Goal: Task Accomplishment & Management: Manage account settings

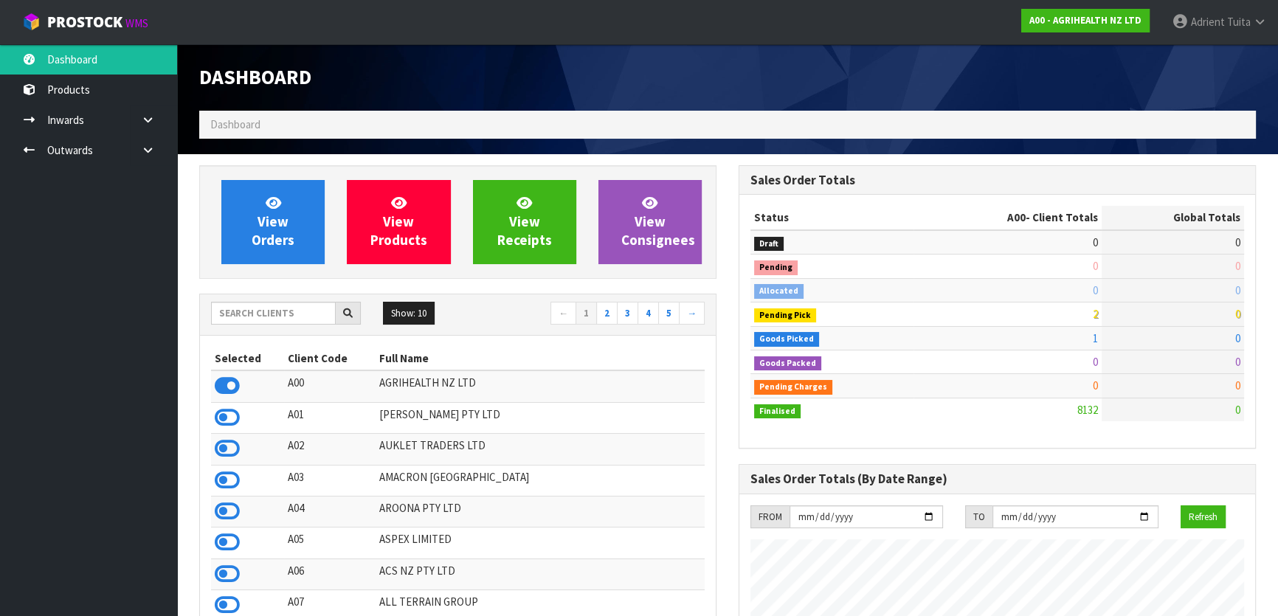
scroll to position [1116, 539]
click at [240, 273] on div "View Orders View Products View Receipts View Consignees" at bounding box center [457, 222] width 517 height 114
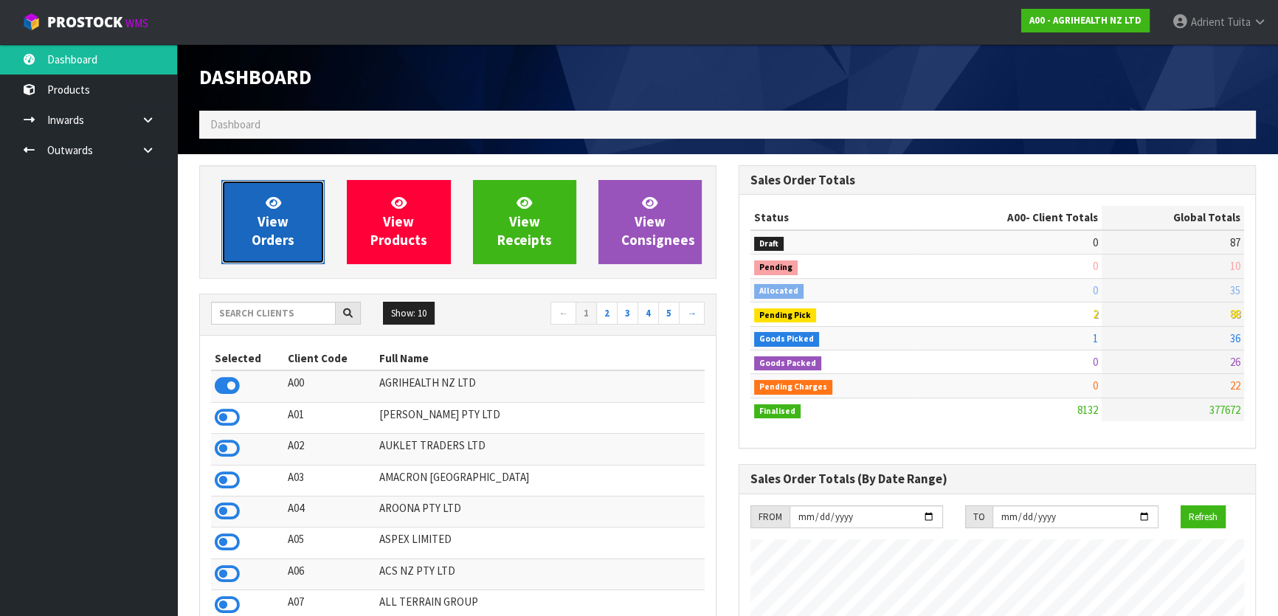
click at [258, 241] on span "View Orders" at bounding box center [273, 221] width 43 height 55
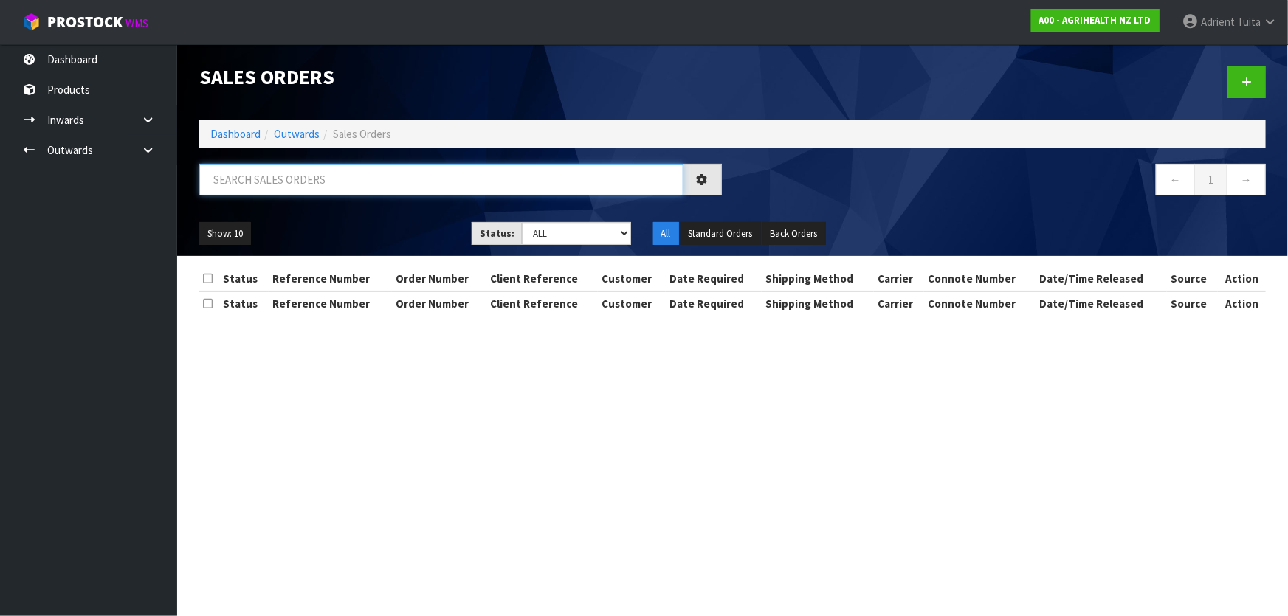
click at [286, 190] on input "text" at bounding box center [441, 180] width 484 height 32
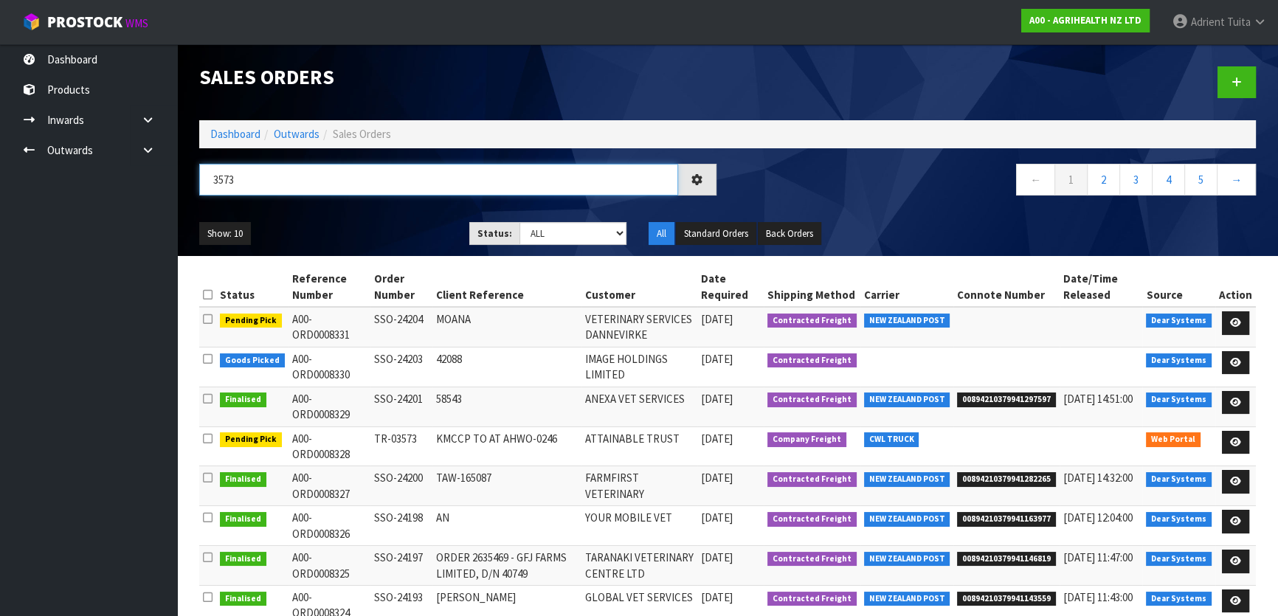
type input "3573"
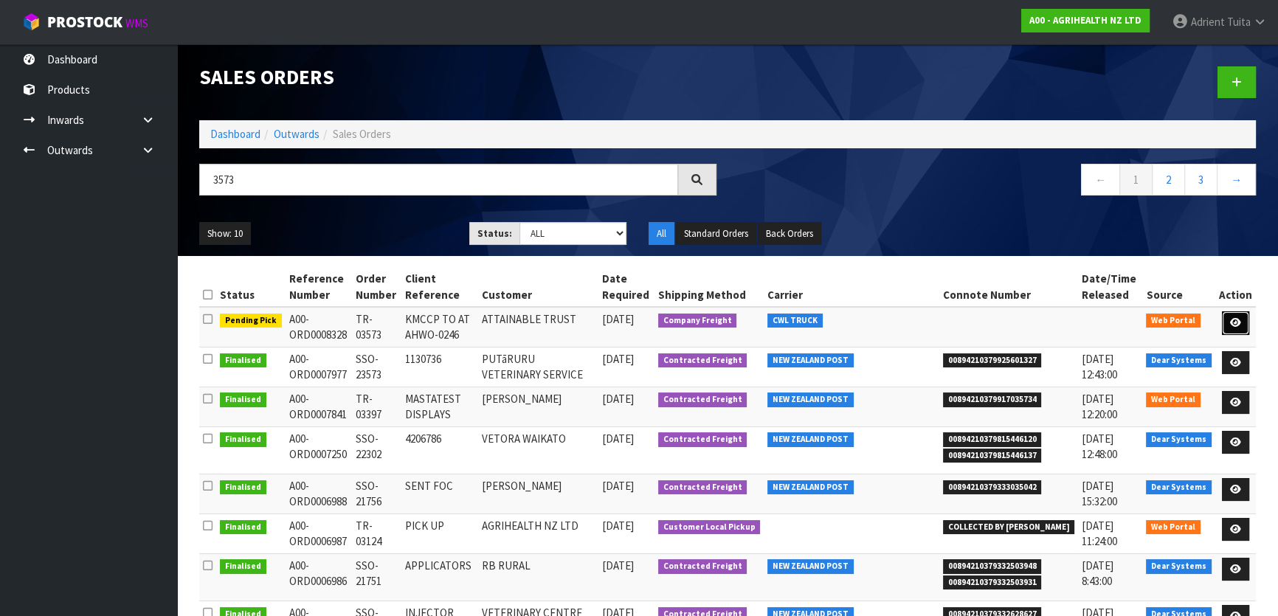
click at [1243, 323] on link at bounding box center [1235, 323] width 27 height 24
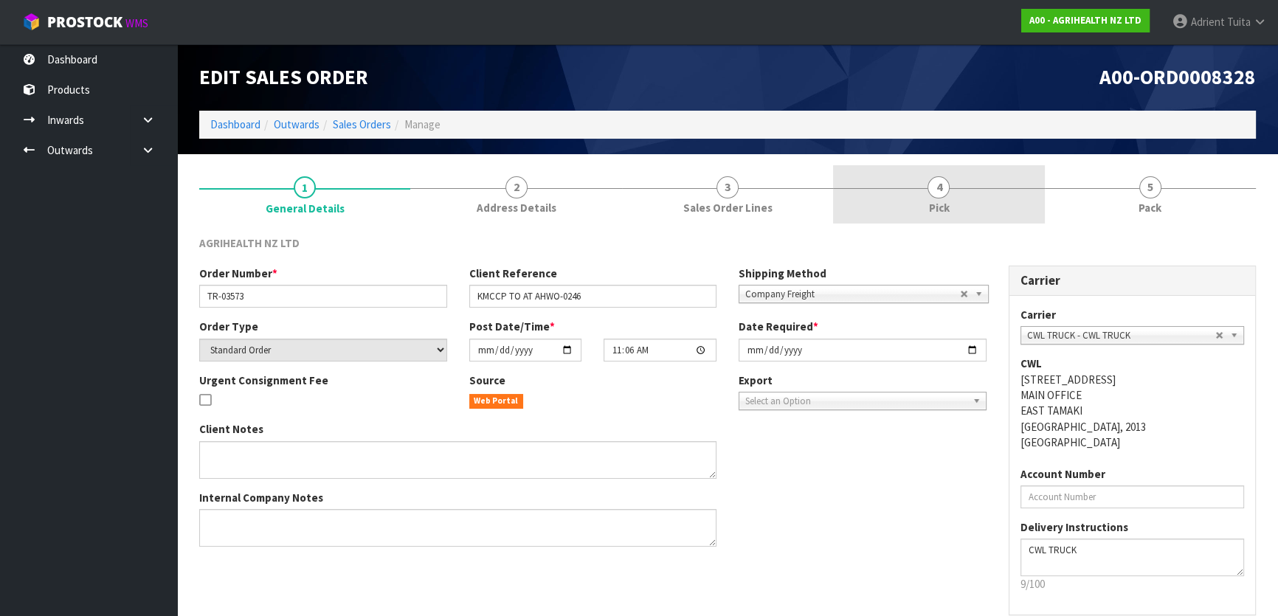
click at [967, 212] on link "4 Pick" at bounding box center [938, 194] width 211 height 58
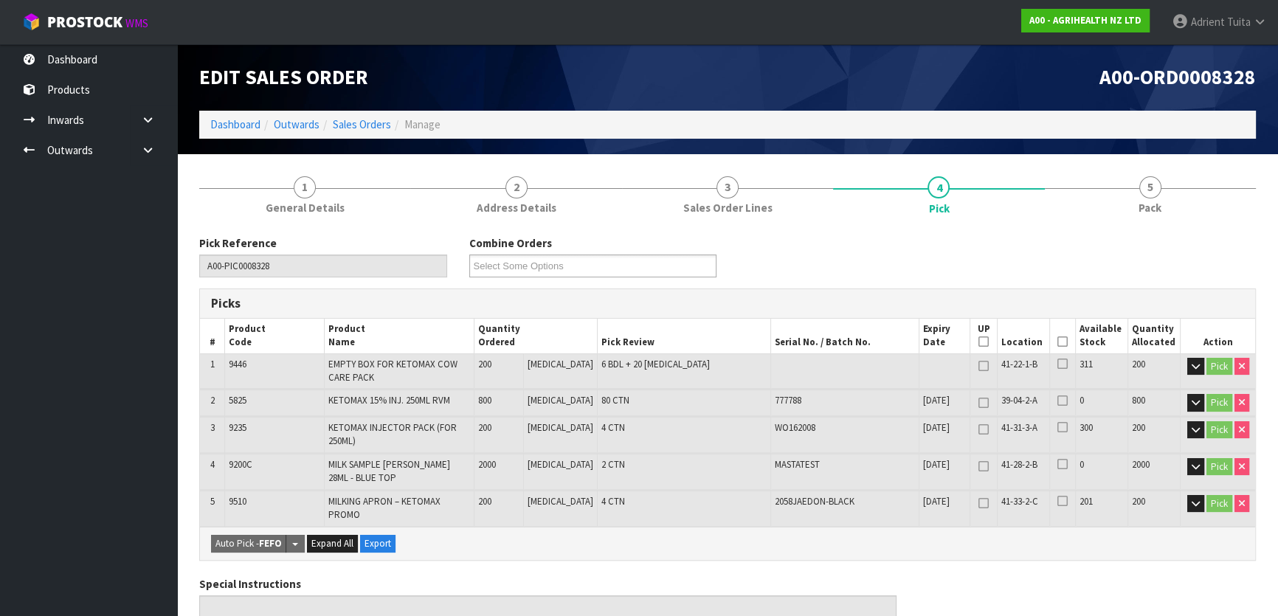
click at [1058, 342] on icon at bounding box center [1063, 342] width 10 height 1
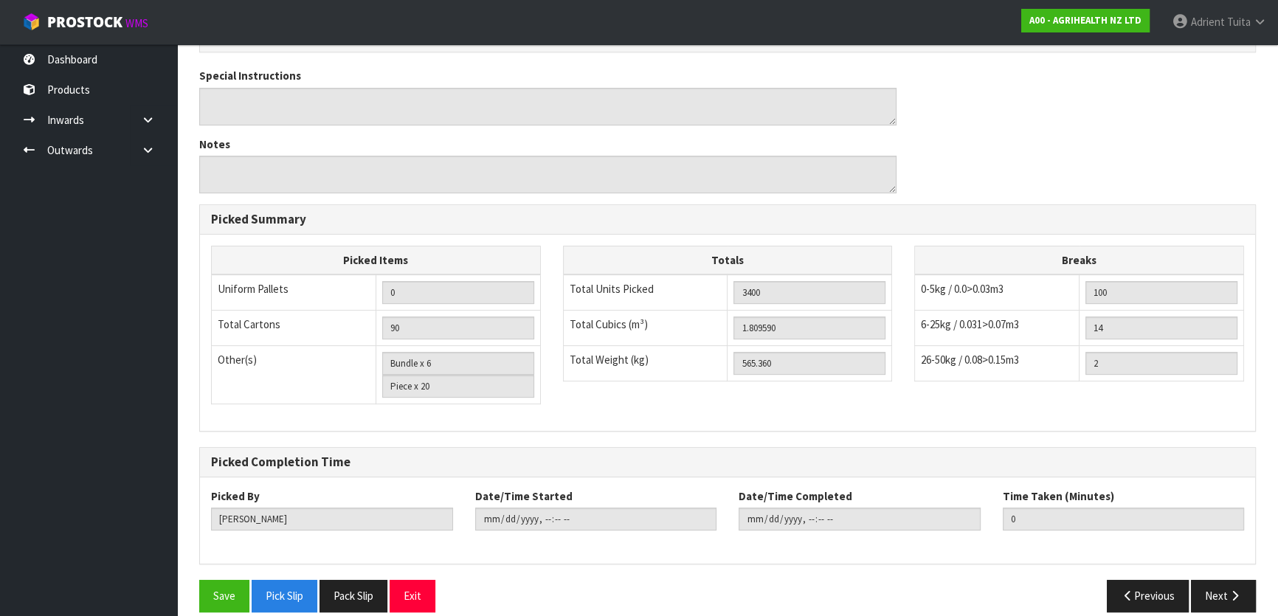
scroll to position [566, 0]
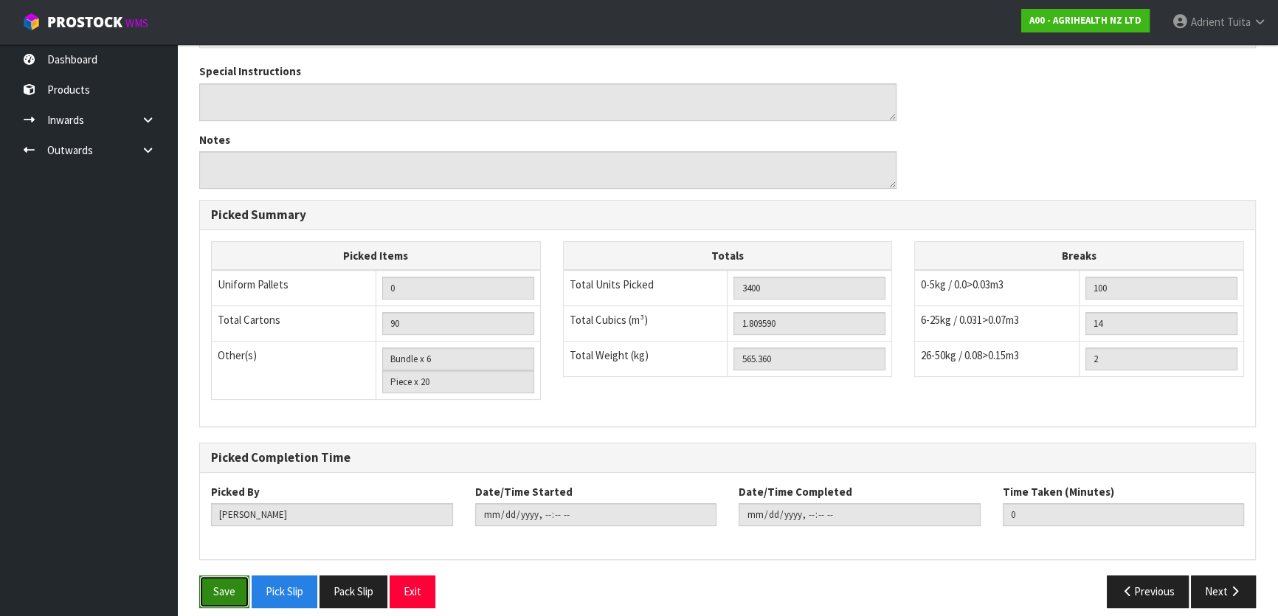
click at [222, 576] on button "Save" at bounding box center [224, 592] width 50 height 32
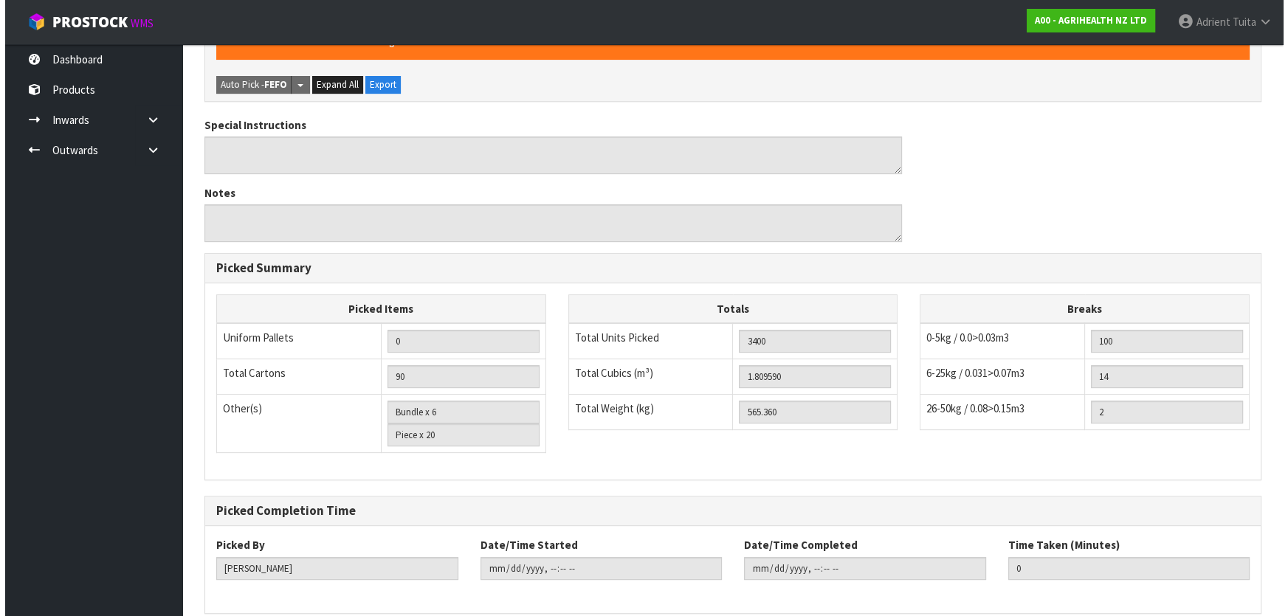
scroll to position [0, 0]
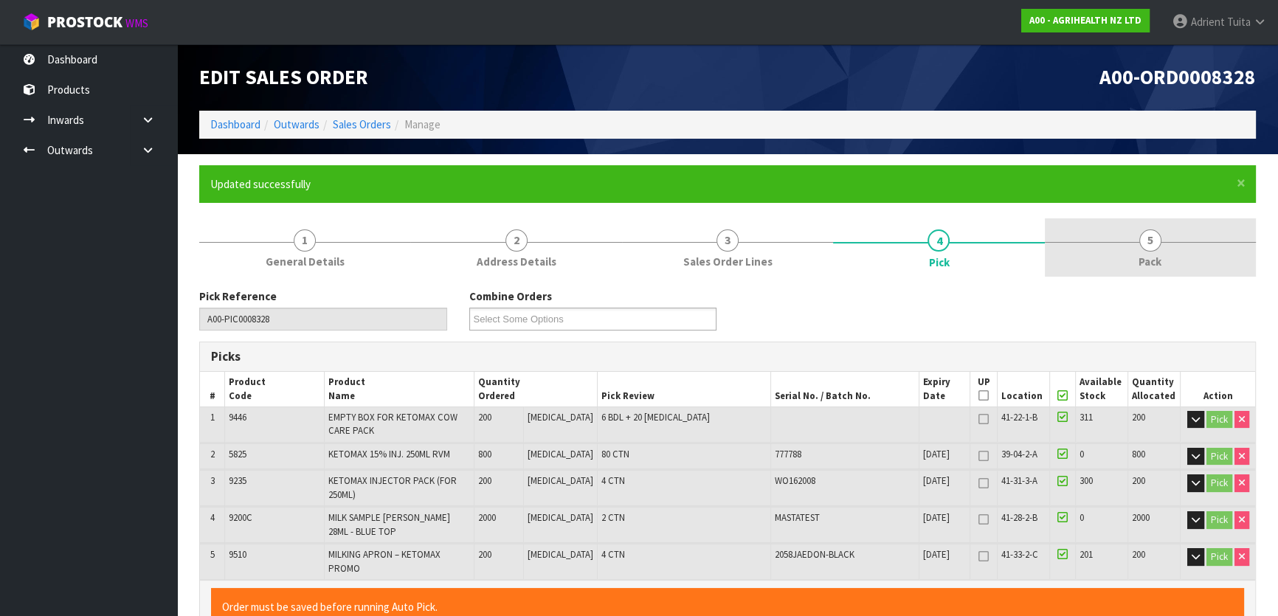
click at [1145, 240] on span "5" at bounding box center [1150, 241] width 22 height 22
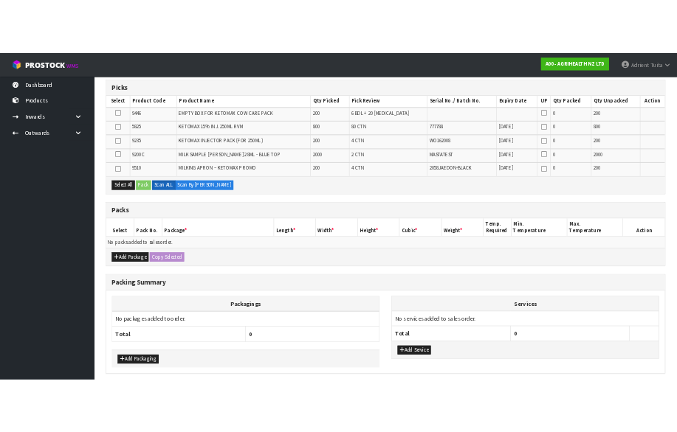
scroll to position [268, 0]
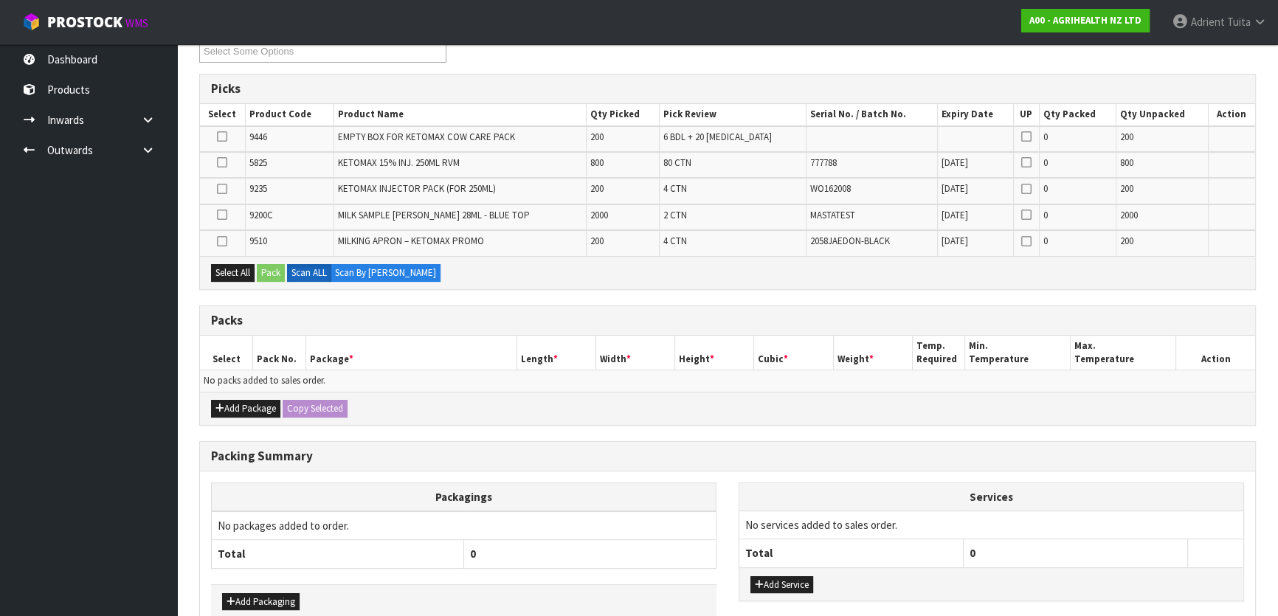
click at [230, 162] on td at bounding box center [222, 165] width 45 height 26
click at [227, 162] on icon at bounding box center [222, 162] width 10 height 1
click at [0, 0] on input "checkbox" at bounding box center [0, 0] width 0 height 0
click at [277, 264] on button "Pack" at bounding box center [271, 273] width 28 height 18
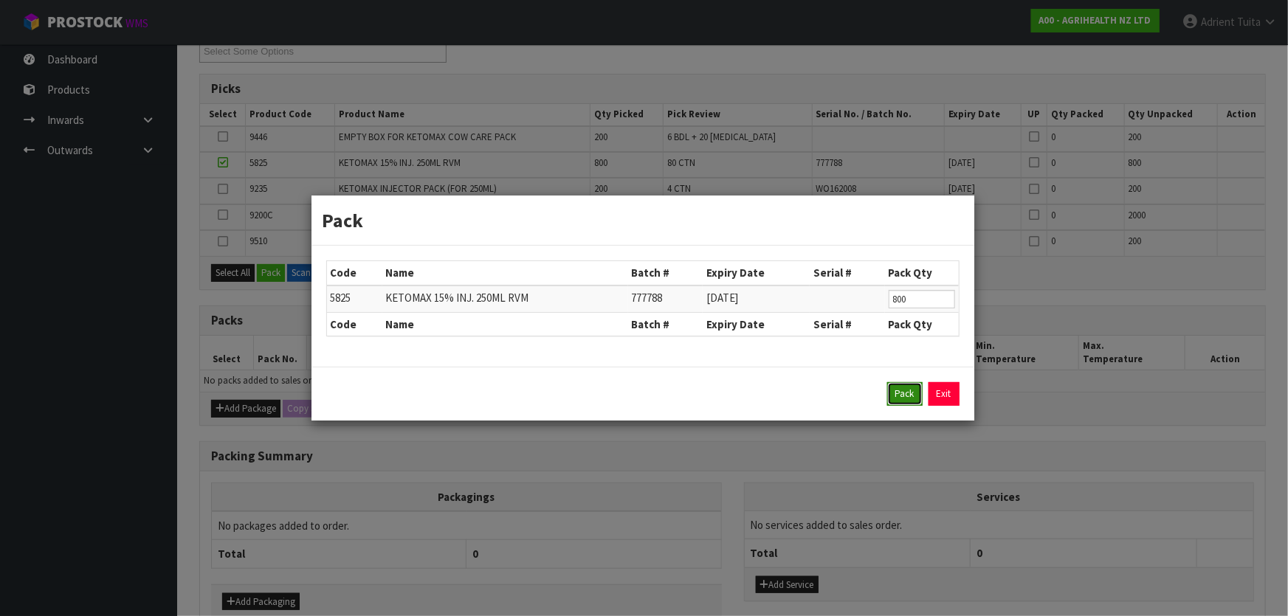
click at [901, 392] on button "Pack" at bounding box center [904, 394] width 35 height 24
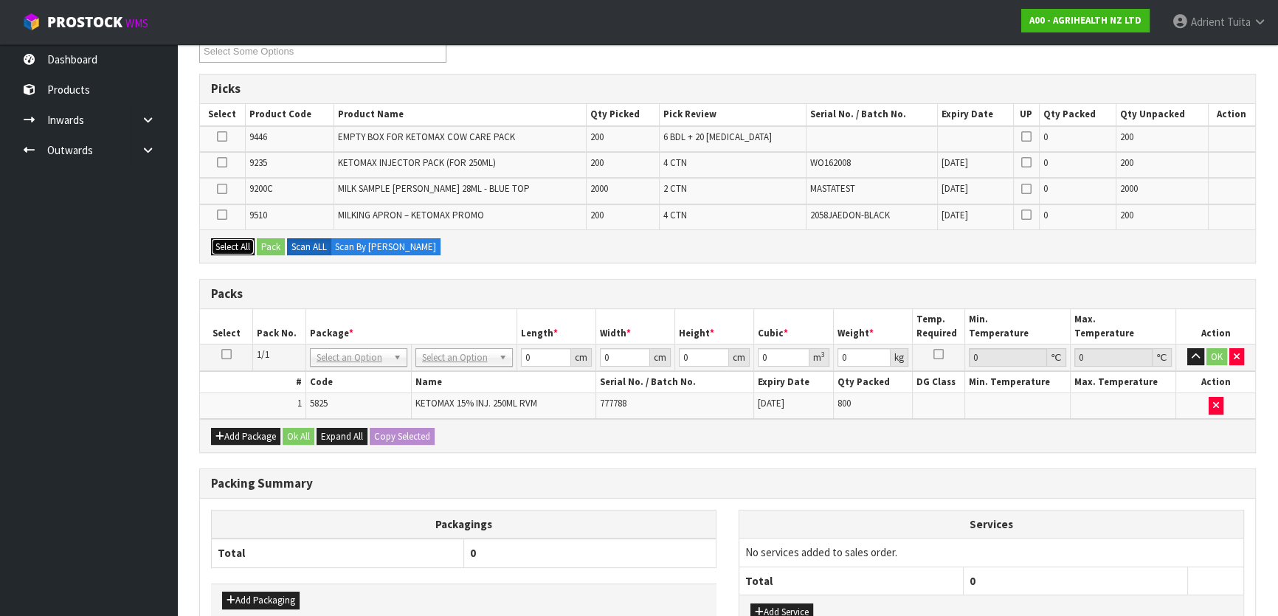
click at [216, 243] on button "Select All" at bounding box center [233, 247] width 44 height 18
click at [211, 238] on button "Select All" at bounding box center [233, 247] width 44 height 18
click at [273, 239] on button "Pack" at bounding box center [271, 247] width 28 height 18
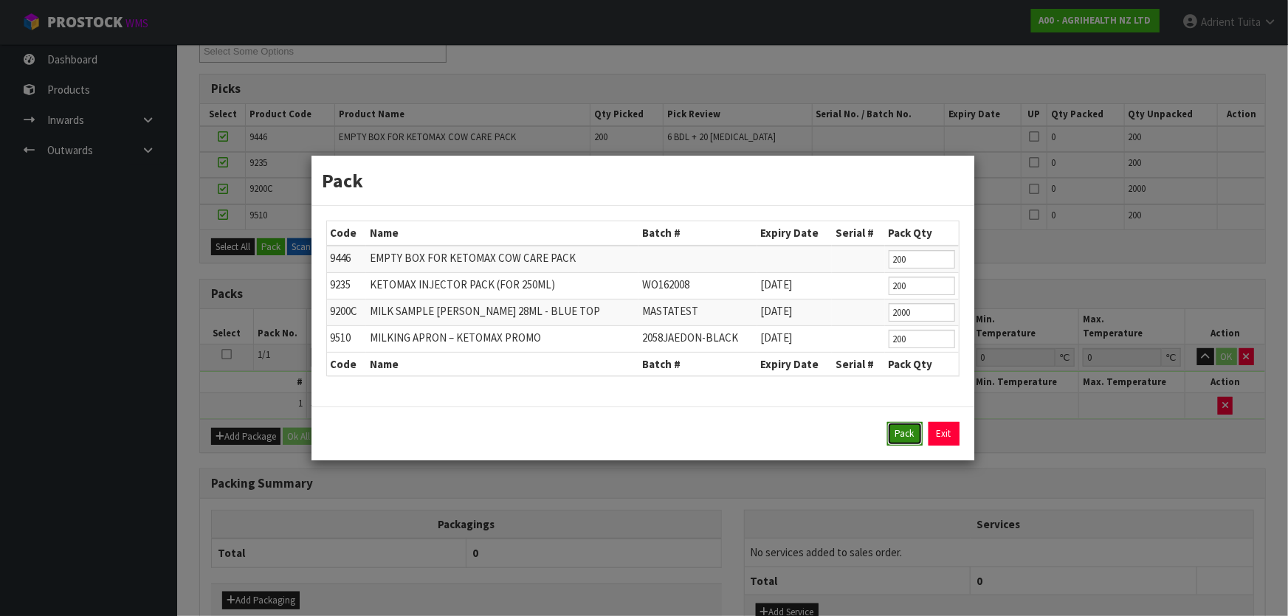
click at [902, 422] on button "Pack" at bounding box center [904, 434] width 35 height 24
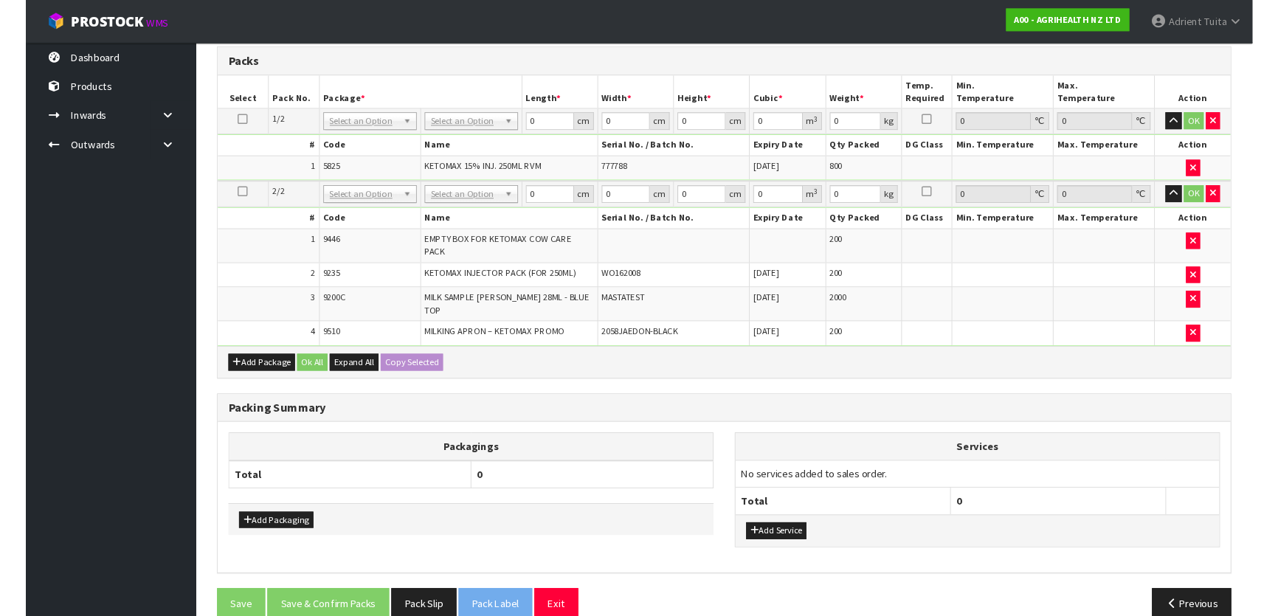
scroll to position [394, 0]
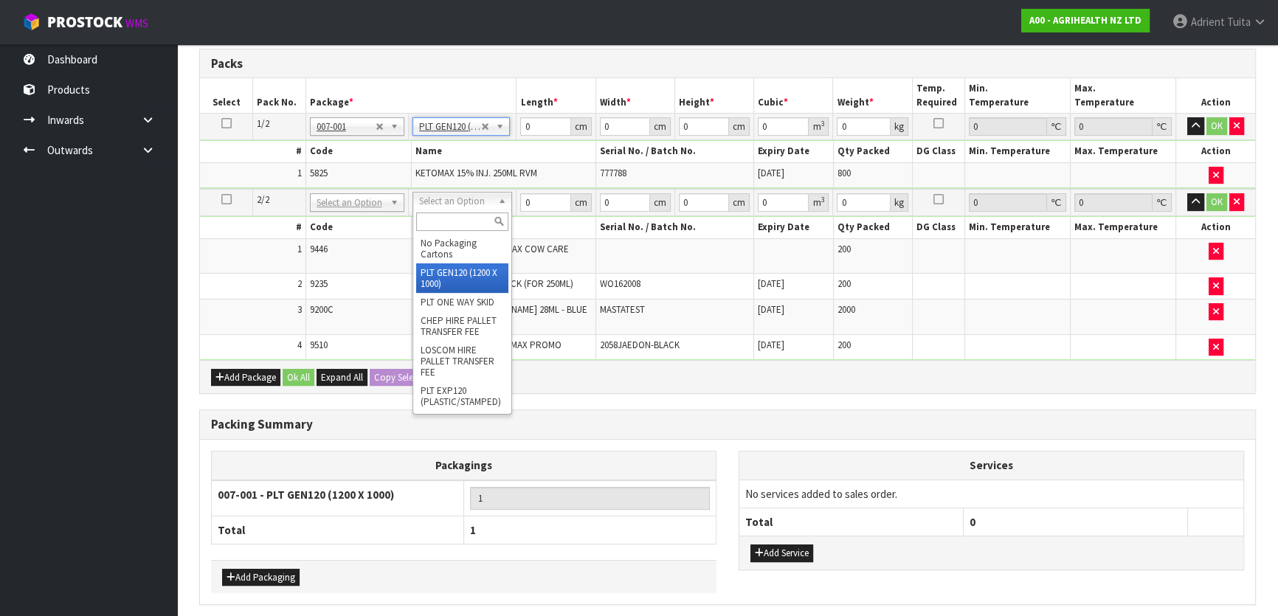
type input "120"
type input "100"
type input "400"
type input "2"
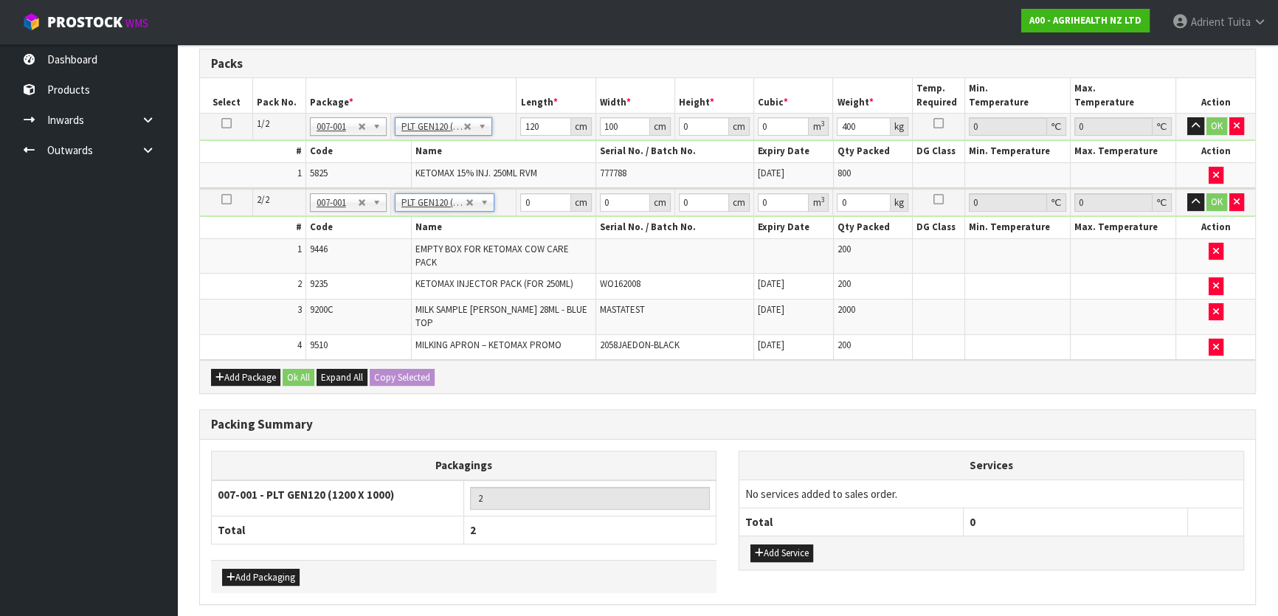
type input "120"
type input "100"
type input "165.36"
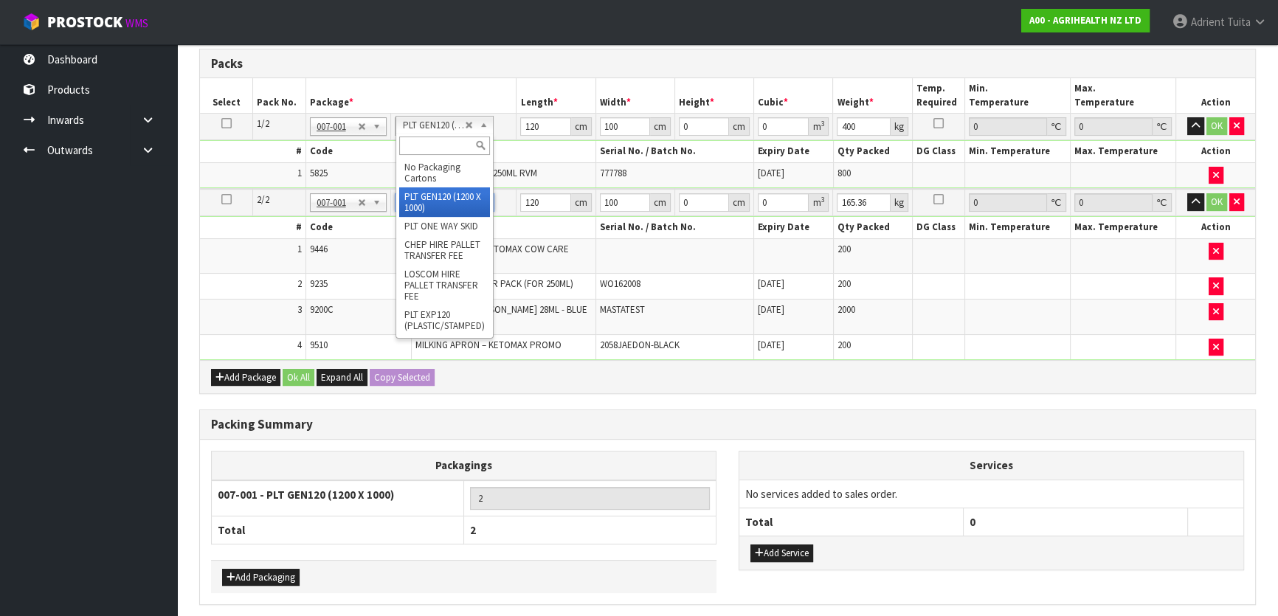
drag, startPoint x: 450, startPoint y: 122, endPoint x: 445, endPoint y: 144, distance: 22.7
type input "1"
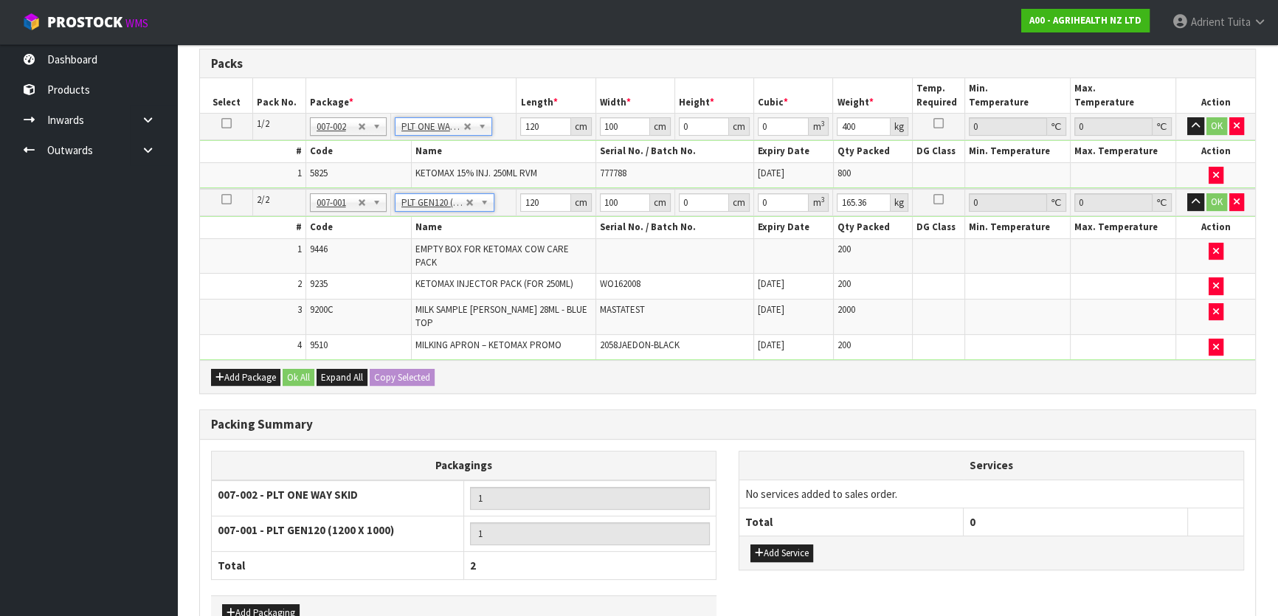
type input "0"
click at [539, 128] on input "0" at bounding box center [545, 126] width 50 height 18
type input "120"
type input "80"
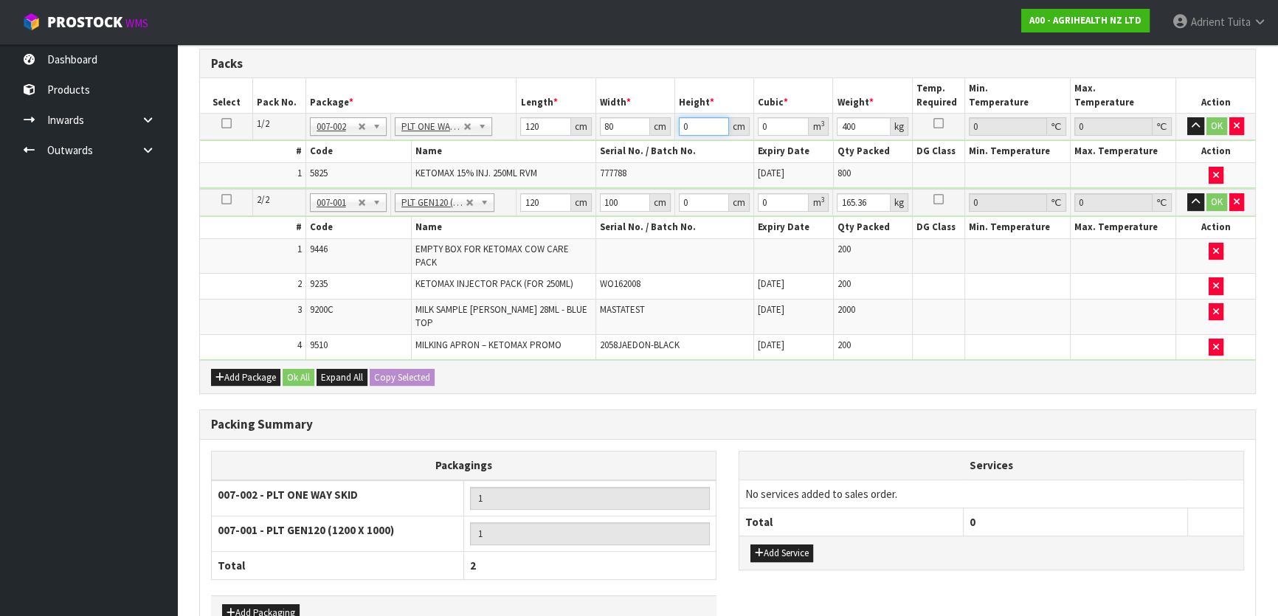
type input "1"
type input "0.0096"
type input "11"
type input "0.1056"
type input "116"
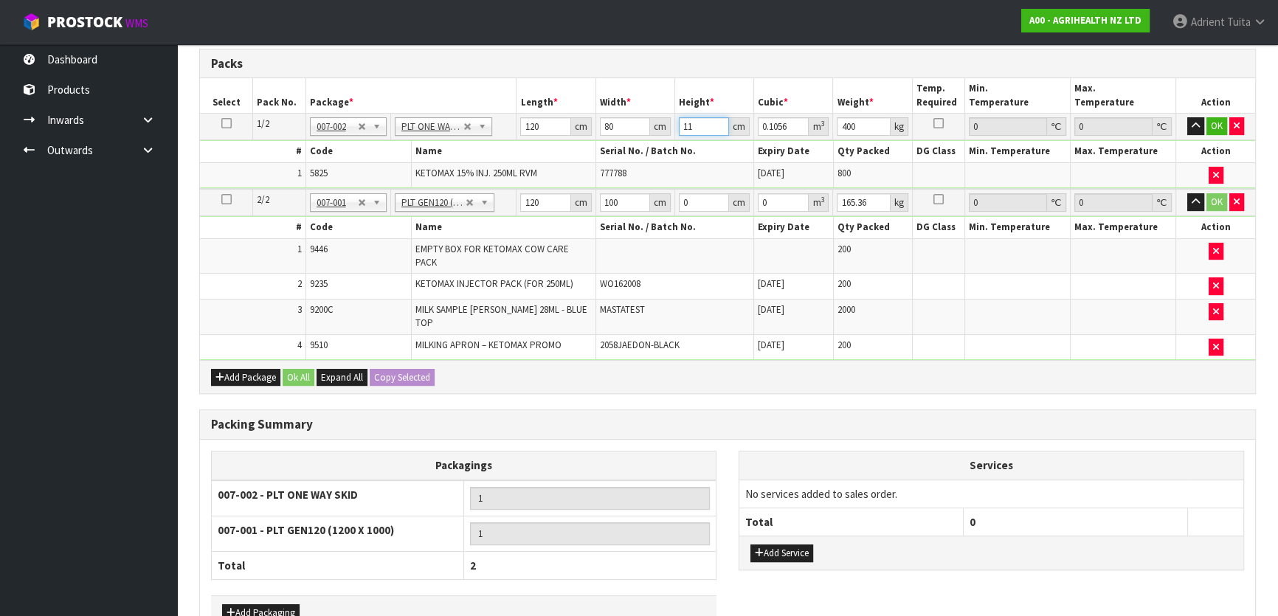
type input "1.1136"
type input "116"
type input "423"
click at [697, 199] on input "0" at bounding box center [704, 202] width 50 height 18
type input "1"
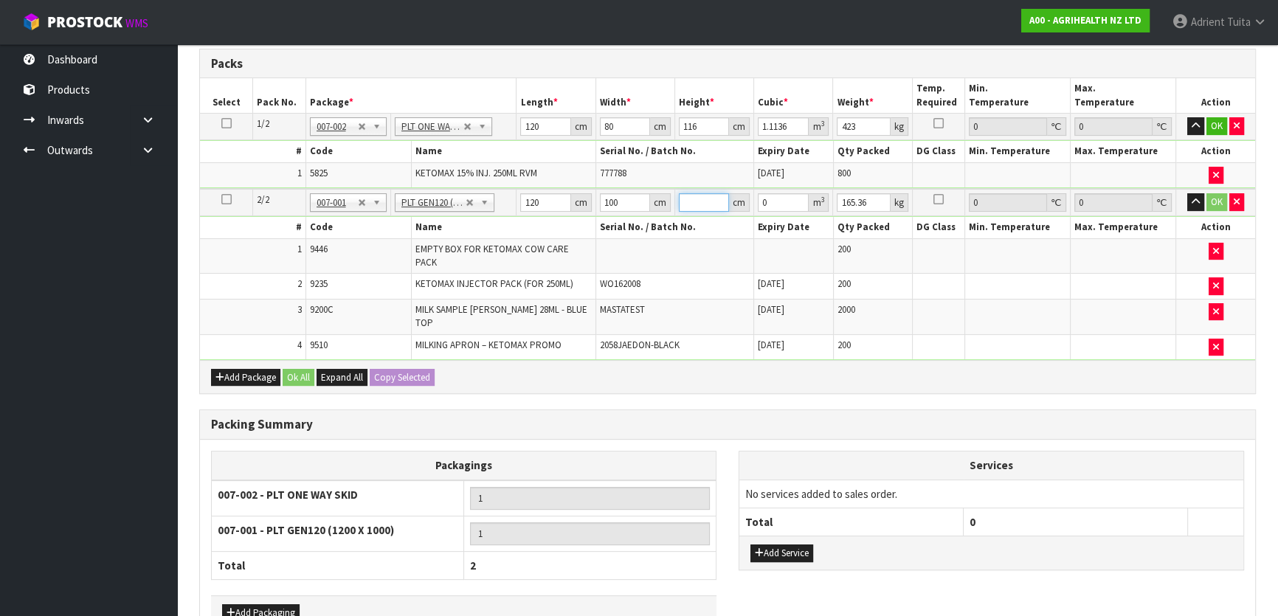
type input "0.012"
type input "12"
type input "0.144"
type input "120"
type input "1.44"
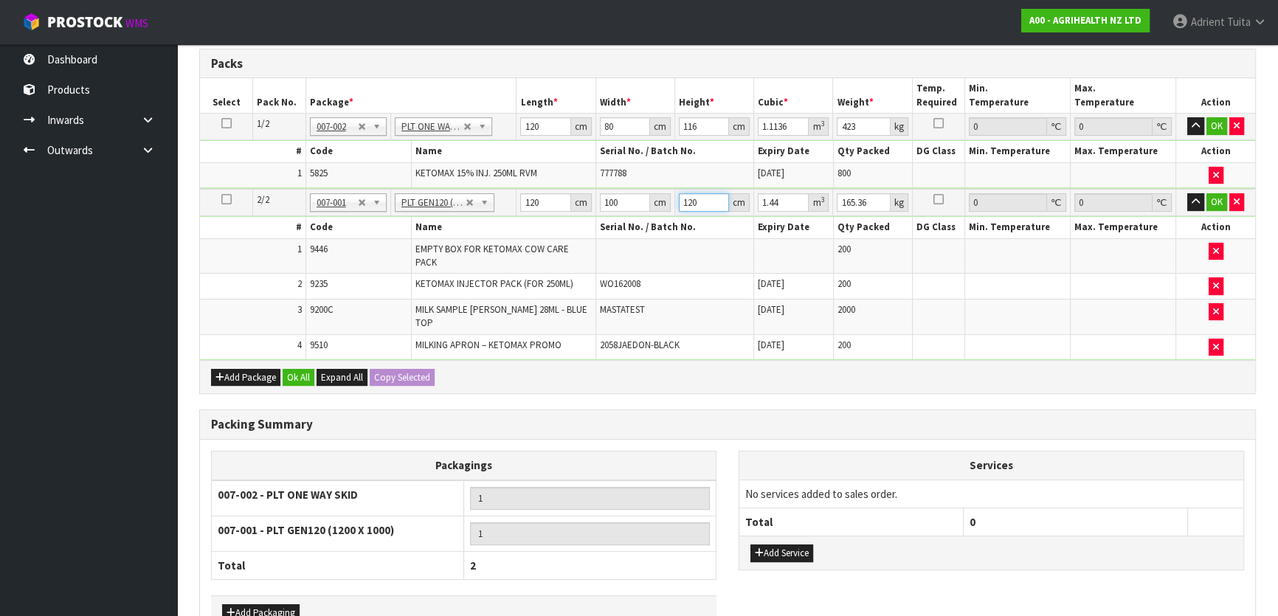
type input "120"
type input "220"
click at [1210, 123] on button "OK" at bounding box center [1217, 126] width 21 height 18
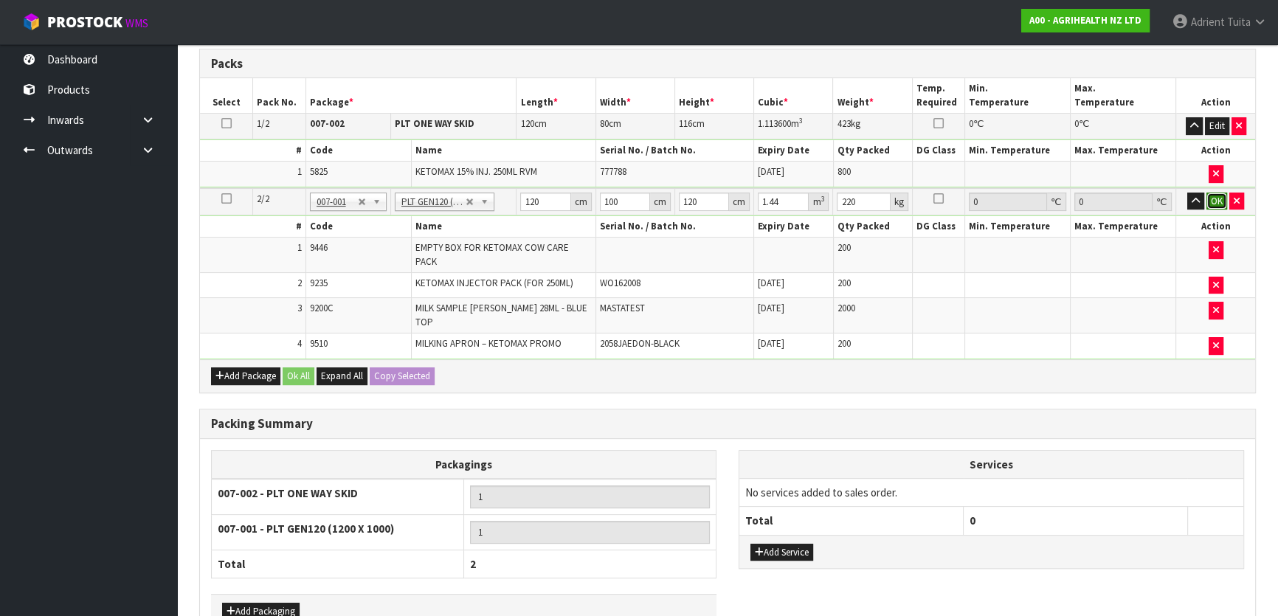
click at [1218, 201] on button "OK" at bounding box center [1217, 202] width 21 height 18
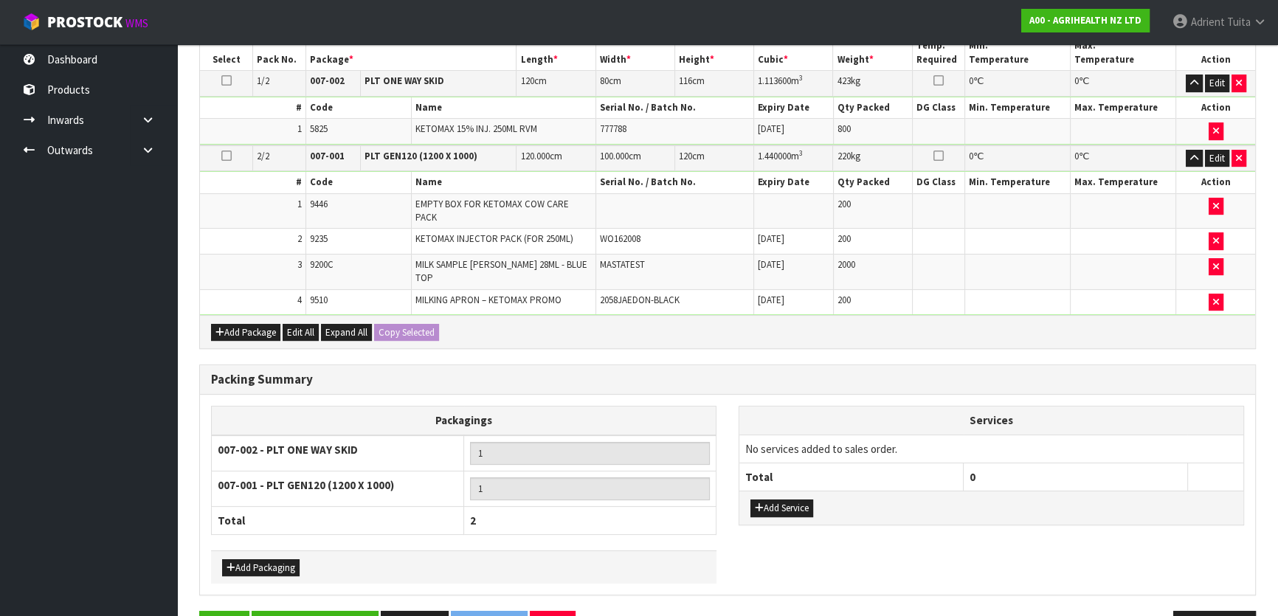
scroll to position [461, 0]
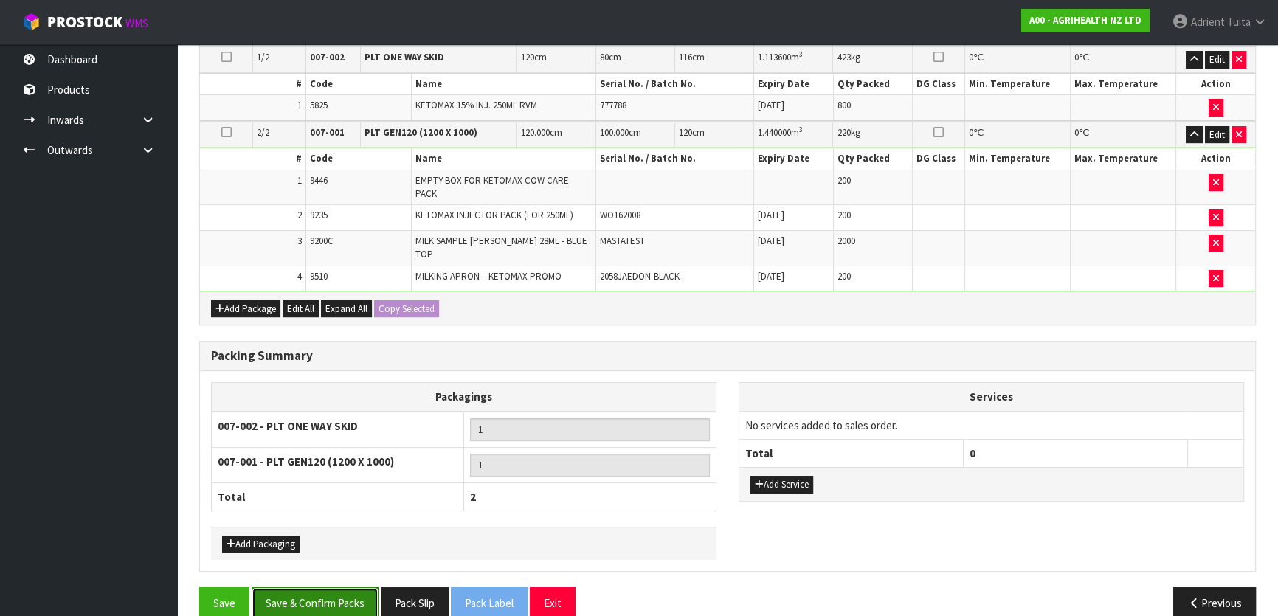
click at [339, 587] on button "Save & Confirm Packs" at bounding box center [315, 603] width 127 height 32
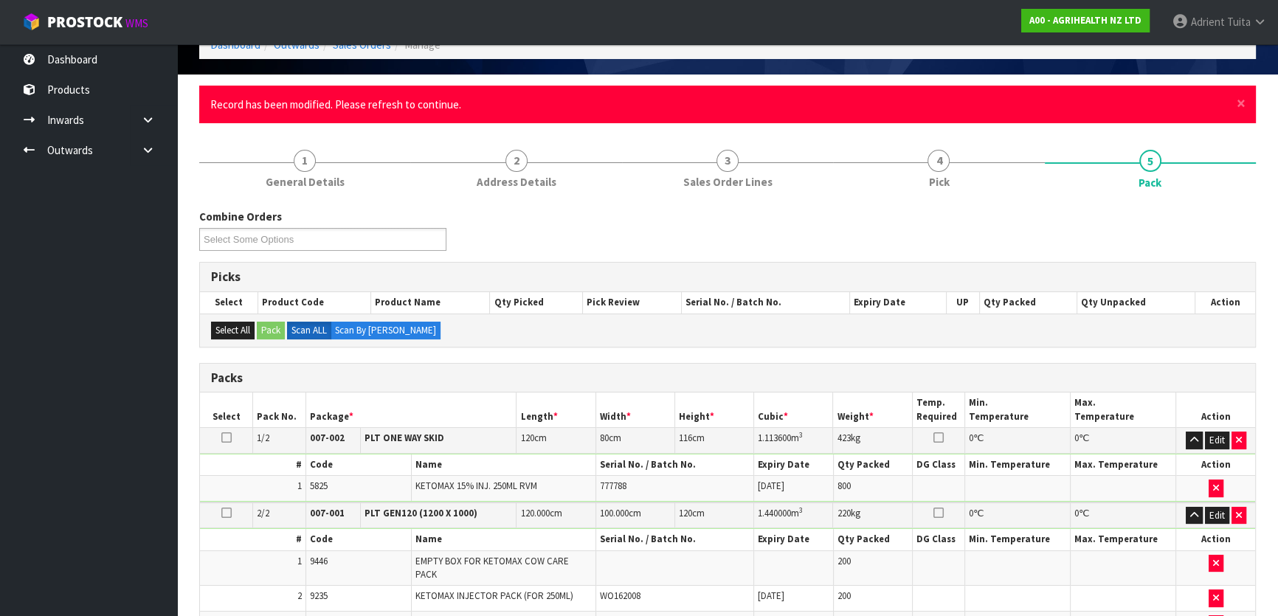
scroll to position [66, 0]
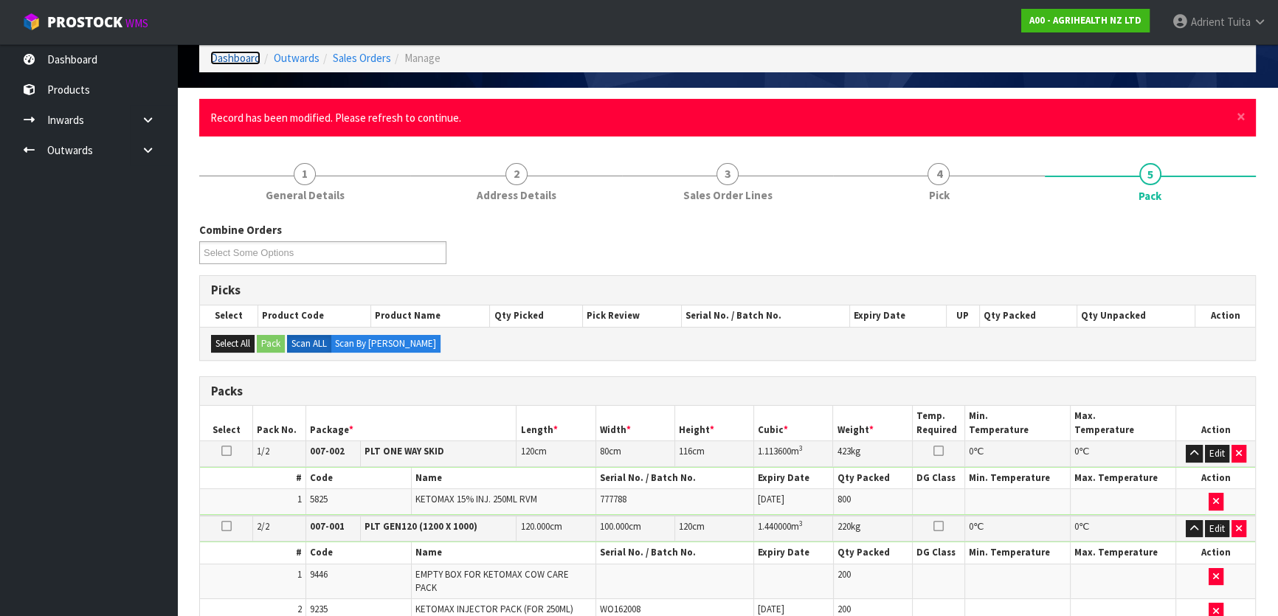
click at [231, 59] on link "Dashboard" at bounding box center [235, 58] width 50 height 14
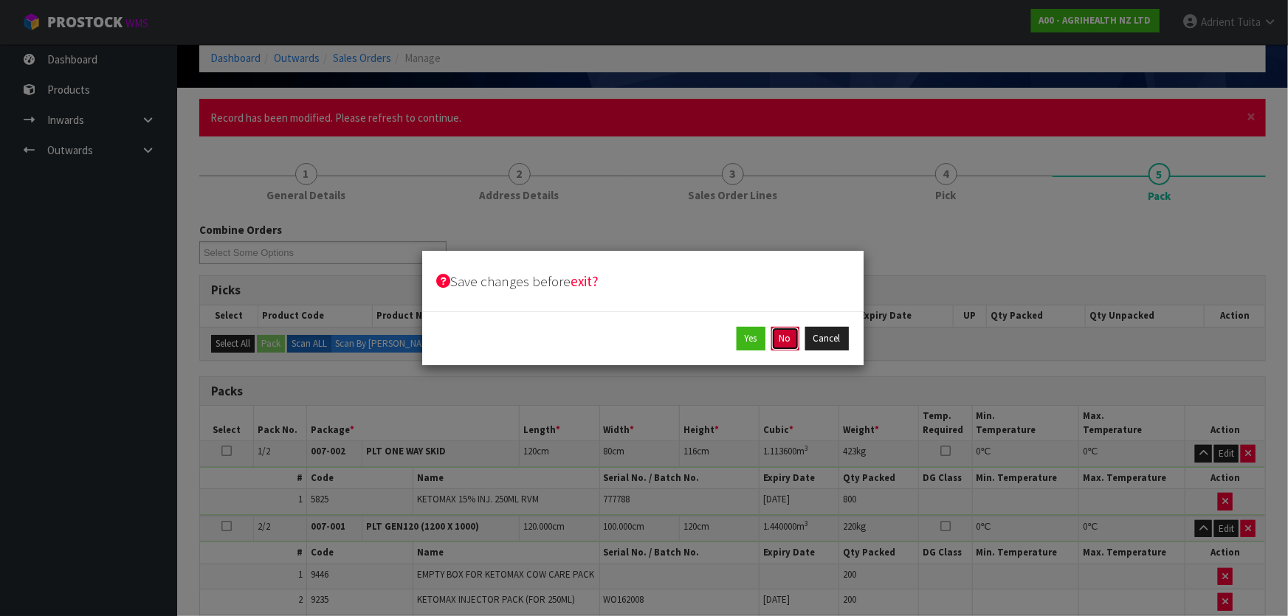
click at [787, 339] on button "No" at bounding box center [785, 339] width 28 height 24
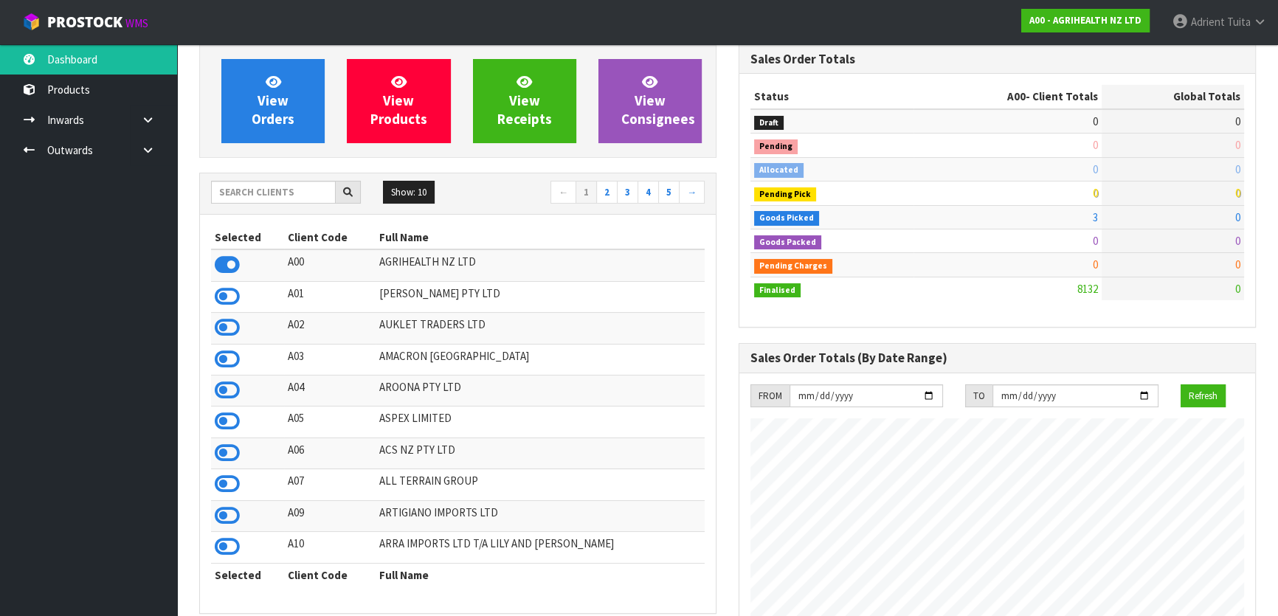
scroll to position [76, 0]
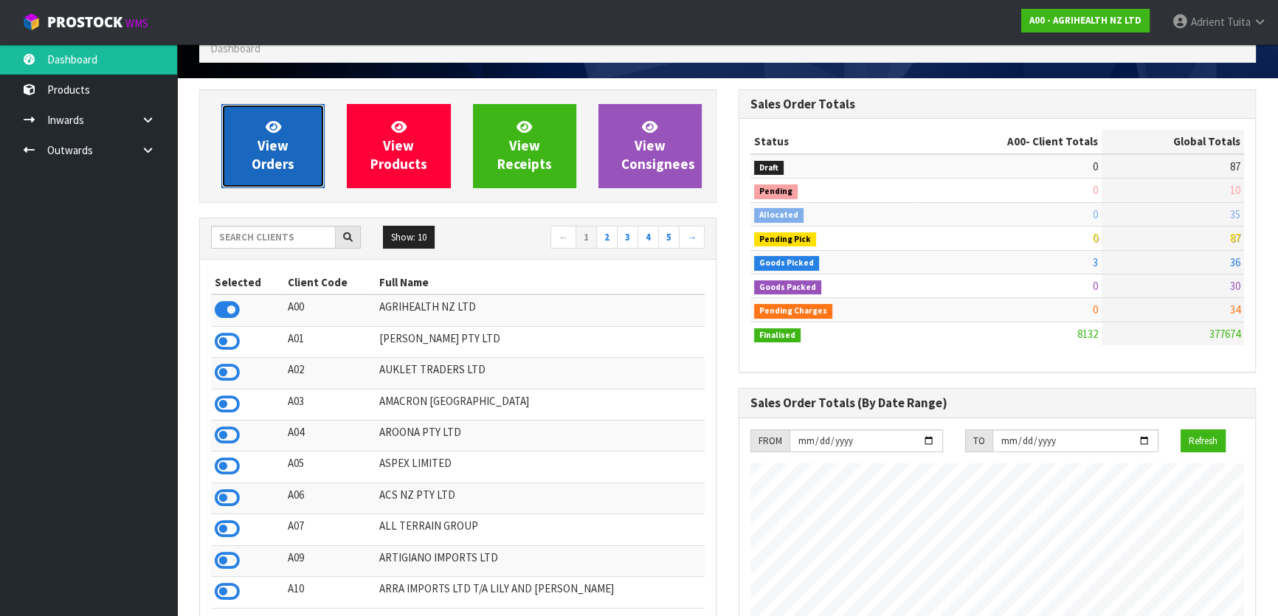
click at [246, 151] on link "View Orders" at bounding box center [272, 146] width 103 height 84
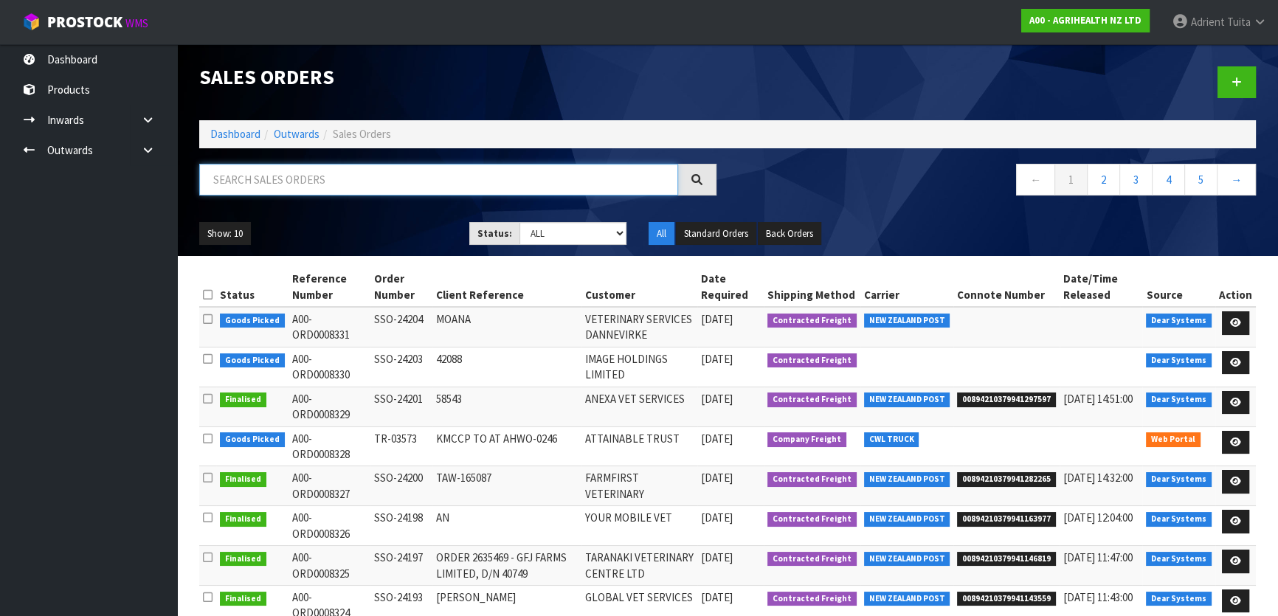
click at [387, 192] on input "text" at bounding box center [438, 180] width 479 height 32
type input "8328"
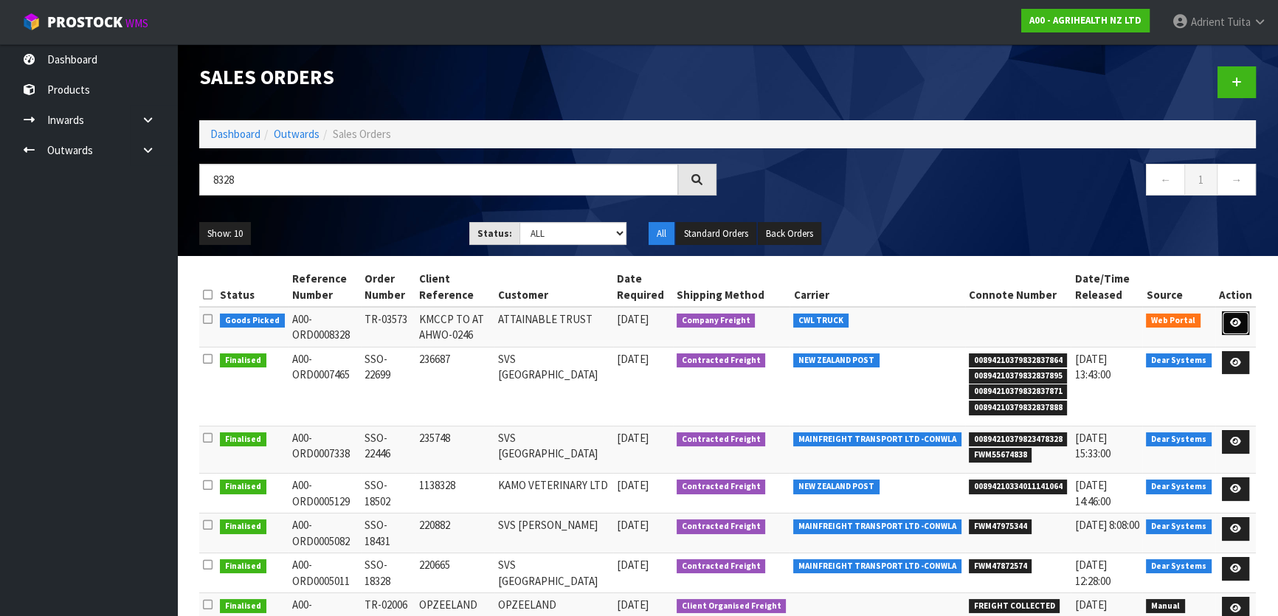
click at [1235, 320] on icon at bounding box center [1235, 323] width 11 height 10
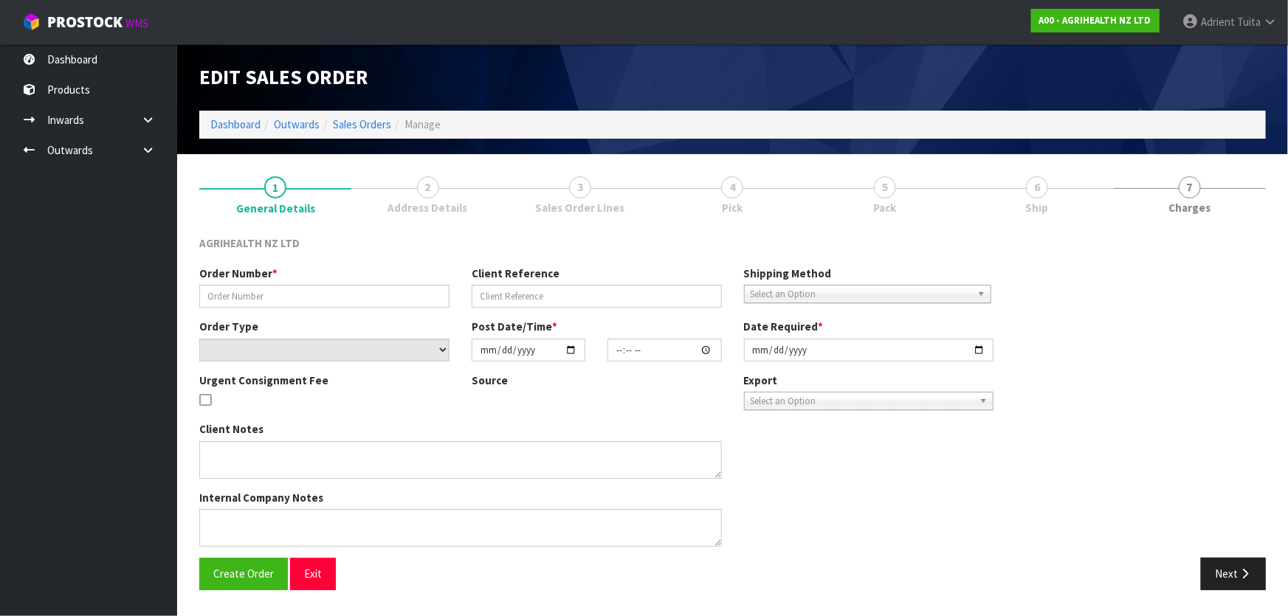
type input "TR-03573"
type input "KMCCP TO AT AHWO-0246"
select select "number:0"
type input "[DATE]"
type input "11:06:00.000"
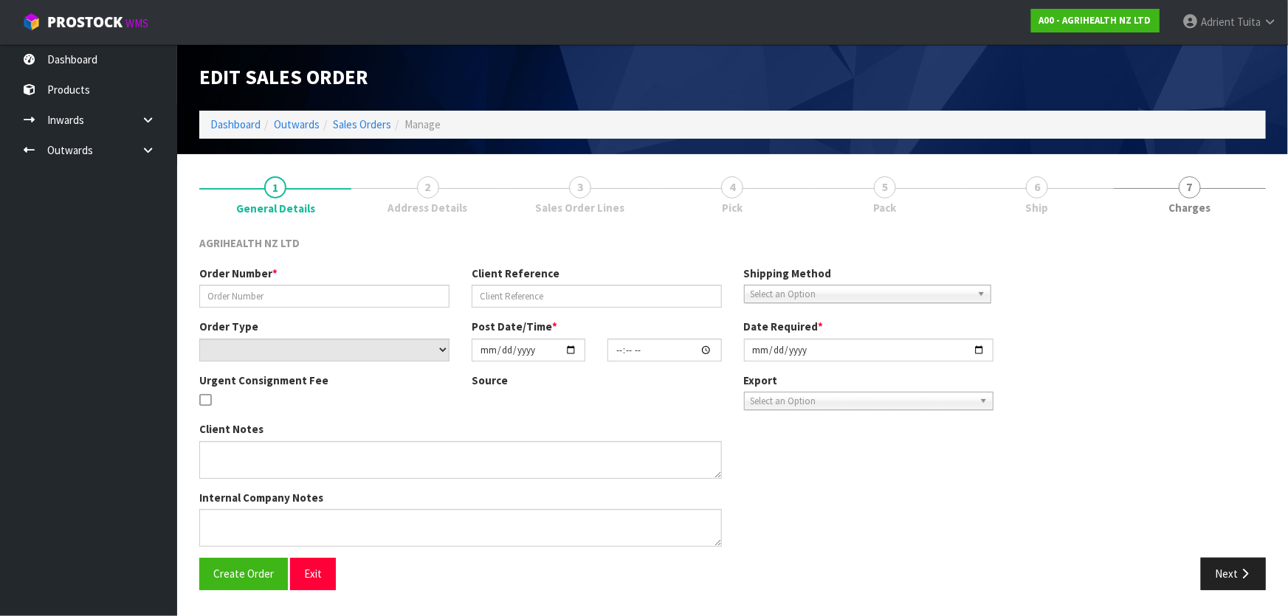
type input "[DATE]"
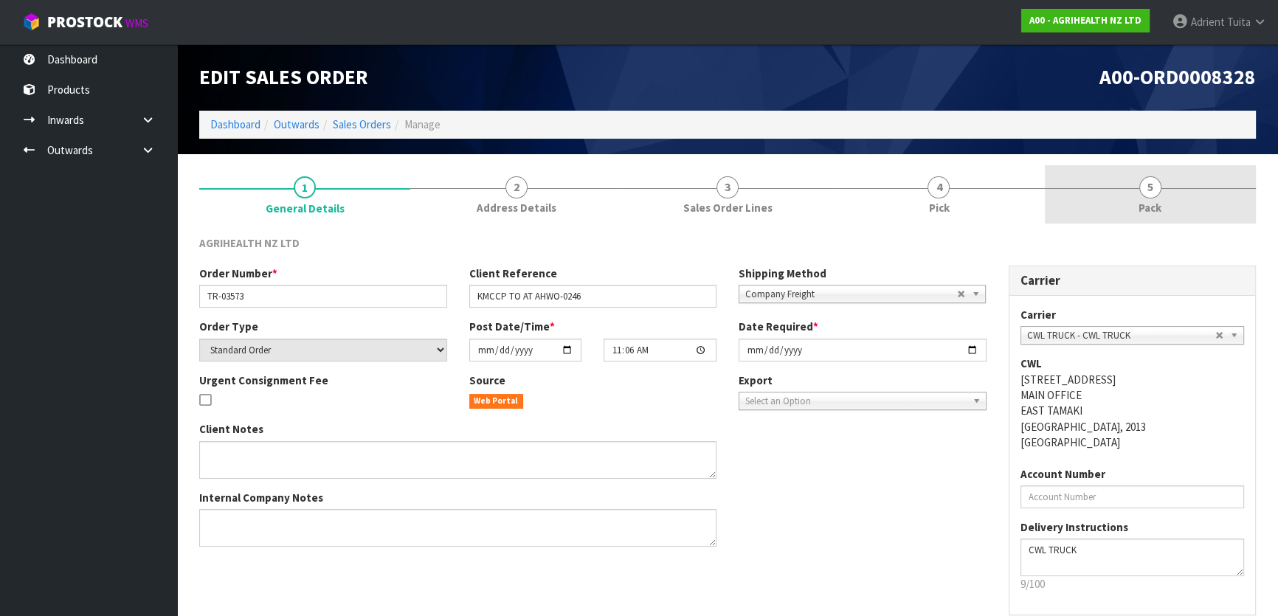
click at [1180, 193] on link "5 Pack" at bounding box center [1150, 194] width 211 height 58
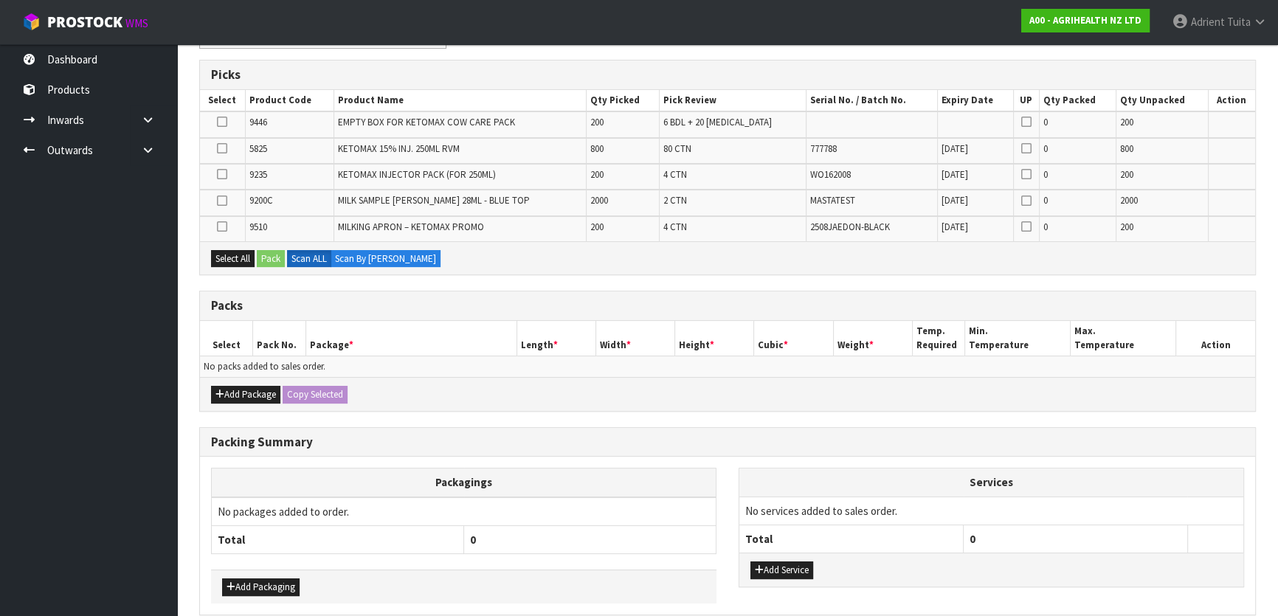
scroll to position [268, 0]
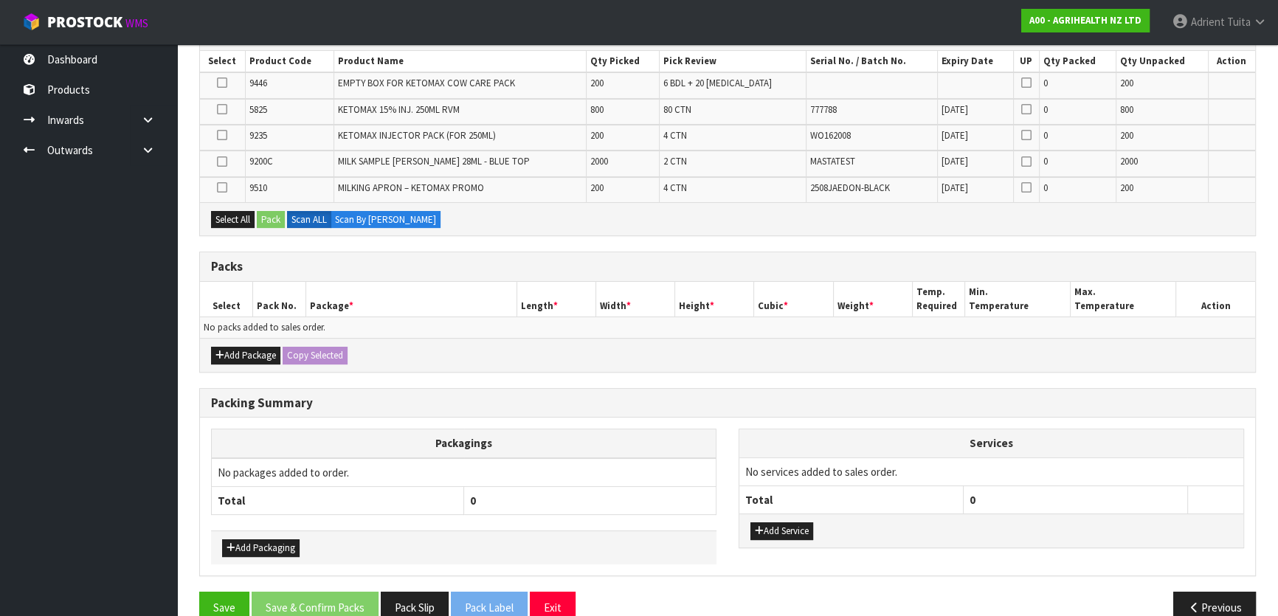
click at [223, 110] on icon at bounding box center [222, 109] width 10 height 1
click at [0, 0] on input "checkbox" at bounding box center [0, 0] width 0 height 0
click at [264, 211] on button "Pack" at bounding box center [271, 220] width 28 height 18
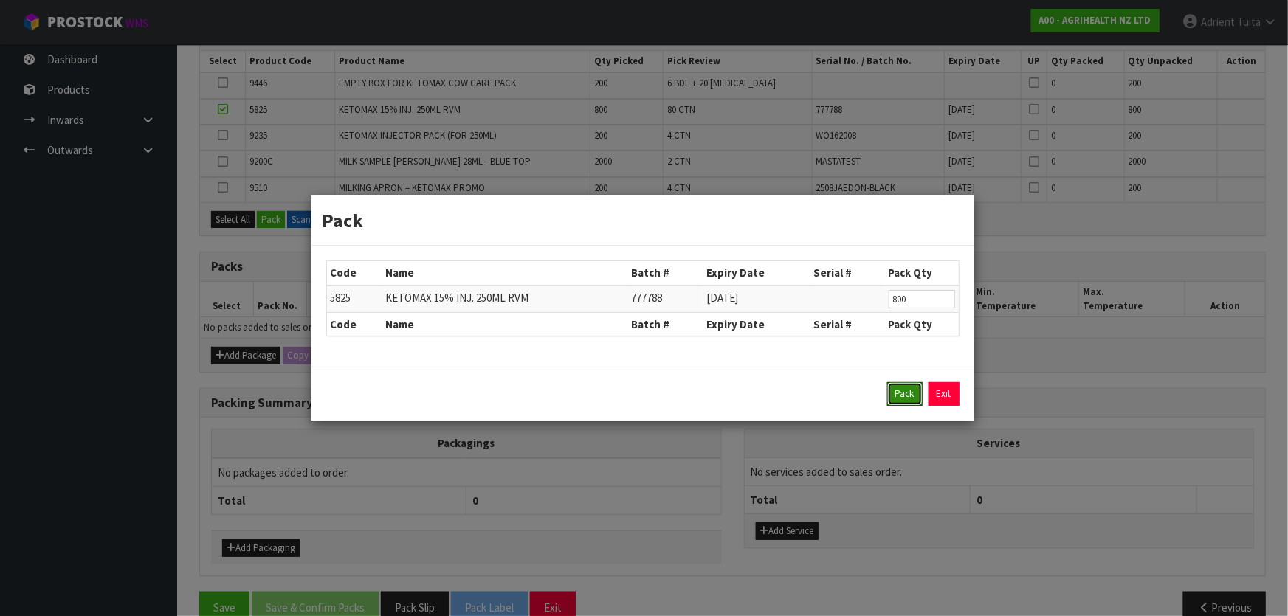
click at [889, 396] on button "Pack" at bounding box center [904, 394] width 35 height 24
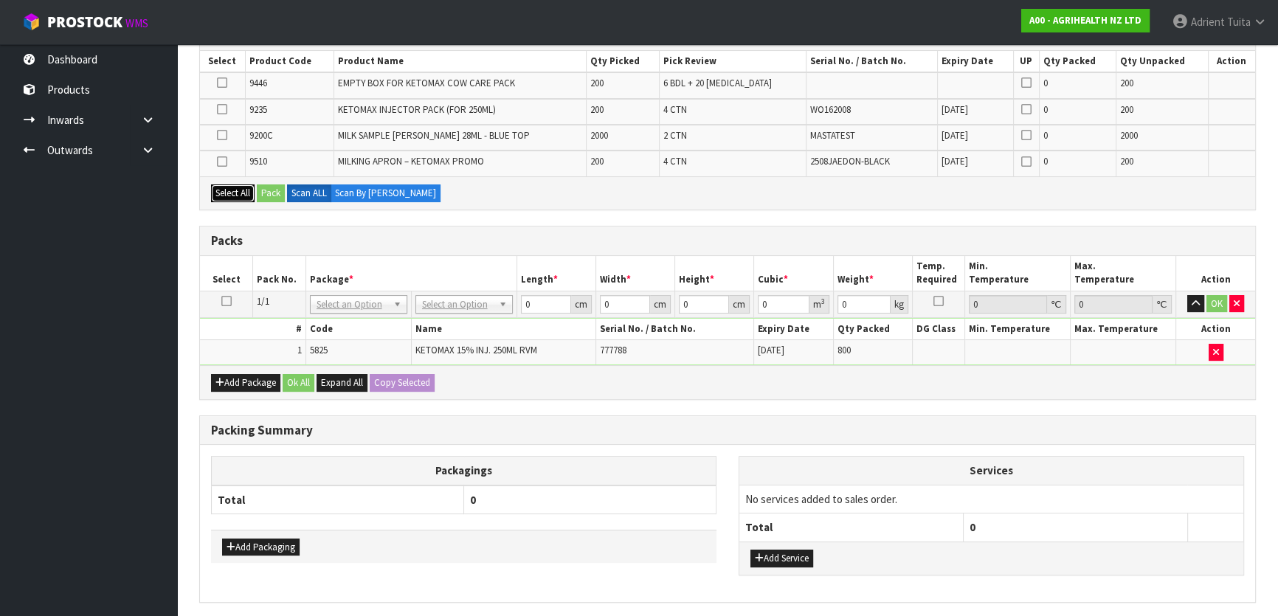
click at [241, 190] on button "Select All" at bounding box center [233, 194] width 44 height 18
click at [285, 198] on button "Pack" at bounding box center [271, 194] width 28 height 18
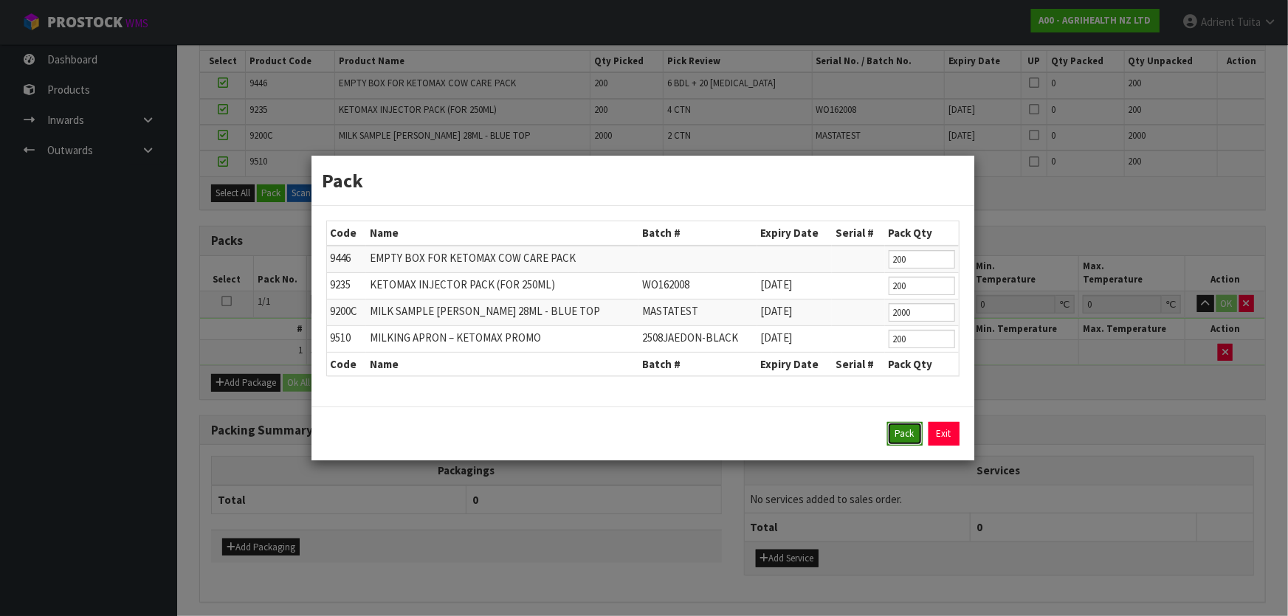
click at [897, 432] on button "Pack" at bounding box center [904, 434] width 35 height 24
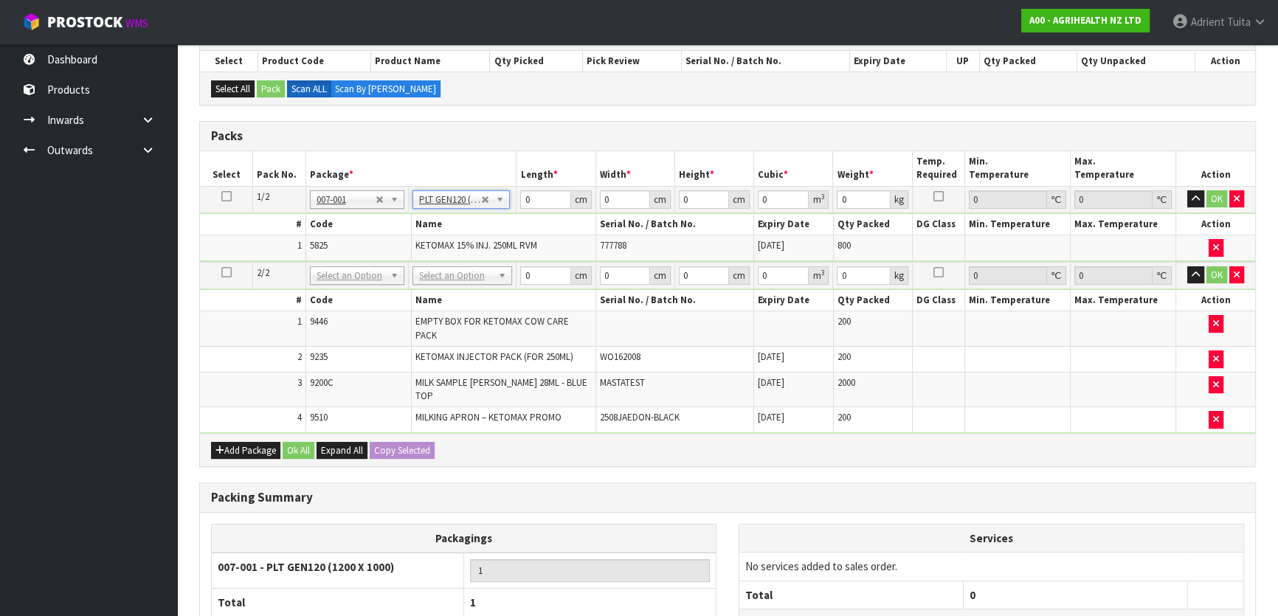
type input "120"
type input "100"
type input "400"
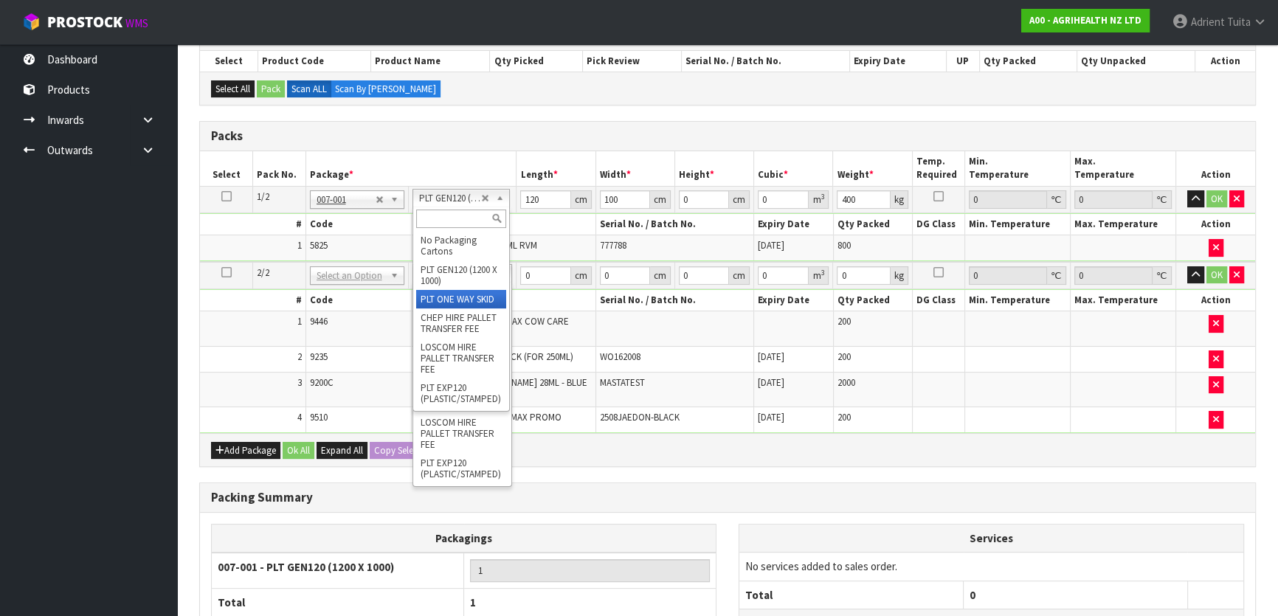
type input "0"
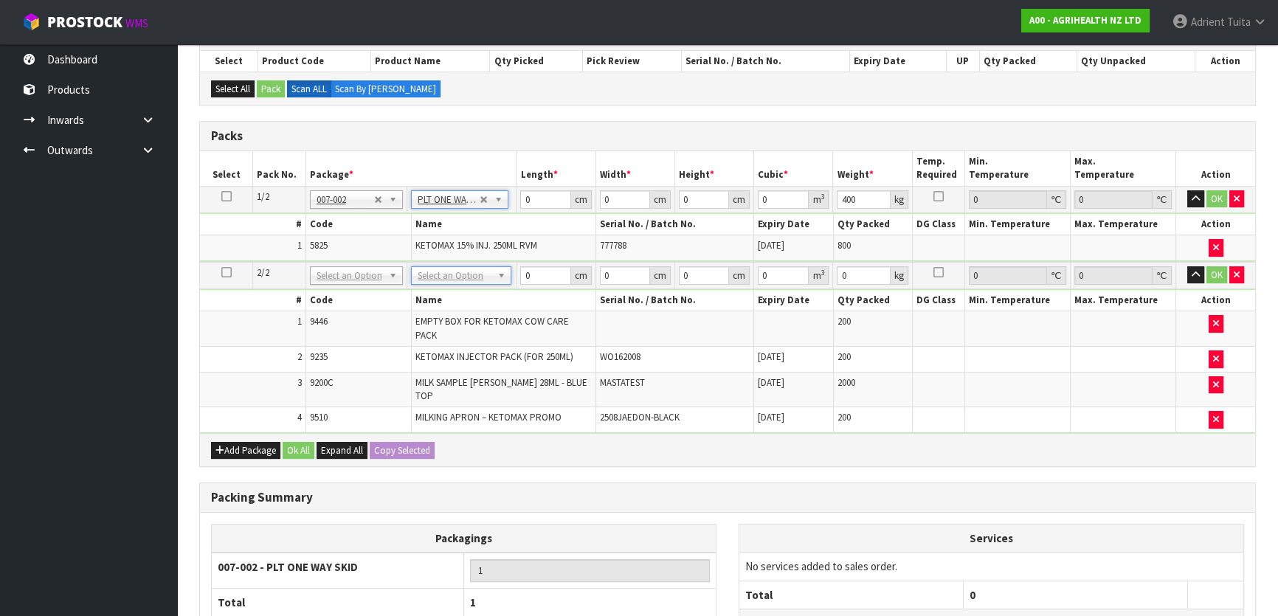
drag, startPoint x: 454, startPoint y: 183, endPoint x: 454, endPoint y: 192, distance: 8.9
click at [454, 184] on table "Select Pack No. Package * Length * Width * Height * Cubic * Weight * Temp. Requ…" at bounding box center [727, 292] width 1055 height 282
drag, startPoint x: 457, startPoint y: 262, endPoint x: 454, endPoint y: 281, distance: 19.4
click at [457, 263] on td "No Packaging Cartons PLT GEN120 (1200 X 1000) PLT ONE WAY SKID CHEP HIRE PALLET…" at bounding box center [461, 275] width 109 height 27
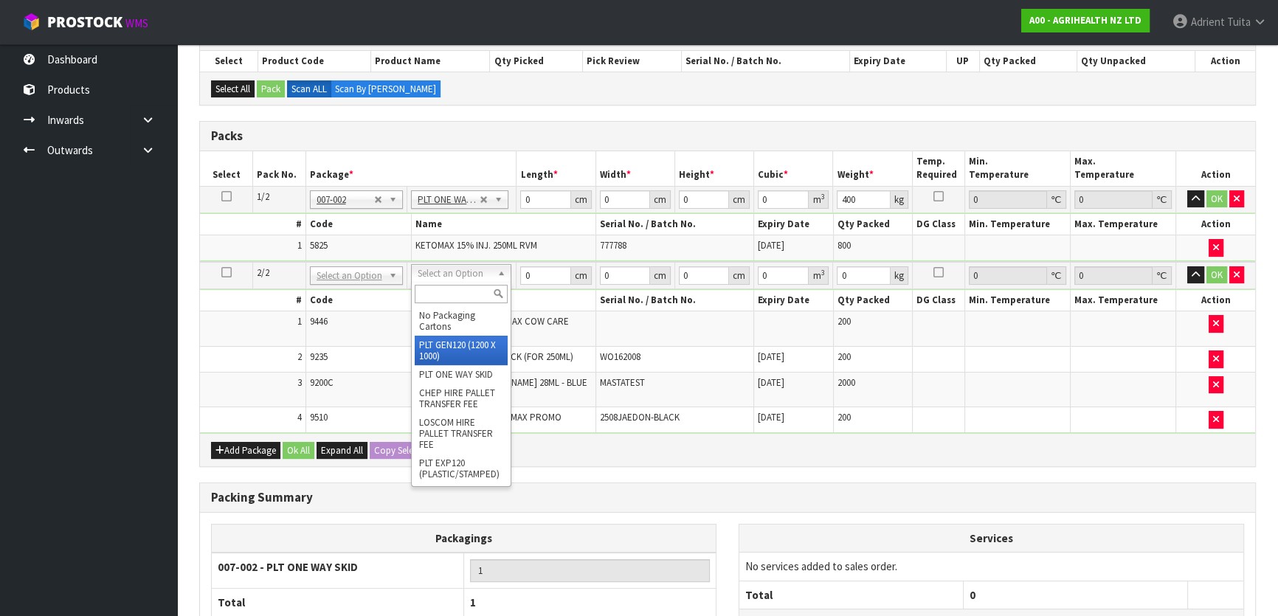
drag, startPoint x: 451, startPoint y: 339, endPoint x: 465, endPoint y: 311, distance: 31.4
type input "120"
type input "100"
type input "165.36"
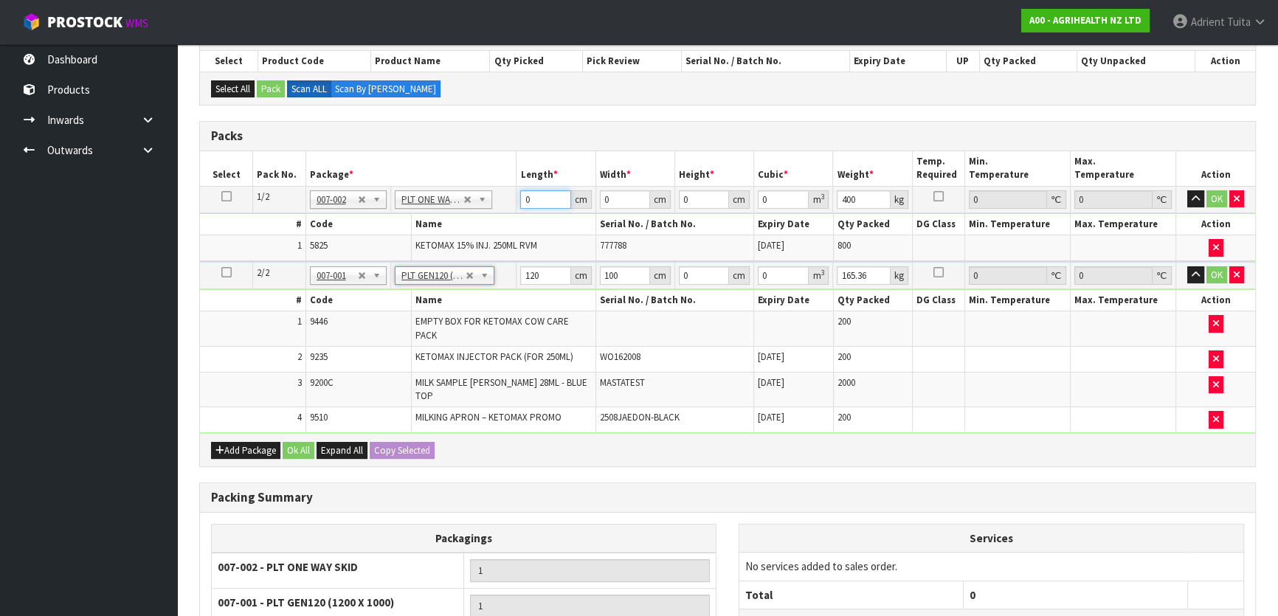
click at [540, 196] on input "0" at bounding box center [545, 199] width 50 height 18
type input "120"
type input "801"
type input "1"
type input "0.09612"
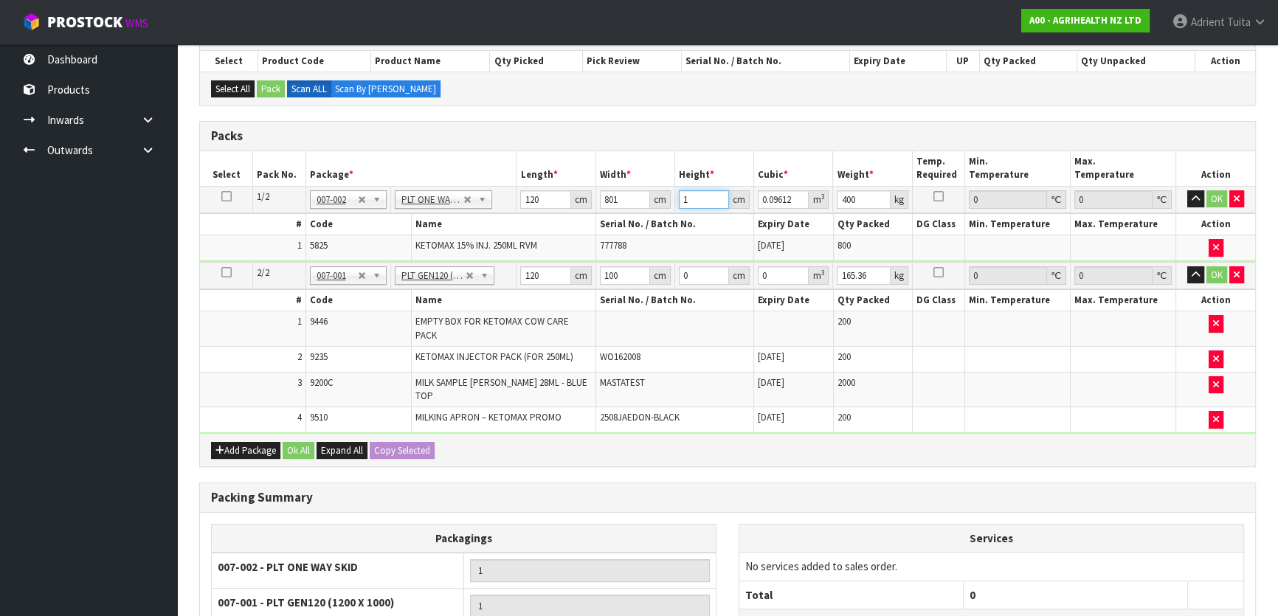
type input "11"
type input "1.05732"
type input "116"
type input "11.14992"
type input "116"
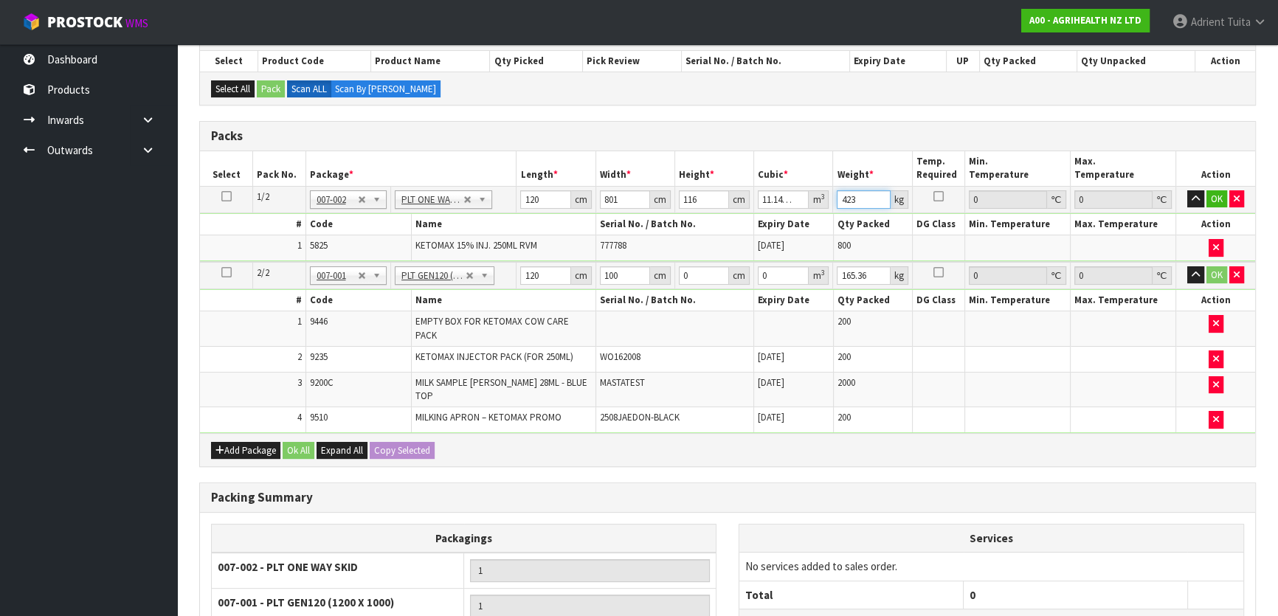
type input "423"
click at [700, 272] on input "0" at bounding box center [704, 275] width 50 height 18
type input "1"
type input "0.012"
type input "12"
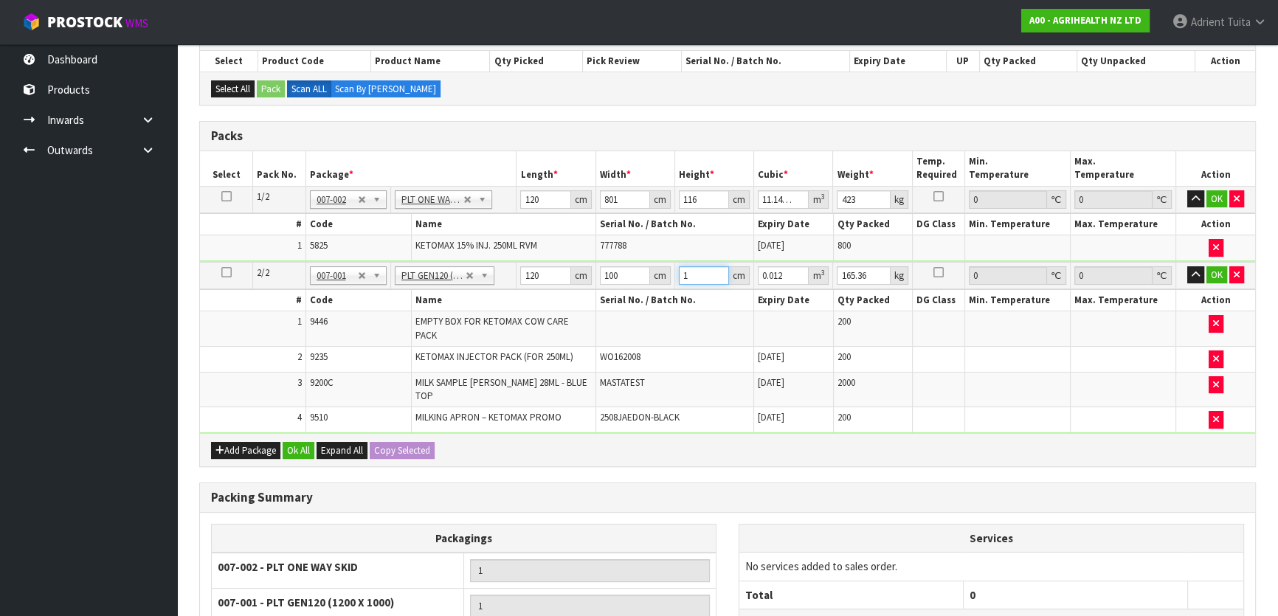
type input "0.144"
type input "120"
type input "1.44"
type input "120"
type input "220"
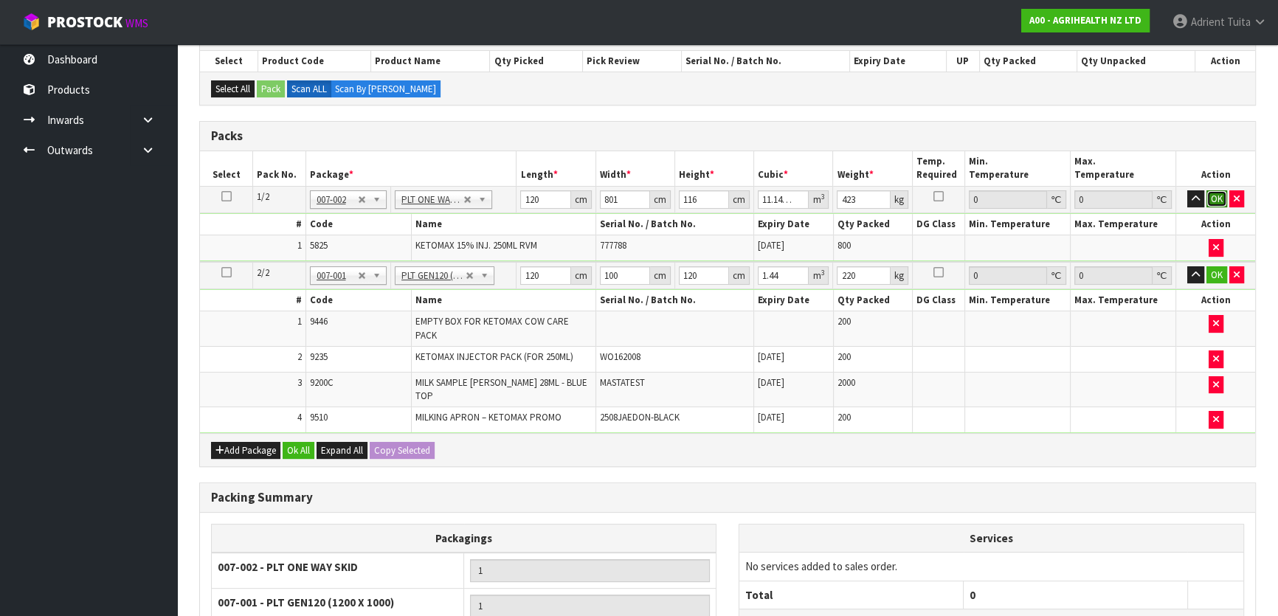
click at [1221, 200] on button "OK" at bounding box center [1217, 199] width 21 height 18
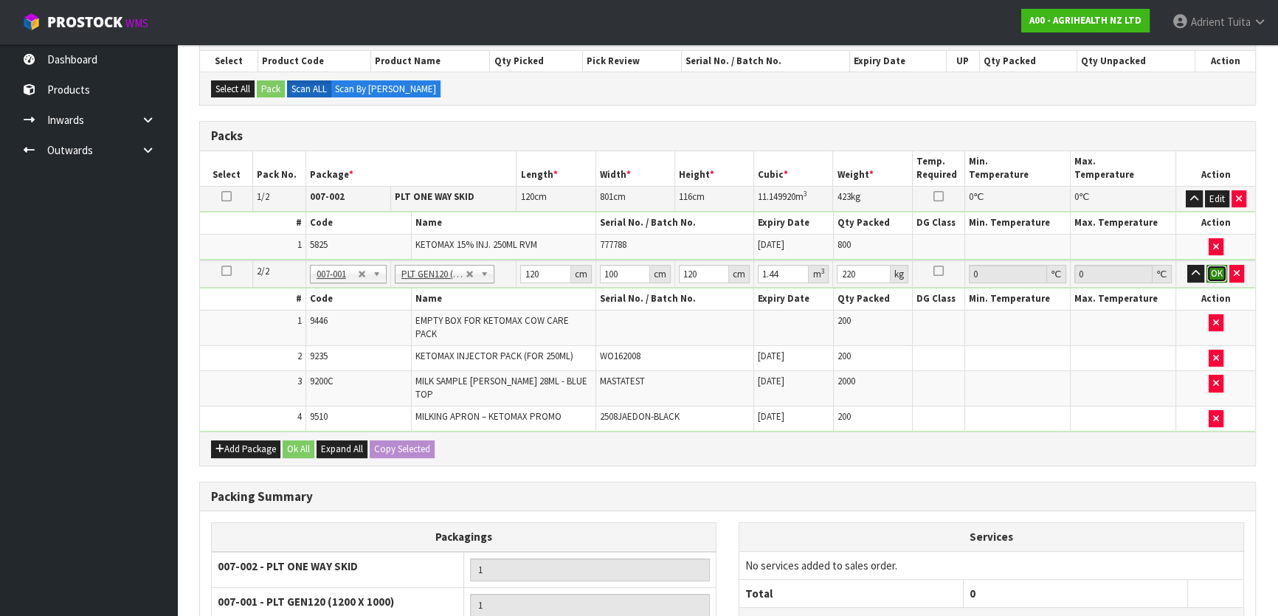
click at [1216, 275] on button "OK" at bounding box center [1217, 274] width 21 height 18
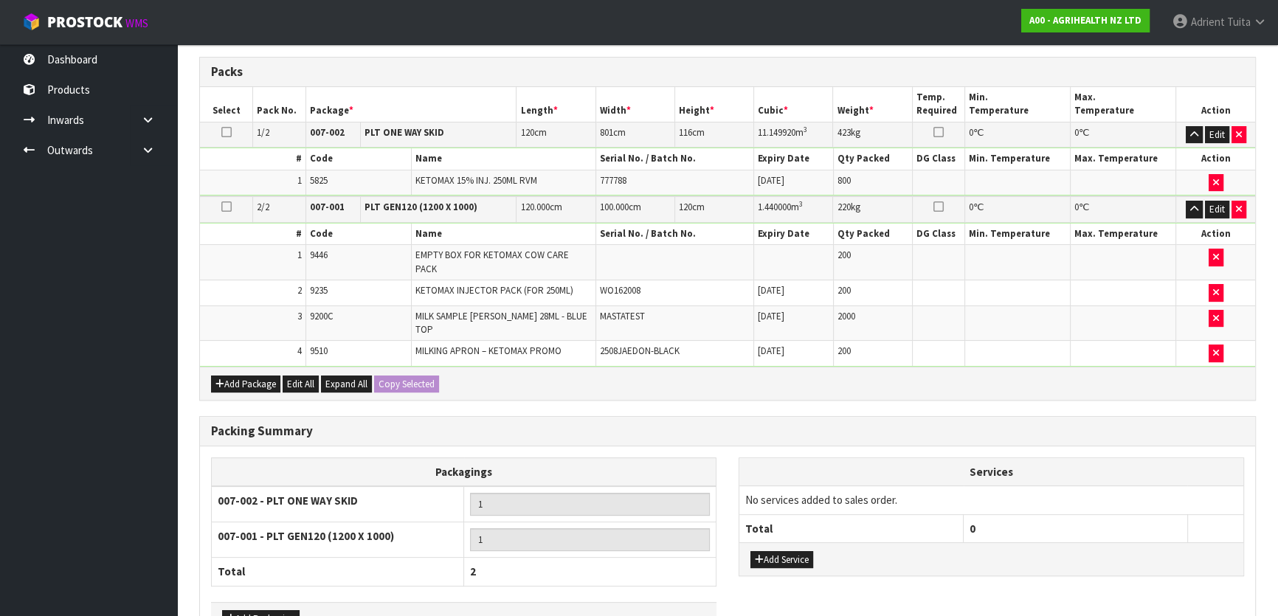
scroll to position [407, 0]
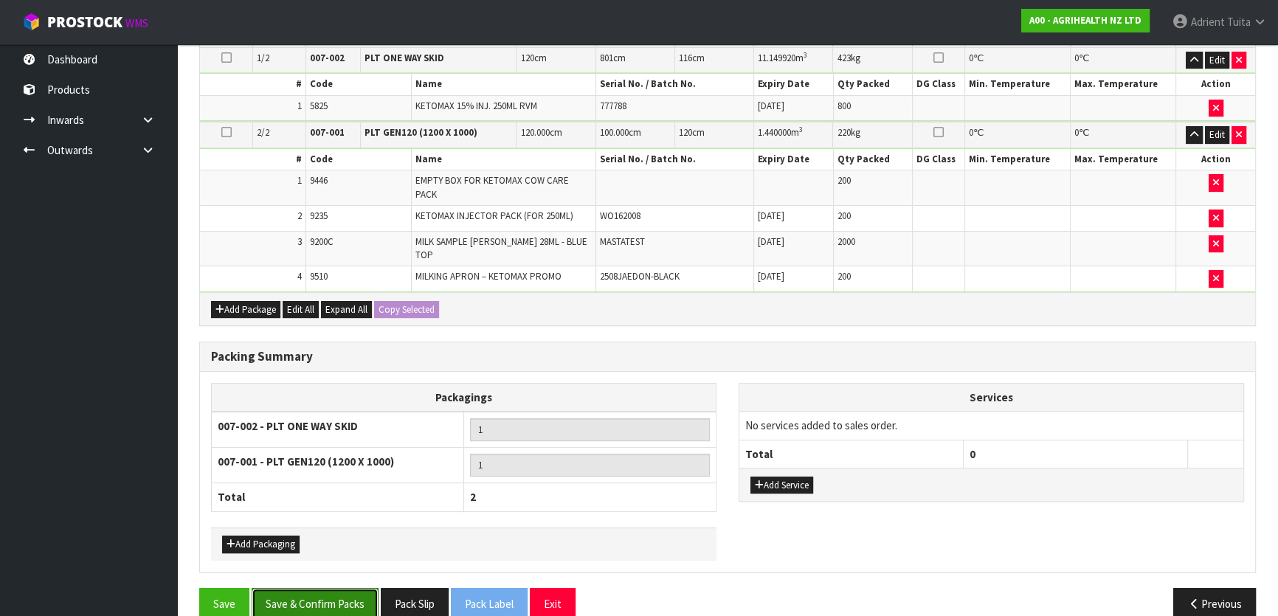
click at [300, 588] on button "Save & Confirm Packs" at bounding box center [315, 604] width 127 height 32
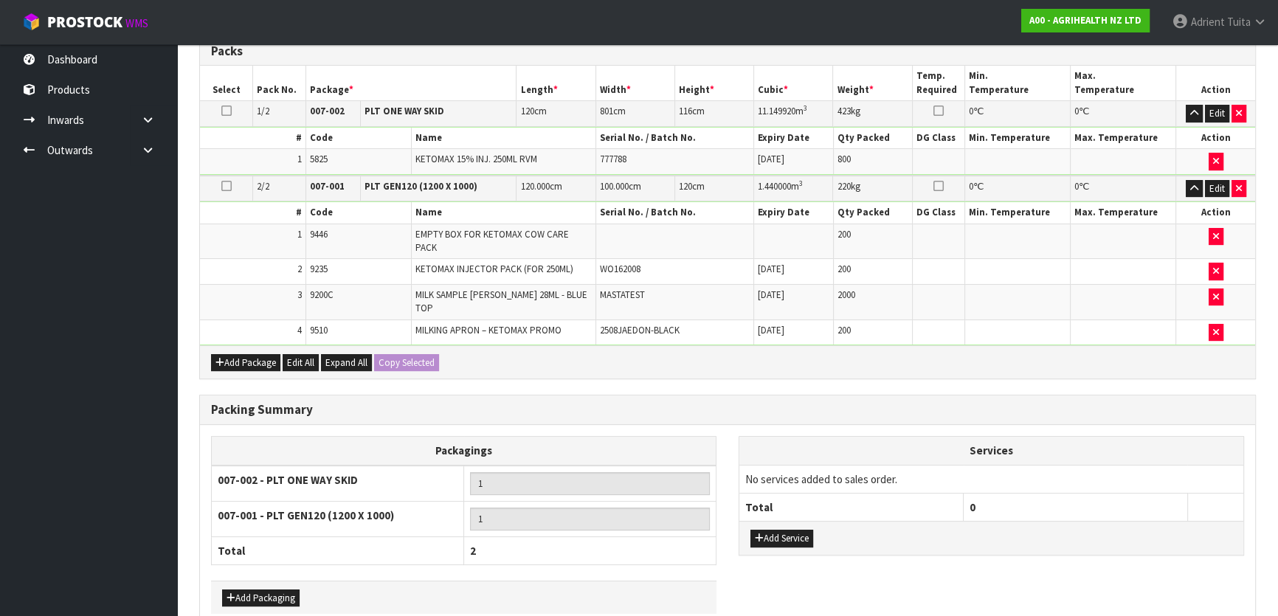
scroll to position [0, 0]
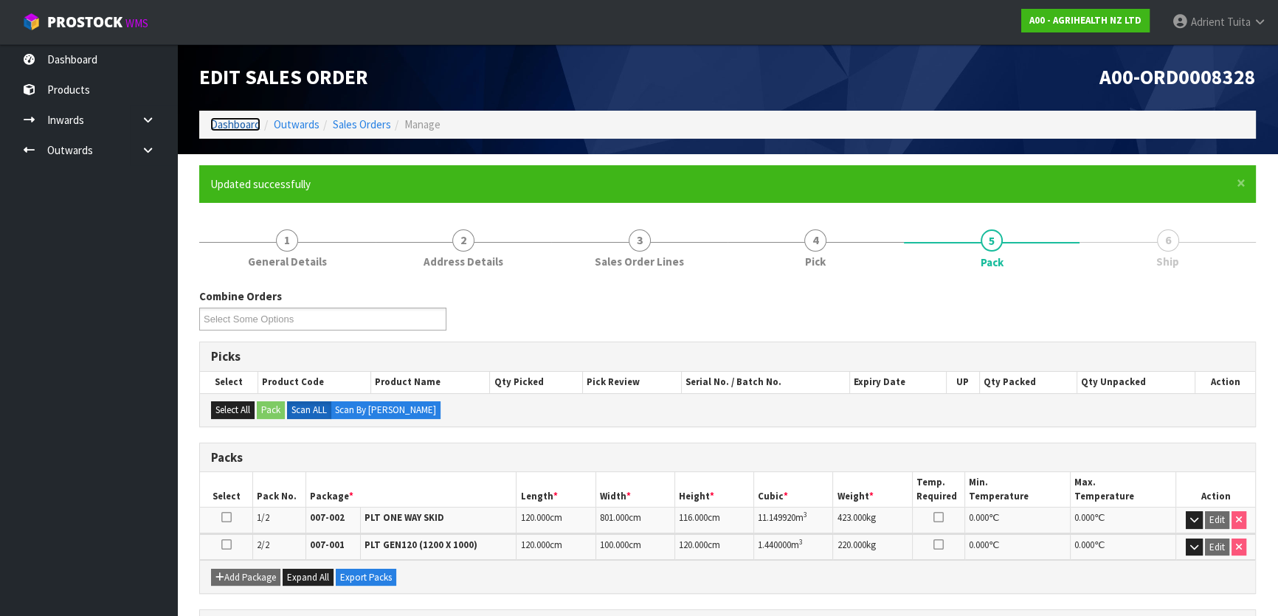
click at [239, 119] on link "Dashboard" at bounding box center [235, 124] width 50 height 14
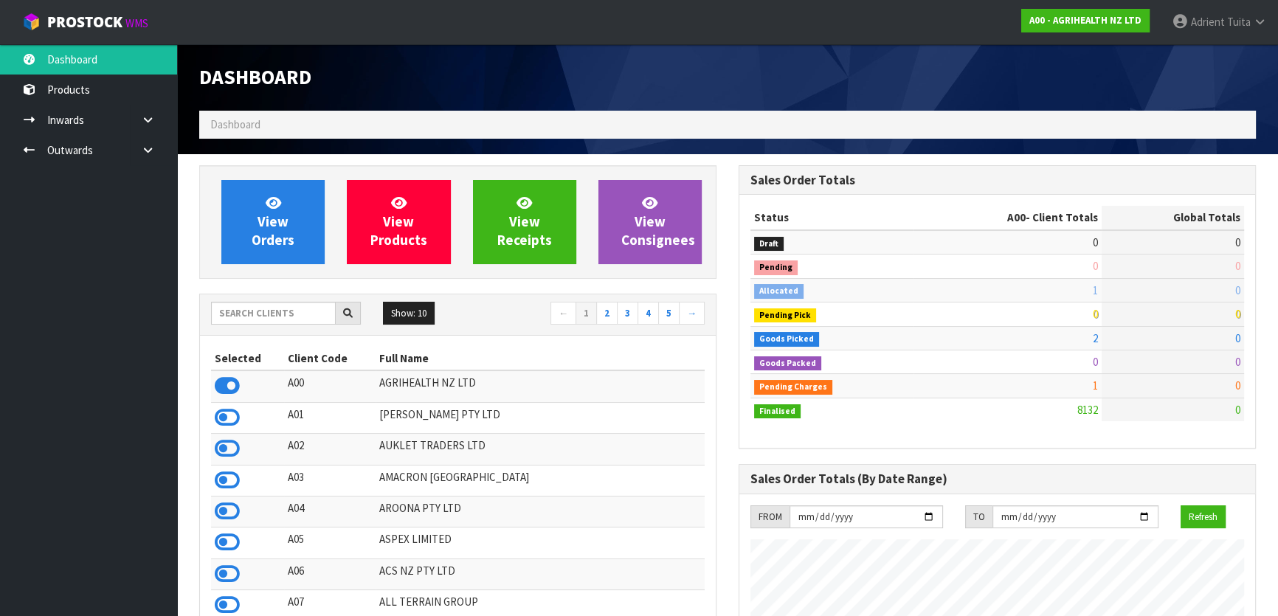
scroll to position [1116, 539]
click at [307, 312] on input "text" at bounding box center [273, 313] width 125 height 23
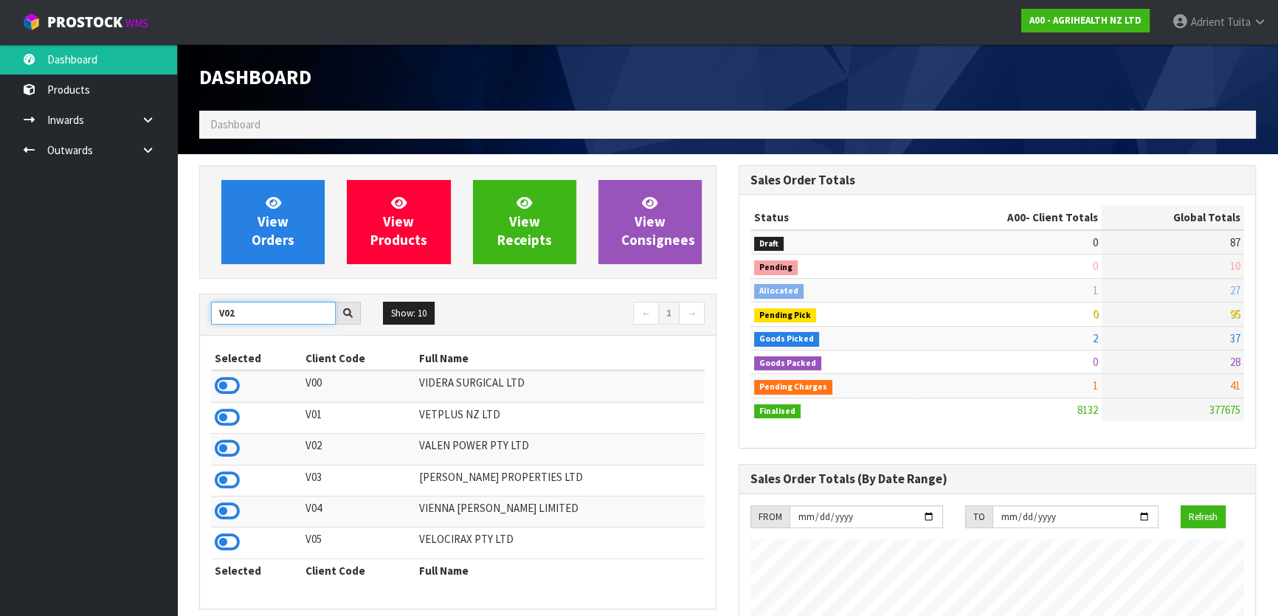
type input "V02"
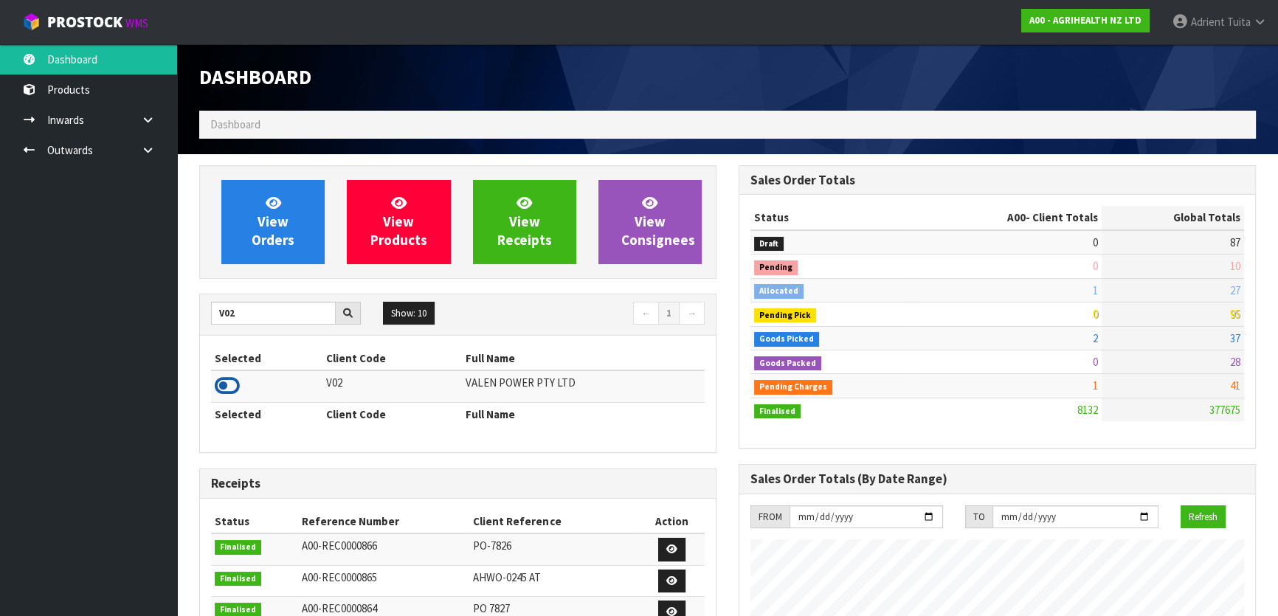
click at [237, 391] on icon at bounding box center [227, 386] width 25 height 22
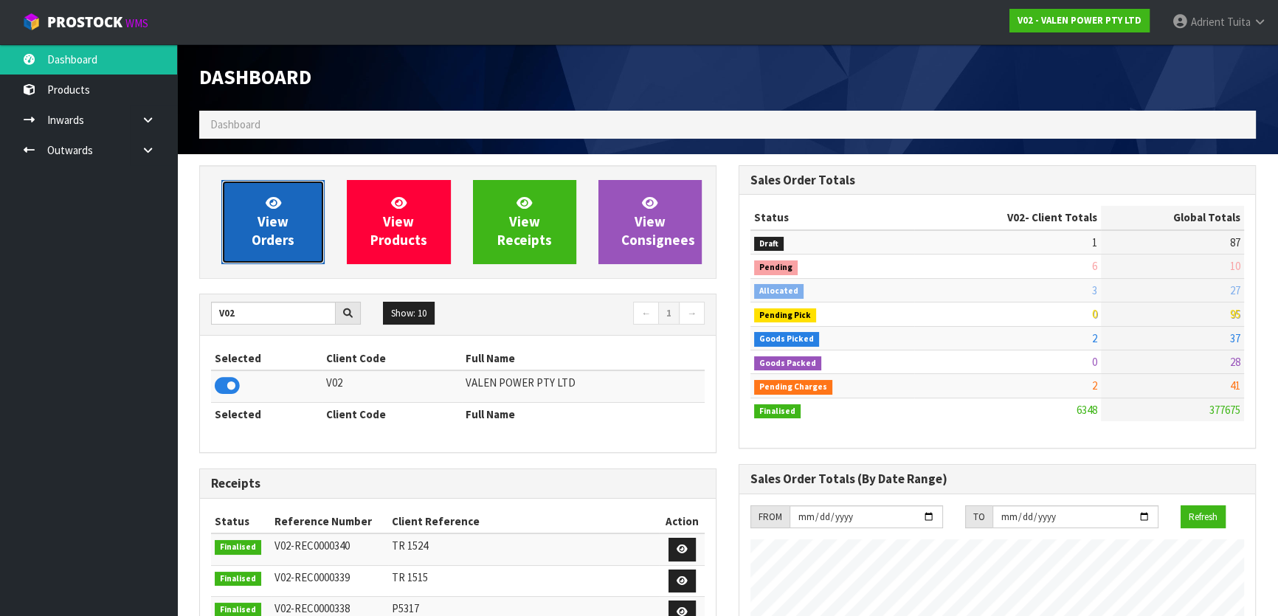
click at [258, 246] on span "View Orders" at bounding box center [273, 221] width 43 height 55
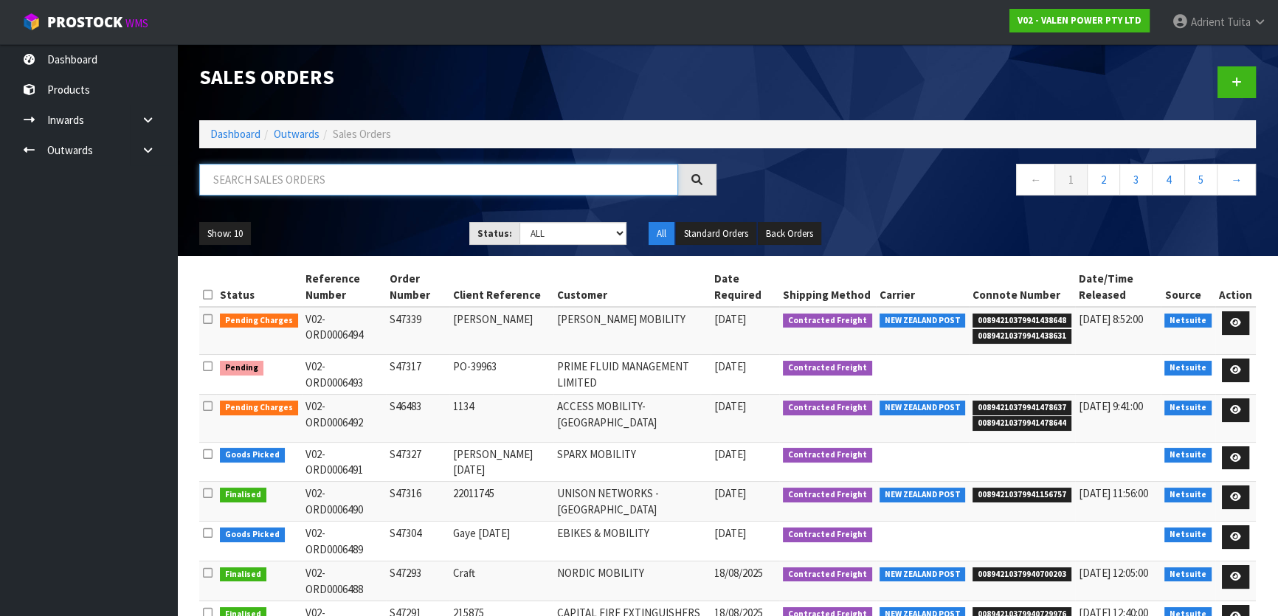
click at [337, 187] on input "text" at bounding box center [438, 180] width 479 height 32
type input "7327"
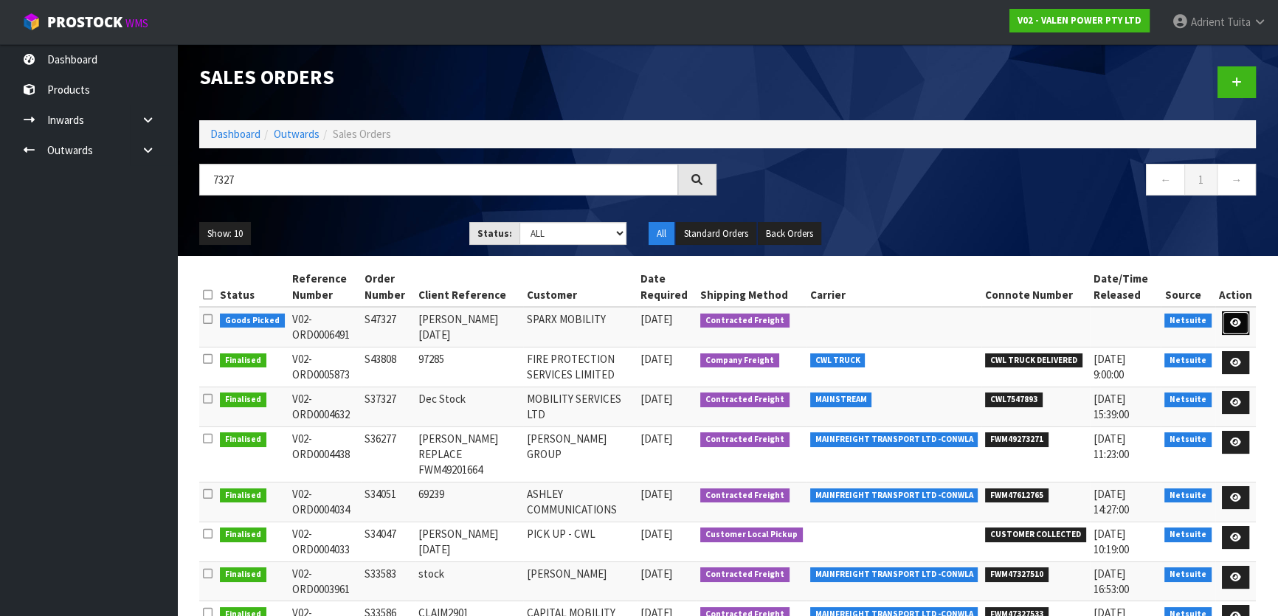
click at [1232, 318] on icon at bounding box center [1235, 323] width 11 height 10
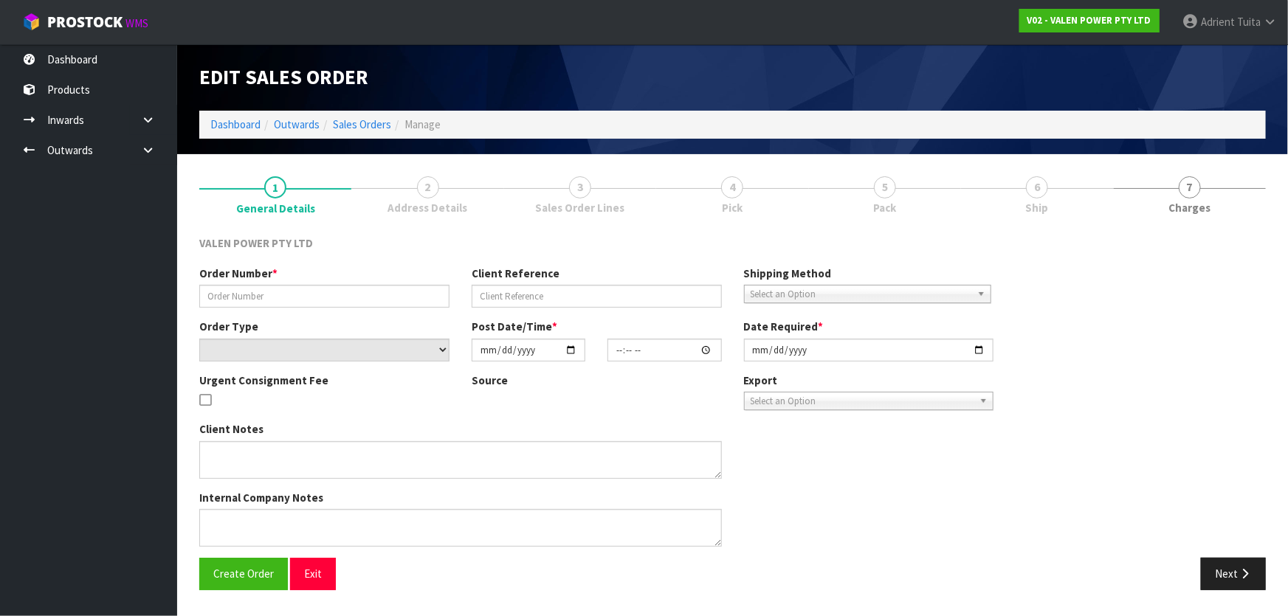
type input "S47327"
type input "[PERSON_NAME] [DATE]"
select select "number:0"
type input "[DATE]"
type input "18:15:07.000"
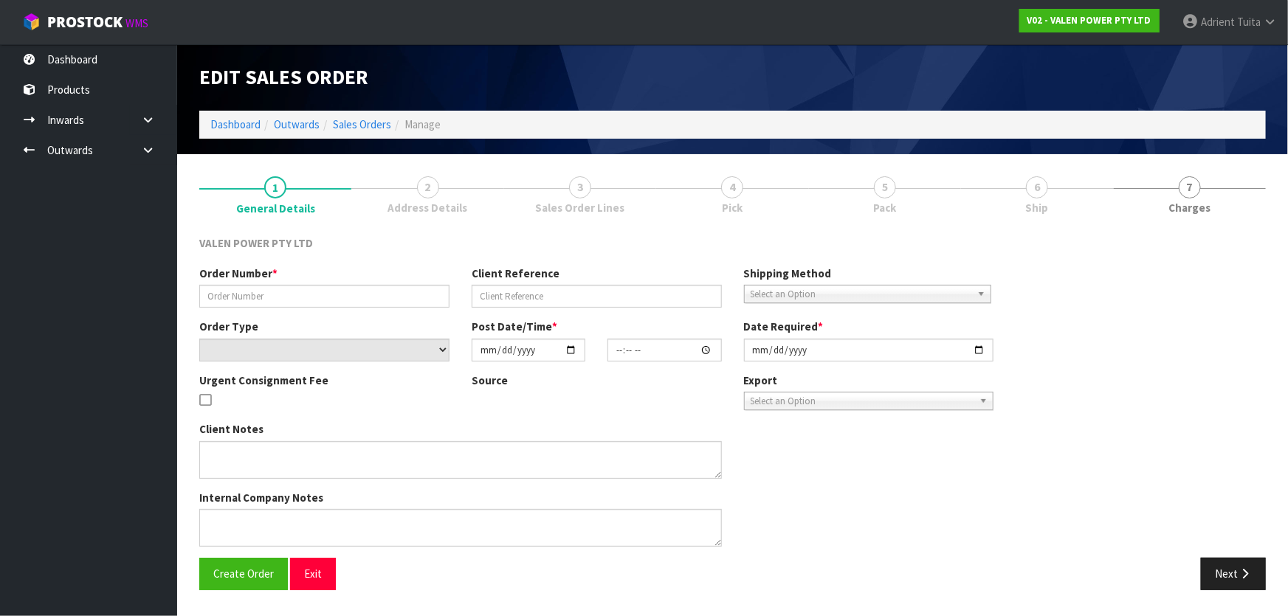
type input "[DATE]"
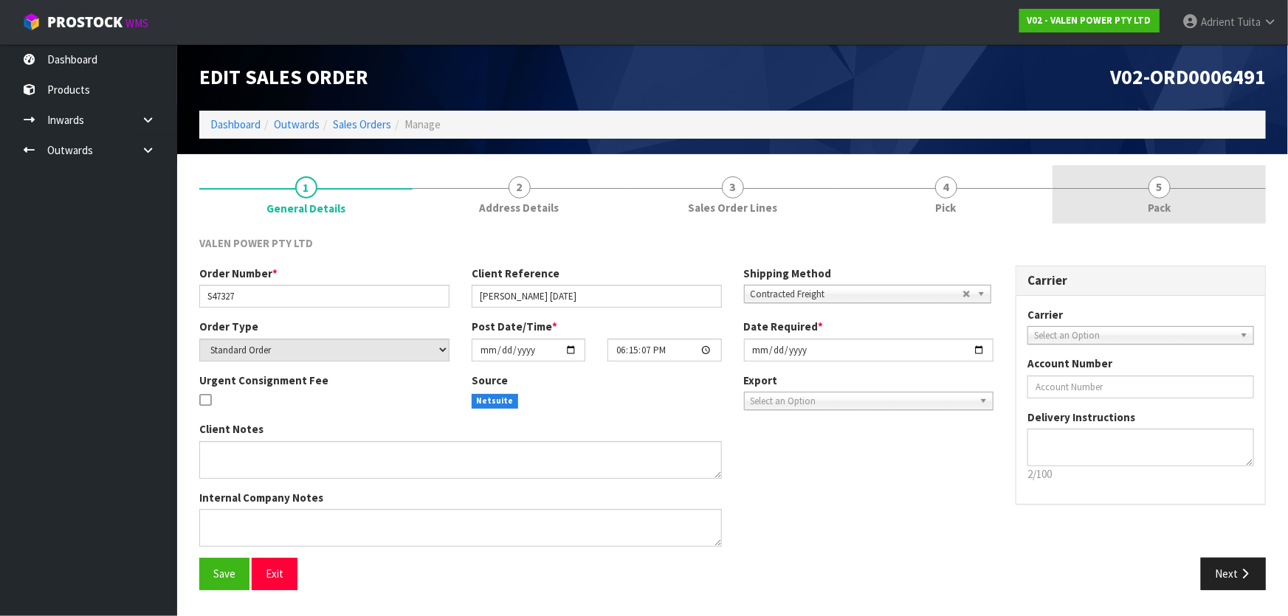
click at [1167, 196] on link "5 Pack" at bounding box center [1158, 194] width 213 height 58
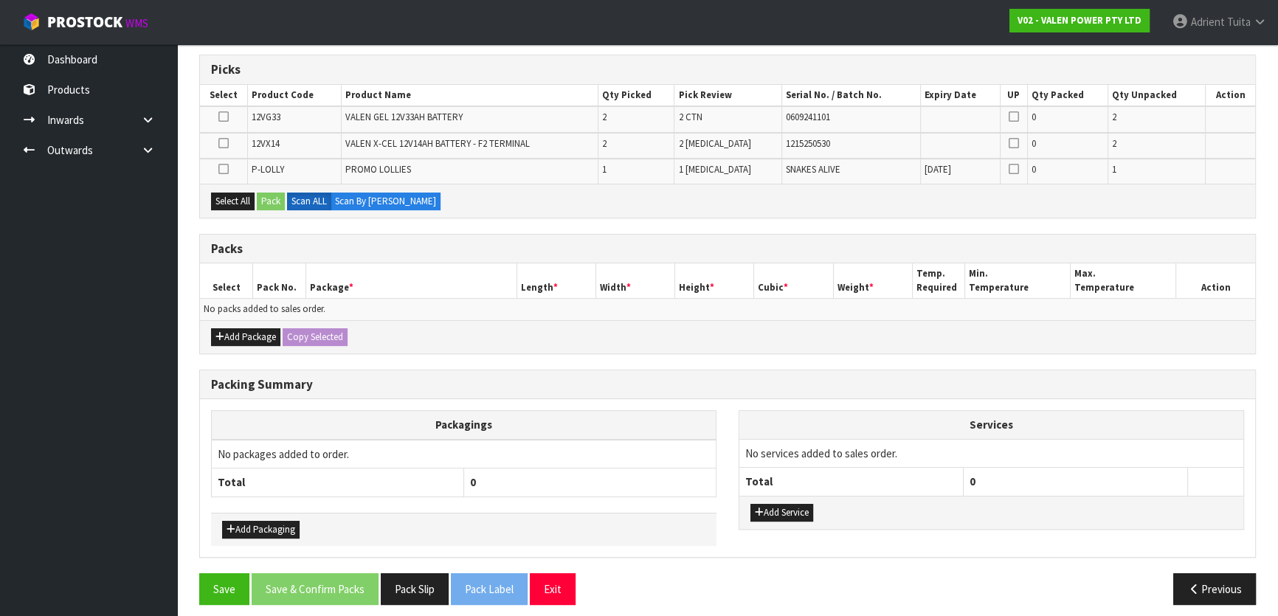
scroll to position [241, 0]
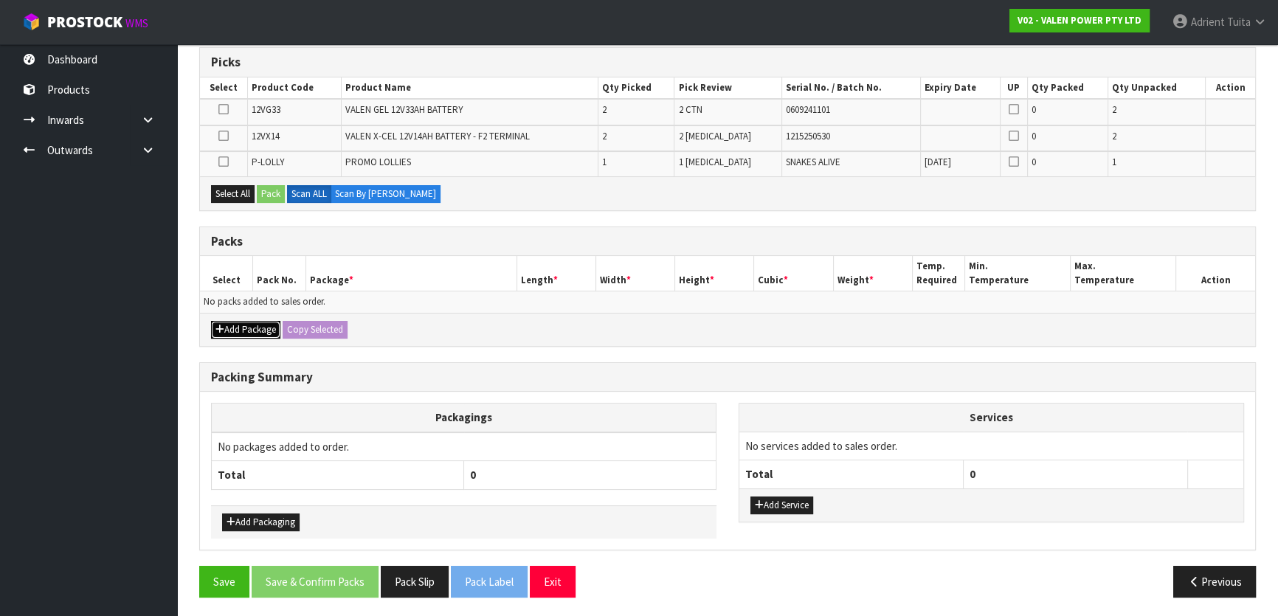
click at [242, 321] on button "Add Package" at bounding box center [245, 330] width 69 height 18
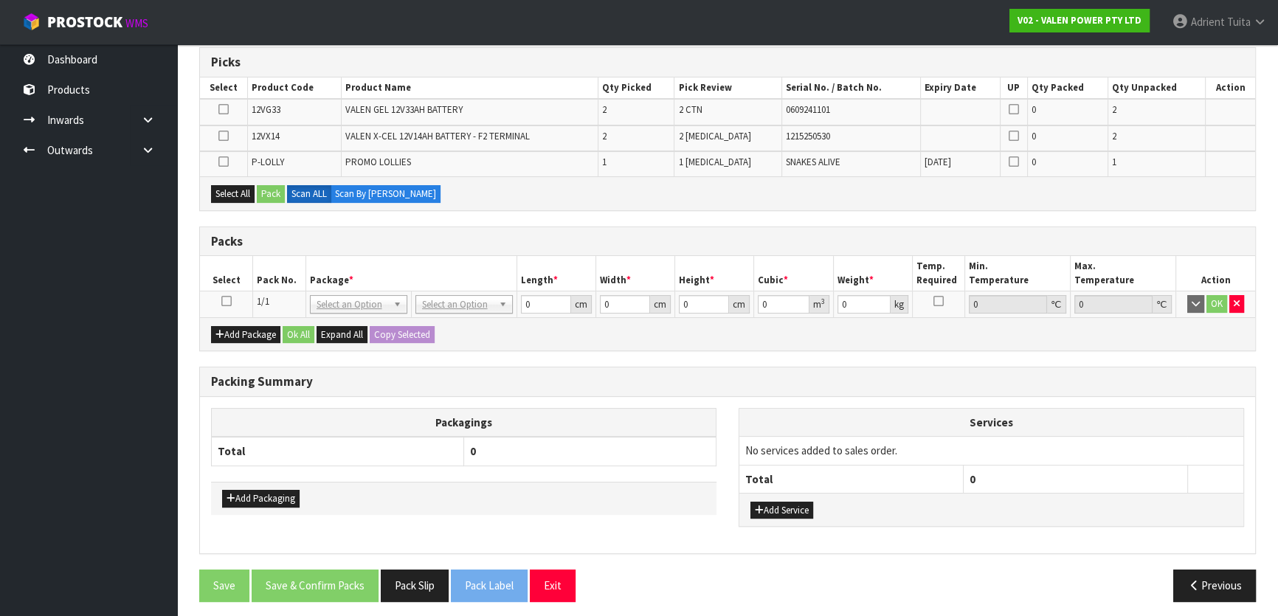
click at [221, 302] on icon at bounding box center [226, 301] width 10 height 1
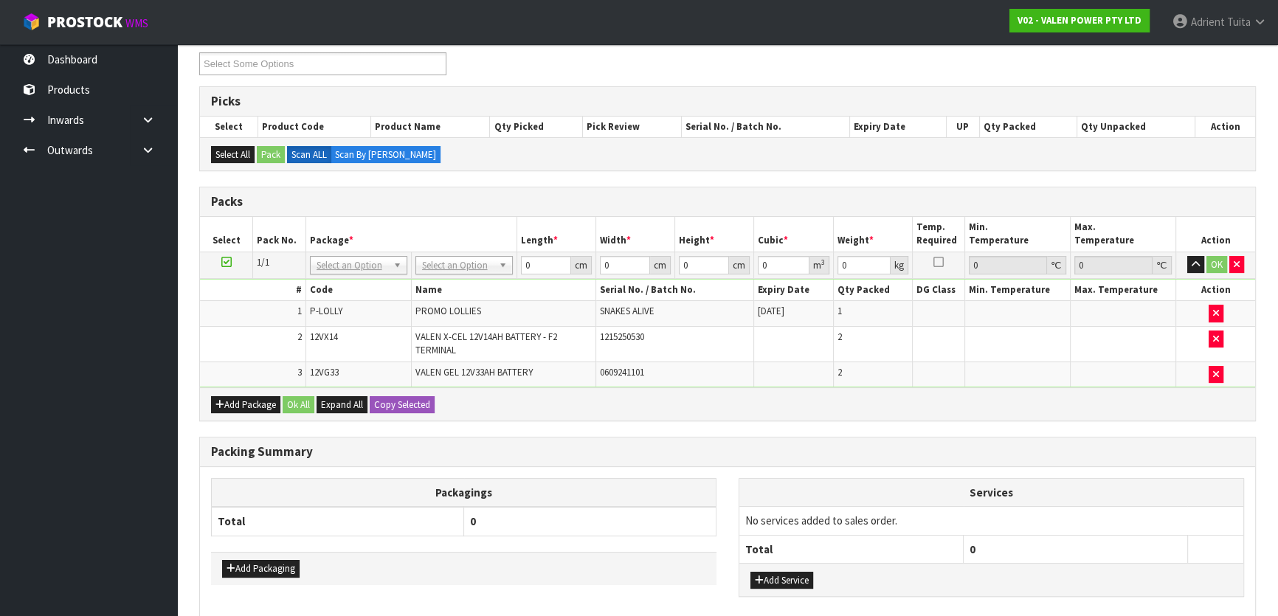
click at [221, 303] on tbody "1 P-LOLLY PROMO LOLLIES SNAKES ALIVE [DATE] 1 2 12VX14 VALEN X-CEL 12V14AH BATT…" at bounding box center [727, 344] width 1055 height 86
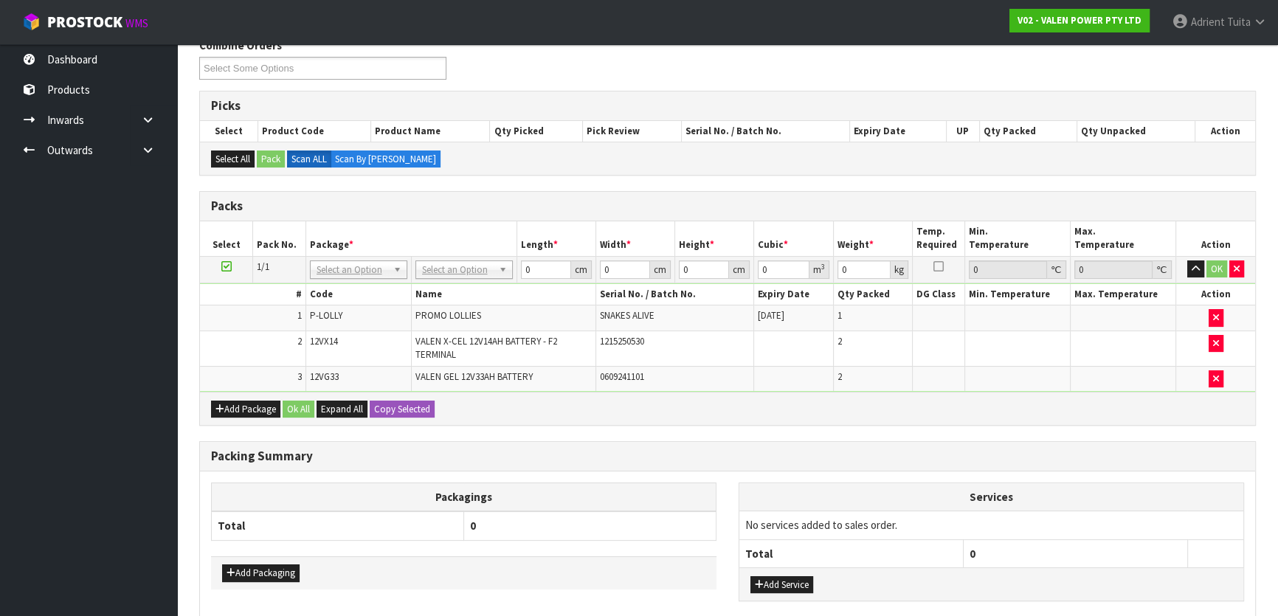
scroll to position [174, 0]
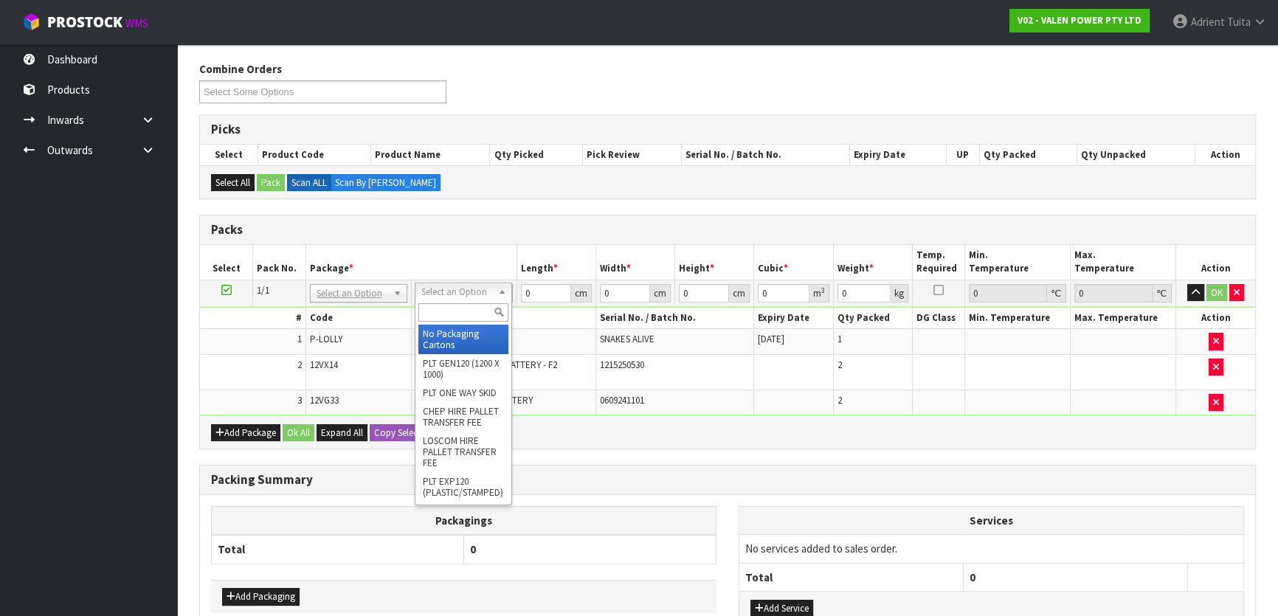
click at [427, 300] on div at bounding box center [464, 312] width 96 height 24
click at [428, 300] on div at bounding box center [464, 312] width 96 height 24
click at [428, 303] on input "text" at bounding box center [463, 312] width 90 height 18
type input "VA"
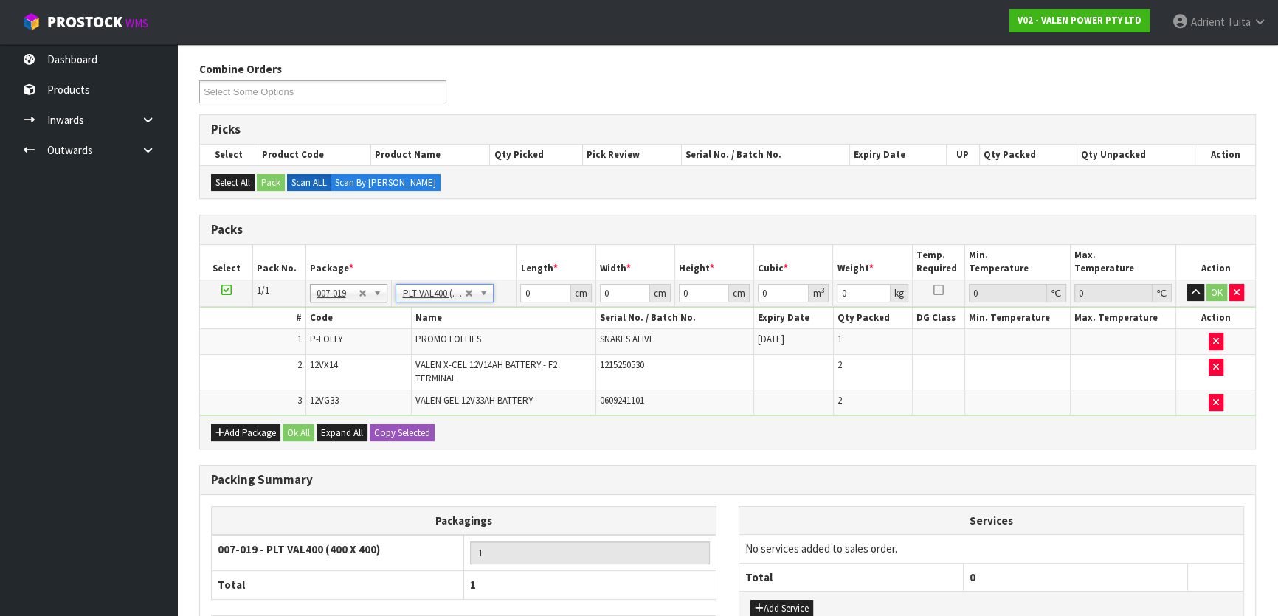
type input "40"
type input "34.76"
click at [533, 297] on input "40" at bounding box center [545, 293] width 50 height 18
click at [694, 294] on input "0" at bounding box center [704, 293] width 50 height 18
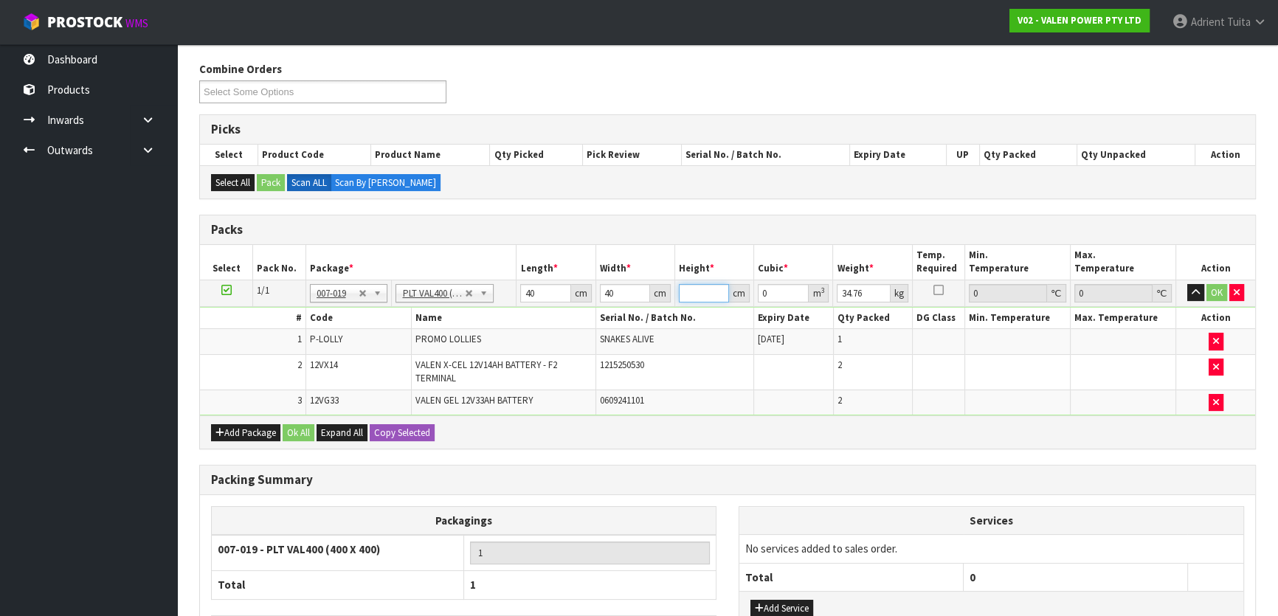
type input "3"
type input "0.0048"
type input "30"
type input "0.048"
type input "30"
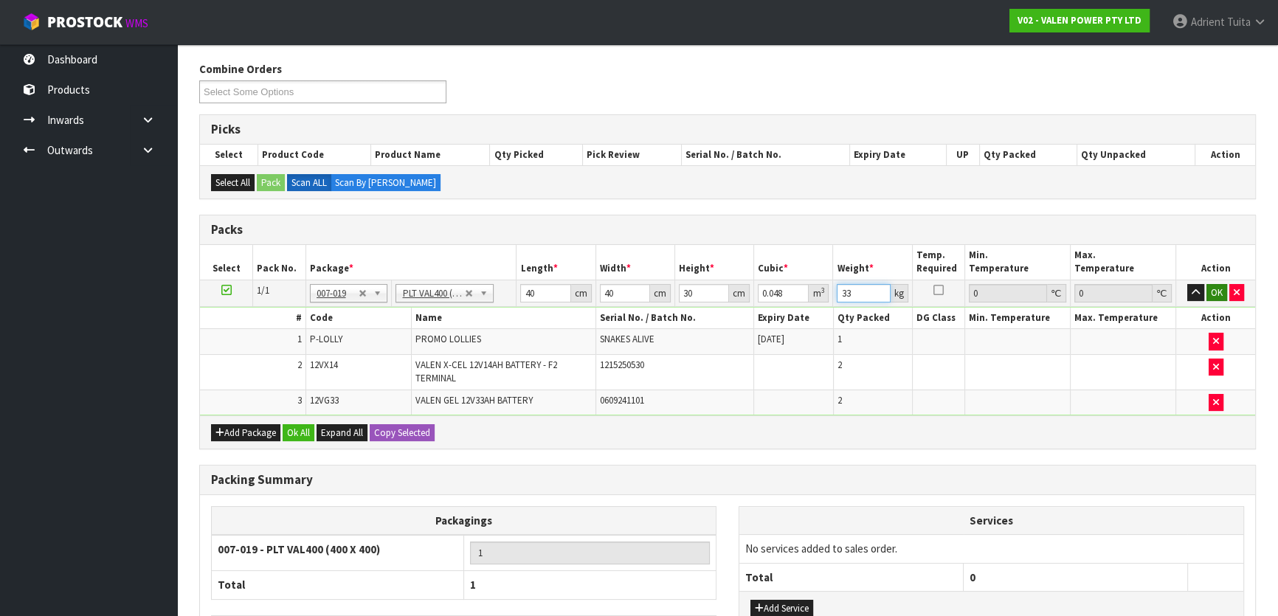
type input "33"
click at [1211, 294] on button "OK" at bounding box center [1217, 293] width 21 height 18
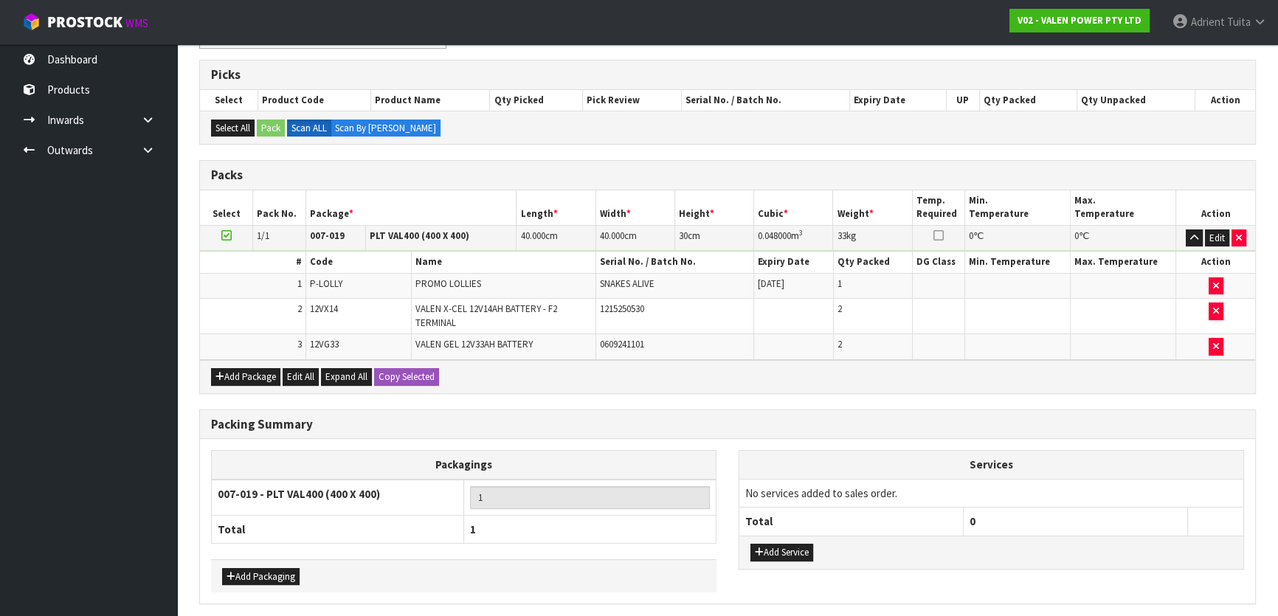
scroll to position [282, 0]
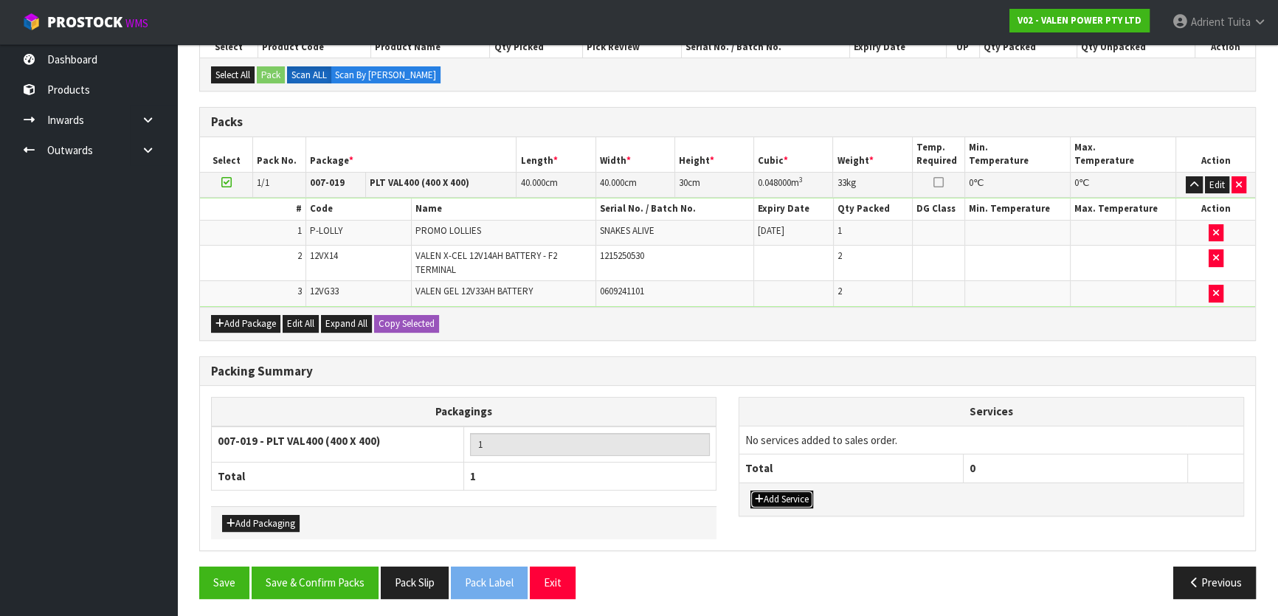
drag, startPoint x: 779, startPoint y: 496, endPoint x: 788, endPoint y: 466, distance: 31.0
click at [779, 497] on button "Add Service" at bounding box center [782, 500] width 63 height 18
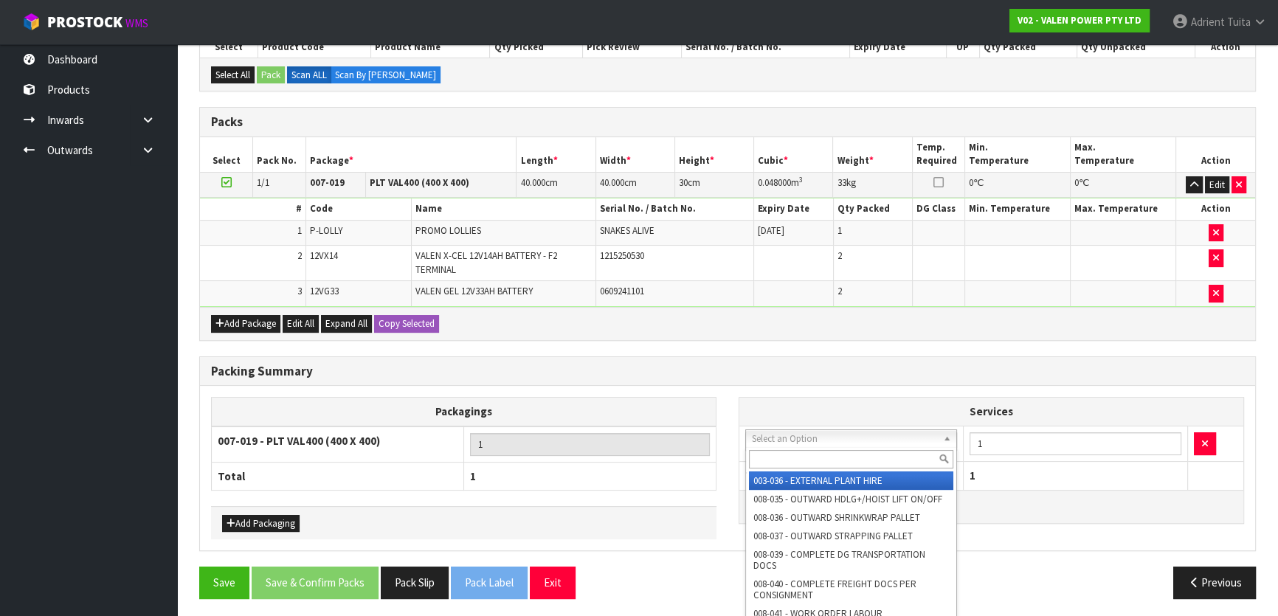
drag, startPoint x: 790, startPoint y: 446, endPoint x: 790, endPoint y: 461, distance: 14.8
click at [790, 464] on input "text" at bounding box center [851, 459] width 204 height 18
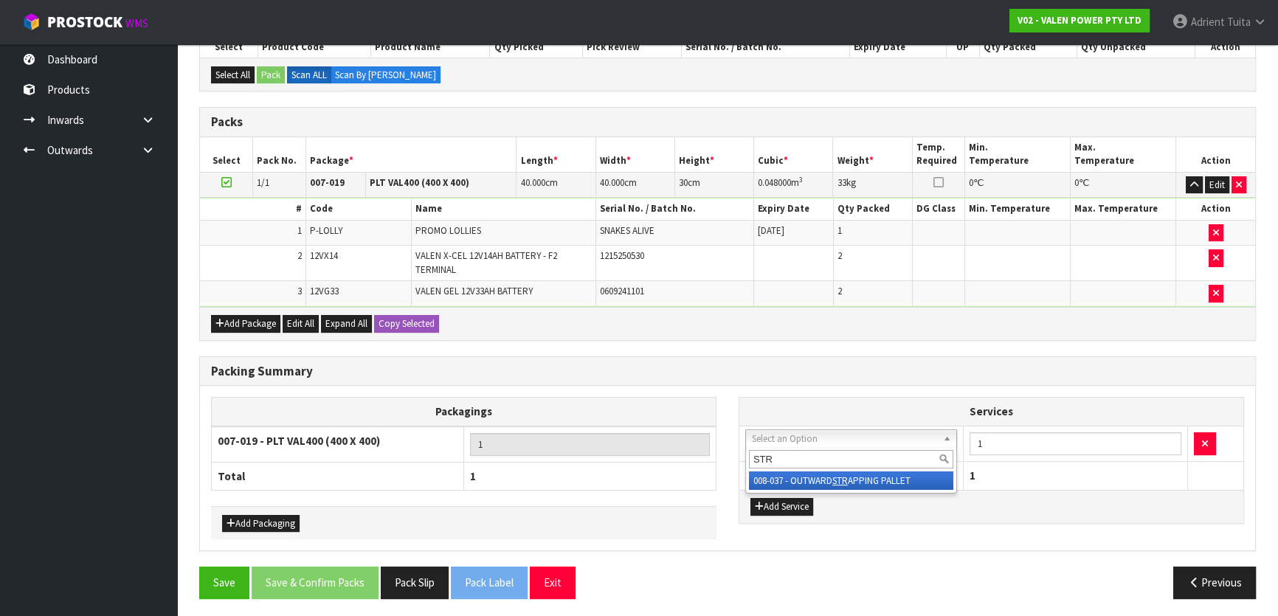
type input "STR"
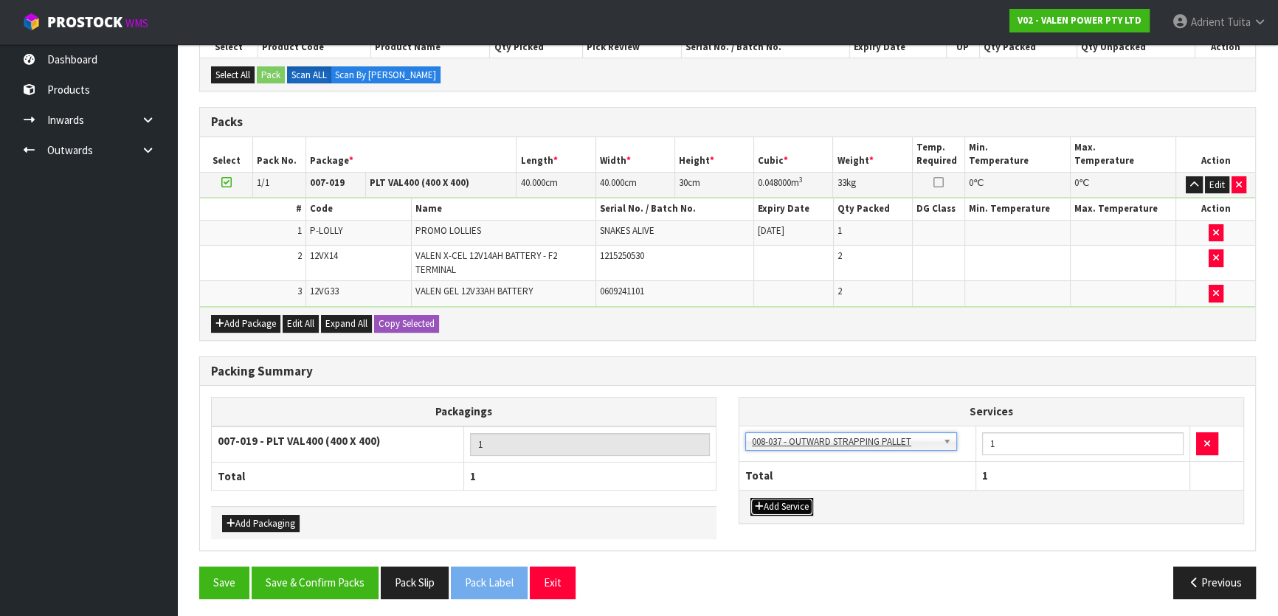
click at [778, 498] on button "Add Service" at bounding box center [782, 507] width 63 height 18
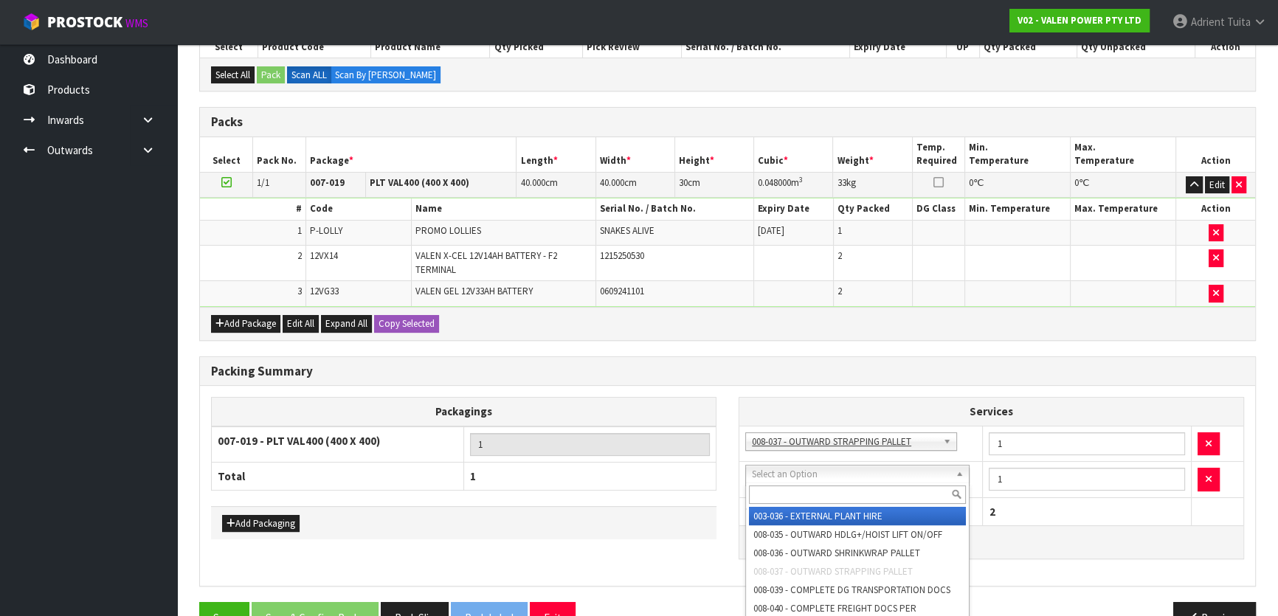
drag, startPoint x: 784, startPoint y: 475, endPoint x: 784, endPoint y: 484, distance: 8.9
click at [784, 484] on div at bounding box center [857, 495] width 223 height 24
click at [782, 492] on input "text" at bounding box center [857, 495] width 217 height 18
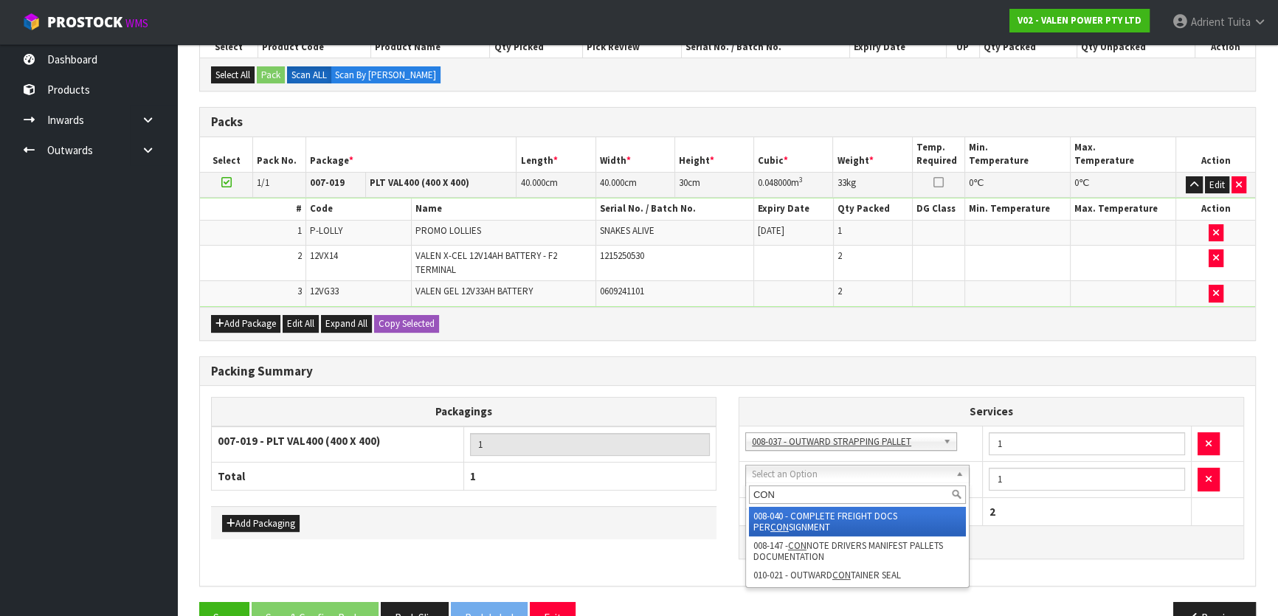
type input "CON"
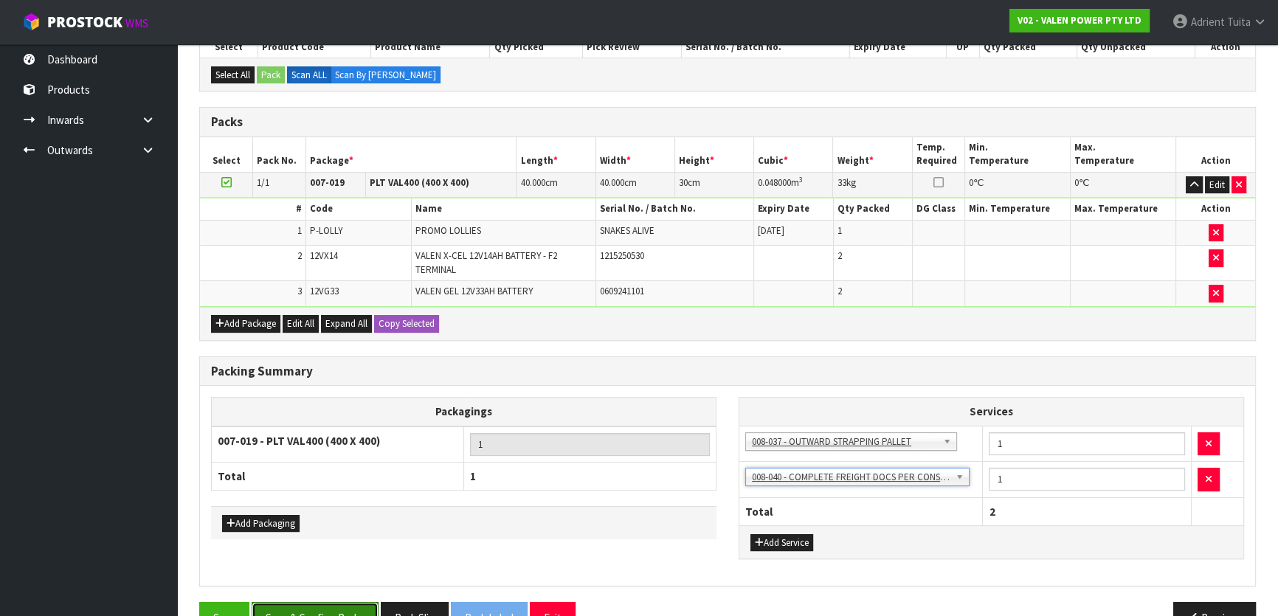
click at [336, 606] on button "Save & Confirm Packs" at bounding box center [315, 618] width 127 height 32
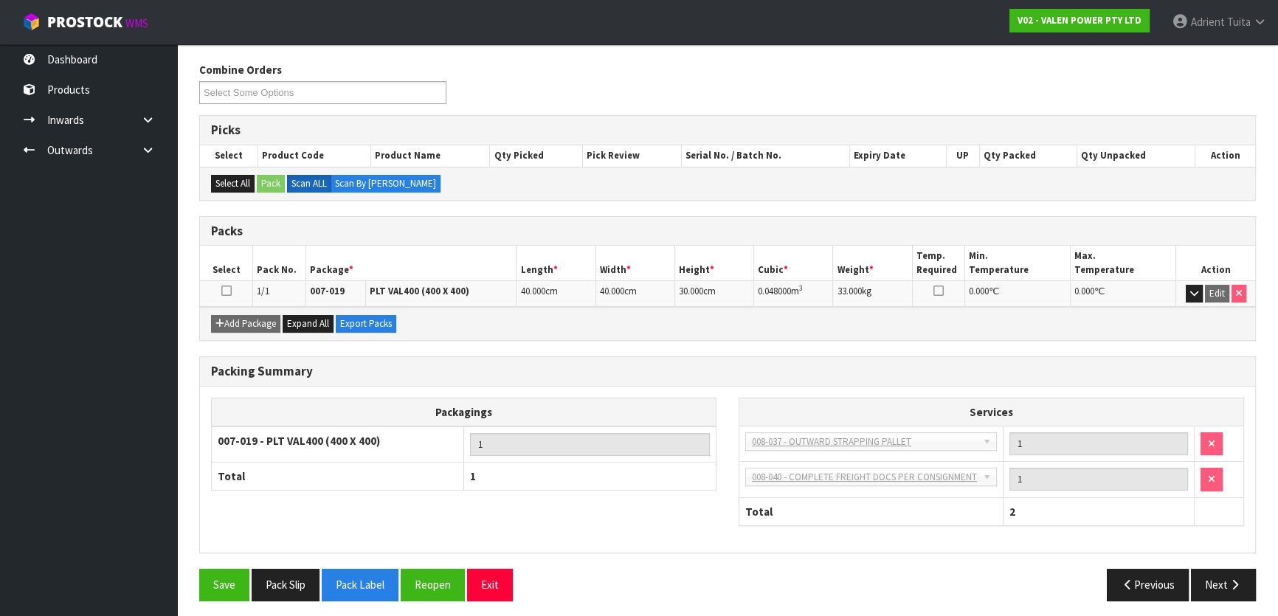
scroll to position [230, 0]
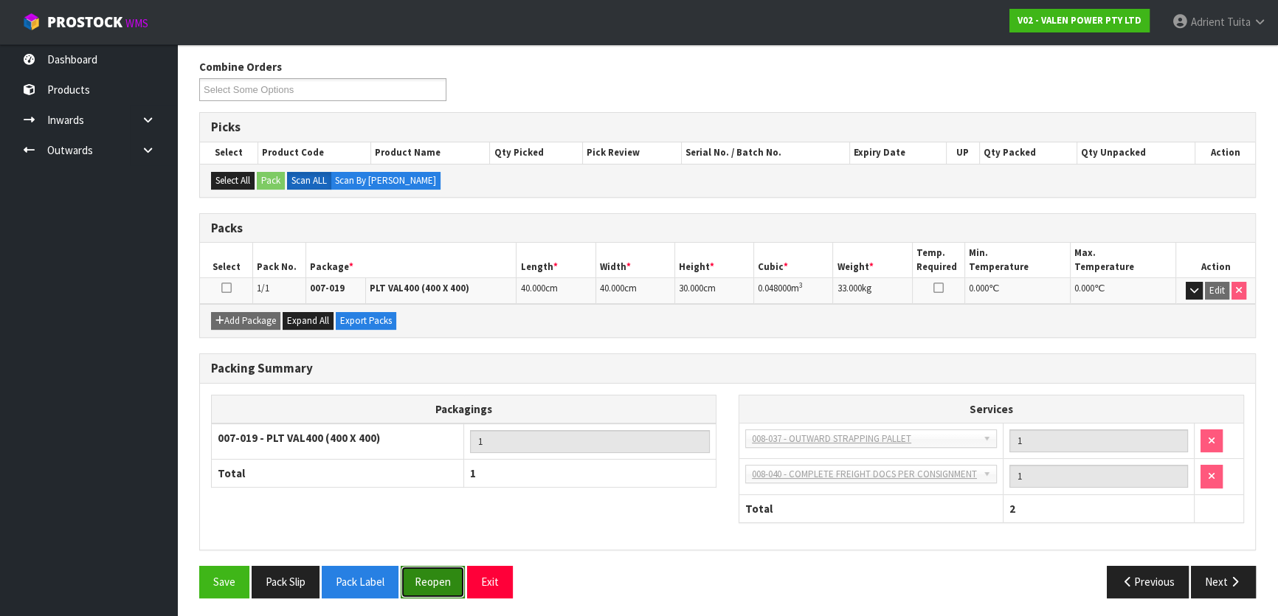
click at [423, 568] on button "Reopen" at bounding box center [433, 582] width 64 height 32
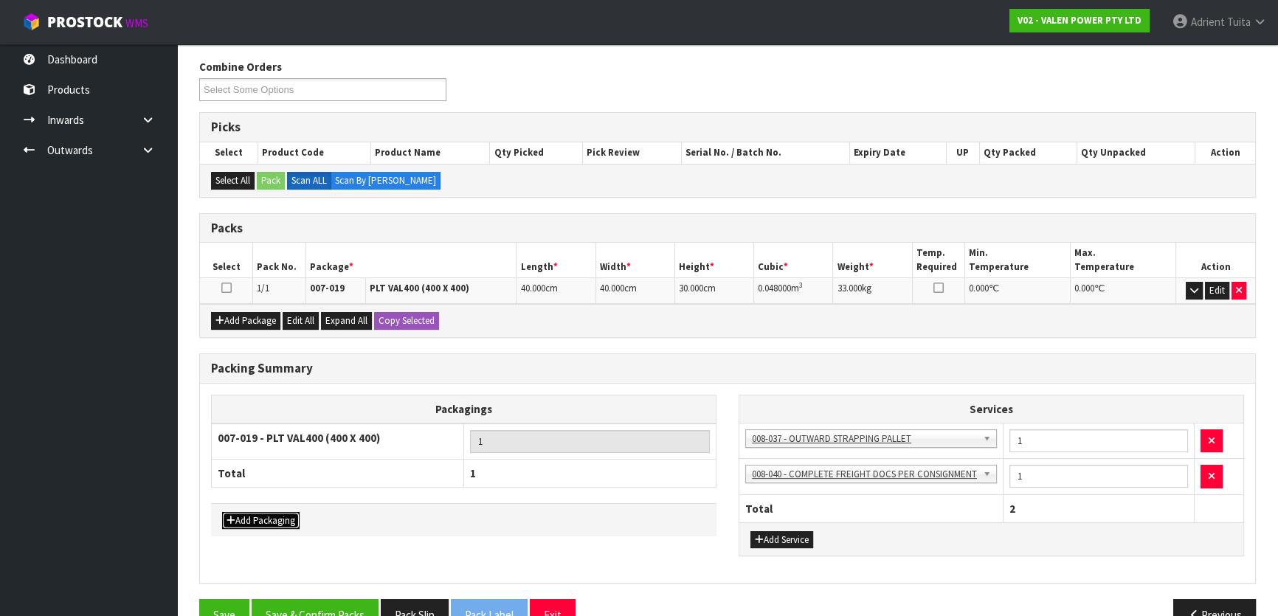
drag, startPoint x: 274, startPoint y: 510, endPoint x: 283, endPoint y: 502, distance: 12.0
click at [275, 512] on button "Add Packaging" at bounding box center [260, 521] width 77 height 18
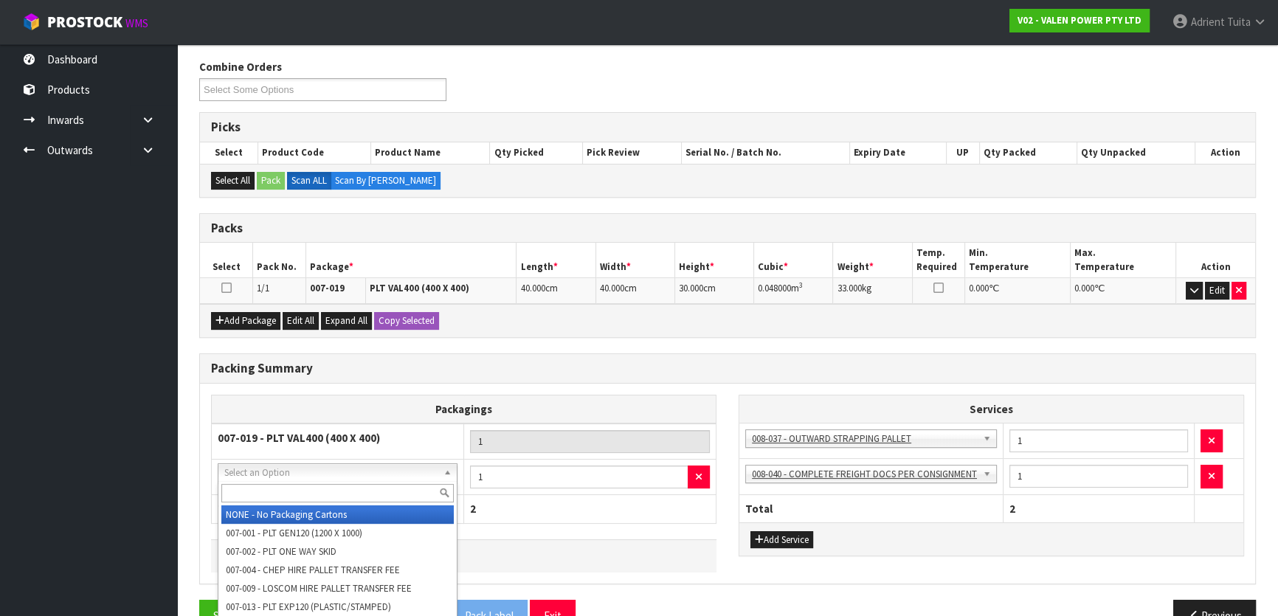
drag, startPoint x: 308, startPoint y: 472, endPoint x: 309, endPoint y: 480, distance: 8.9
click at [311, 486] on div at bounding box center [337, 493] width 238 height 24
click at [311, 486] on input "text" at bounding box center [337, 493] width 232 height 18
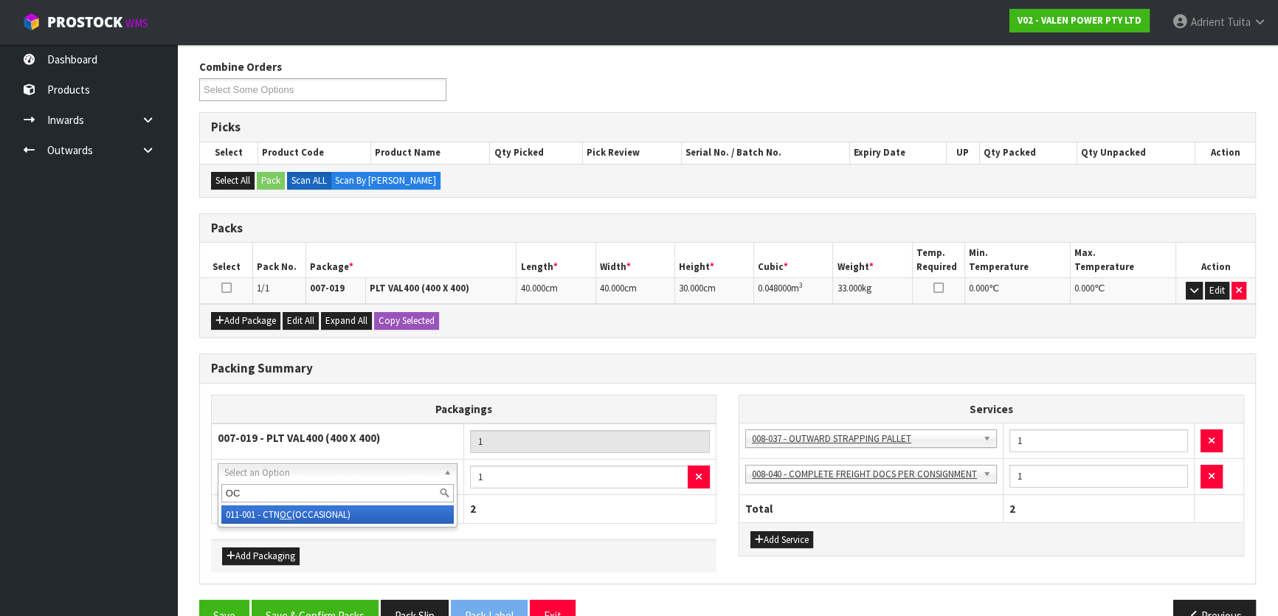
type input "OC"
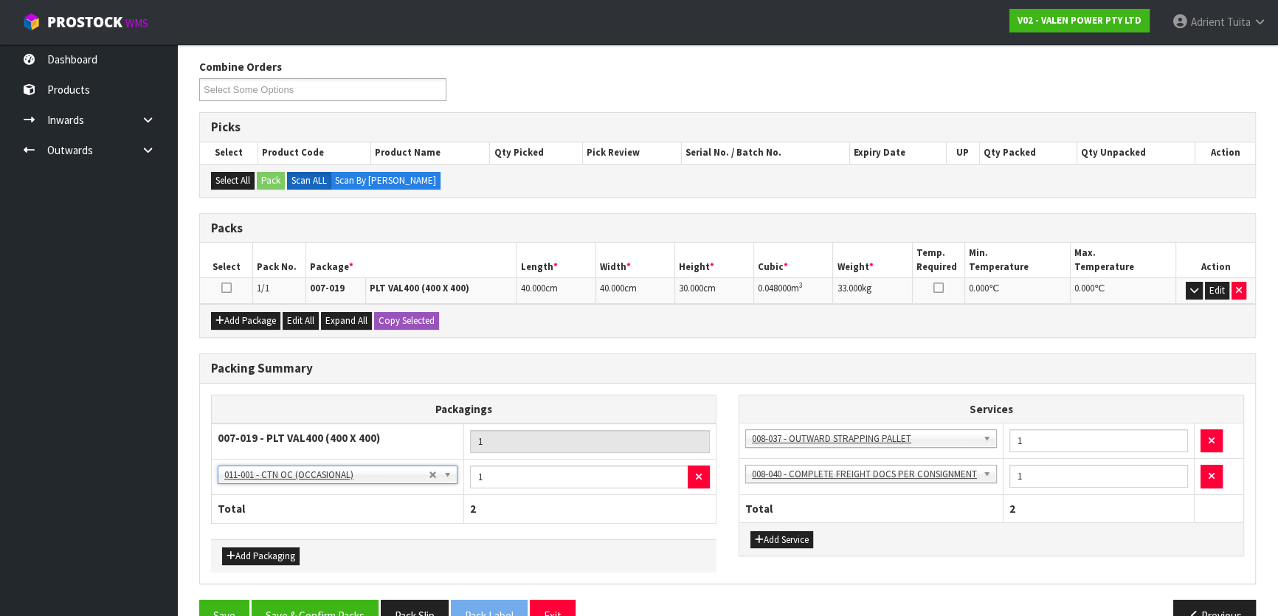
click at [311, 595] on div "Packing Summary Packagings 007-019 - PLT VAL400 (400 X 400) 1 NONE - No Packagi…" at bounding box center [727, 477] width 1079 height 246
click at [310, 603] on button "Save & Confirm Packs" at bounding box center [315, 616] width 127 height 32
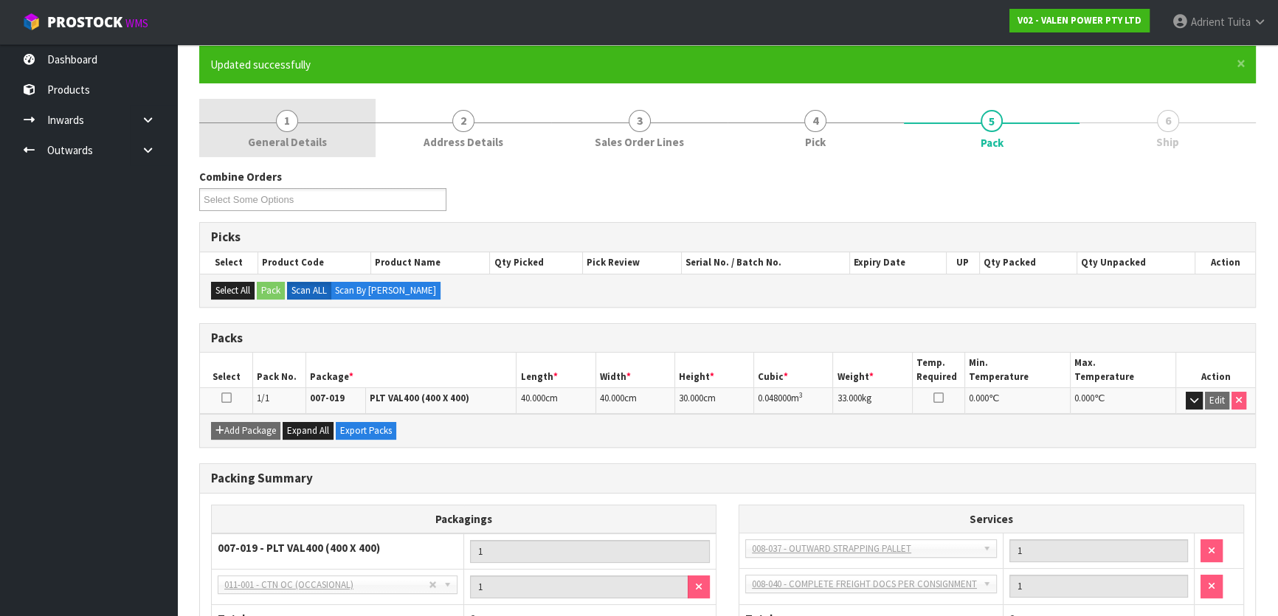
scroll to position [0, 0]
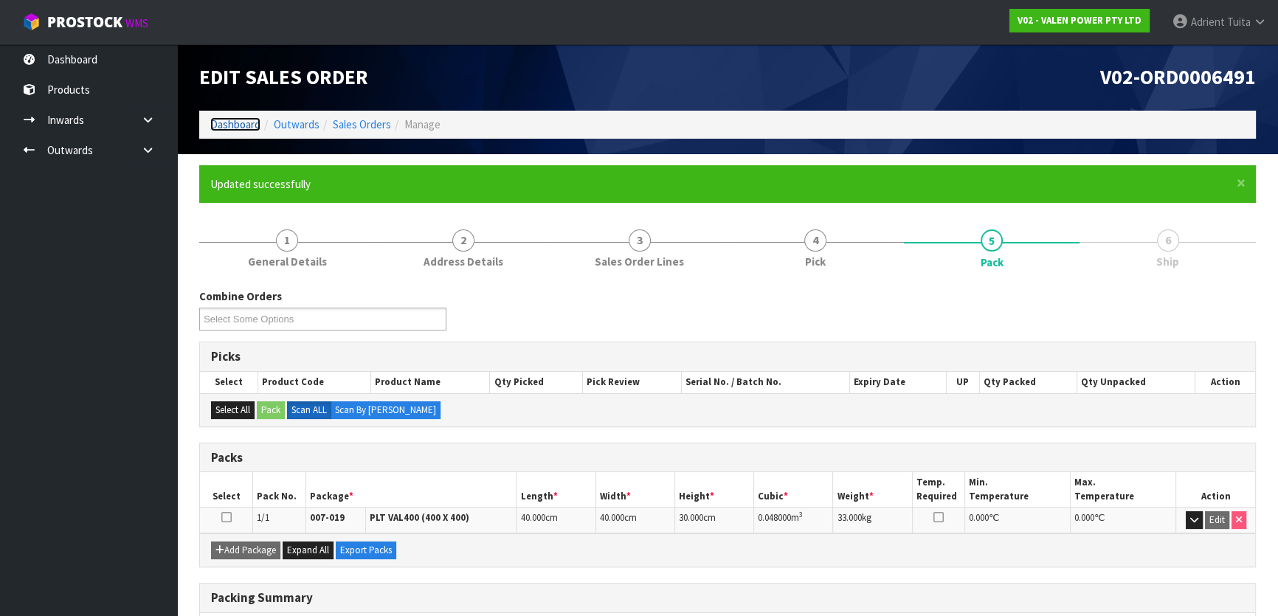
click at [238, 126] on link "Dashboard" at bounding box center [235, 124] width 50 height 14
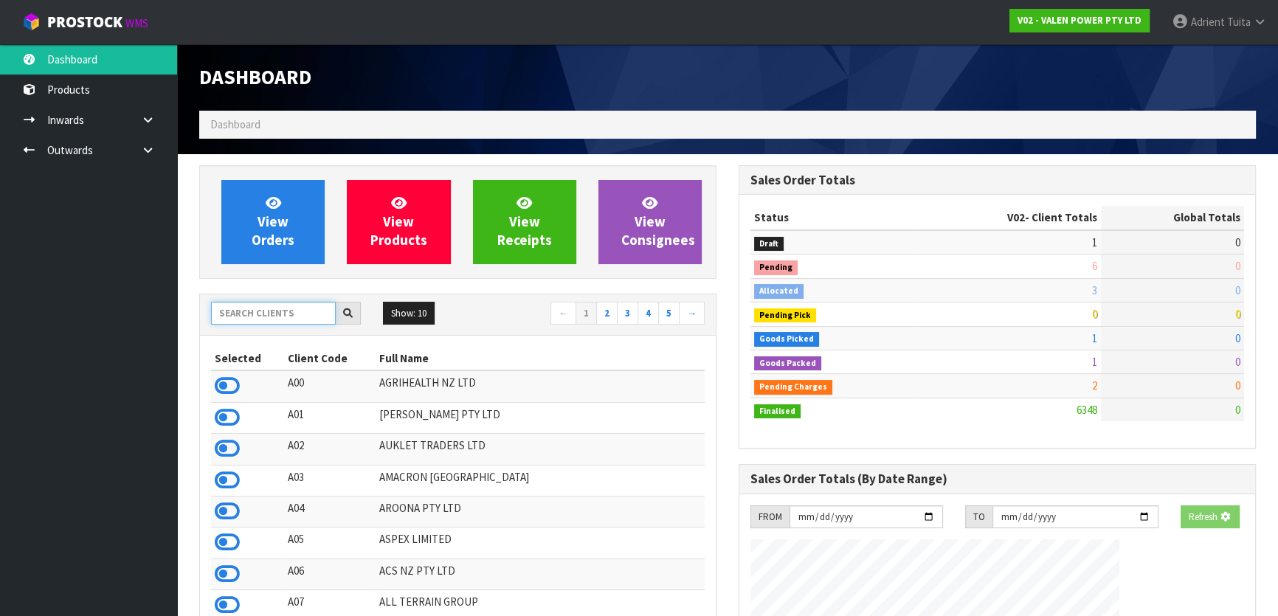
click at [302, 310] on input "text" at bounding box center [273, 313] width 125 height 23
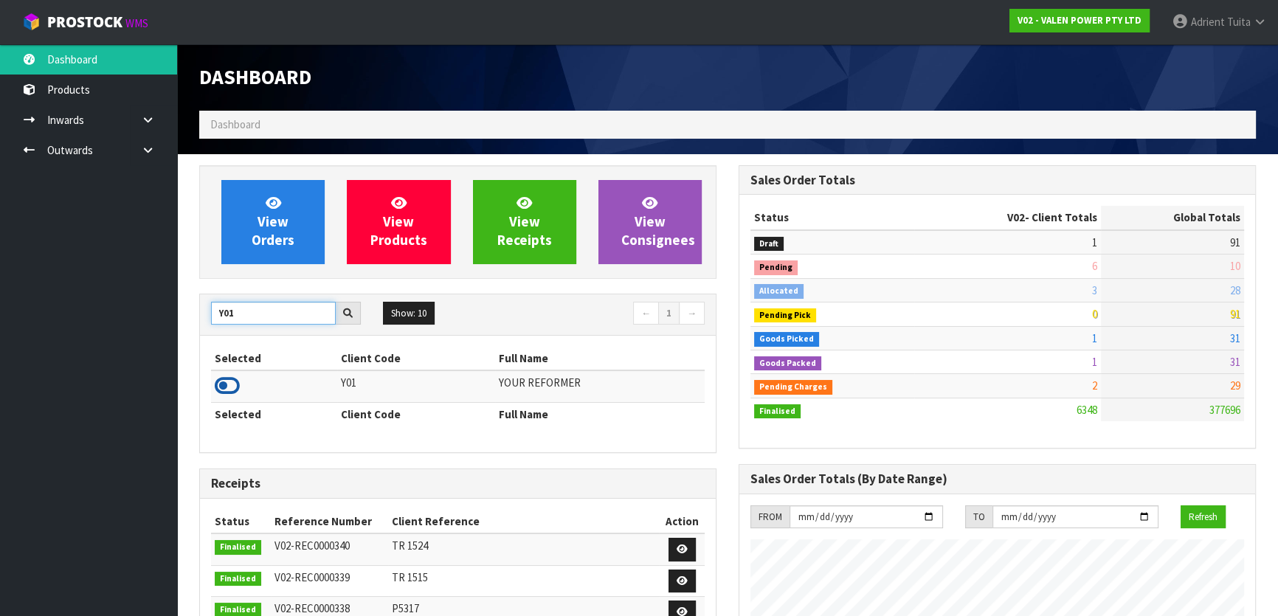
type input "Y01"
click at [217, 390] on icon at bounding box center [227, 386] width 25 height 22
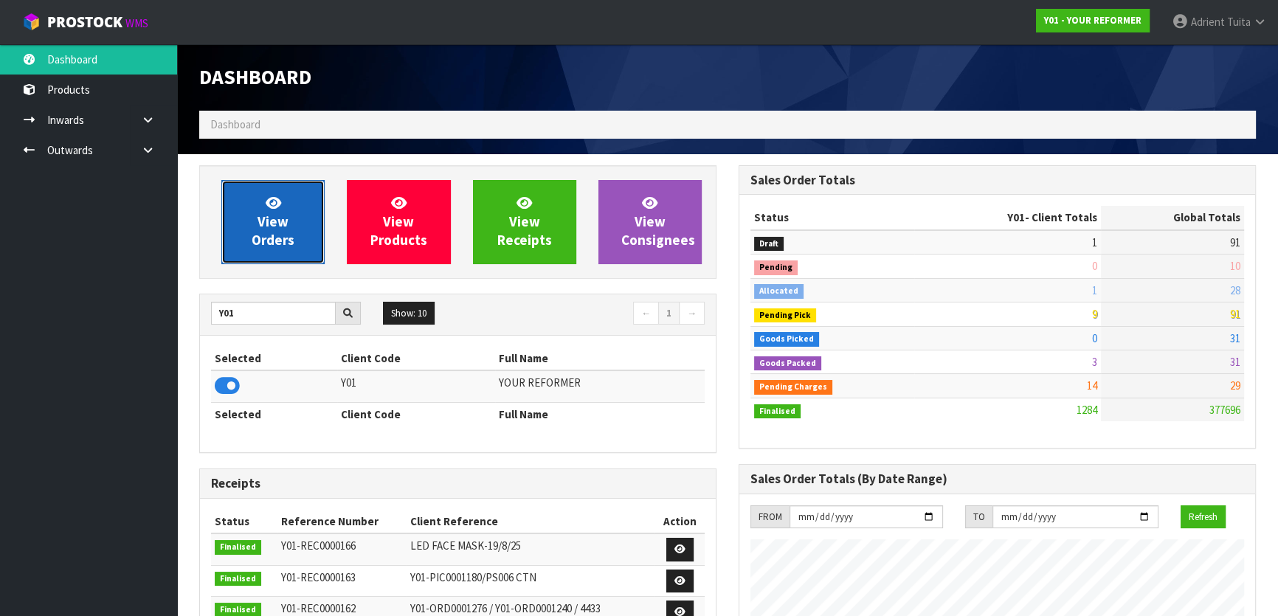
click at [268, 256] on link "View Orders" at bounding box center [272, 222] width 103 height 84
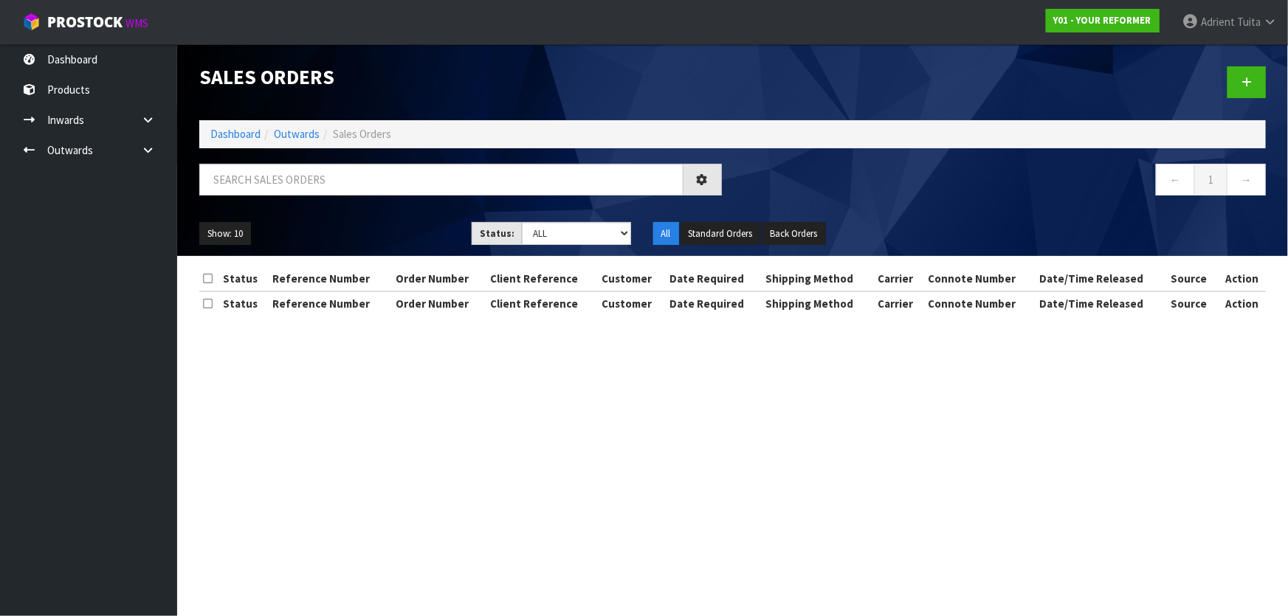
click at [269, 236] on ul "Show: 10 5 10 25 50" at bounding box center [324, 234] width 250 height 24
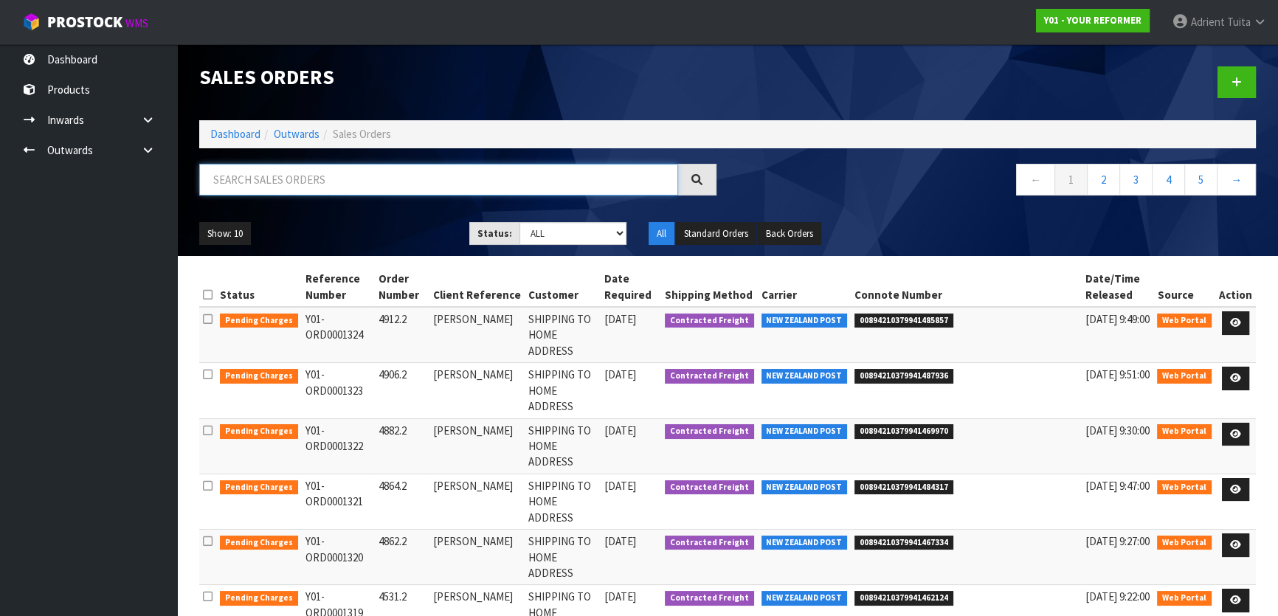
click at [317, 192] on input "text" at bounding box center [438, 180] width 479 height 32
type input "4942"
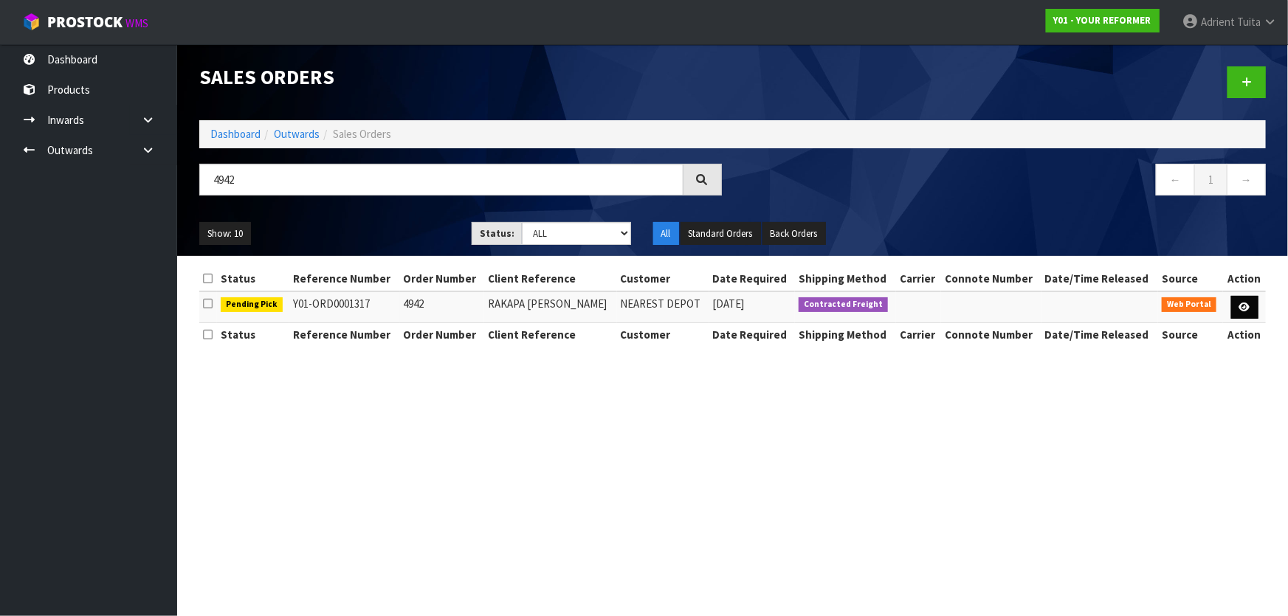
drag, startPoint x: 1257, startPoint y: 300, endPoint x: 1243, endPoint y: 311, distance: 18.3
click at [1254, 303] on td at bounding box center [1244, 308] width 43 height 32
click at [1243, 311] on link at bounding box center [1244, 308] width 27 height 24
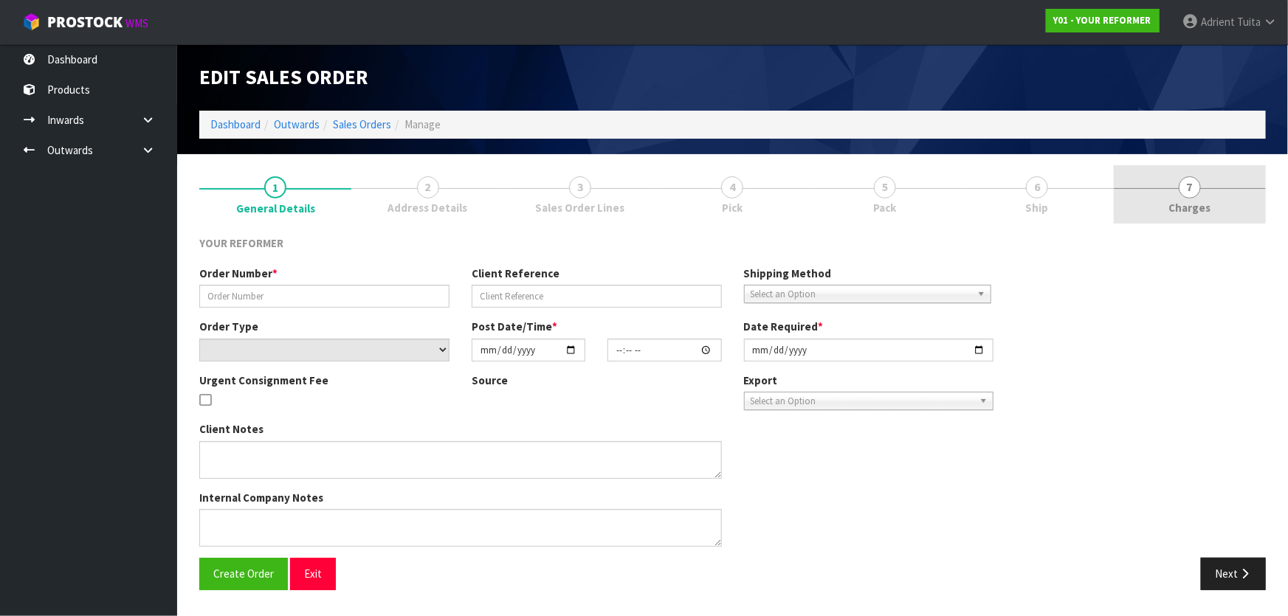
type input "4942"
type input "RAKAPA [PERSON_NAME]"
select select "number:0"
type input "[DATE]"
type input "13:03:00.000"
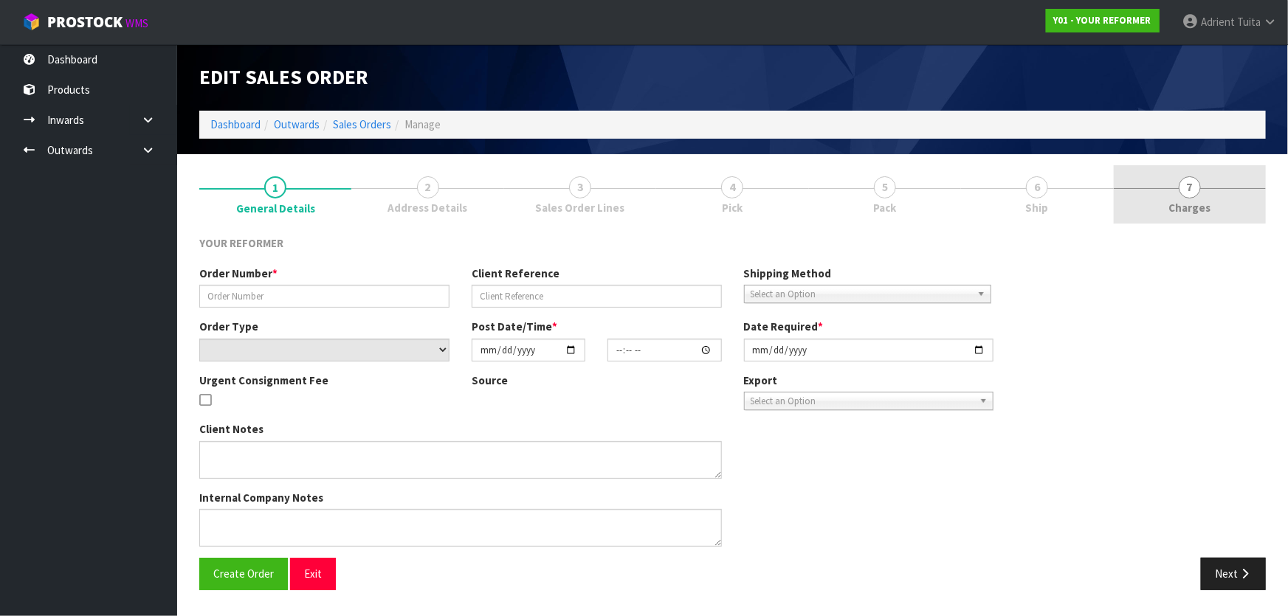
type input "[DATE]"
type textarea "RAKAPA [PERSON_NAME] [STREET_ADDRESS] [PHONE_NUMBER]"
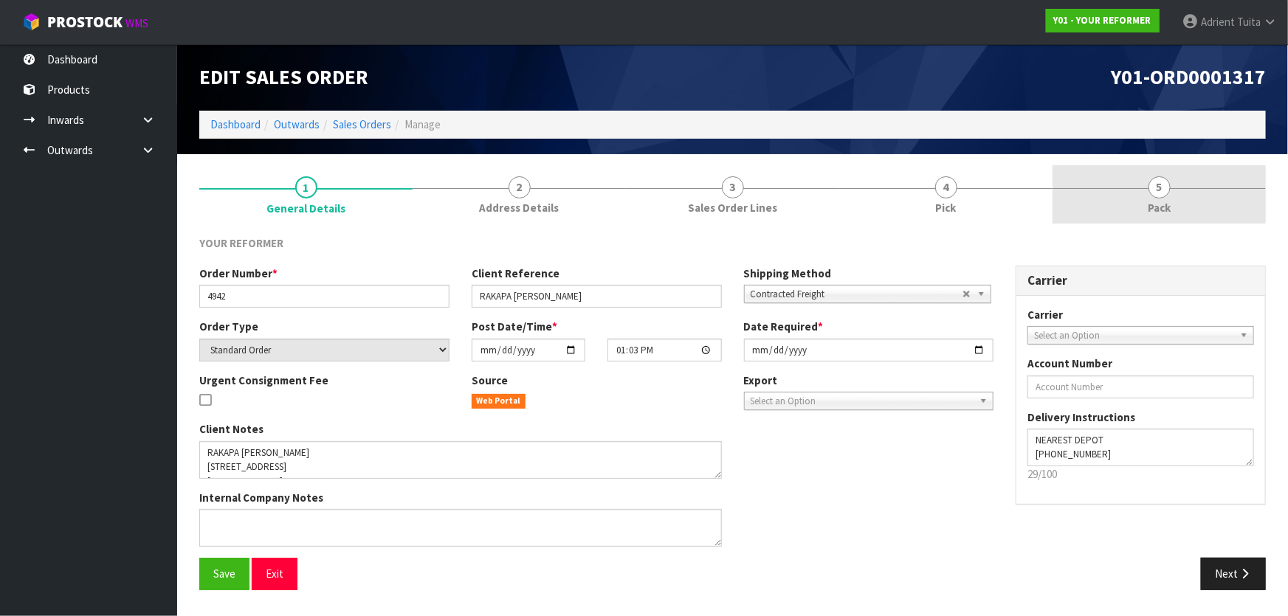
click at [1181, 193] on link "5 Pack" at bounding box center [1158, 194] width 213 height 58
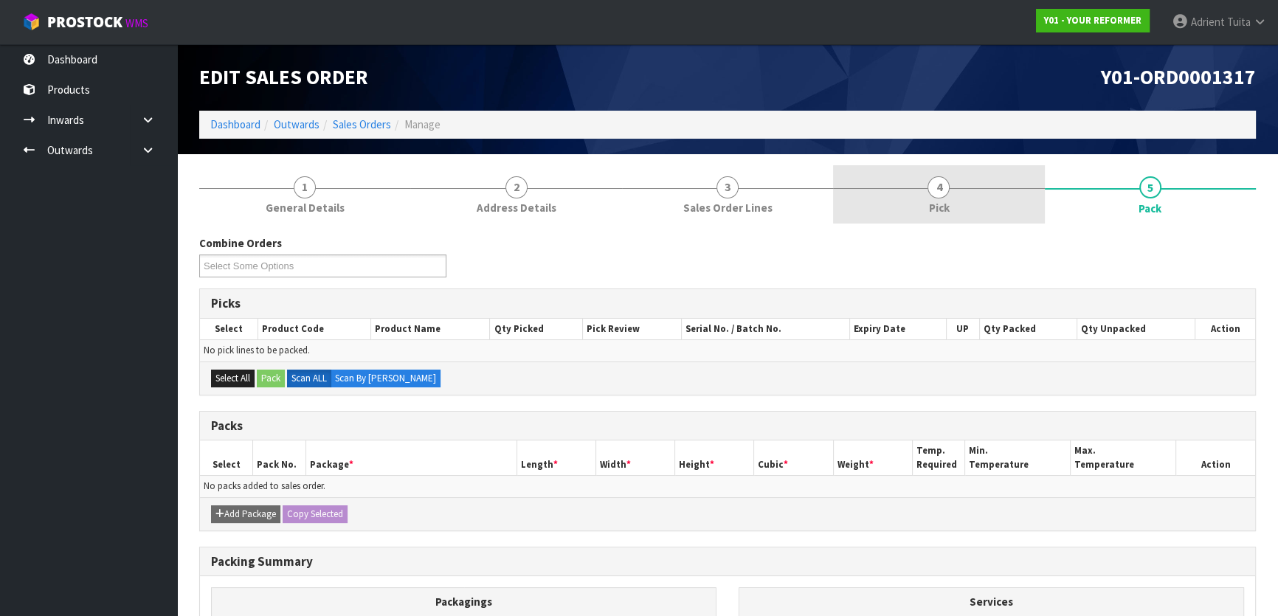
click at [903, 198] on link "4 Pick" at bounding box center [938, 194] width 211 height 58
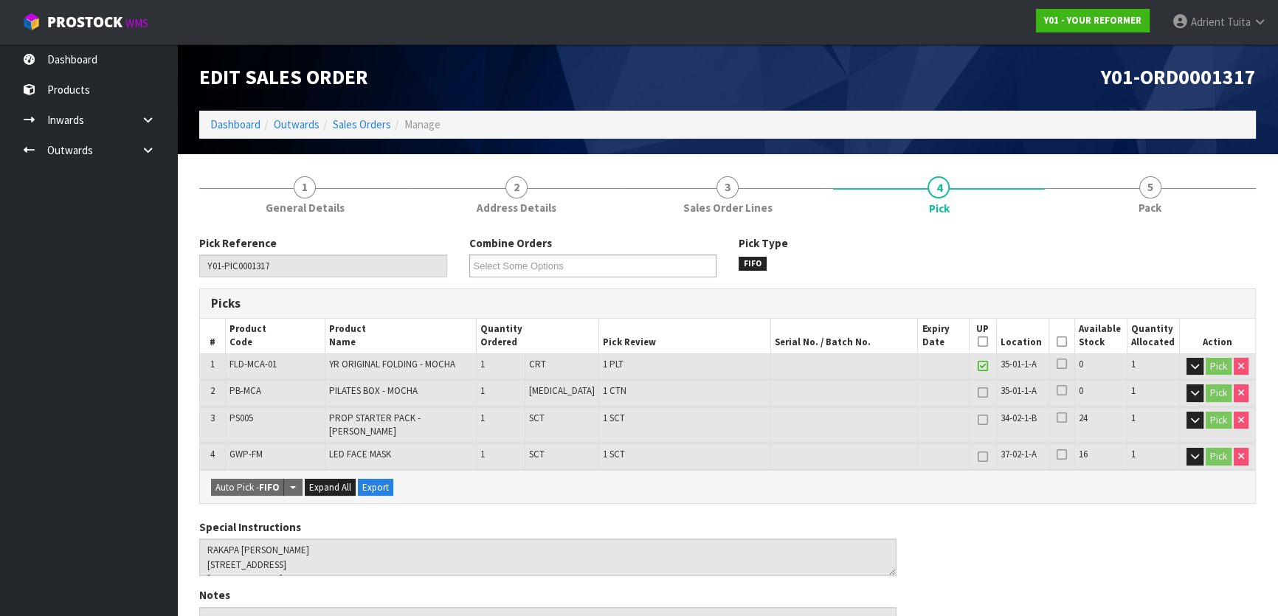
click at [1061, 342] on icon at bounding box center [1062, 342] width 10 height 1
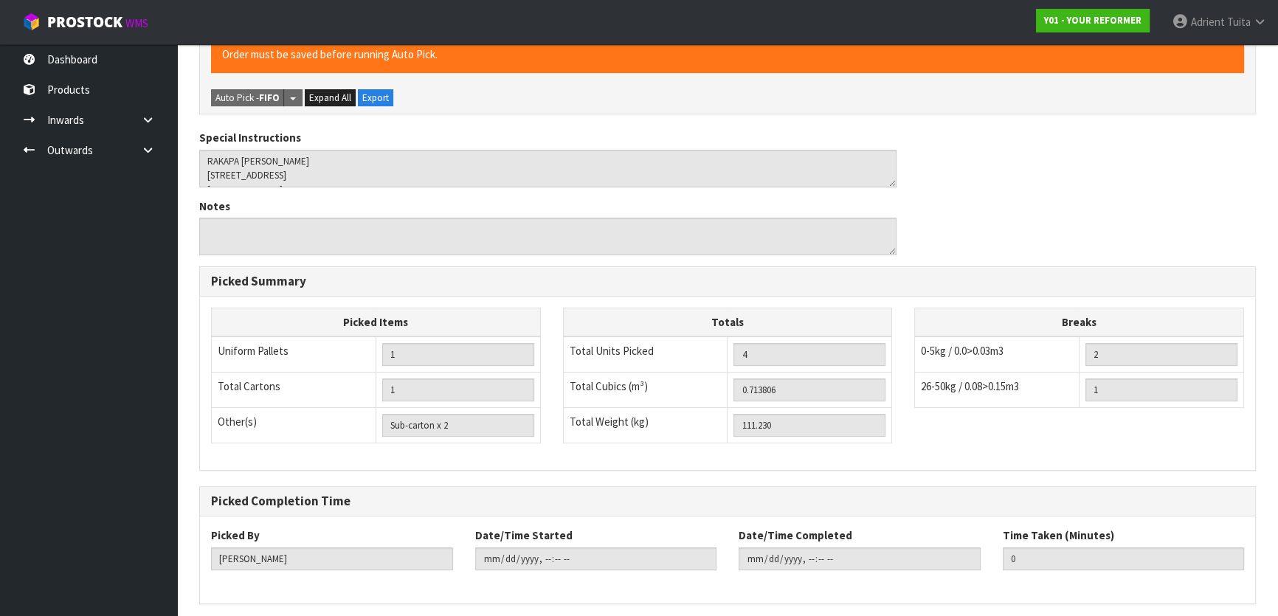
scroll to position [486, 0]
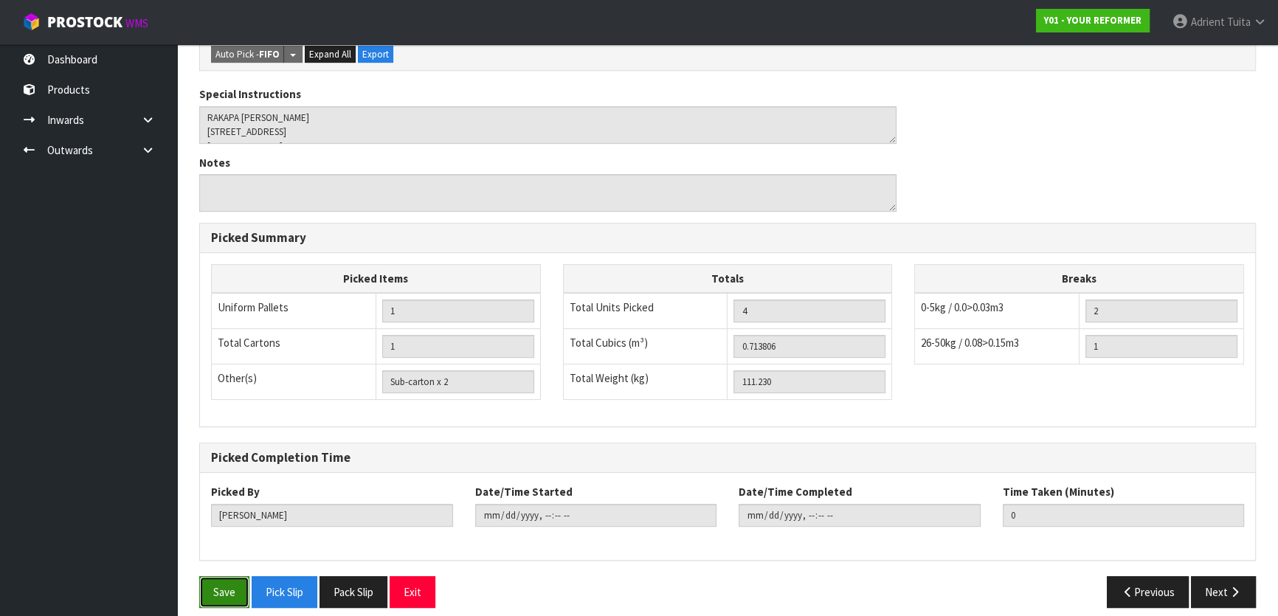
click at [216, 590] on button "Save" at bounding box center [224, 592] width 50 height 32
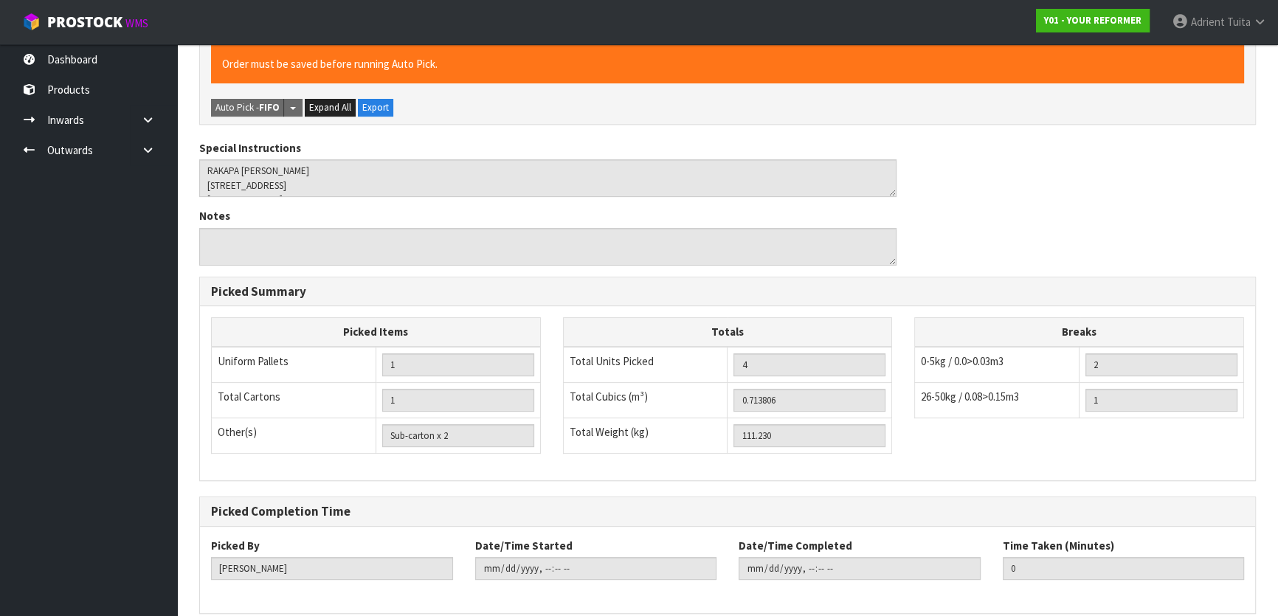
scroll to position [0, 0]
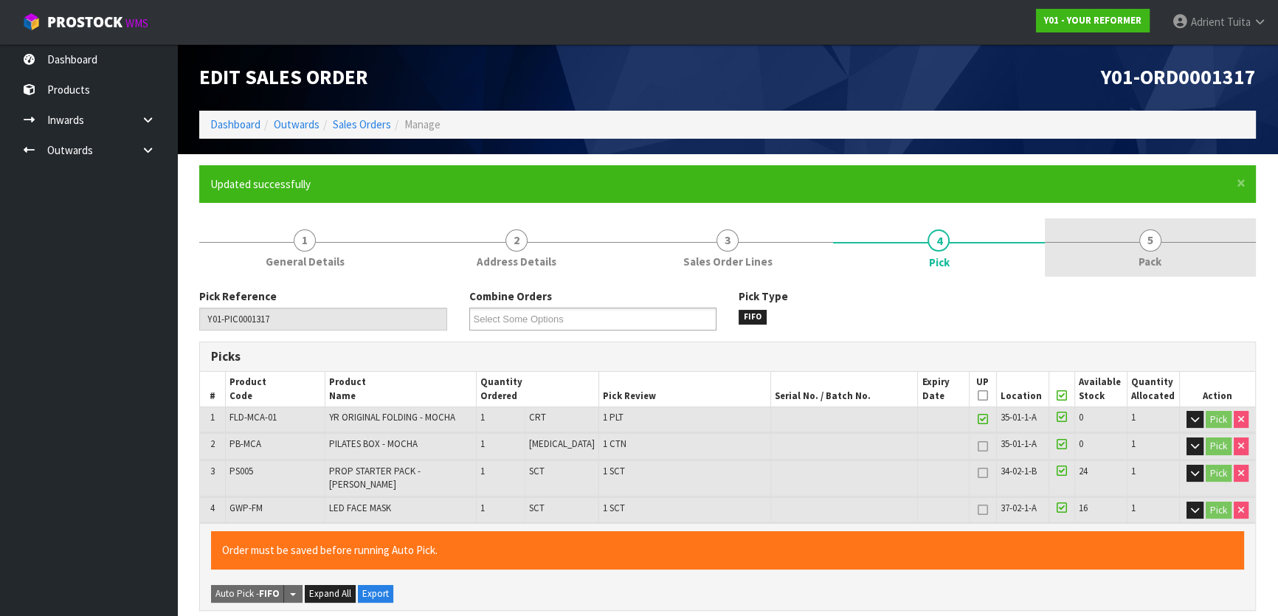
type input "[PERSON_NAME]"
type input "[DATE]T10:15:44"
click at [1199, 232] on link "5 Pack" at bounding box center [1150, 247] width 211 height 58
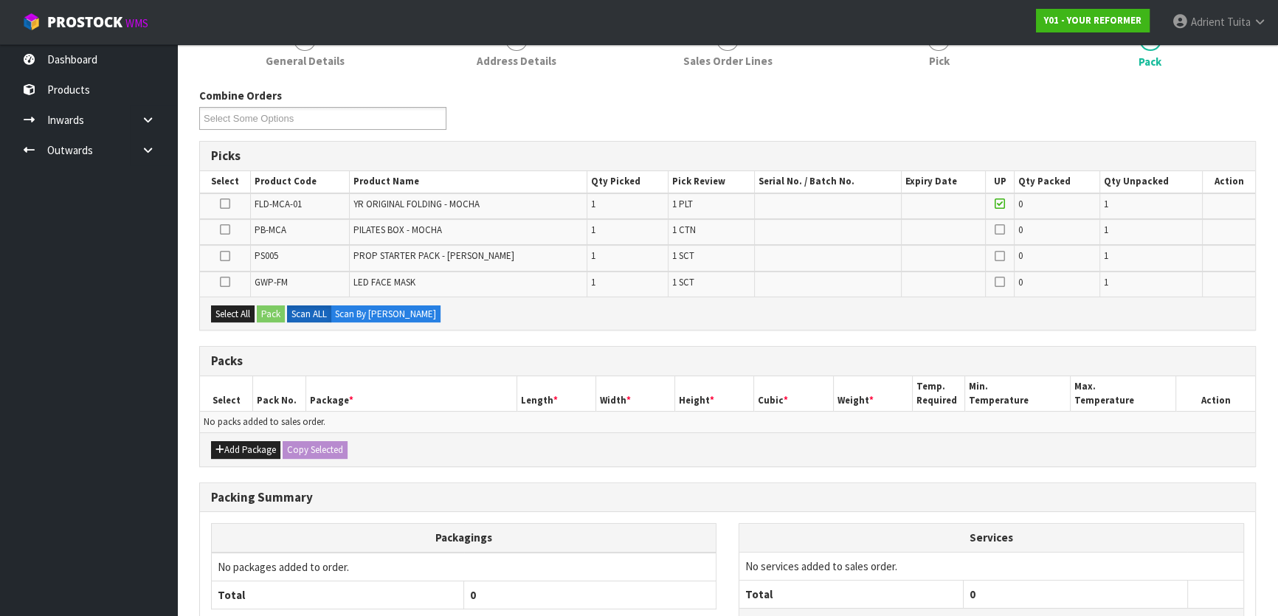
scroll to position [320, 0]
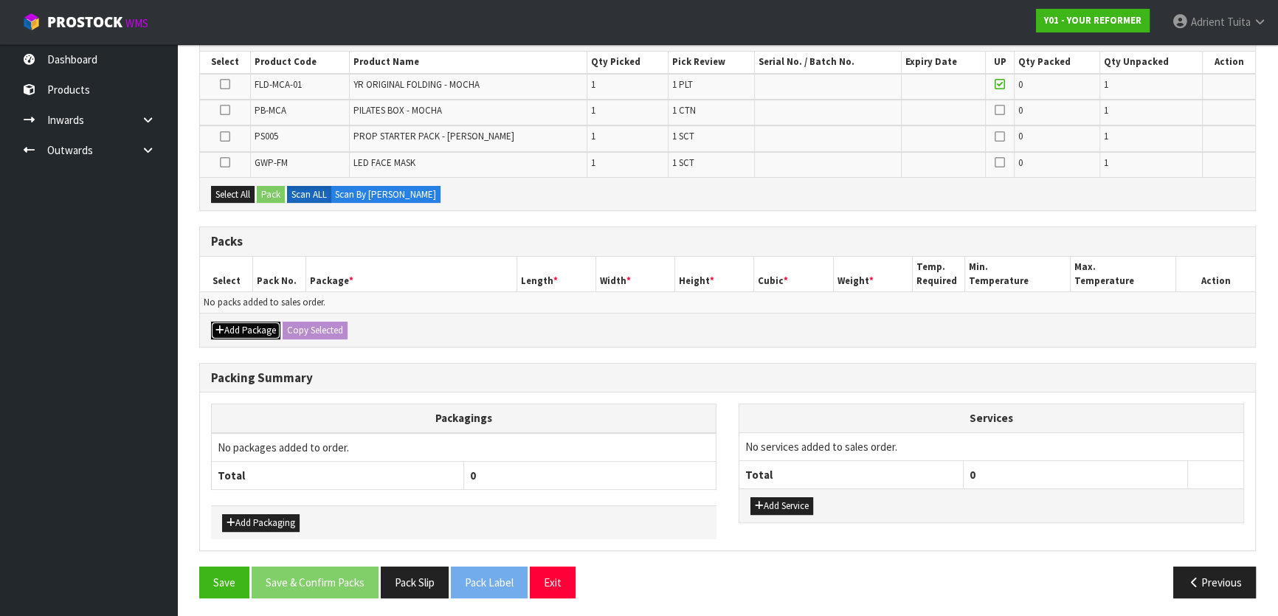
click at [230, 322] on button "Add Package" at bounding box center [245, 331] width 69 height 18
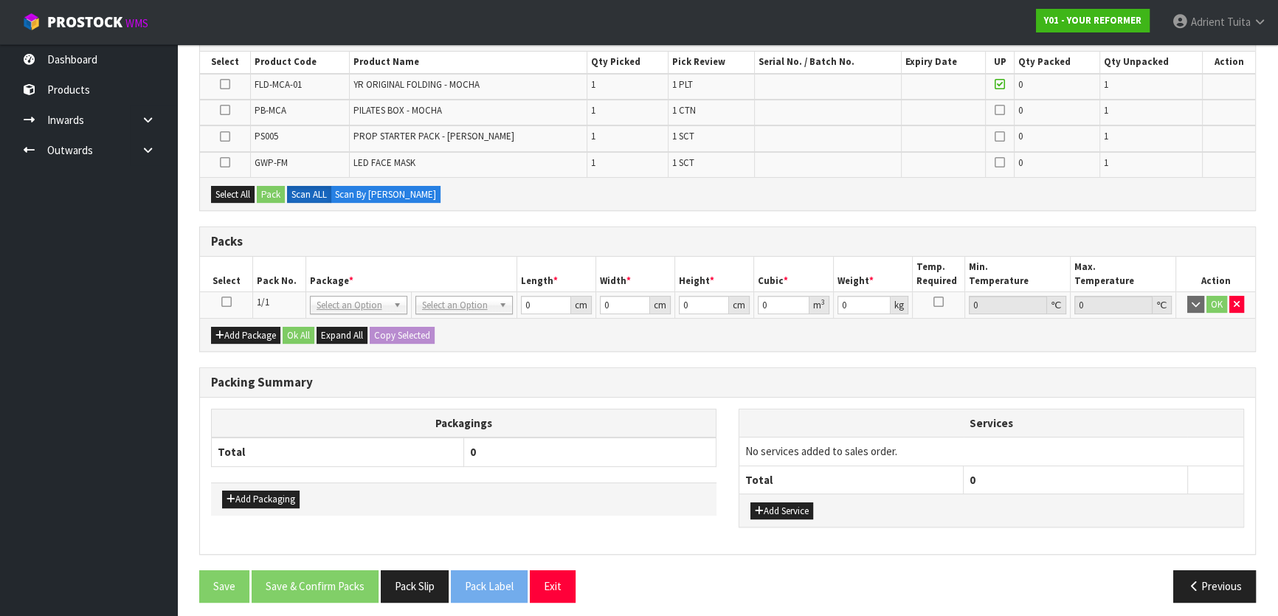
click at [229, 302] on icon at bounding box center [226, 302] width 10 height 1
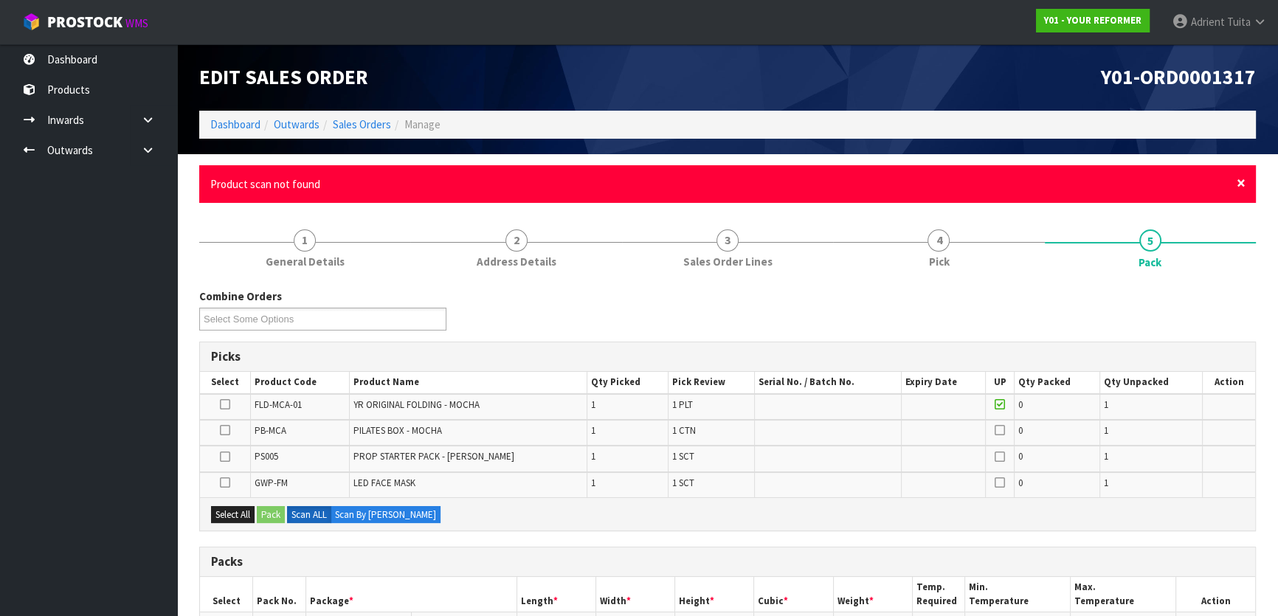
click at [1237, 185] on span "×" at bounding box center [1241, 183] width 9 height 21
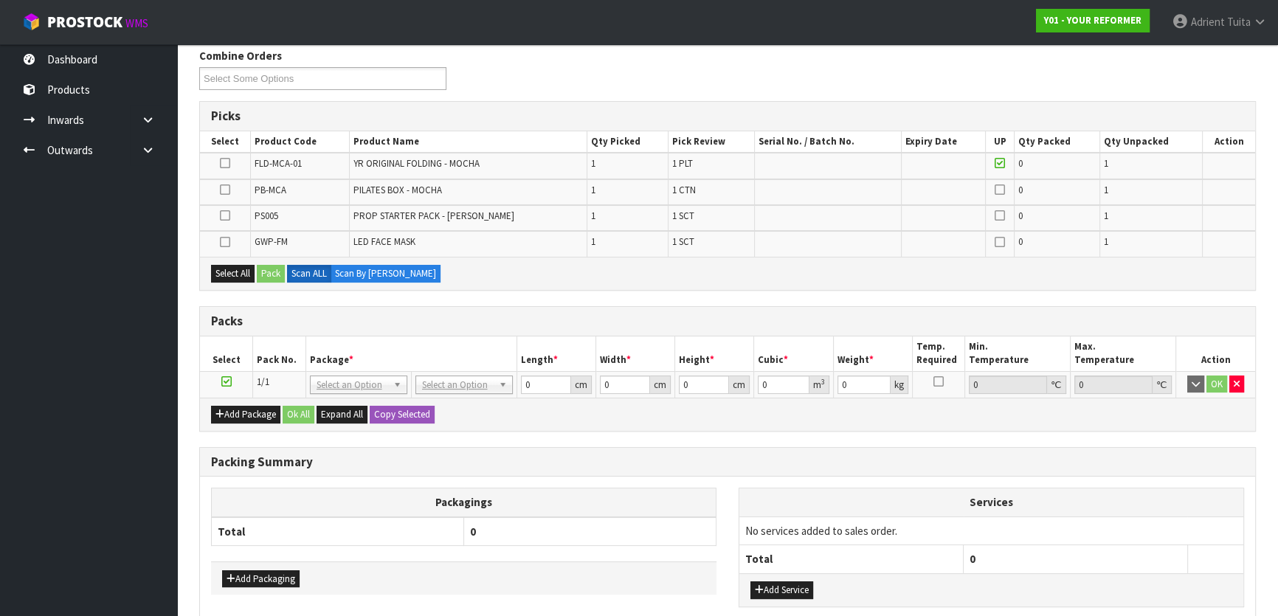
scroll to position [201, 0]
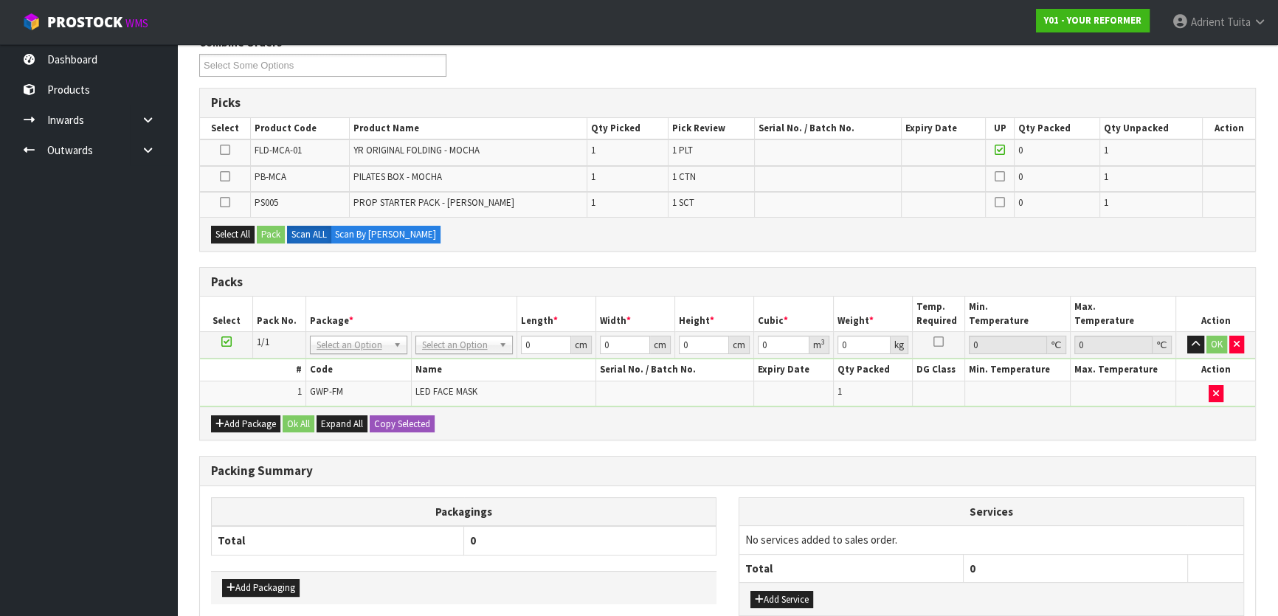
click at [221, 203] on icon at bounding box center [225, 202] width 10 height 1
click at [0, 0] on input "checkbox" at bounding box center [0, 0] width 0 height 0
click at [258, 227] on div "Select All Pack Scan ALL Scan By [PERSON_NAME]" at bounding box center [727, 233] width 1055 height 33
click at [265, 229] on button "Pack" at bounding box center [271, 235] width 28 height 18
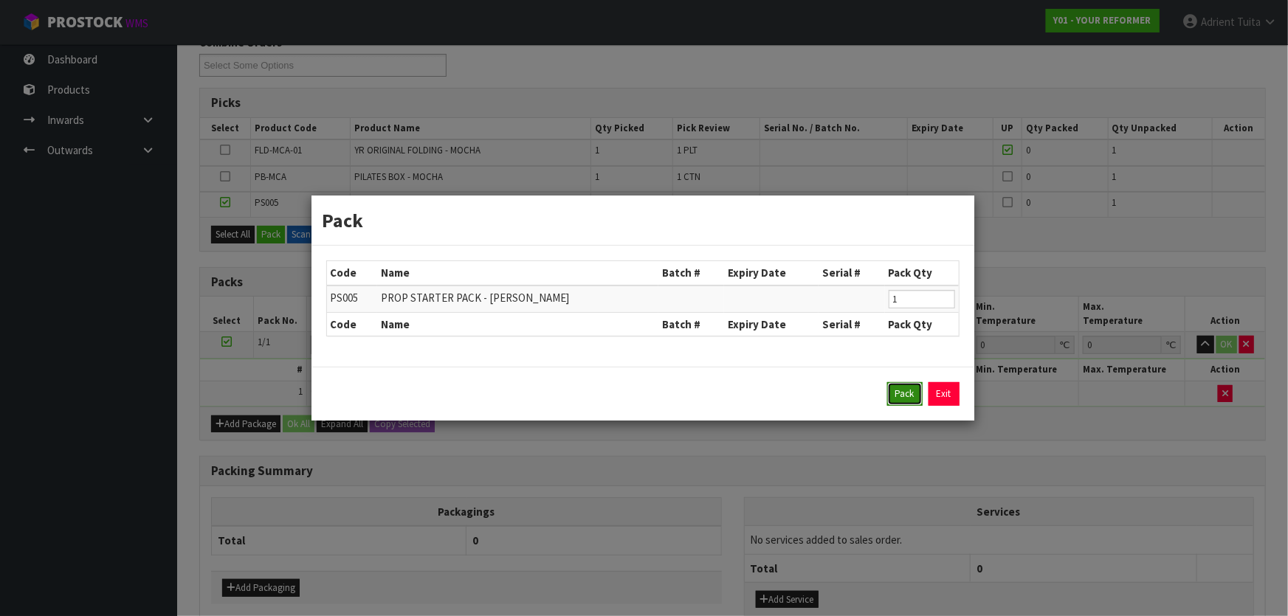
click at [893, 403] on button "Pack" at bounding box center [904, 394] width 35 height 24
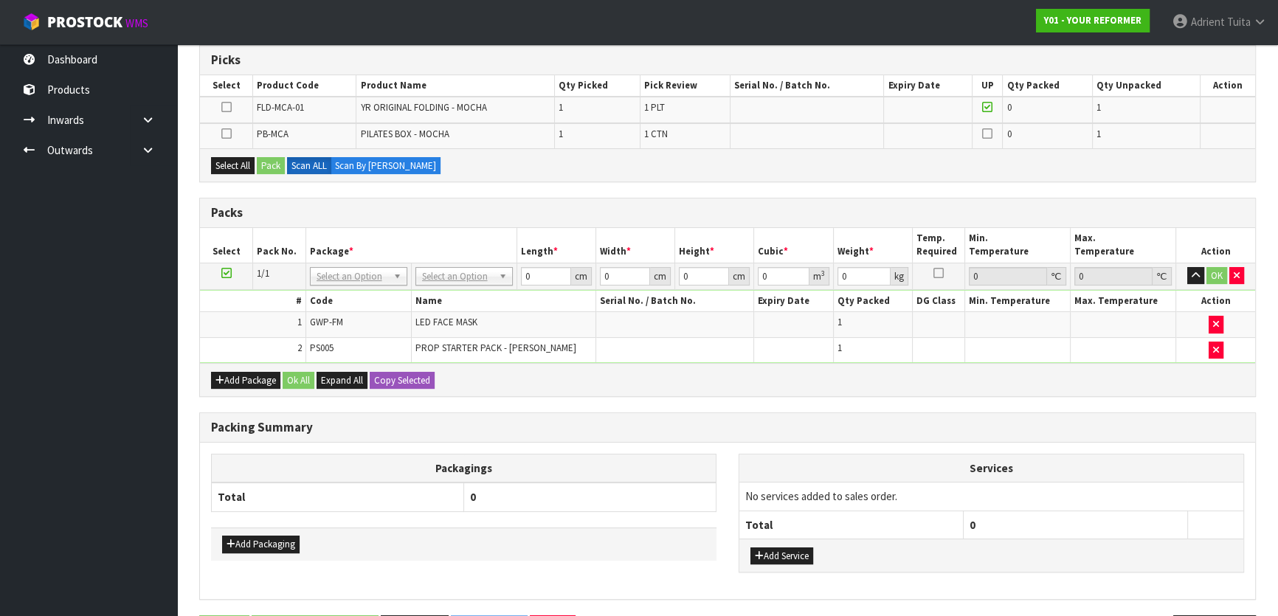
scroll to position [293, 0]
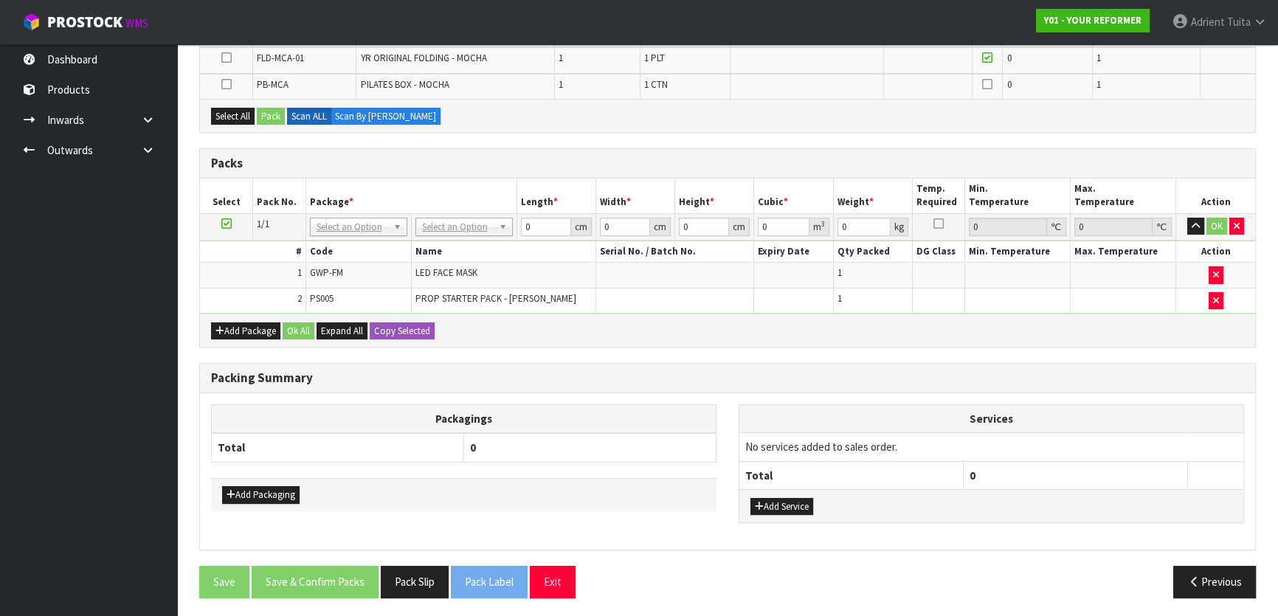
click at [221, 224] on icon at bounding box center [226, 224] width 10 height 1
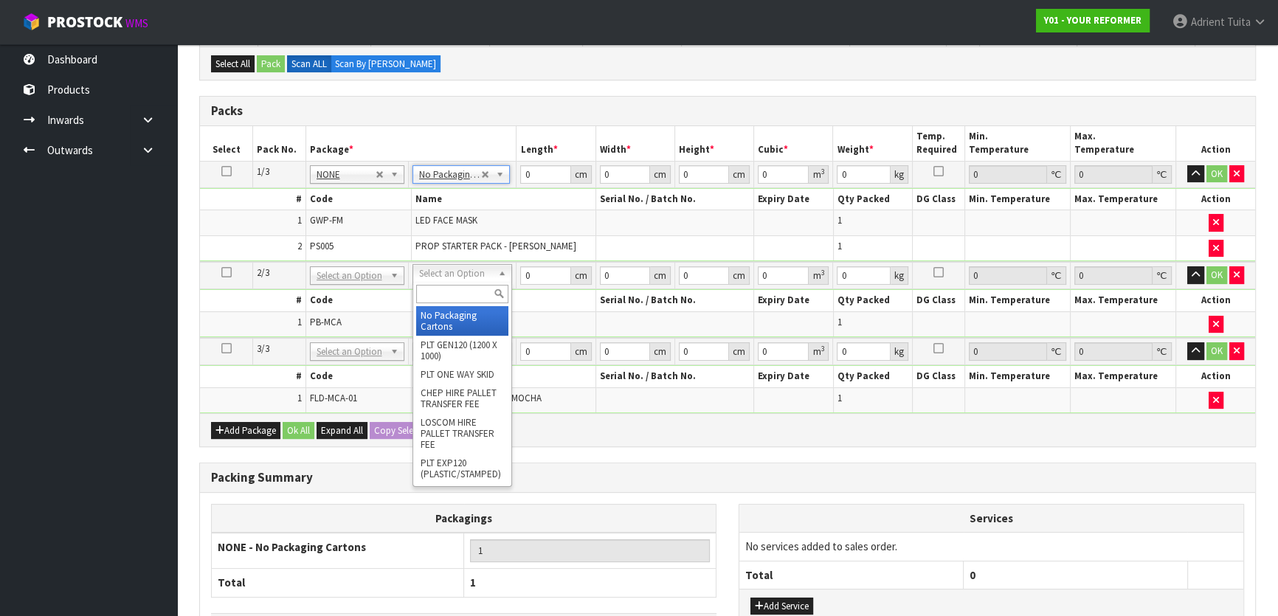
type input "2"
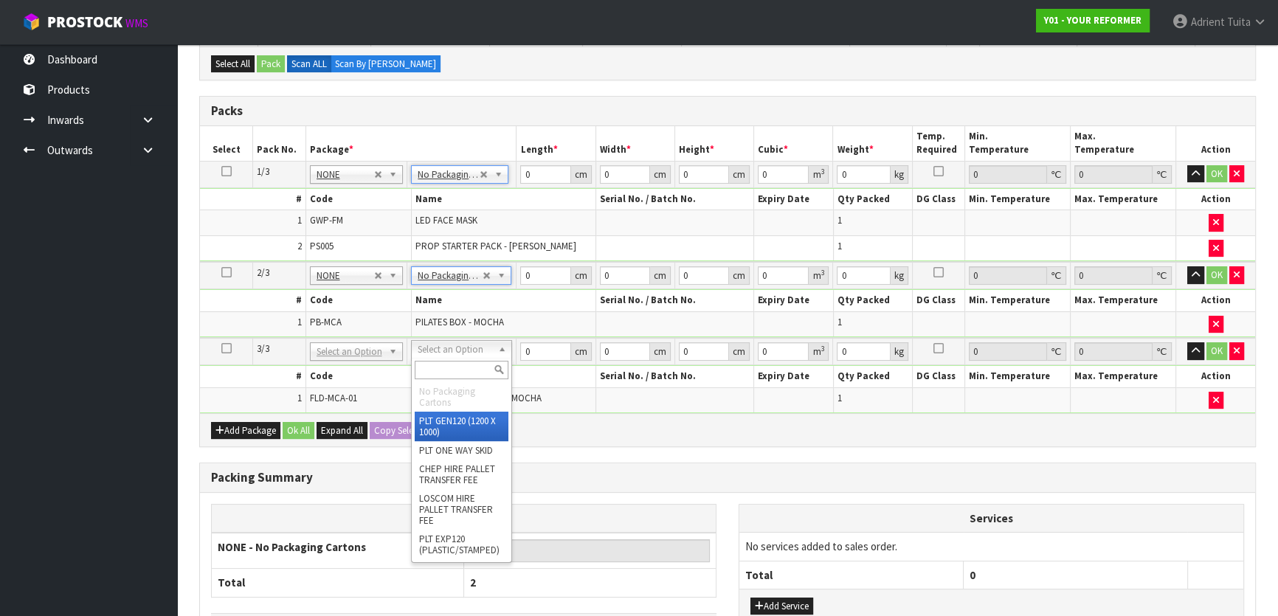
drag, startPoint x: 457, startPoint y: 348, endPoint x: 455, endPoint y: 357, distance: 9.7
click at [455, 359] on div at bounding box center [462, 370] width 100 height 24
click at [455, 363] on input "text" at bounding box center [462, 370] width 94 height 18
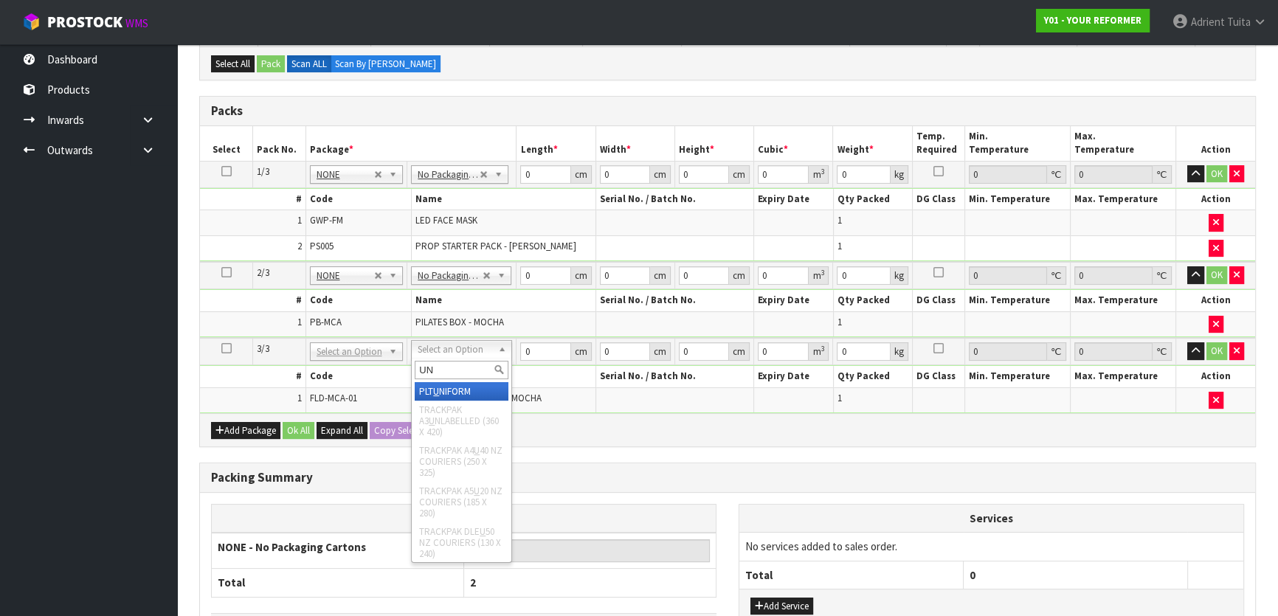
type input "UNI"
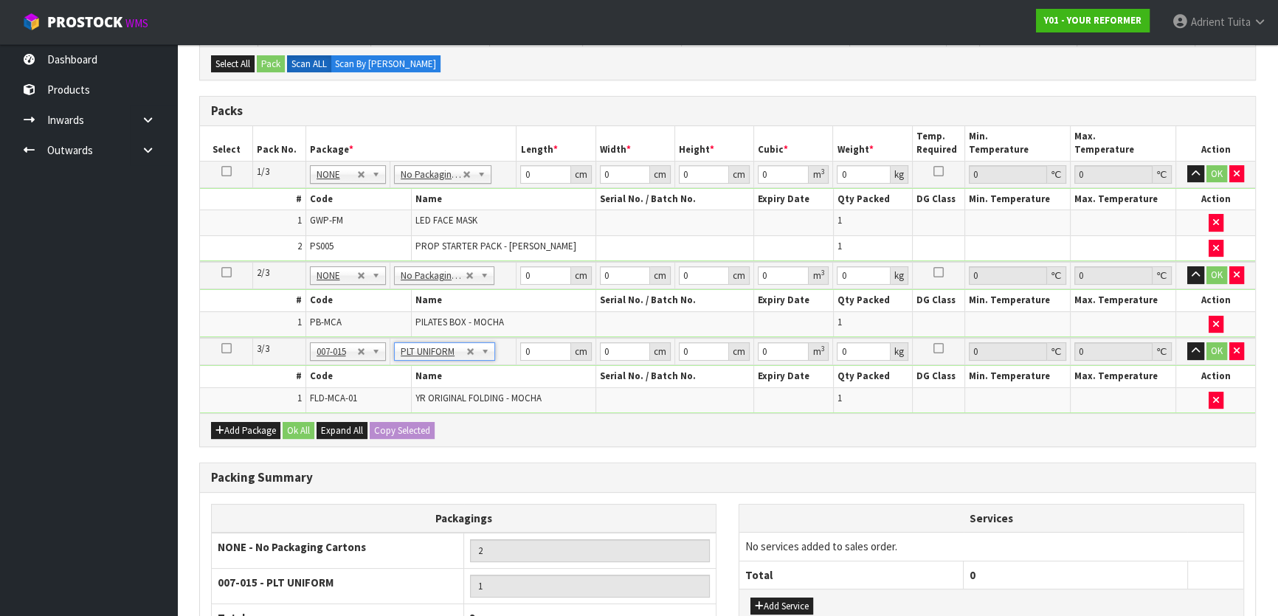
type input "99"
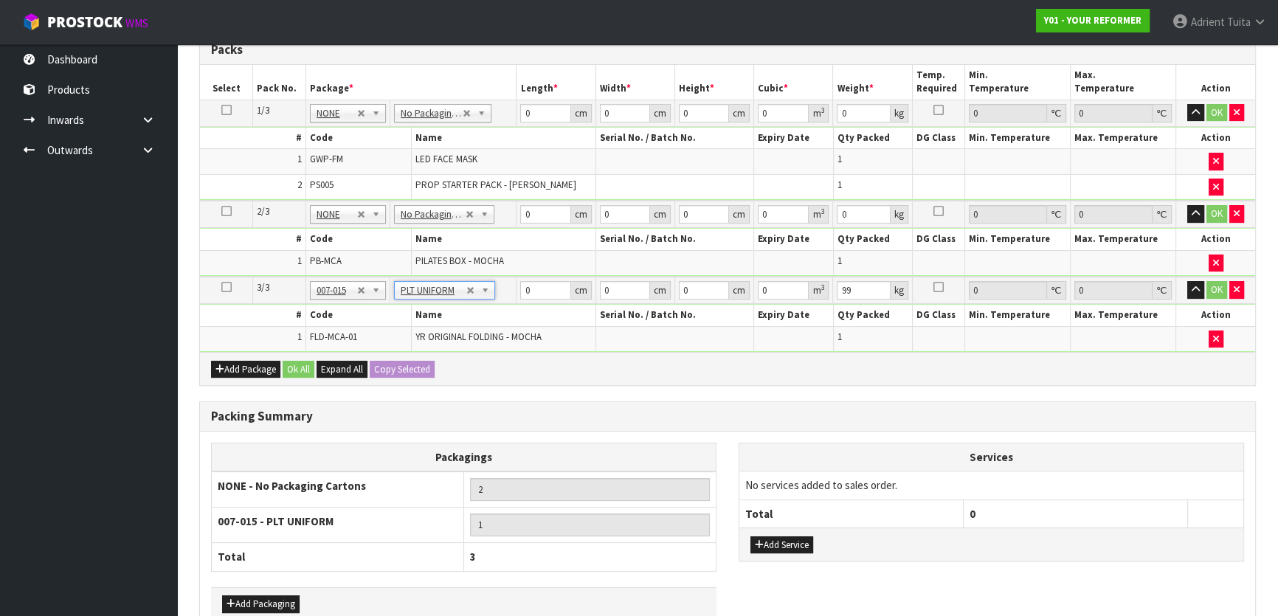
scroll to position [427, 0]
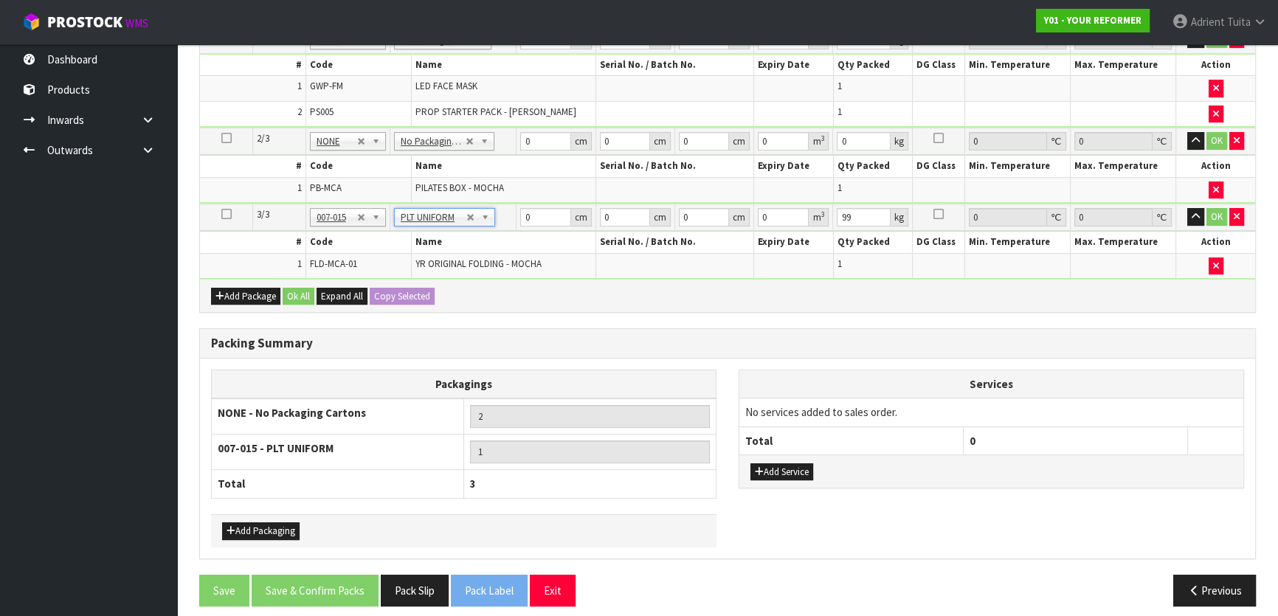
click at [810, 476] on div "Add Service" at bounding box center [991, 471] width 504 height 33
click at [799, 449] on th "Total" at bounding box center [851, 441] width 224 height 28
drag, startPoint x: 796, startPoint y: 461, endPoint x: 801, endPoint y: 436, distance: 24.8
click at [796, 463] on button "Add Service" at bounding box center [782, 472] width 63 height 18
drag, startPoint x: 809, startPoint y: 399, endPoint x: 810, endPoint y: 417, distance: 18.5
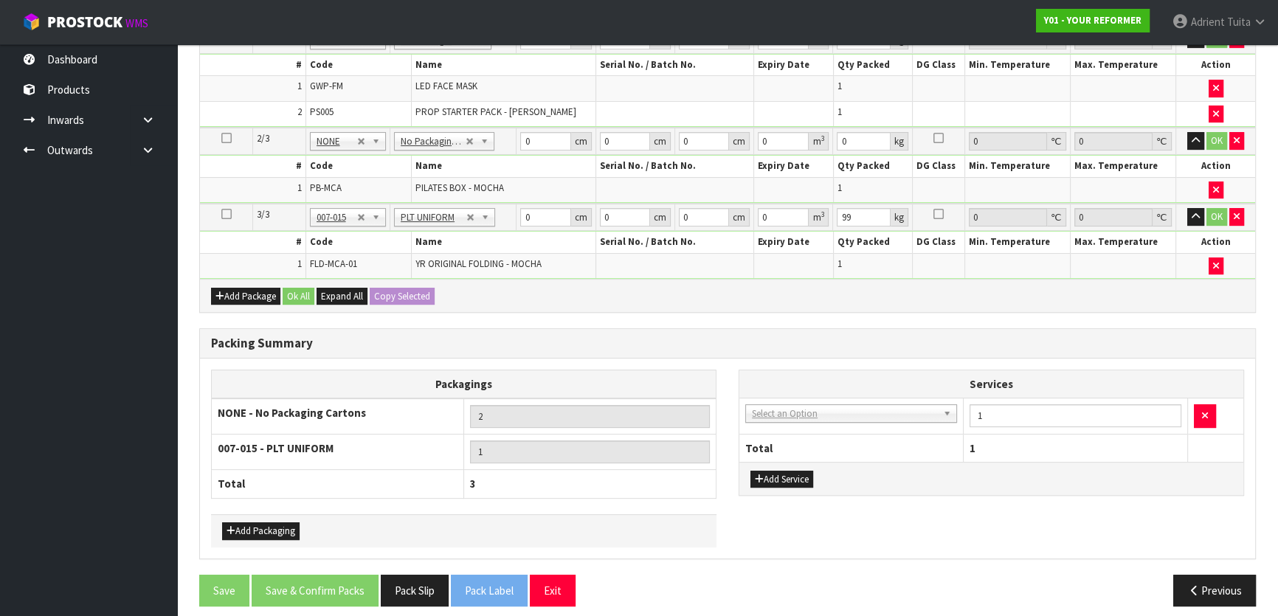
click at [810, 416] on td "003-036 - EXTERNAL PLANT HIRE 008-035 - OUTWARD HDLG+/HOIST LIFT ON/OFF 008-036…" at bounding box center [851, 417] width 224 height 36
drag, startPoint x: 810, startPoint y: 407, endPoint x: 812, endPoint y: 422, distance: 15.6
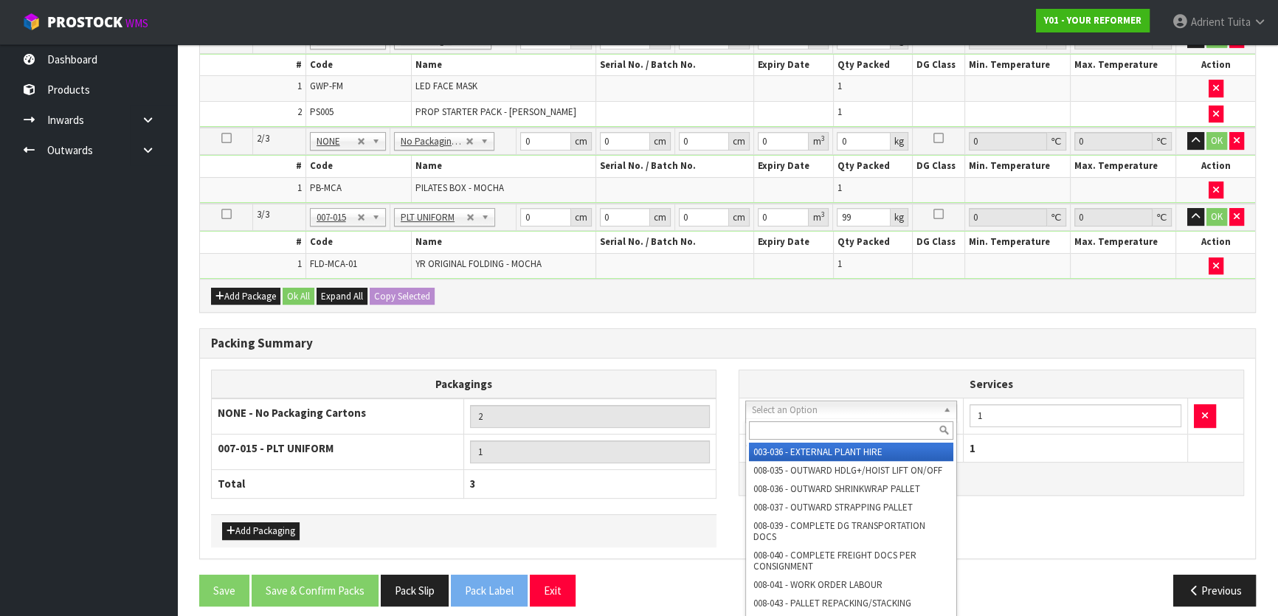
click at [812, 422] on input "text" at bounding box center [851, 430] width 204 height 18
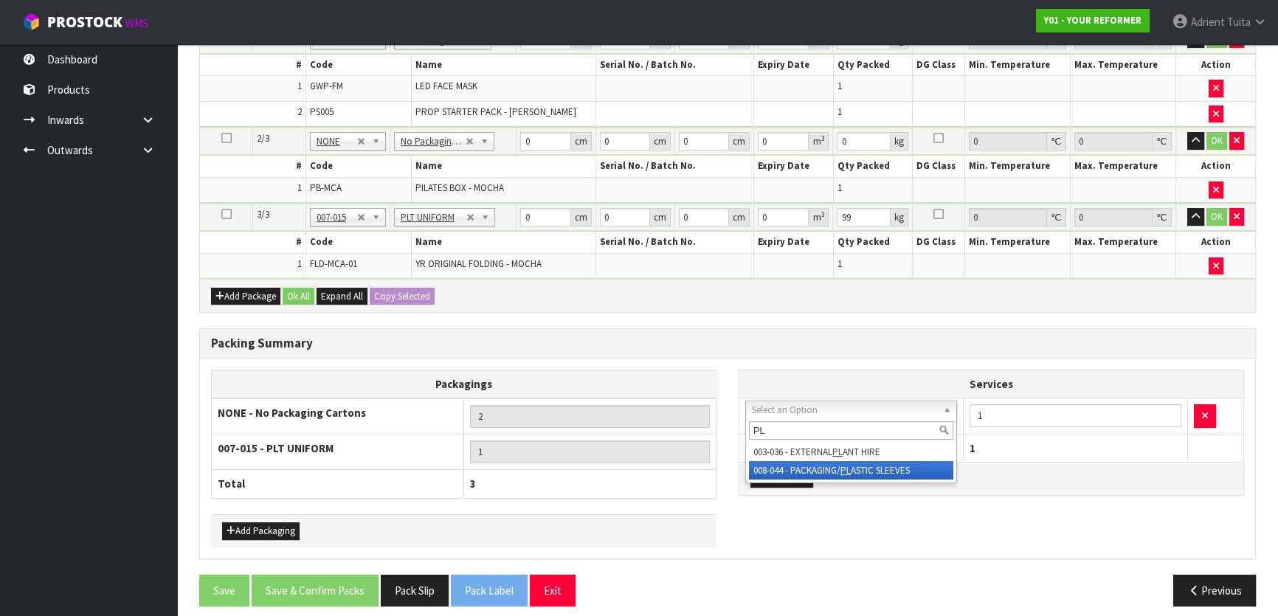
type input "PL"
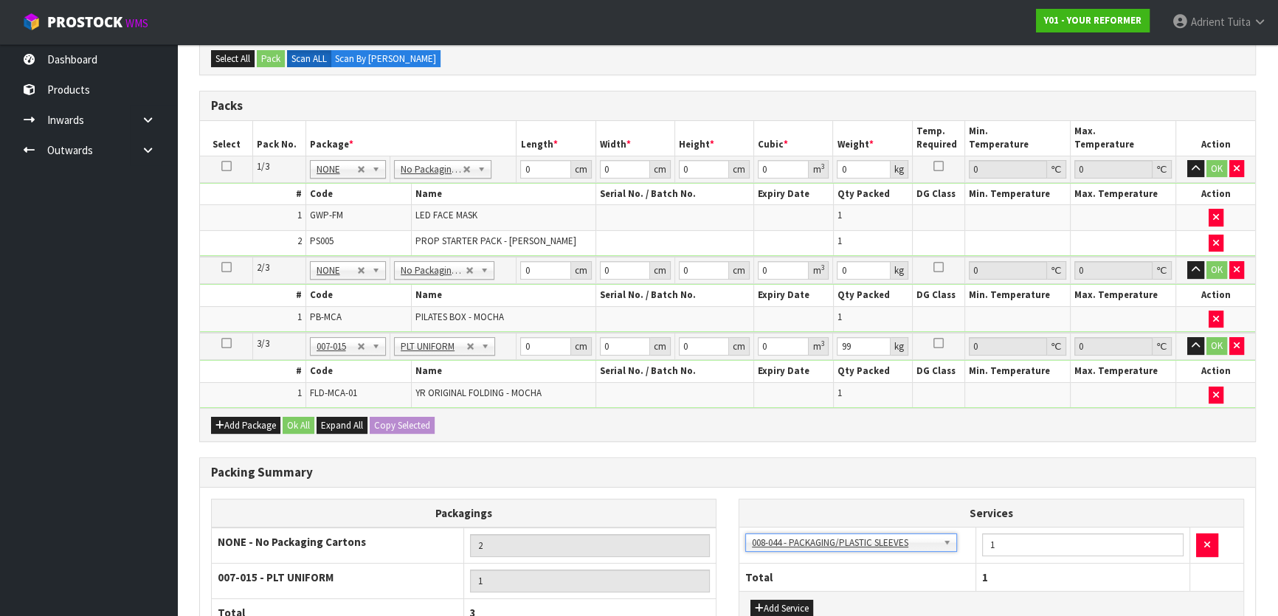
scroll to position [293, 0]
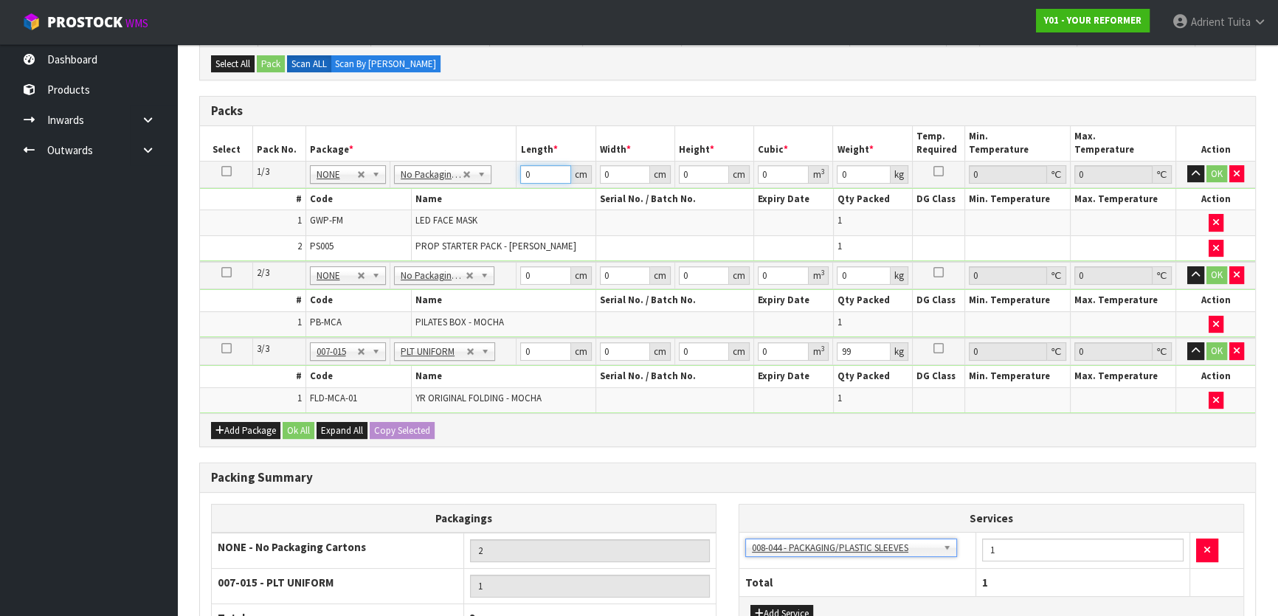
click at [537, 173] on input "0" at bounding box center [545, 174] width 50 height 18
type input "57"
type input "42"
type input "1"
type input "0.002394"
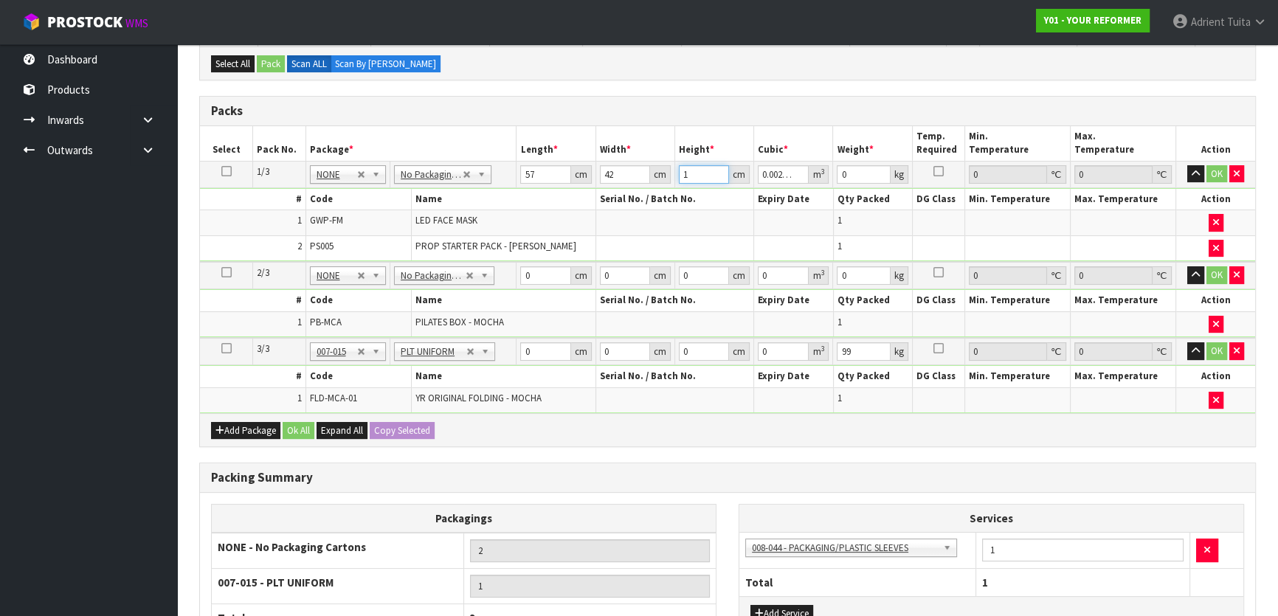
type input "15"
type input "0.03591"
type input "15"
type input "5"
click at [539, 273] on input "0" at bounding box center [545, 275] width 50 height 18
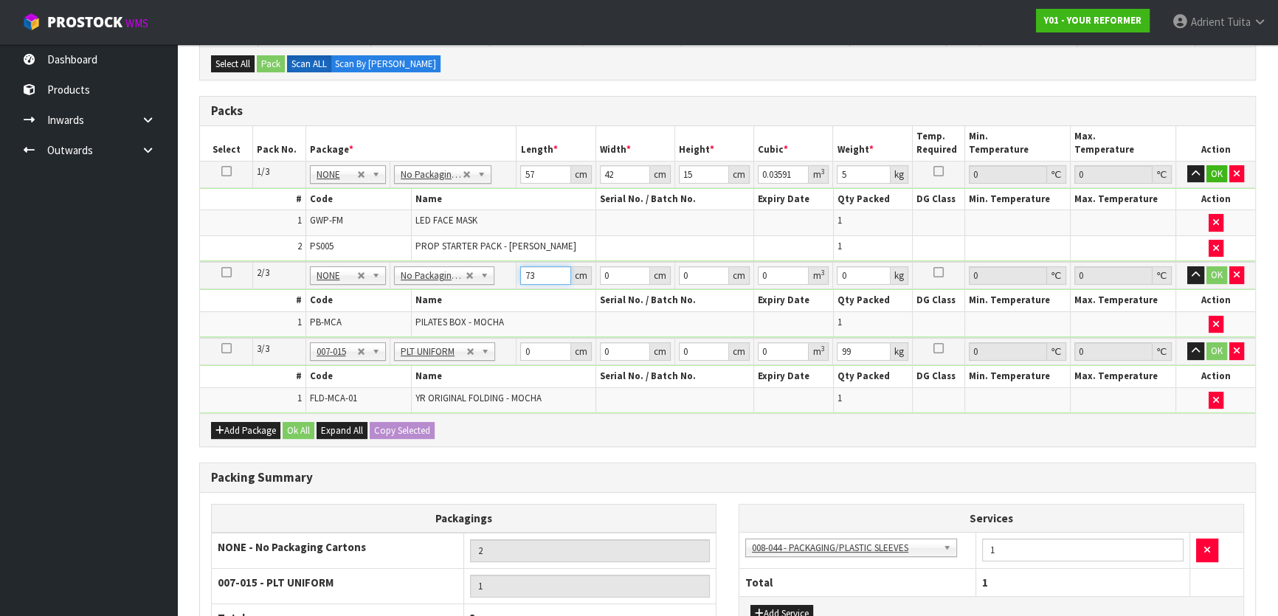
type input "73"
type input "32"
type input "4"
type input "0.009344"
type input "45"
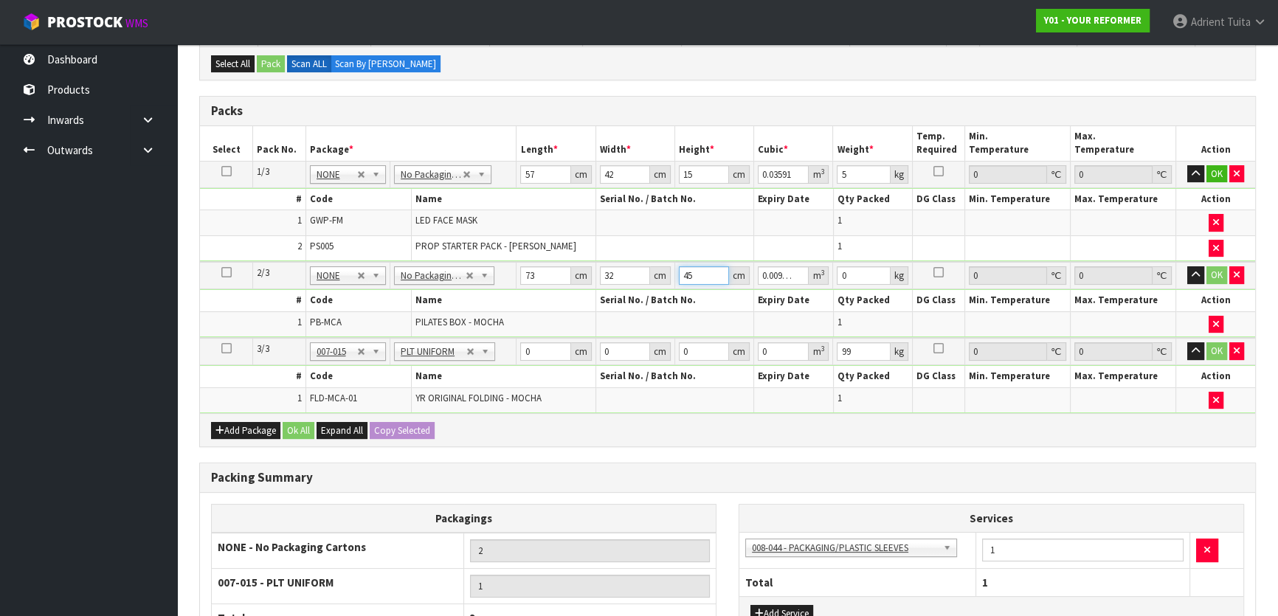
type input "0.10512"
type input "45"
type input "8"
click at [539, 353] on input "0" at bounding box center [545, 351] width 50 height 18
type input "140"
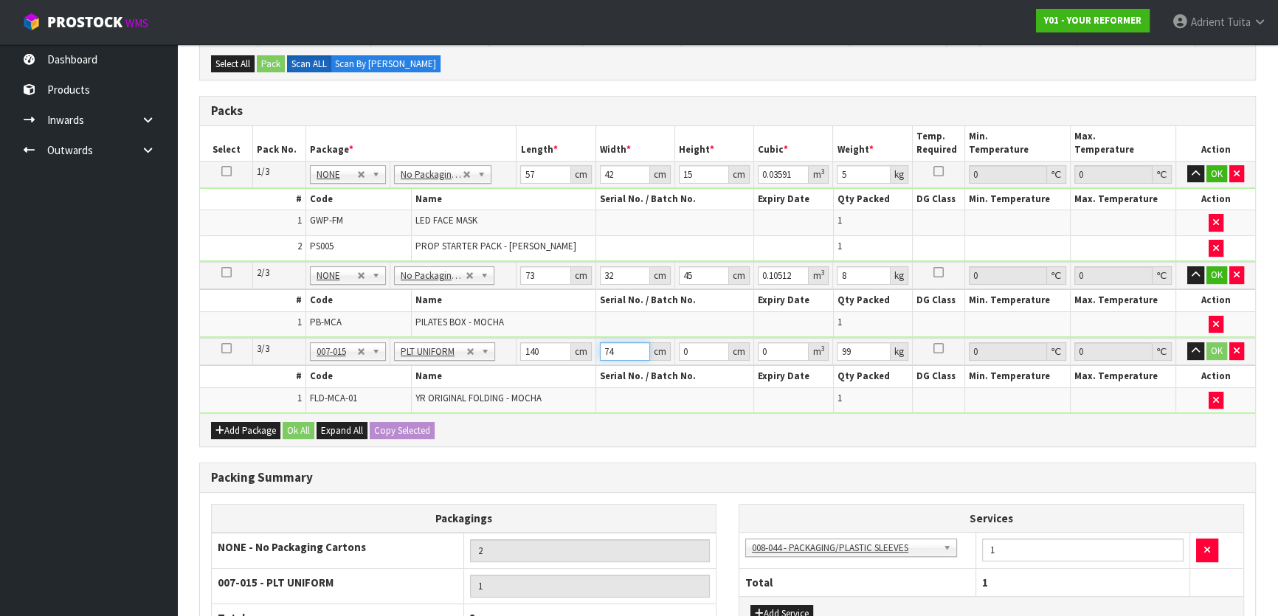
type input "74"
type input "6"
type input "0.06216"
type input "64"
type input "0.66304"
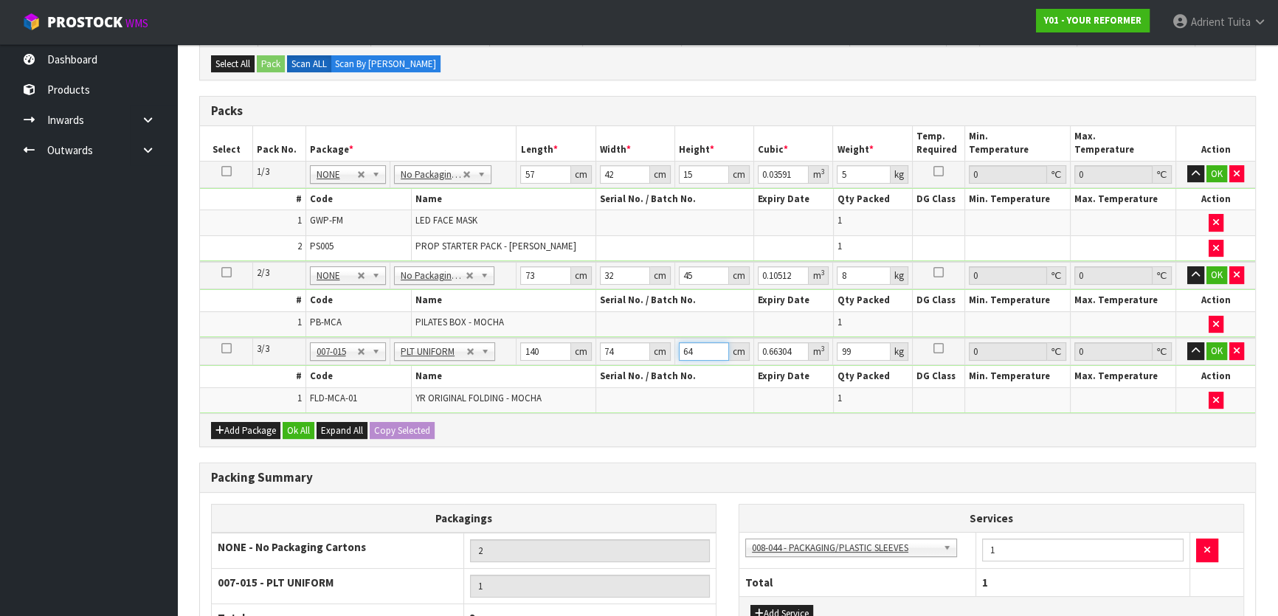
type input "64"
type input "104"
click at [1221, 171] on button "OK" at bounding box center [1217, 174] width 21 height 18
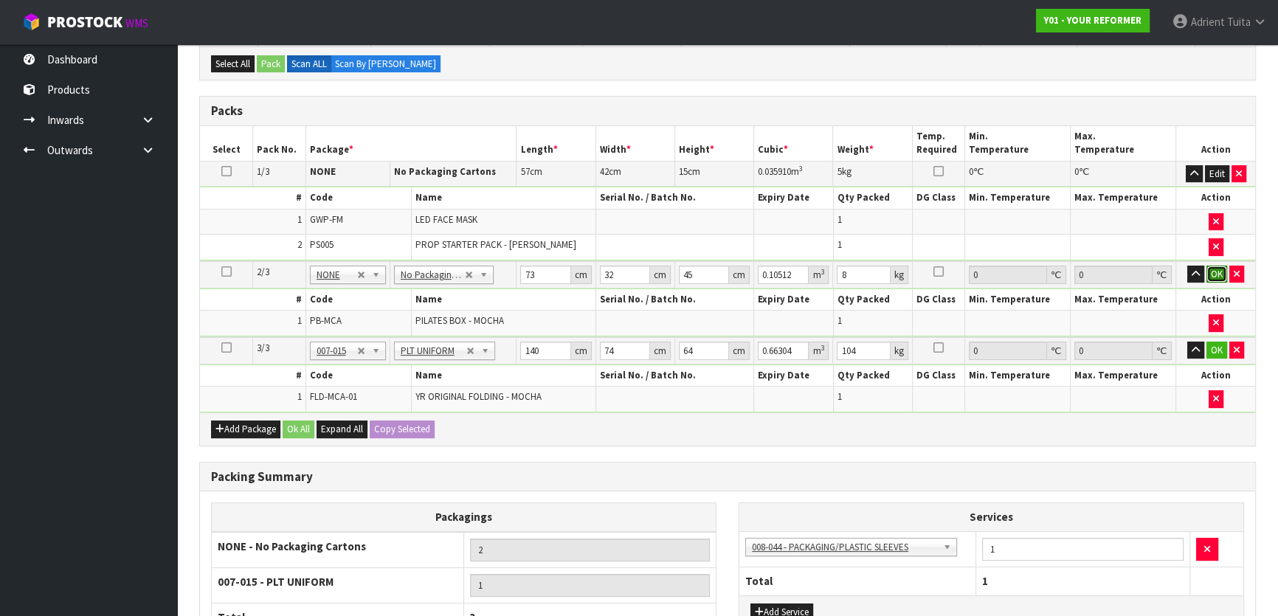
click at [1213, 269] on button "OK" at bounding box center [1217, 275] width 21 height 18
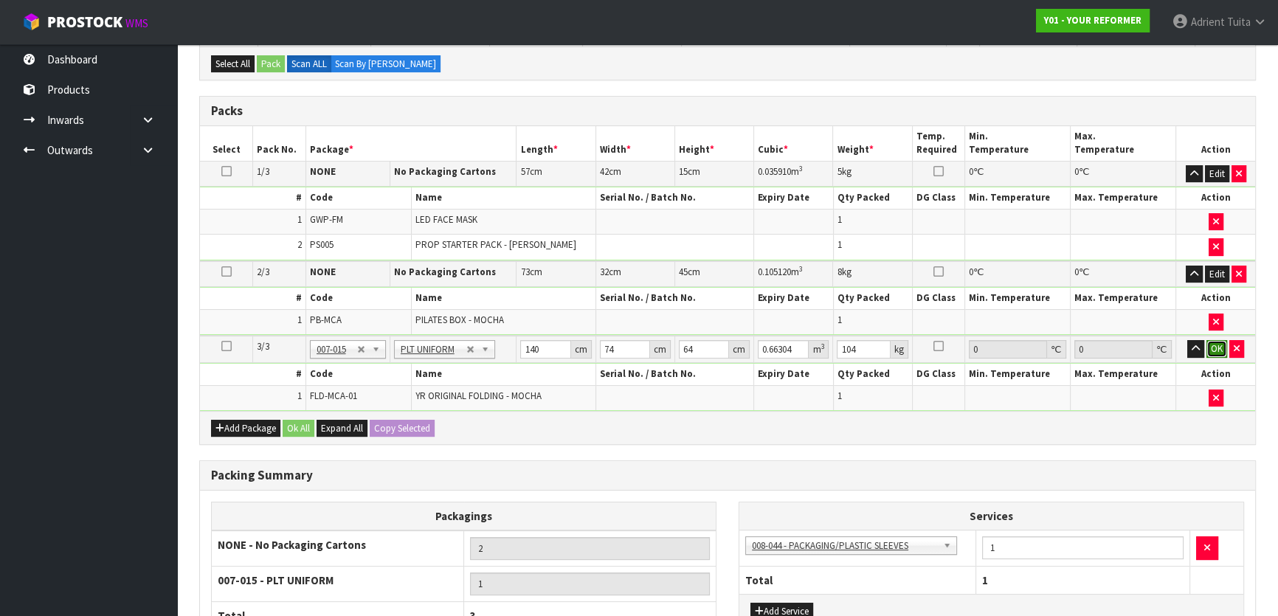
click at [1214, 340] on button "OK" at bounding box center [1217, 349] width 21 height 18
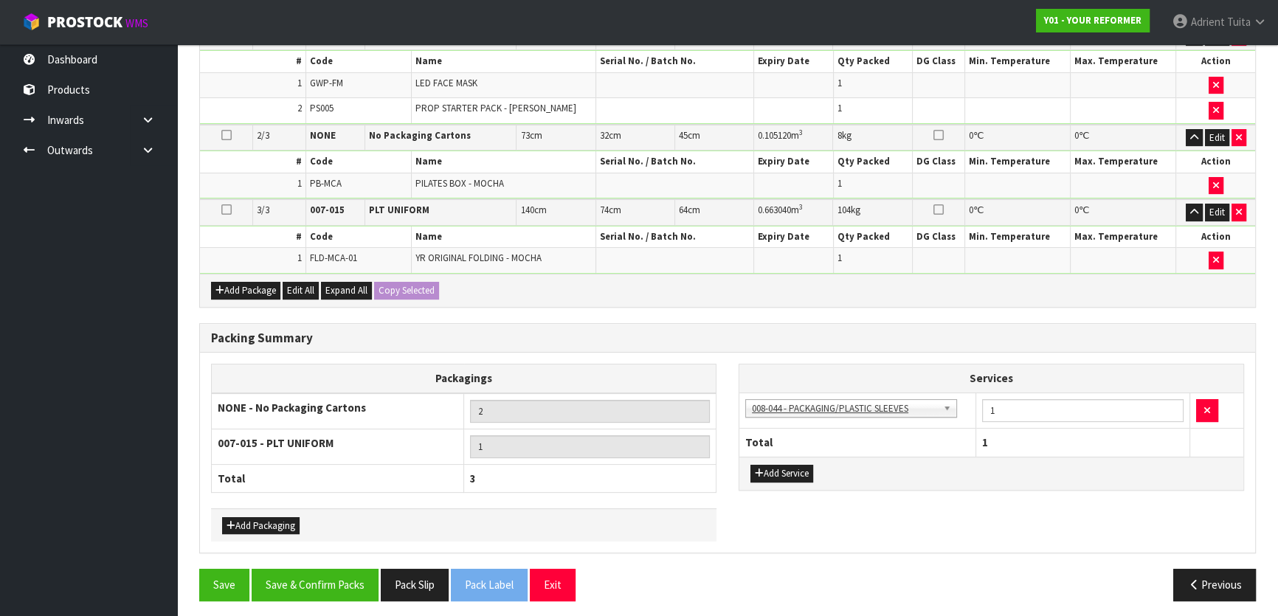
scroll to position [431, 0]
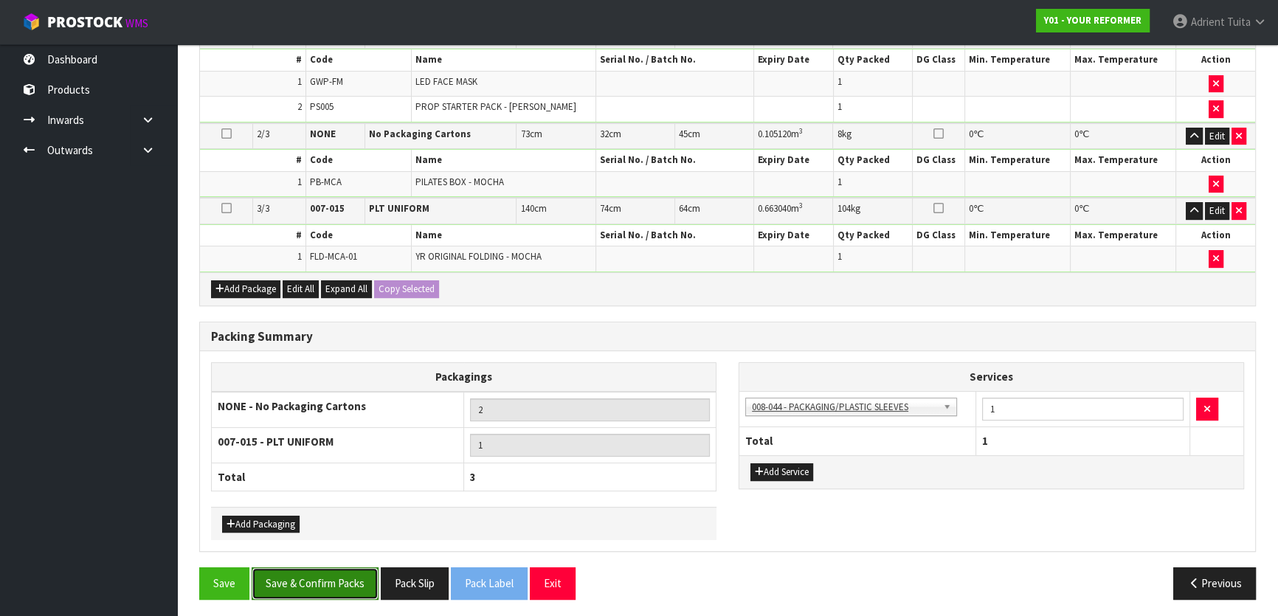
click at [312, 584] on button "Save & Confirm Packs" at bounding box center [315, 584] width 127 height 32
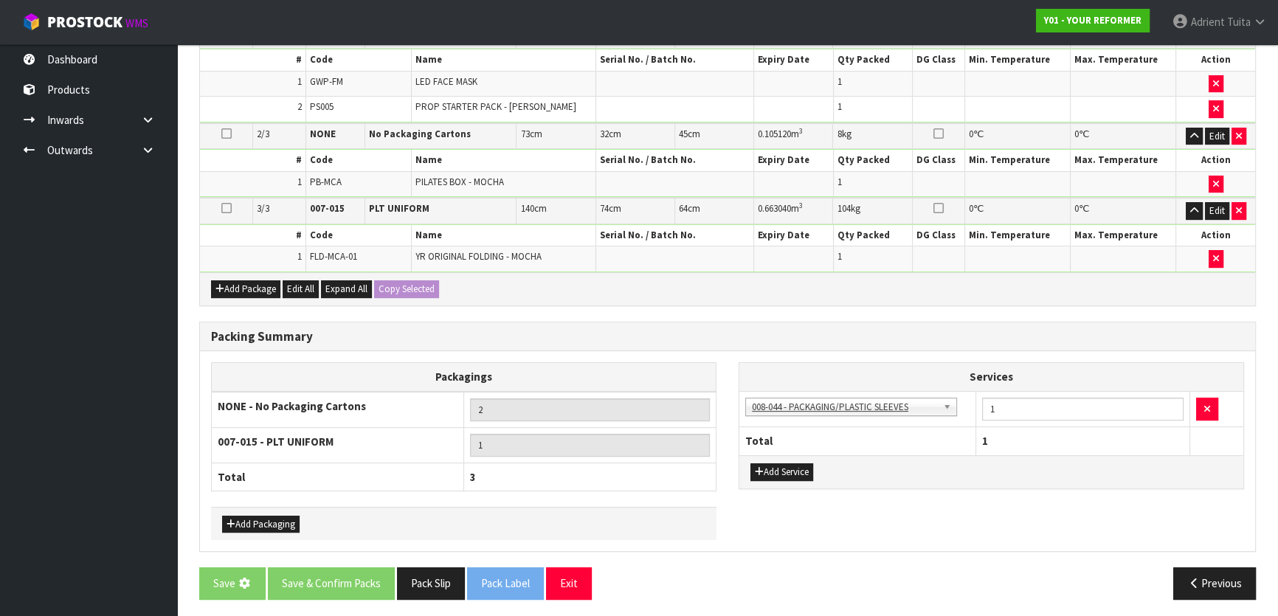
scroll to position [0, 0]
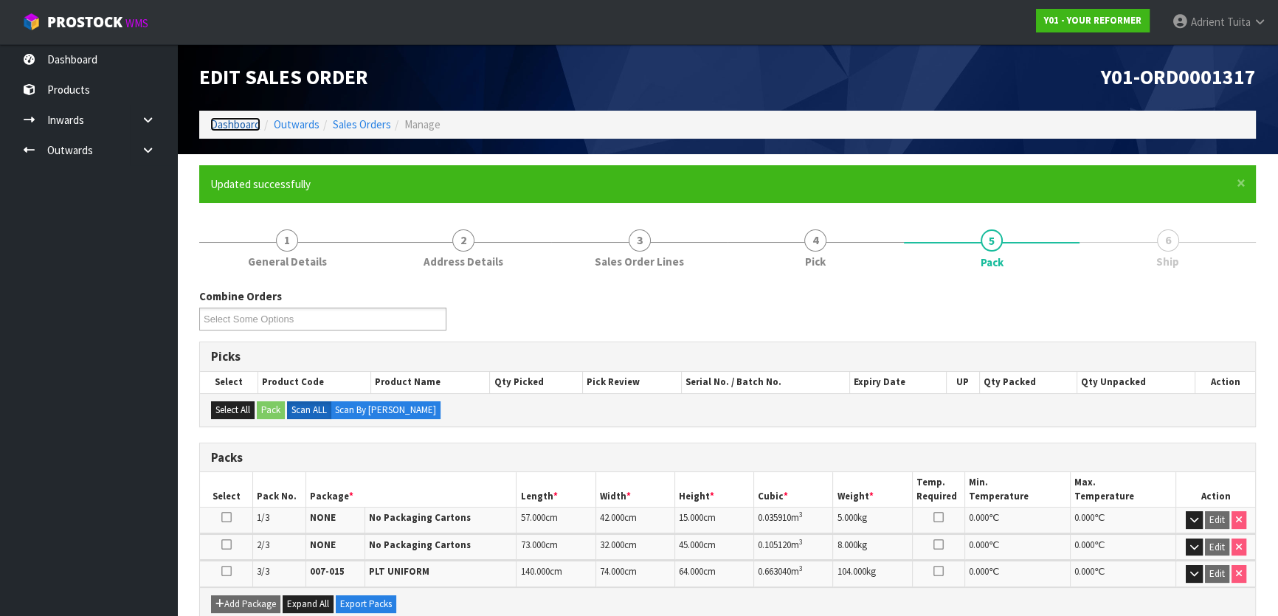
click at [230, 124] on link "Dashboard" at bounding box center [235, 124] width 50 height 14
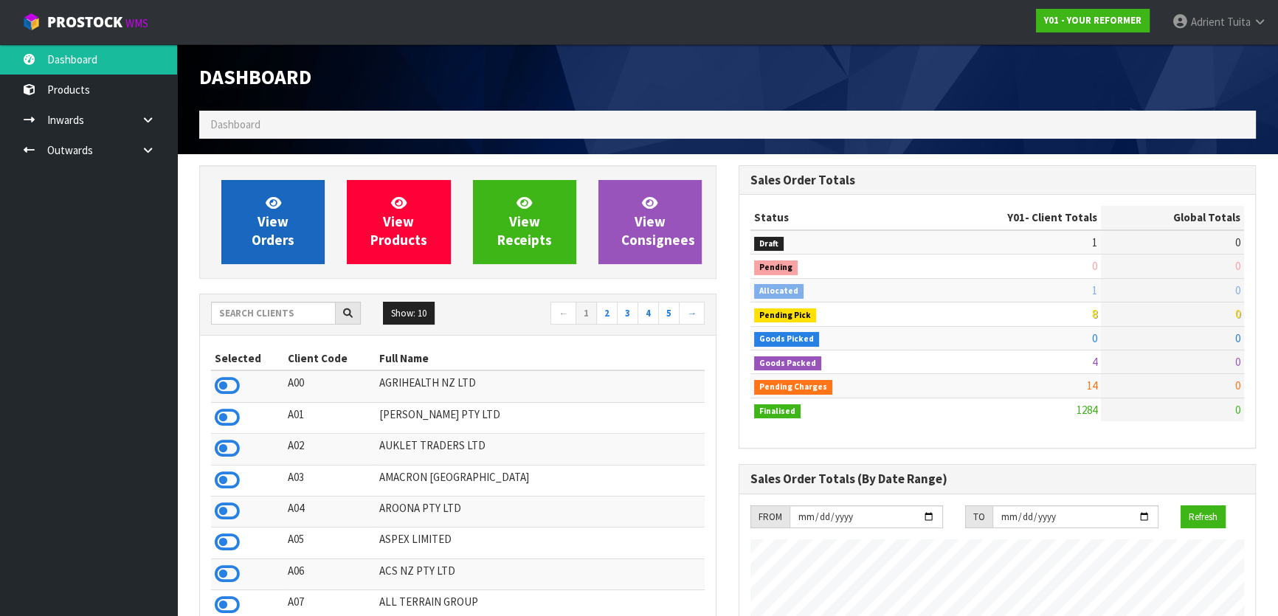
scroll to position [1116, 539]
click at [266, 243] on span "View Orders" at bounding box center [273, 221] width 43 height 55
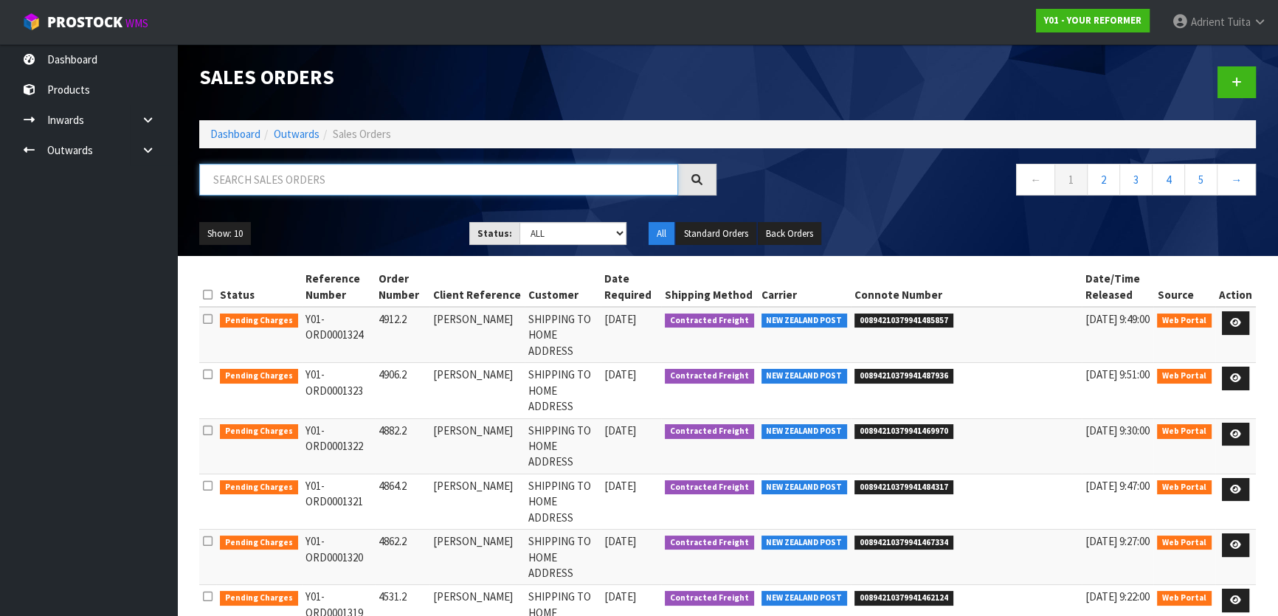
click at [287, 192] on input "text" at bounding box center [438, 180] width 479 height 32
type input "4952"
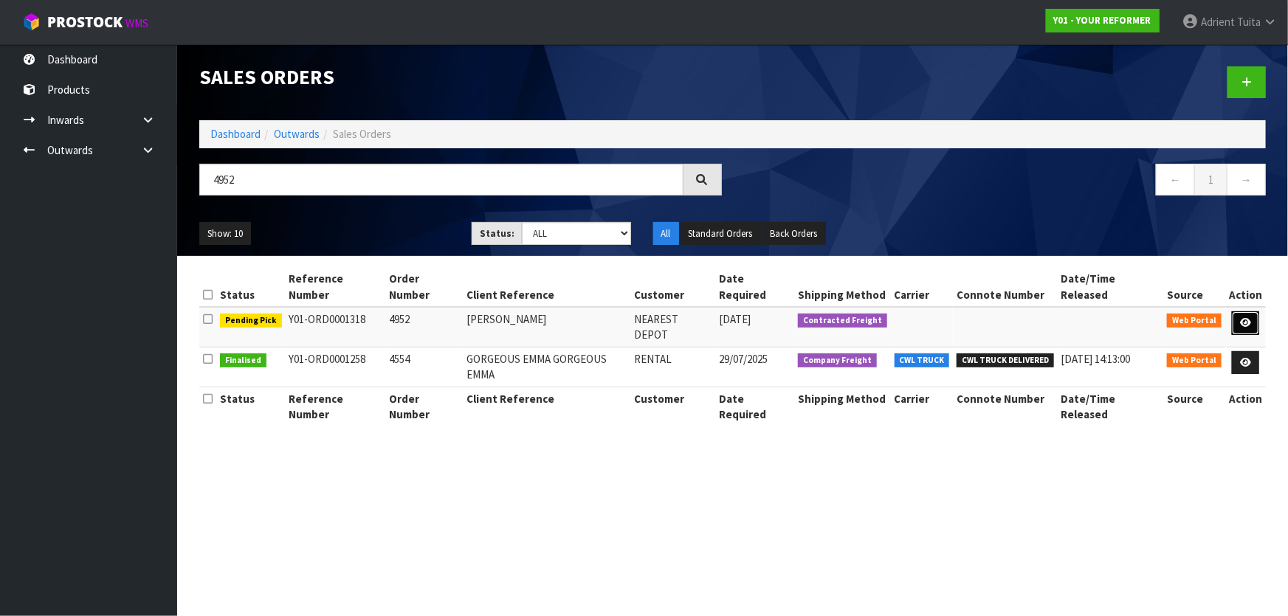
click at [1247, 318] on icon at bounding box center [1245, 323] width 11 height 10
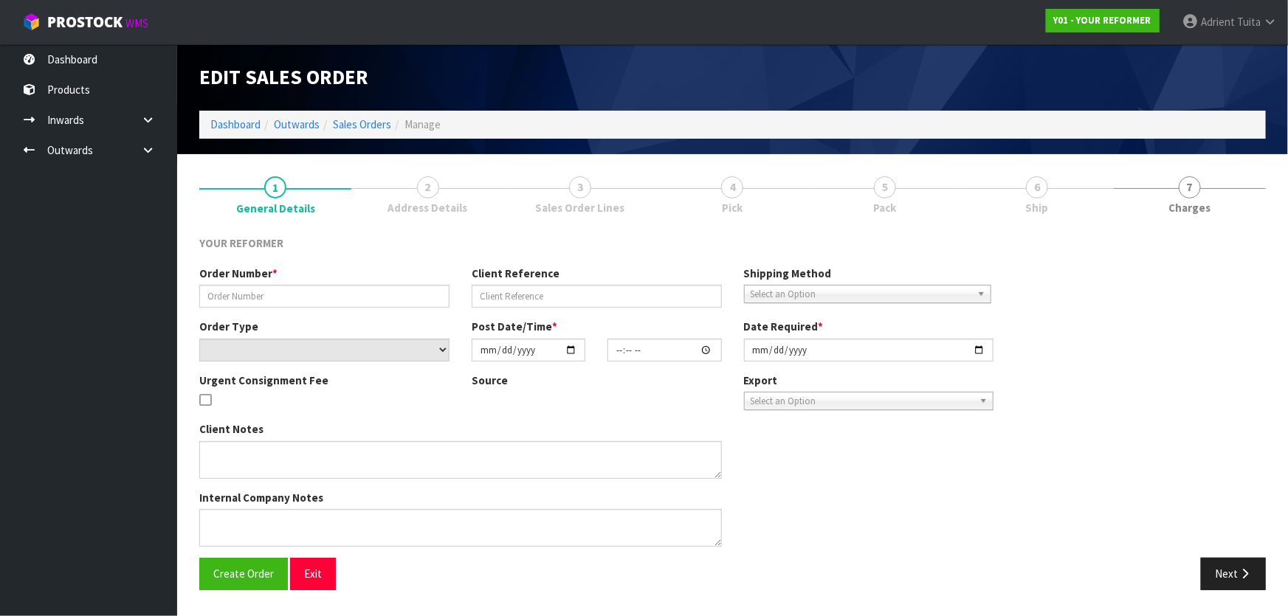
type input "4952"
type input "[PERSON_NAME]"
select select "number:0"
type input "[DATE]"
type input "13:17:00.000"
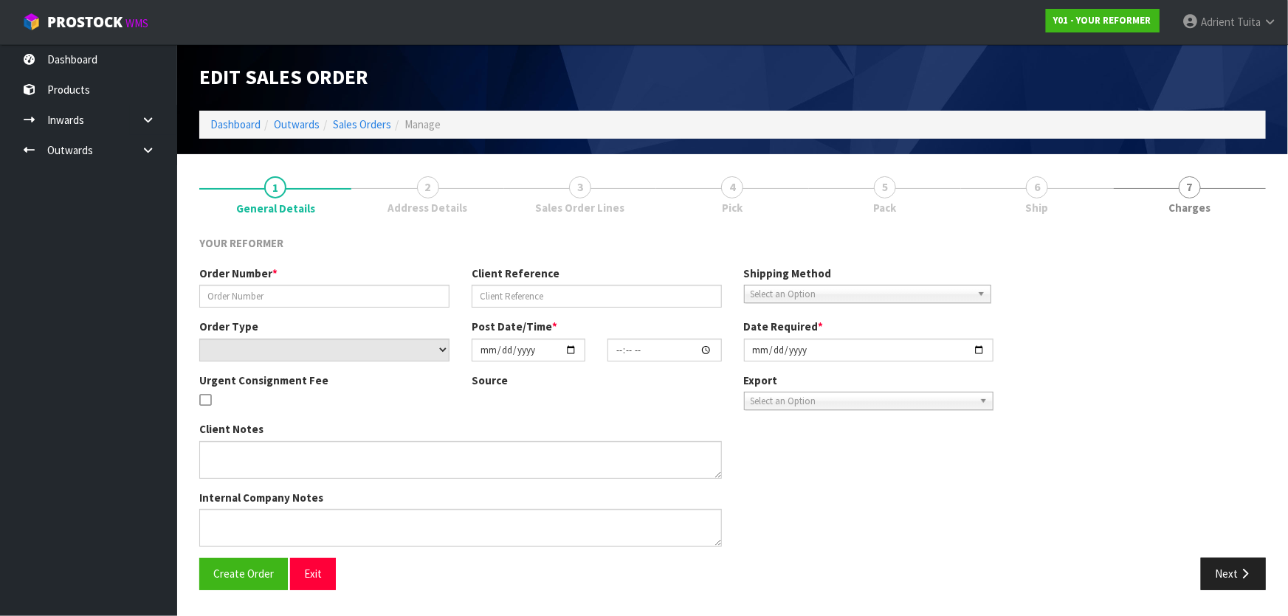
type input "[DATE]"
type textarea "[PERSON_NAME] [STREET_ADDRESS] [PHONE_NUMBER]"
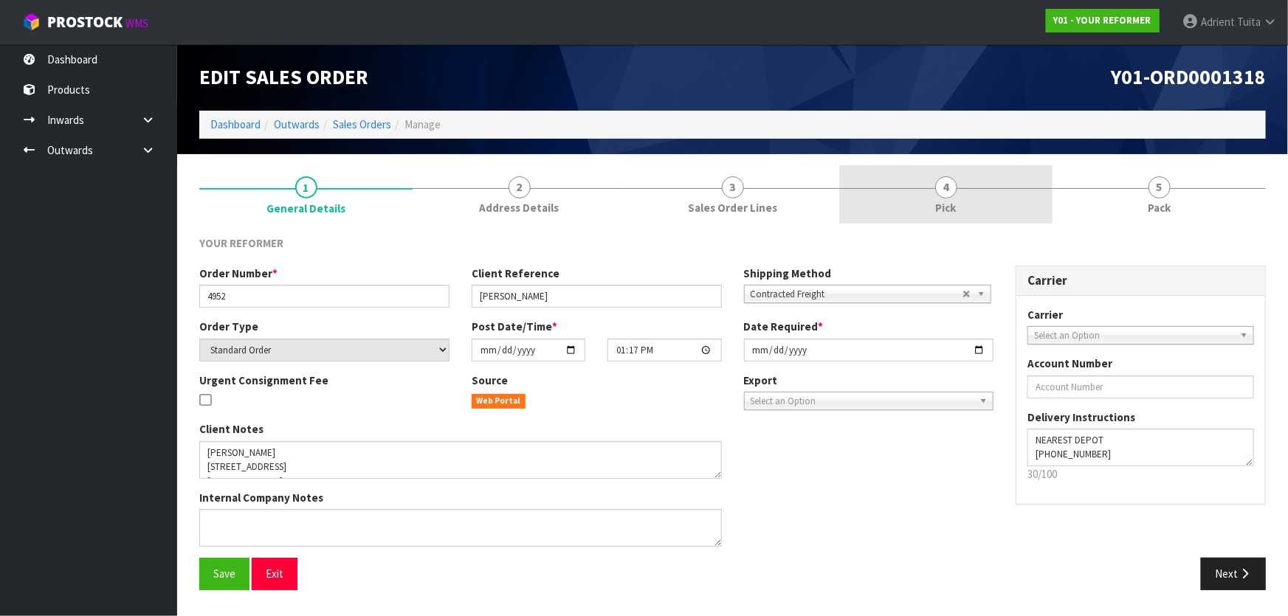
click at [942, 208] on span "Pick" at bounding box center [946, 207] width 21 height 15
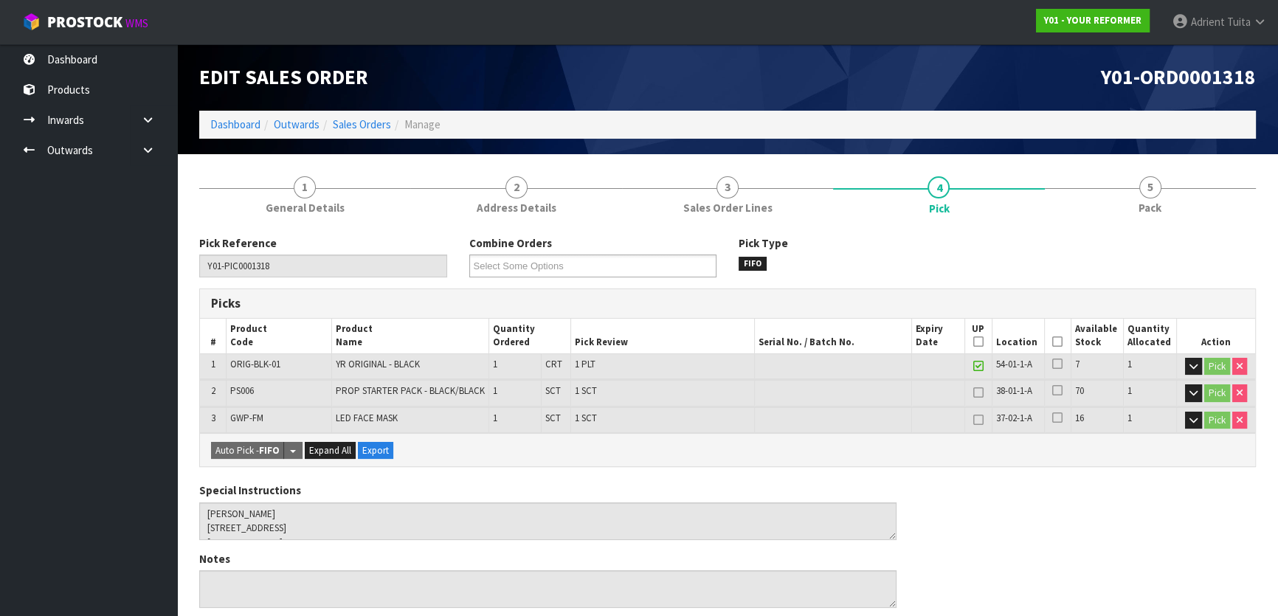
click at [1053, 342] on icon at bounding box center [1057, 342] width 10 height 1
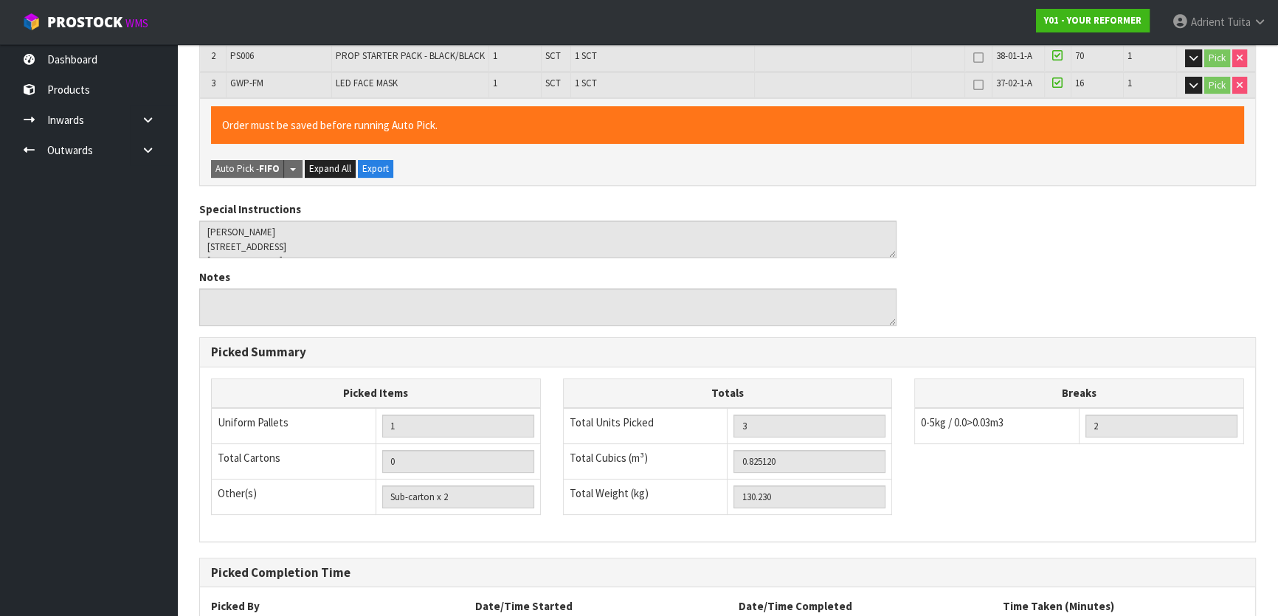
scroll to position [460, 0]
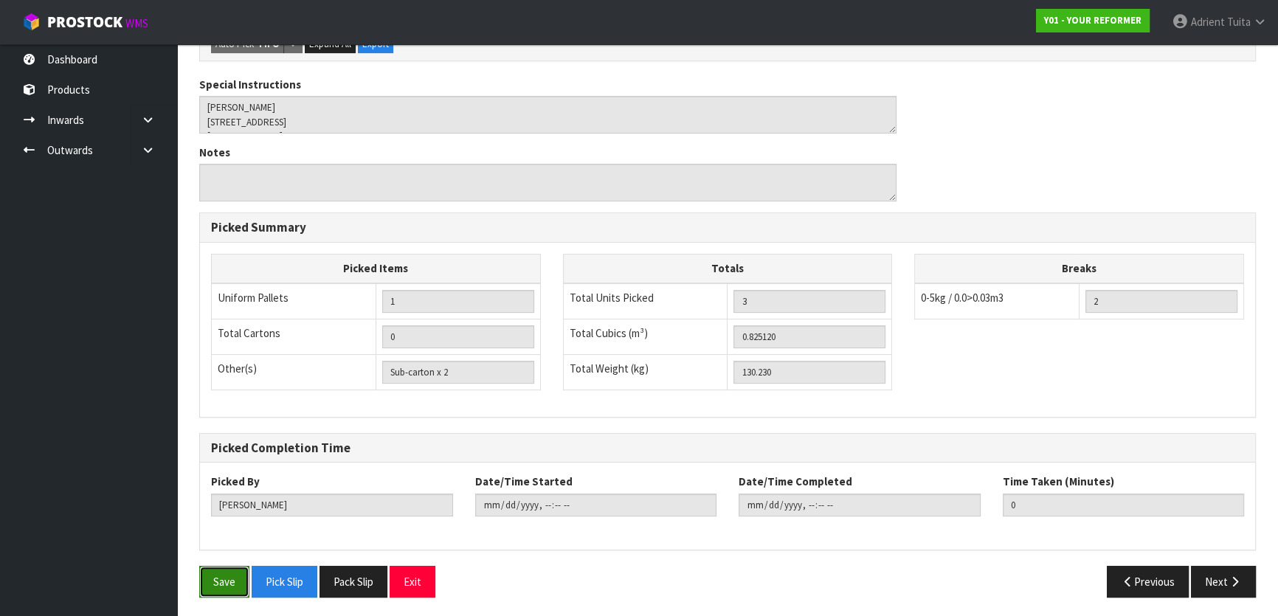
click at [232, 568] on button "Save" at bounding box center [224, 582] width 50 height 32
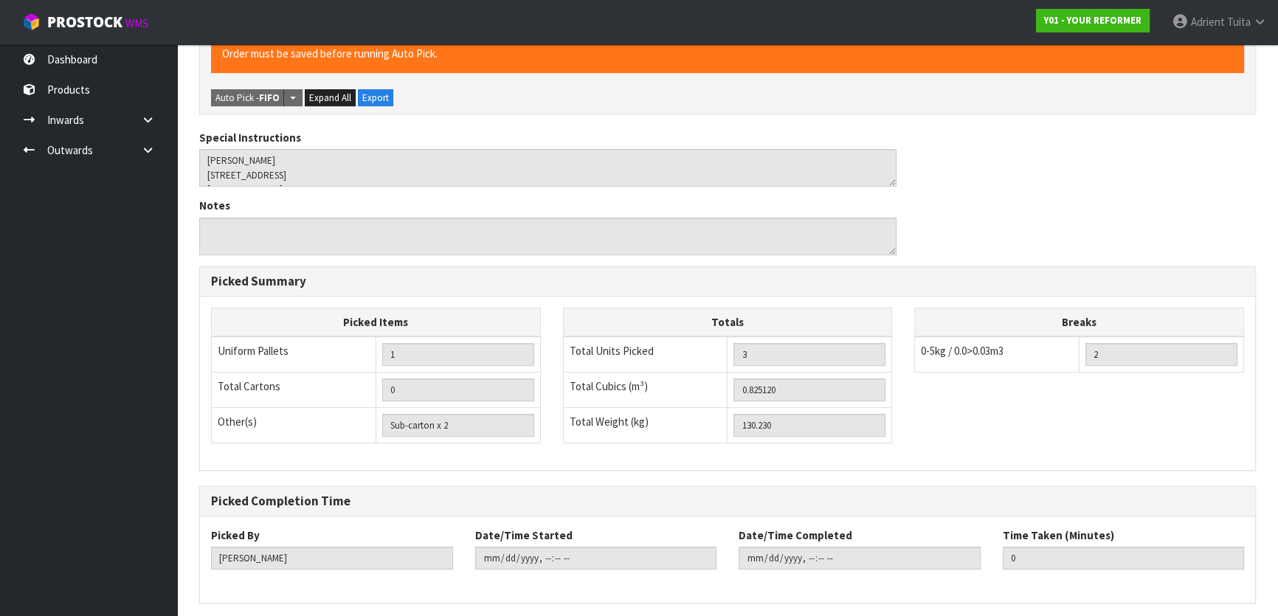
scroll to position [0, 0]
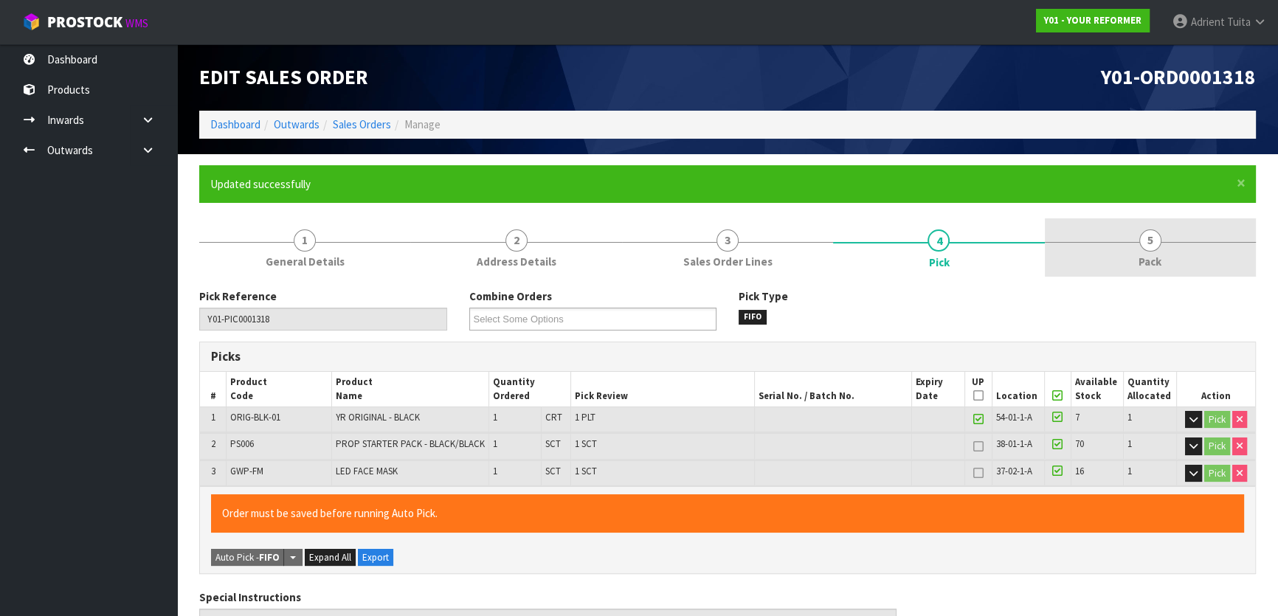
type input "[PERSON_NAME]"
type input "[DATE]T10:29:59"
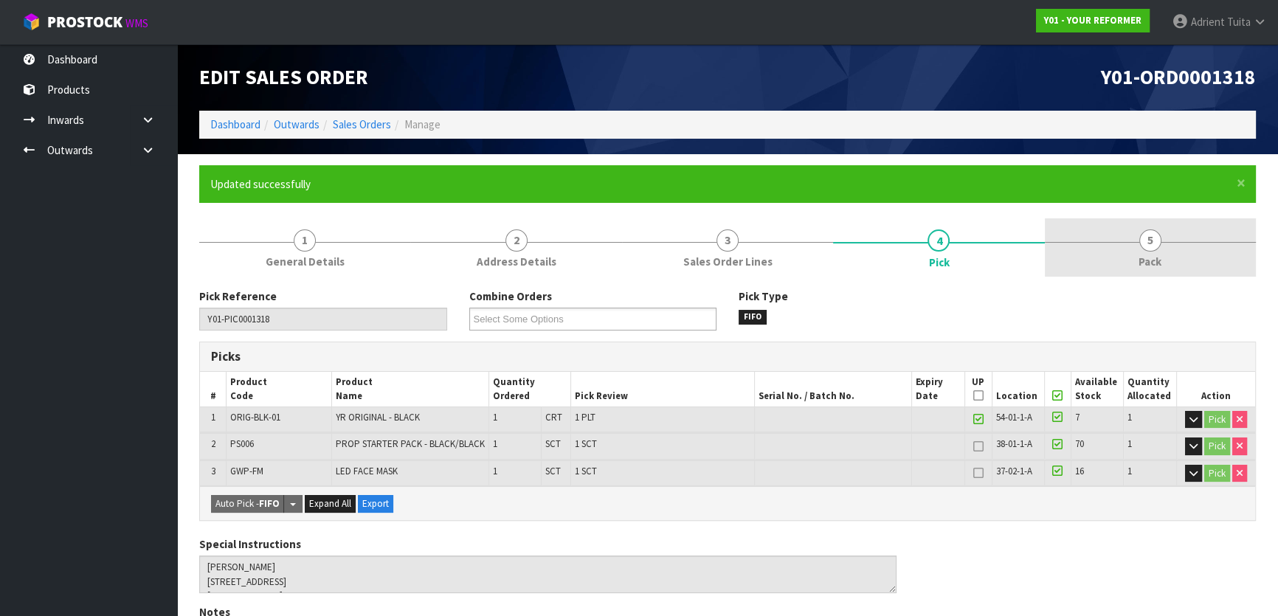
click at [1116, 233] on link "5 Pack" at bounding box center [1150, 247] width 211 height 58
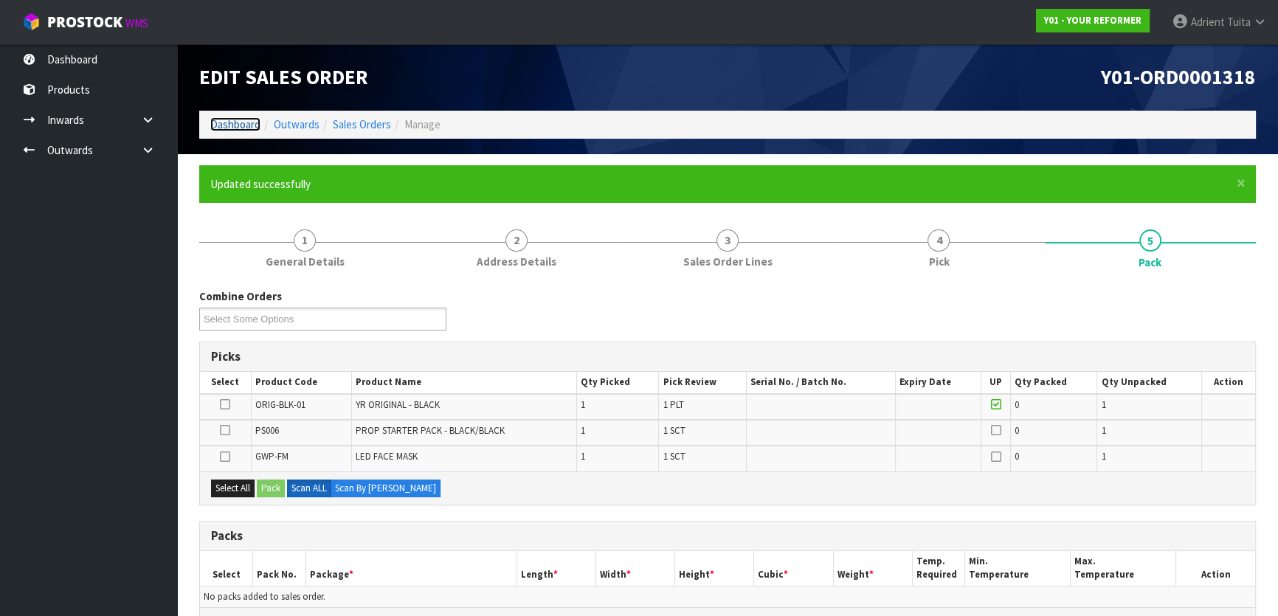
click at [253, 121] on link "Dashboard" at bounding box center [235, 124] width 50 height 14
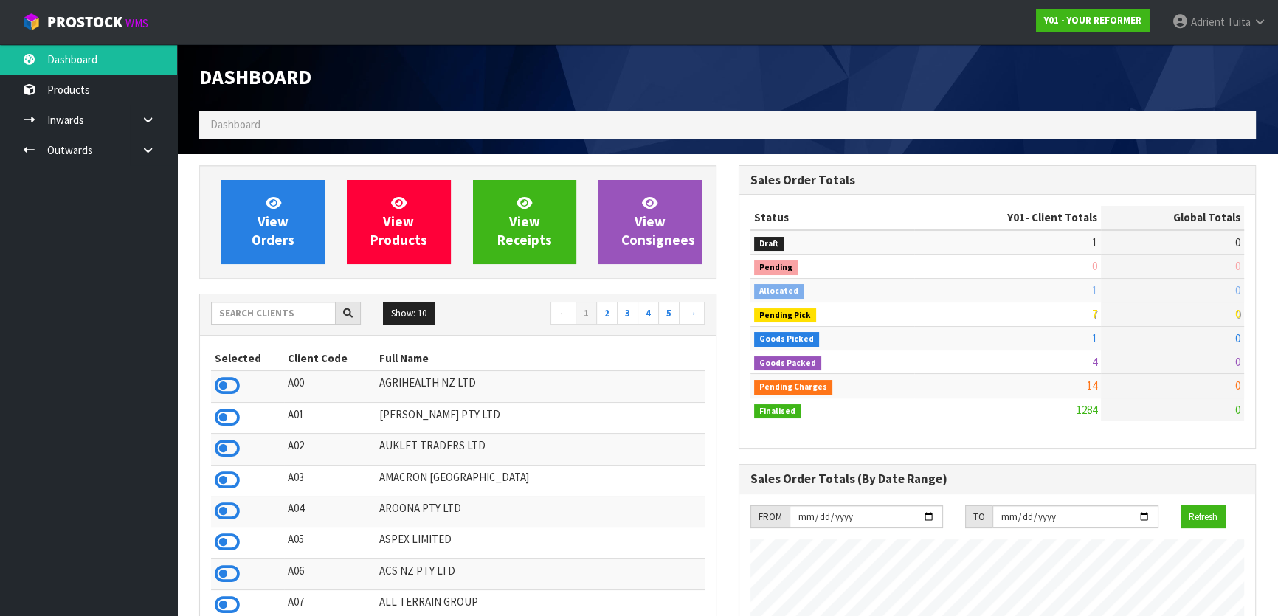
scroll to position [1116, 539]
click at [258, 328] on div "Show: 10 5 10 25 50 ← 1 2 3 4 5 →" at bounding box center [458, 314] width 516 height 41
click at [266, 314] on input "text" at bounding box center [273, 313] width 125 height 23
type input "T01"
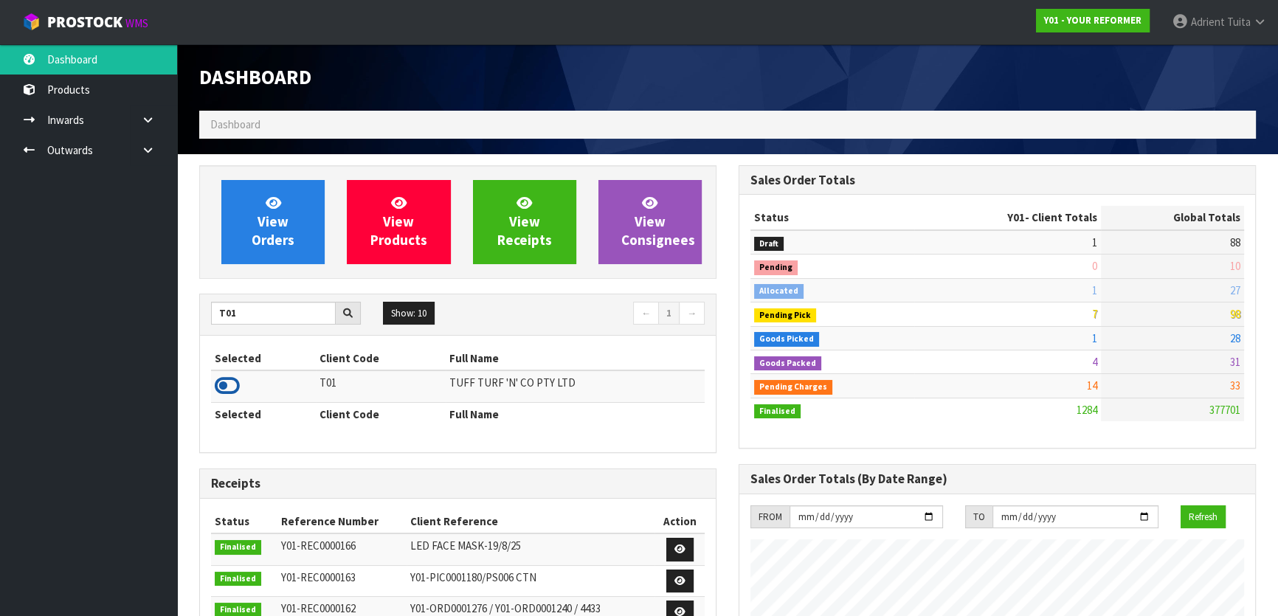
click at [229, 379] on icon at bounding box center [227, 386] width 25 height 22
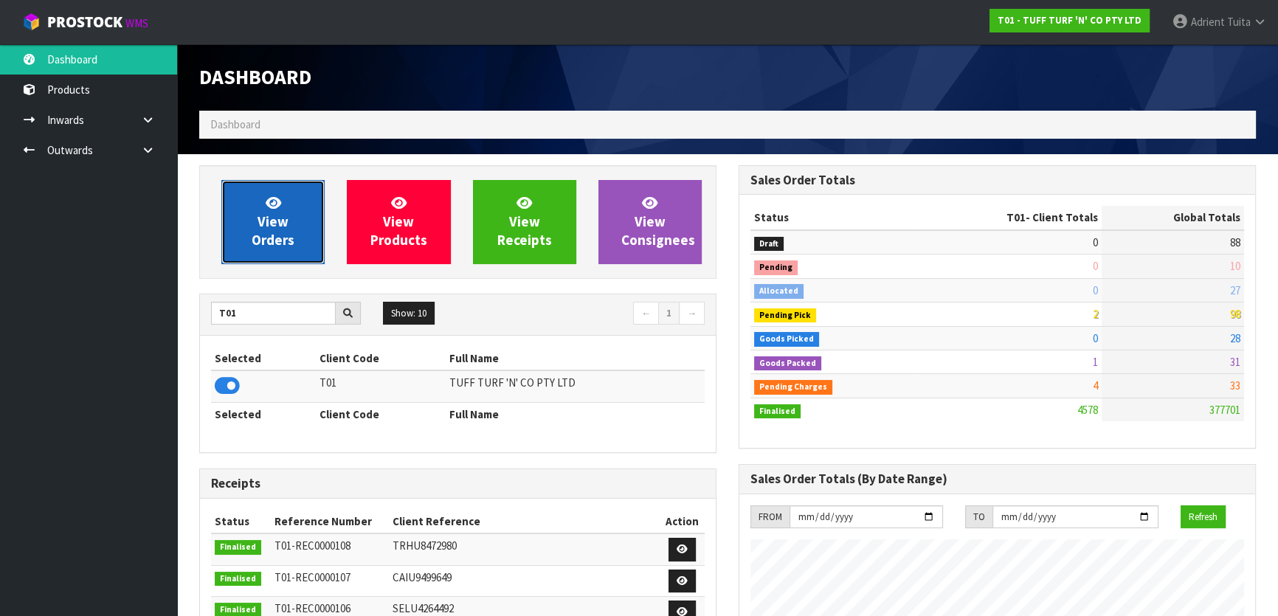
click at [244, 219] on link "View Orders" at bounding box center [272, 222] width 103 height 84
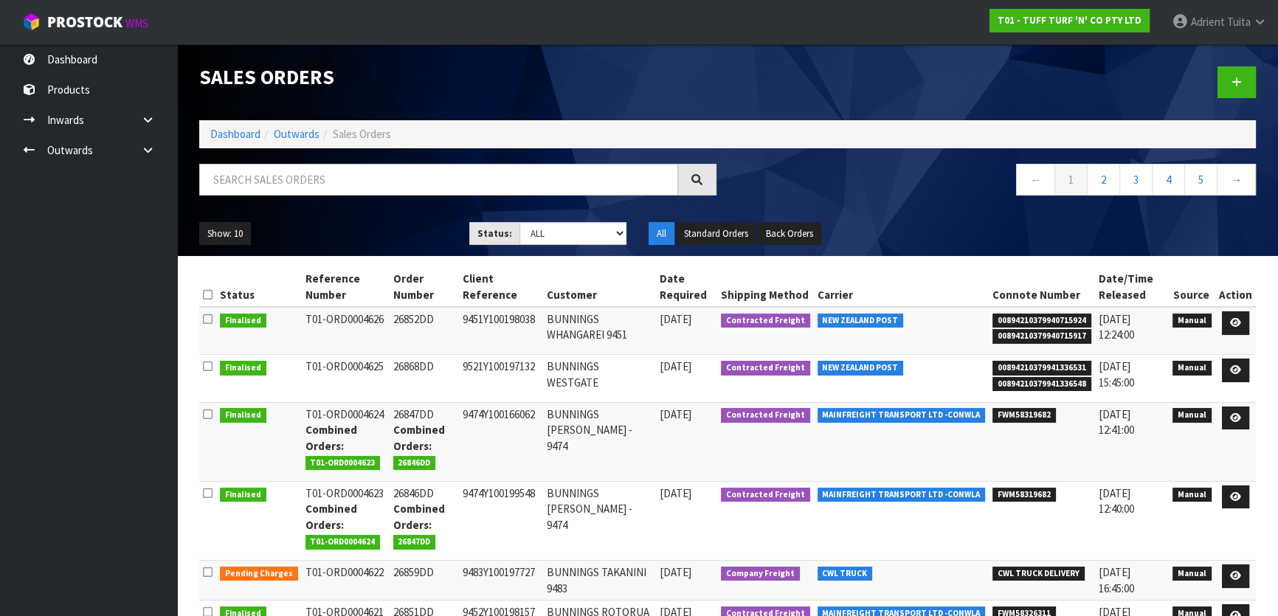
click at [251, 199] on div at bounding box center [457, 185] width 539 height 43
click at [260, 190] on input "text" at bounding box center [438, 180] width 479 height 32
type input "4613"
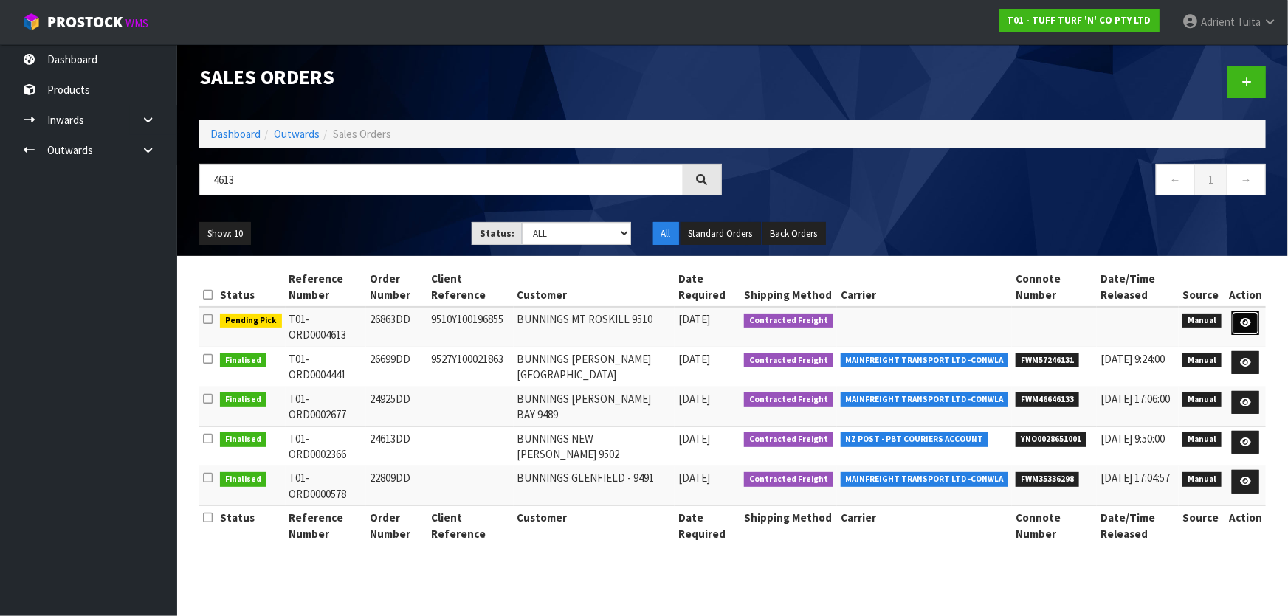
click at [1255, 317] on link at bounding box center [1245, 323] width 27 height 24
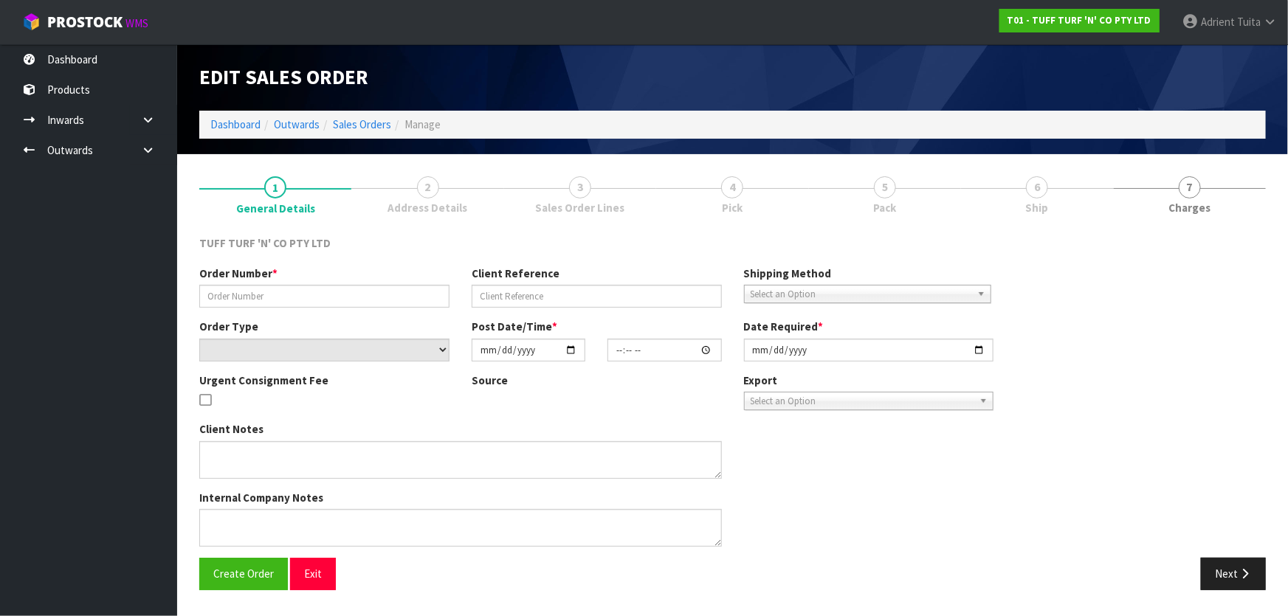
type input "26863DD"
type input "9510Y100196855"
select select "number:0"
type input "[DATE]"
type input "13:15:00.000"
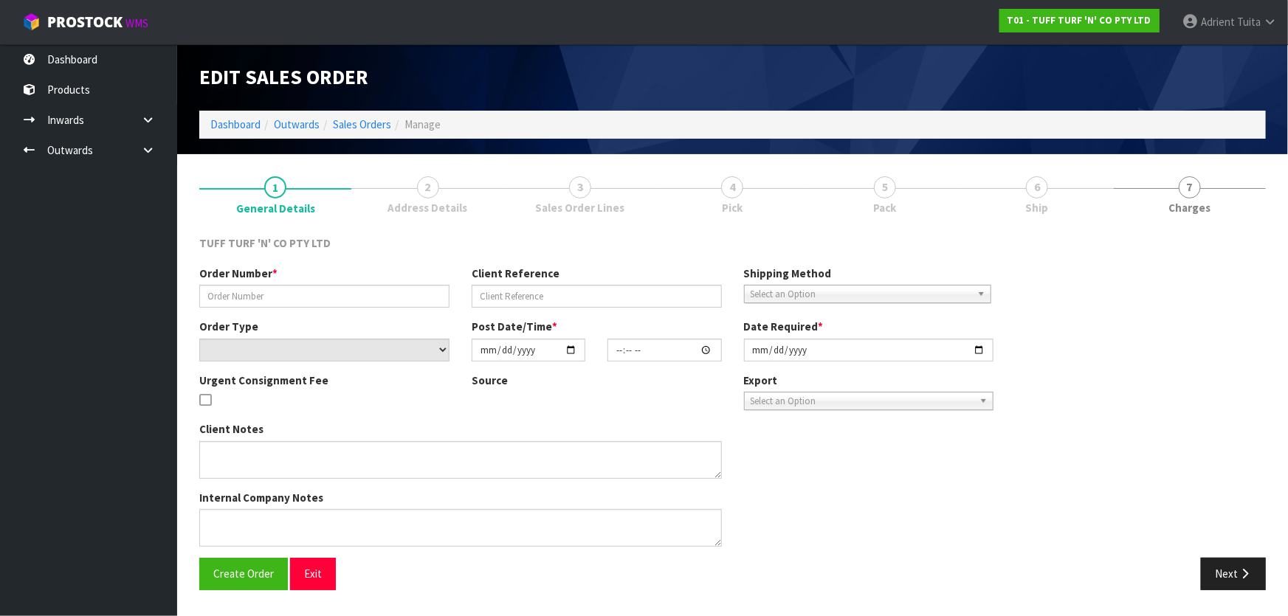
type input "[DATE]"
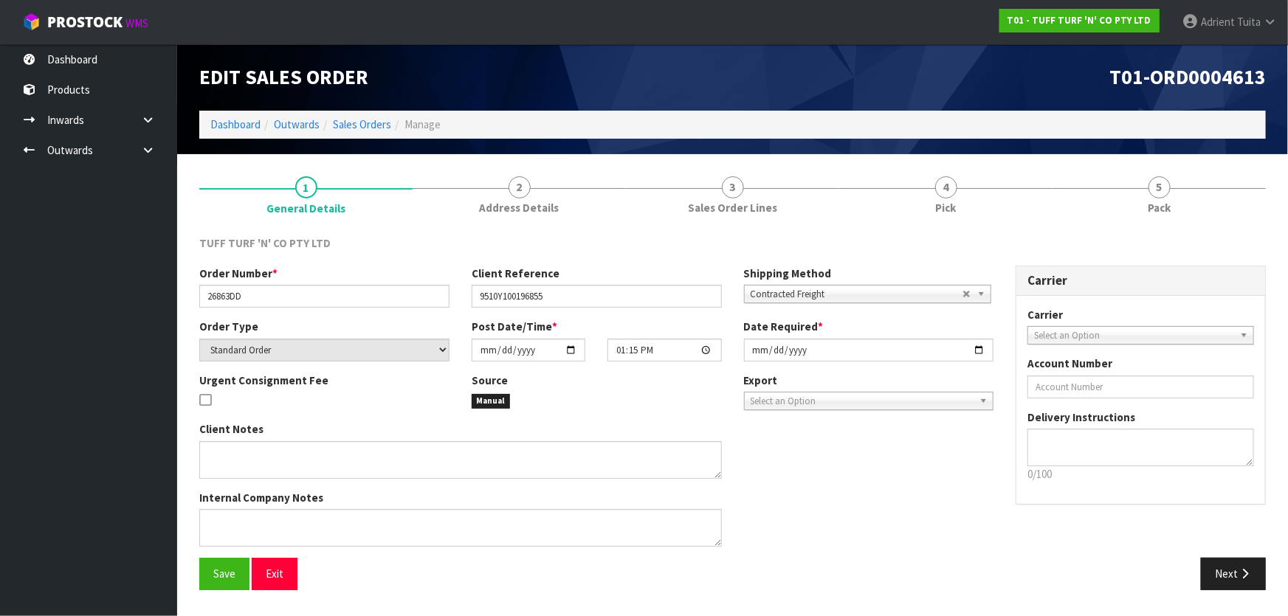
click at [982, 236] on div "TUFF TURF 'N' CO PTY LTD" at bounding box center [732, 250] width 1089 height 30
click at [974, 224] on div "1 General Details 2 Address Details 3 Sales Order Lines 4 Pick 5 Pack TUFF TURF…" at bounding box center [732, 383] width 1066 height 436
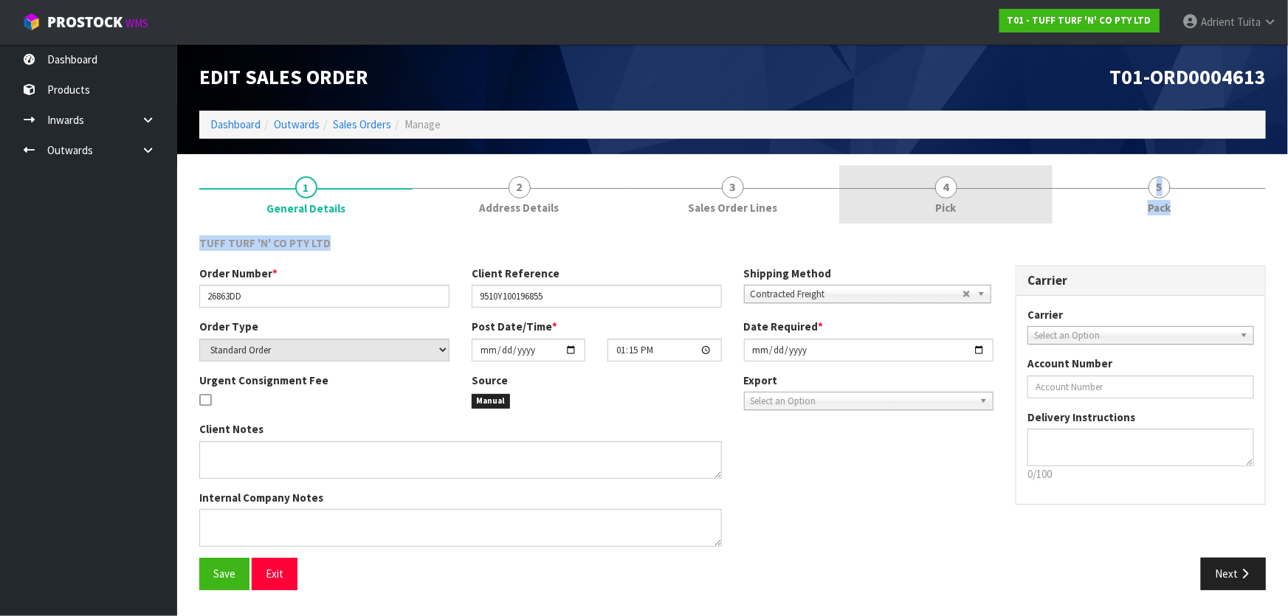
click at [967, 214] on link "4 Pick" at bounding box center [945, 194] width 213 height 58
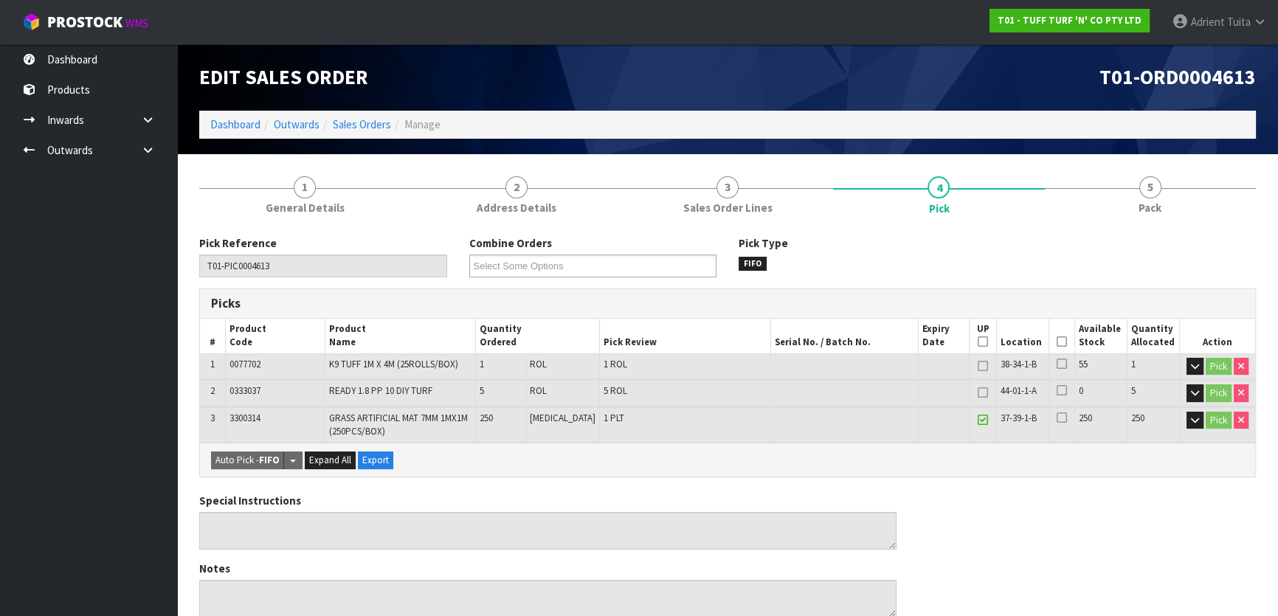
click at [1059, 349] on th "Picked" at bounding box center [1062, 336] width 26 height 35
click at [1058, 342] on icon at bounding box center [1062, 342] width 10 height 1
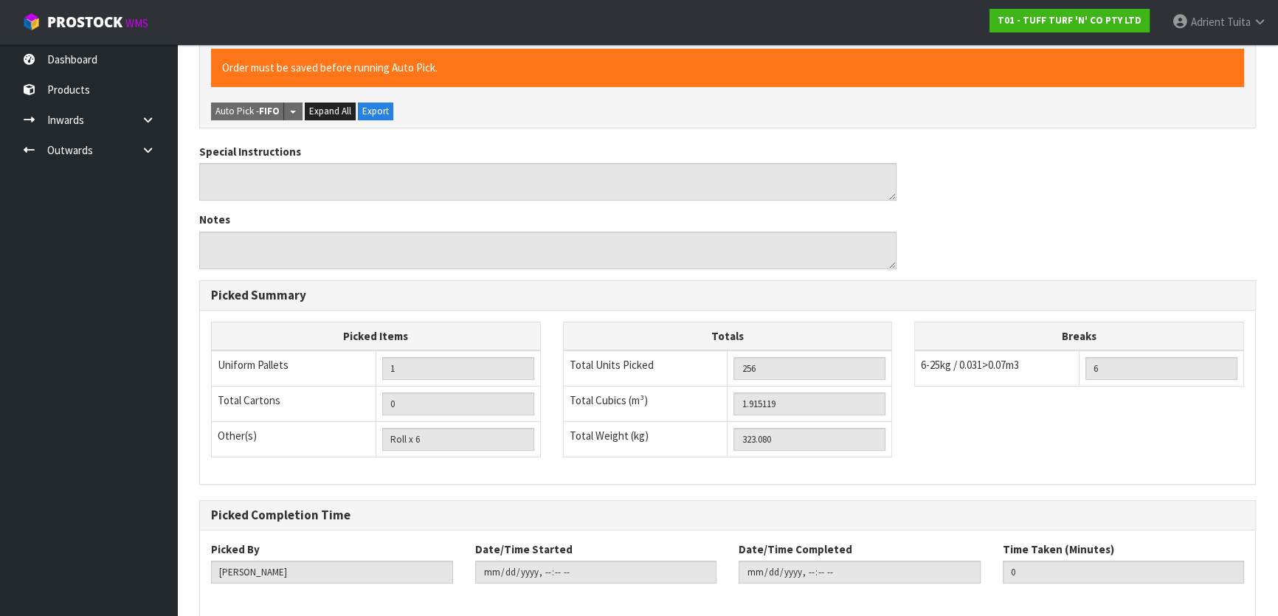
scroll to position [470, 0]
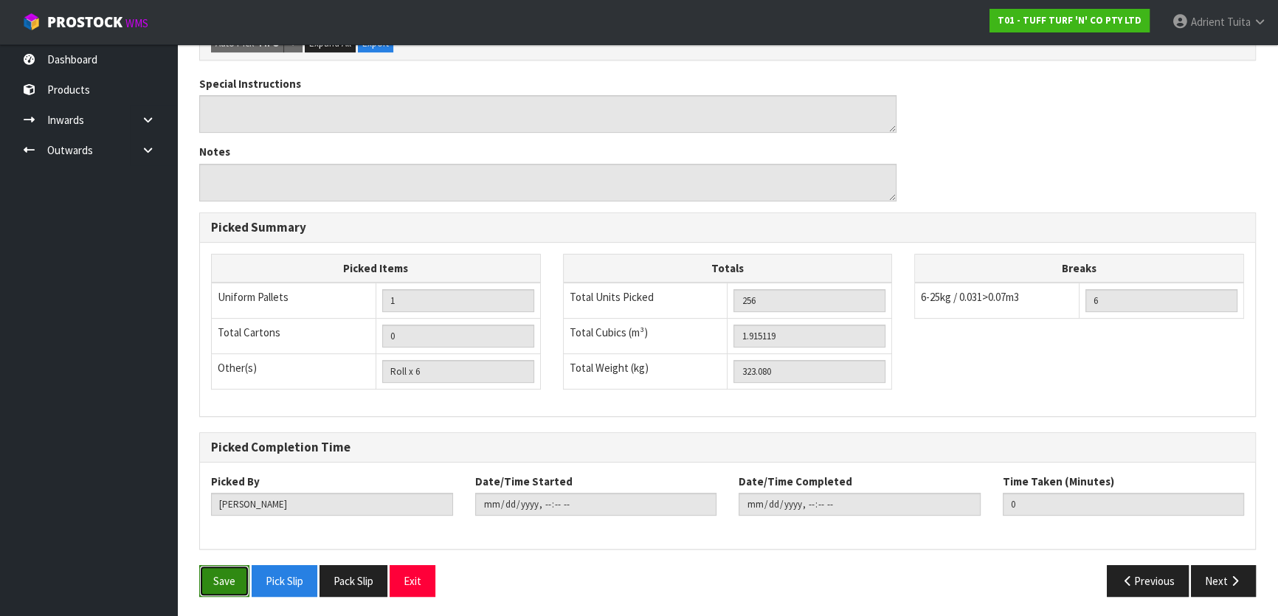
click at [224, 573] on button "Save" at bounding box center [224, 581] width 50 height 32
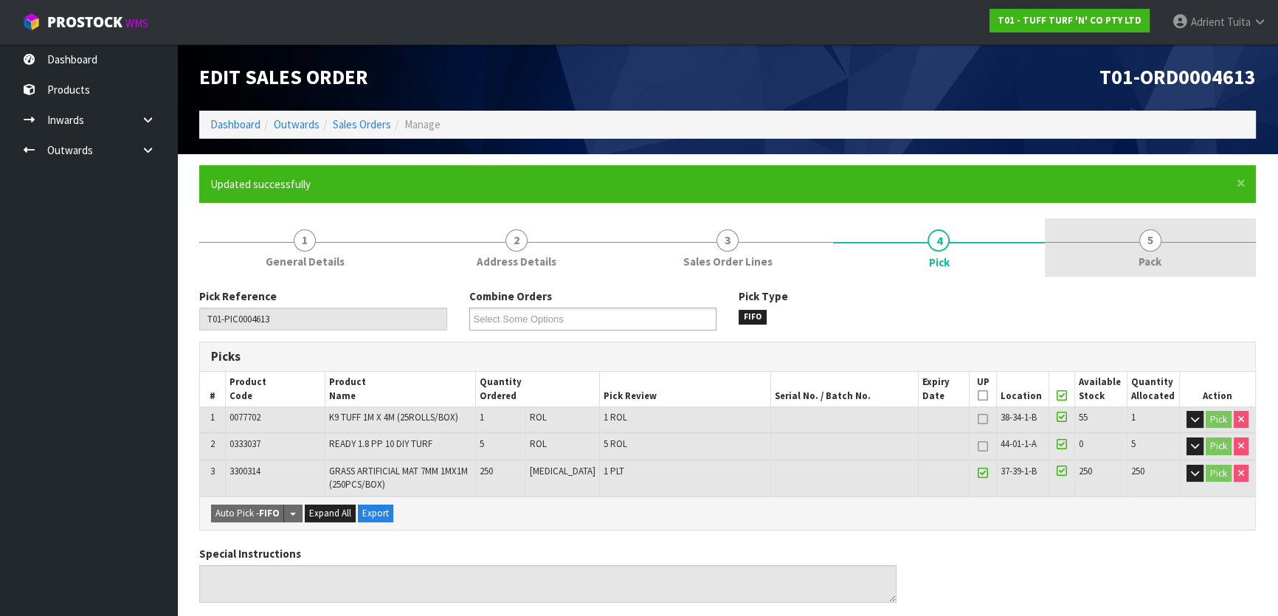
click at [1186, 257] on link "5 Pack" at bounding box center [1150, 247] width 211 height 58
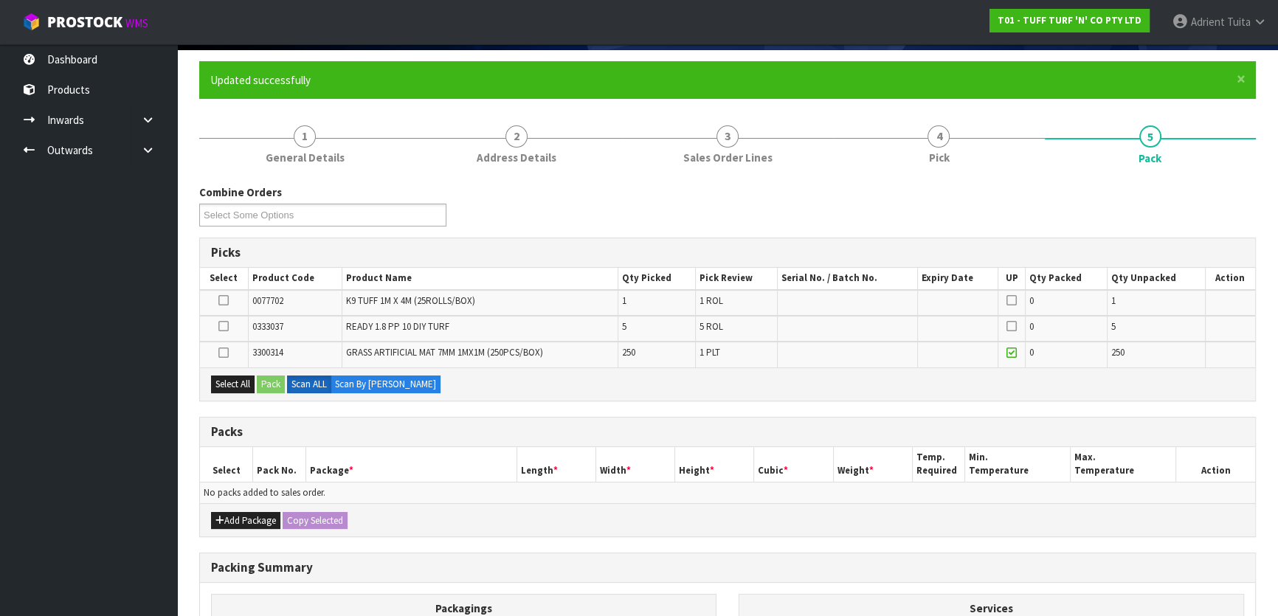
scroll to position [294, 0]
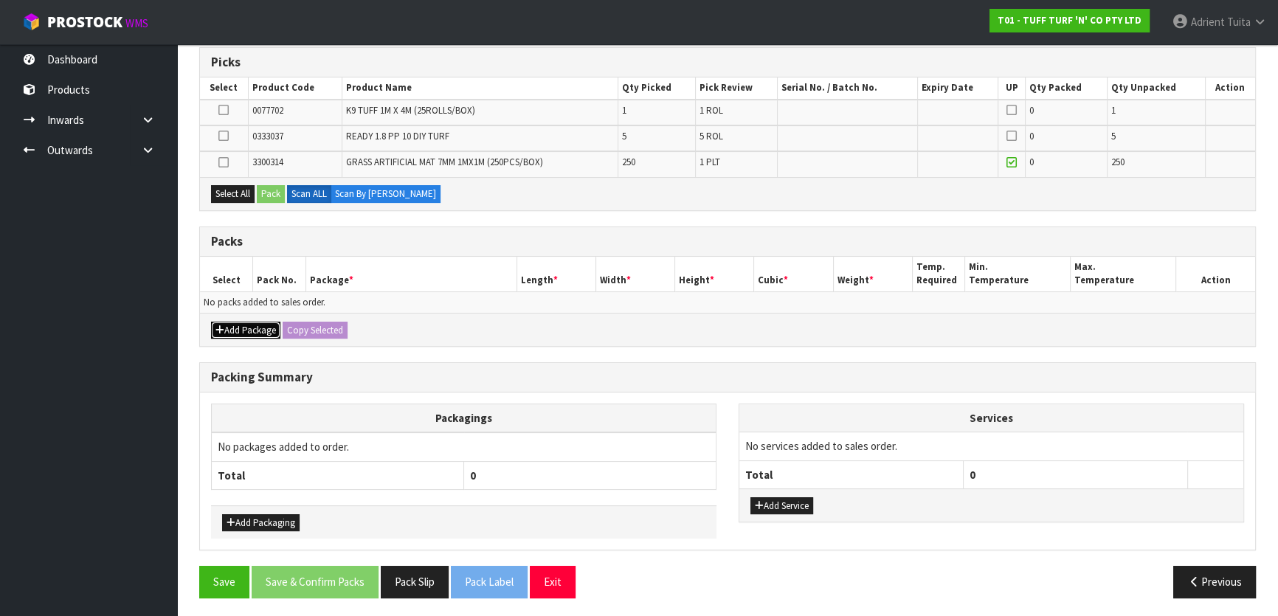
drag, startPoint x: 234, startPoint y: 328, endPoint x: 230, endPoint y: 318, distance: 11.2
click at [232, 325] on button "Add Package" at bounding box center [245, 331] width 69 height 18
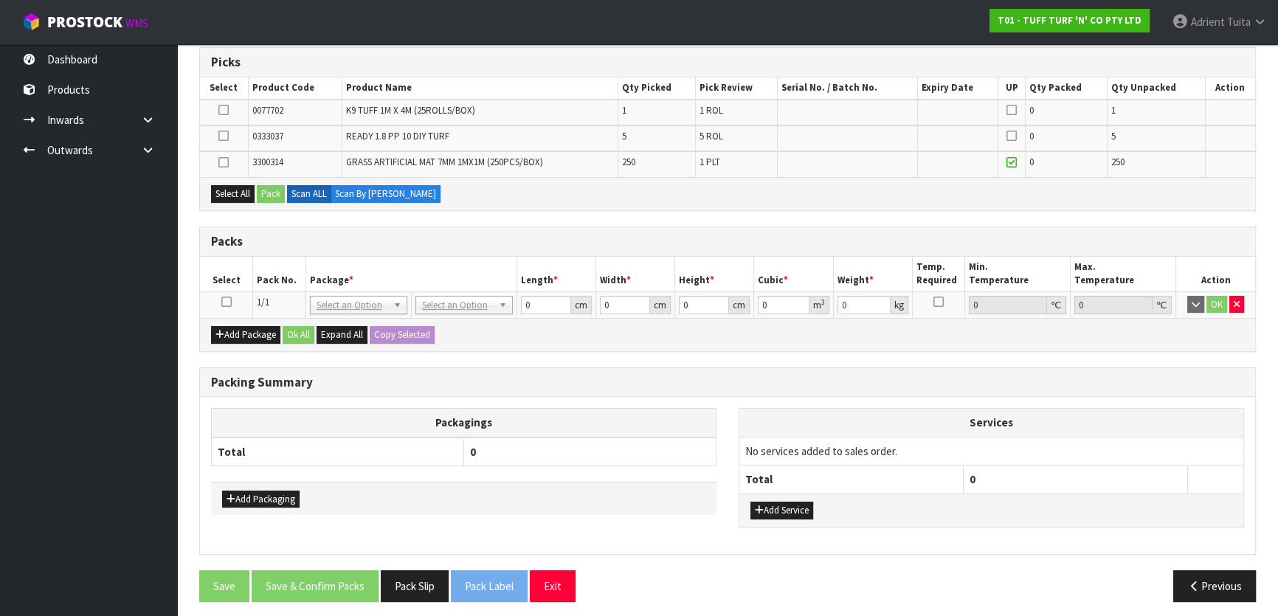
click at [224, 303] on icon at bounding box center [226, 302] width 10 height 1
click at [228, 185] on button "Select All" at bounding box center [233, 194] width 44 height 18
click at [227, 163] on icon at bounding box center [223, 162] width 10 height 1
click at [0, 0] on input "checkbox" at bounding box center [0, 0] width 0 height 0
click at [263, 186] on button "Pack" at bounding box center [271, 194] width 28 height 18
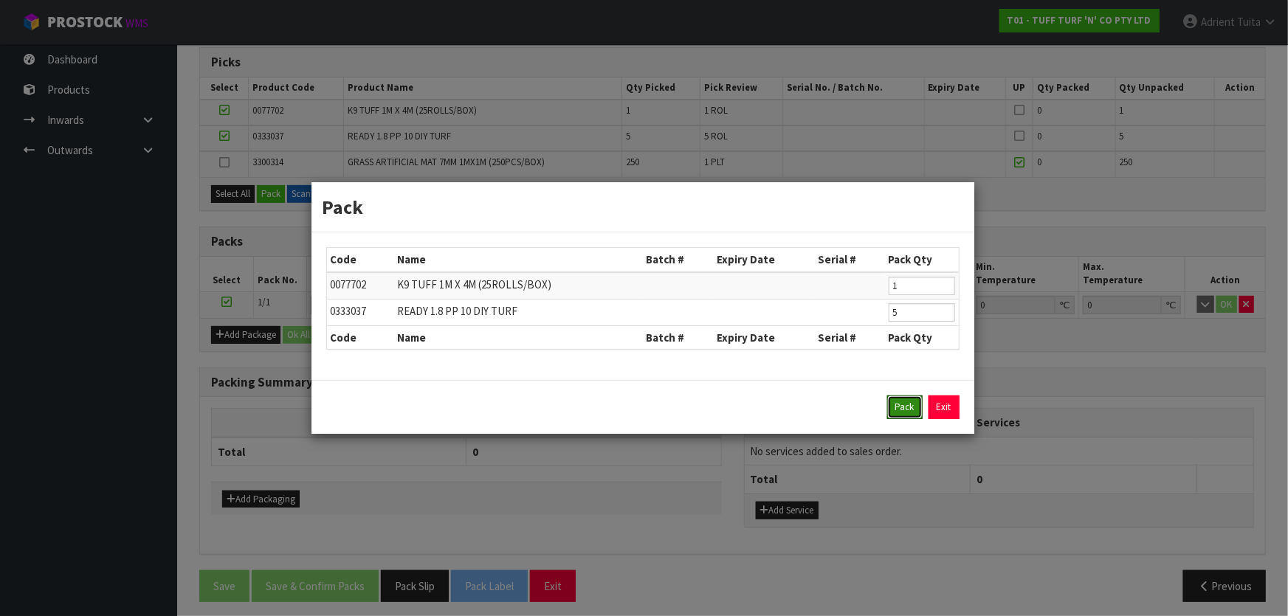
drag, startPoint x: 915, startPoint y: 406, endPoint x: 889, endPoint y: 397, distance: 28.0
click at [915, 406] on button "Pack" at bounding box center [904, 408] width 35 height 24
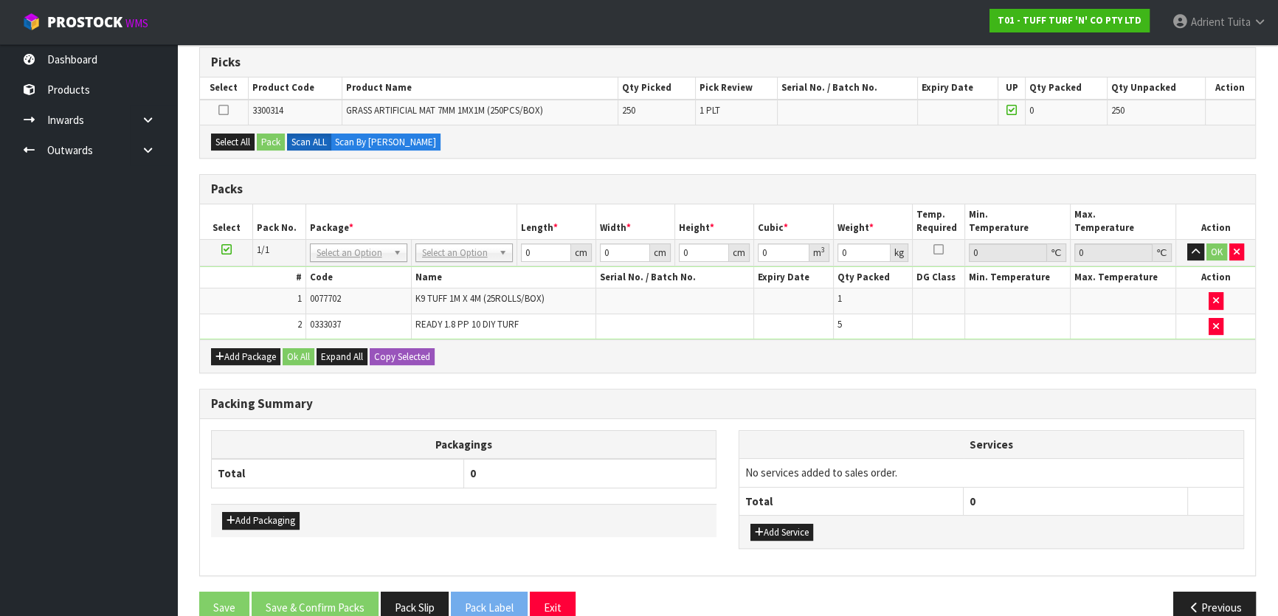
click at [230, 249] on icon at bounding box center [226, 249] width 10 height 1
drag, startPoint x: 215, startPoint y: 148, endPoint x: 224, endPoint y: 146, distance: 9.0
click at [216, 148] on button "Select All" at bounding box center [233, 143] width 44 height 18
click at [262, 141] on button "Pack" at bounding box center [271, 143] width 28 height 18
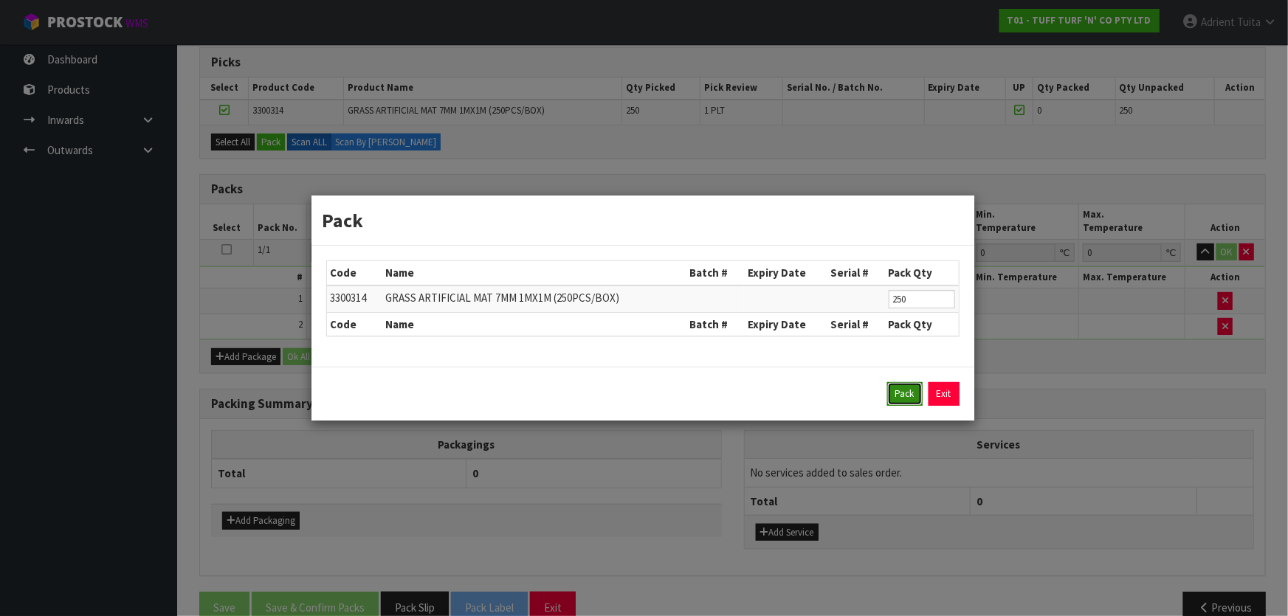
click at [910, 404] on button "Pack" at bounding box center [904, 394] width 35 height 24
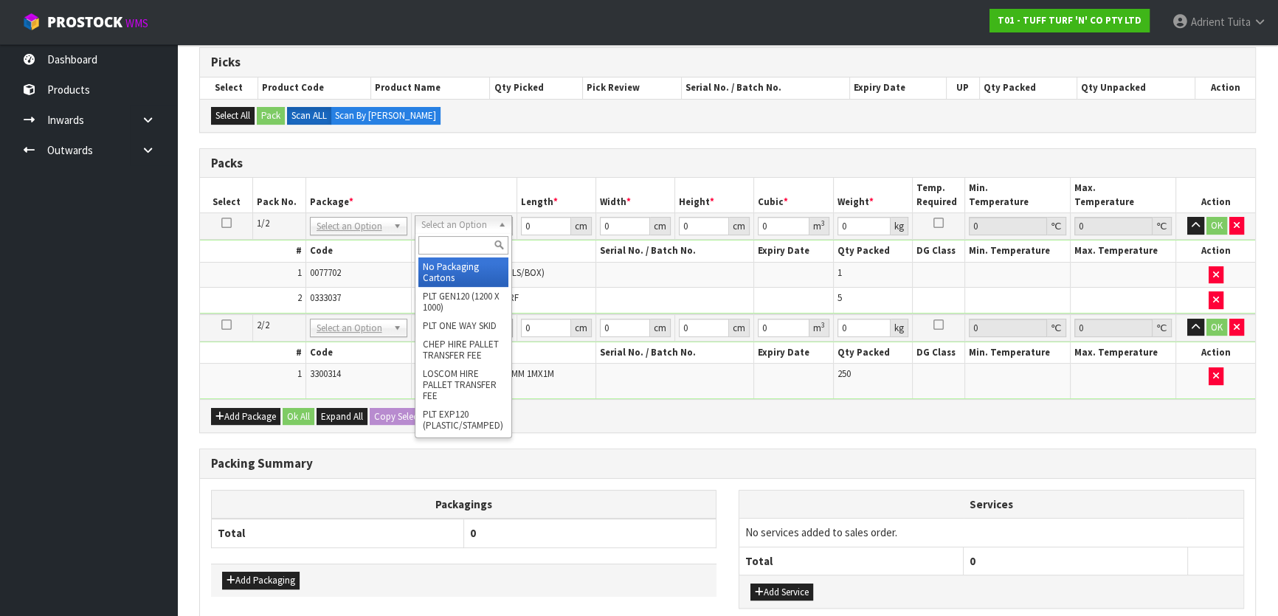
click at [467, 246] on input "text" at bounding box center [463, 245] width 90 height 18
type input "ON"
type input "101.08"
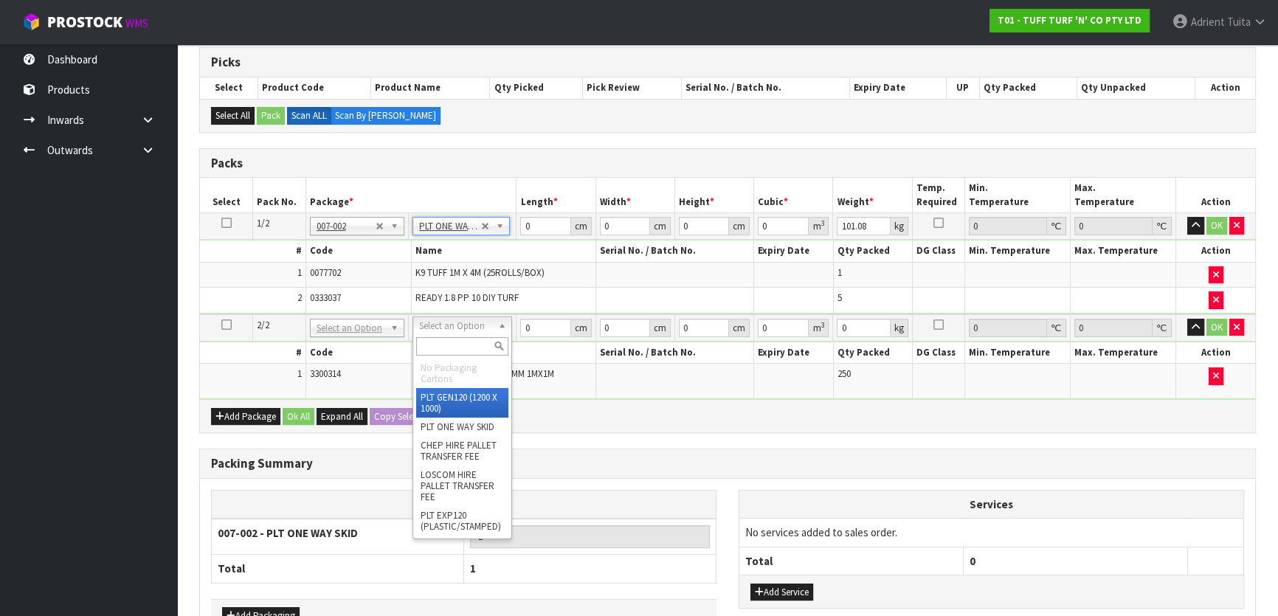
click at [455, 356] on div at bounding box center [462, 346] width 98 height 24
click at [454, 348] on input "text" at bounding box center [462, 346] width 92 height 18
type input "UNI"
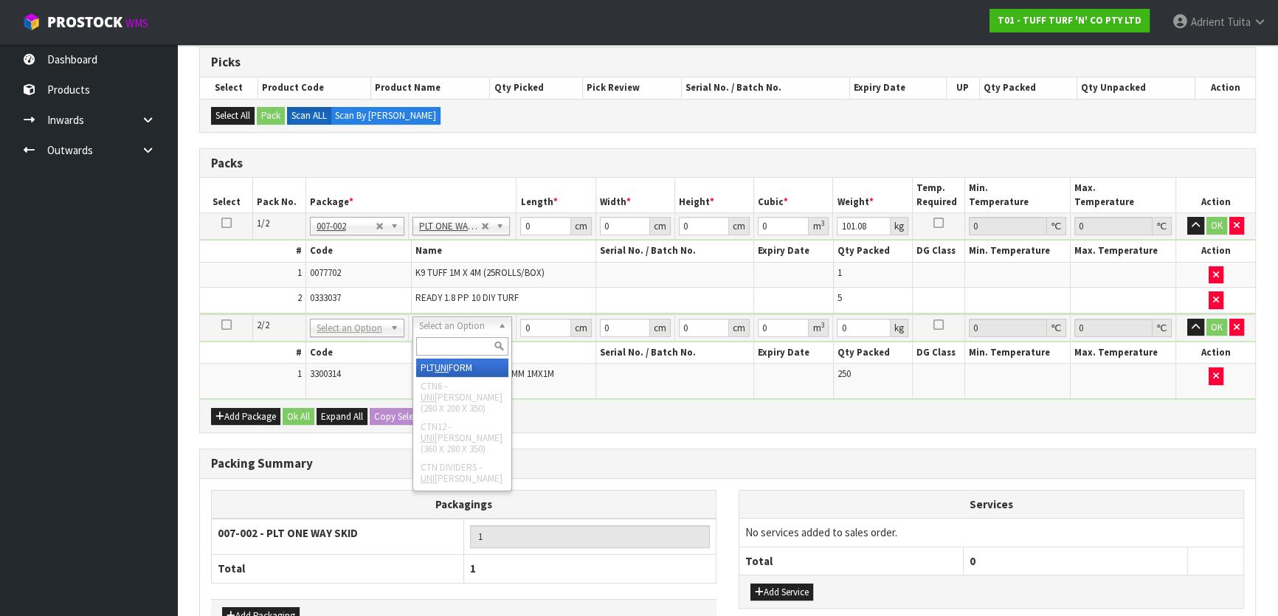
type input "222"
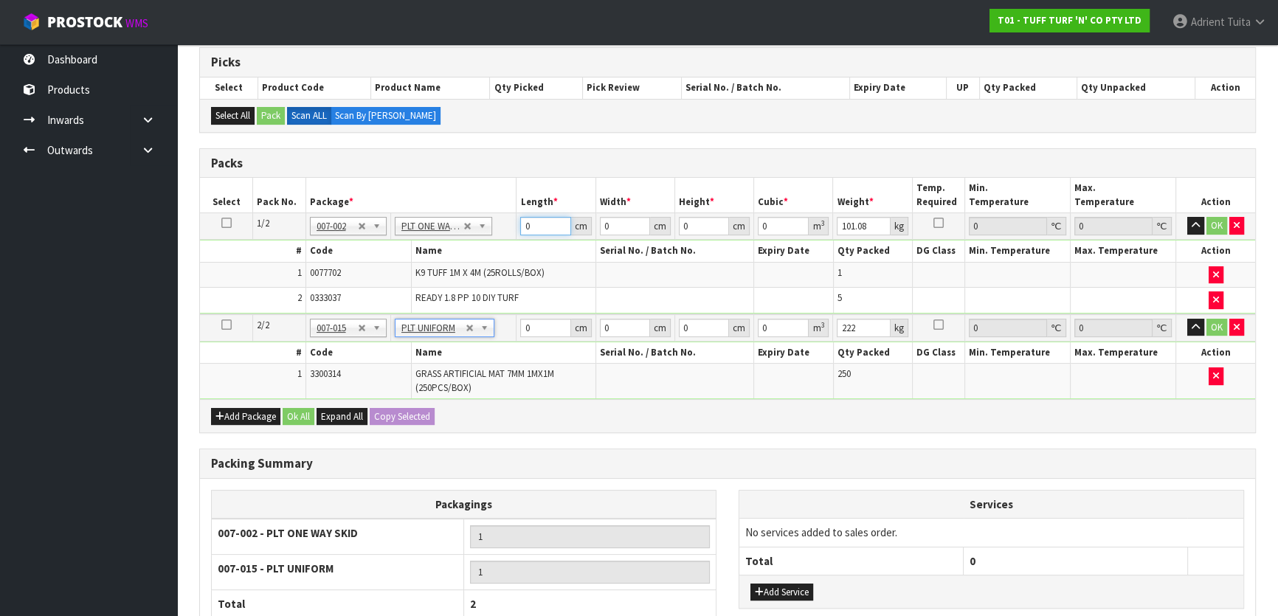
click at [534, 231] on input "0" at bounding box center [545, 226] width 50 height 18
type input "186"
type input "101"
type input "6"
type input "0.112716"
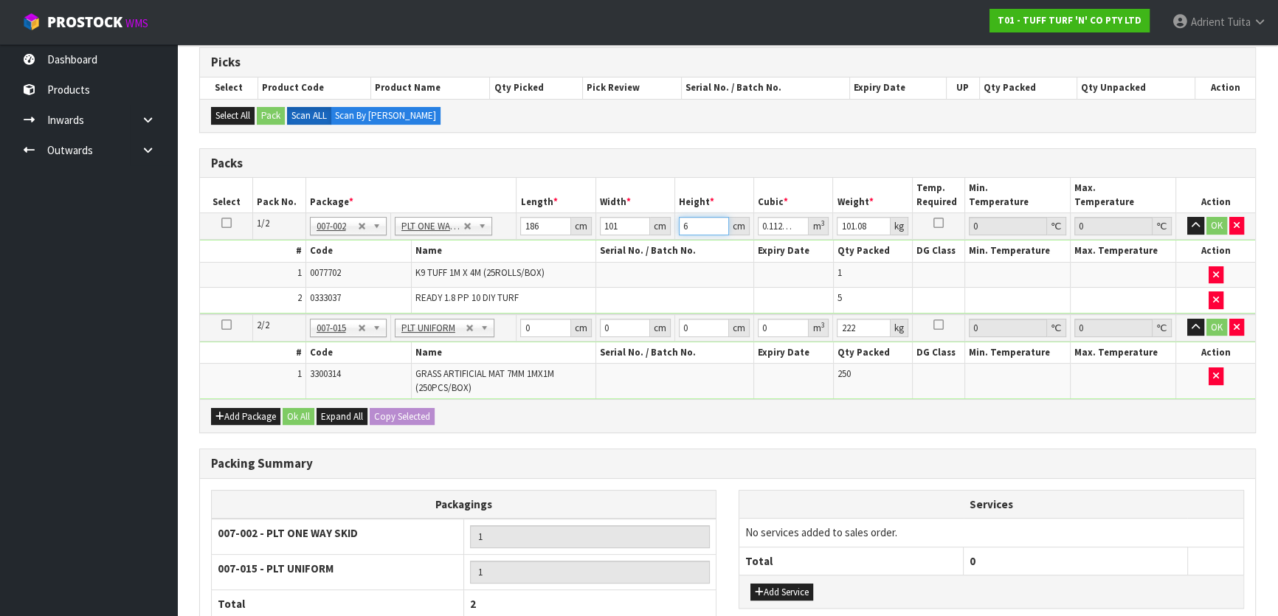
type input "65"
type input "1.22109"
type input "65"
type input "113"
click at [534, 329] on input "0" at bounding box center [545, 328] width 50 height 18
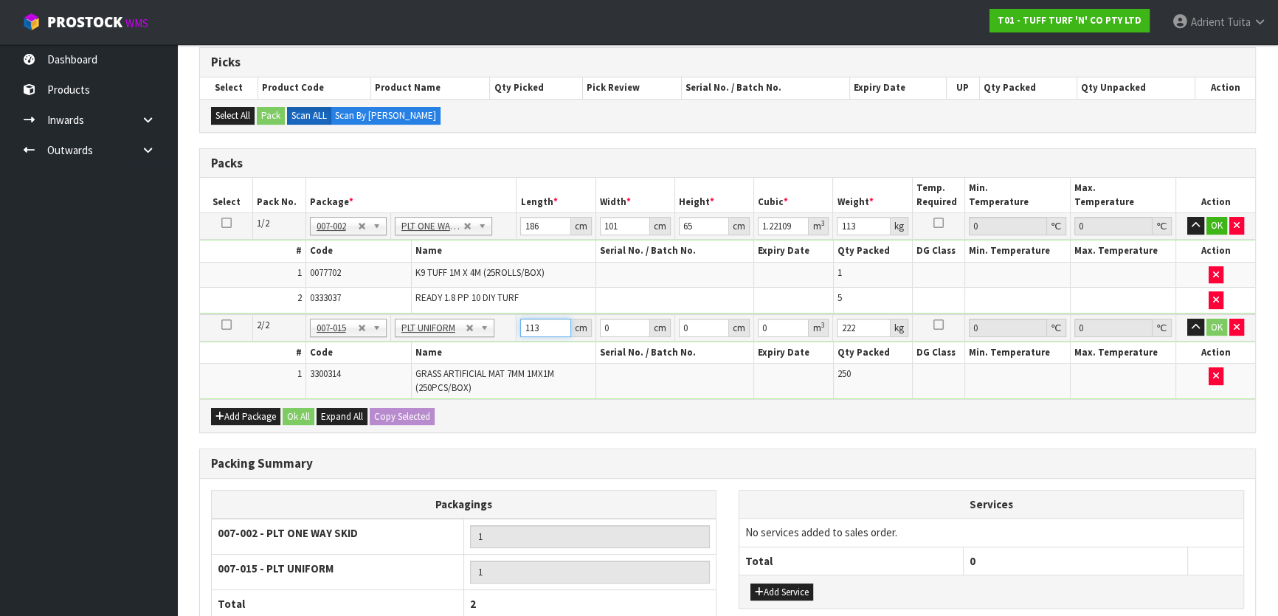
type input "113"
type input "1"
type input "0.012769"
type input "12"
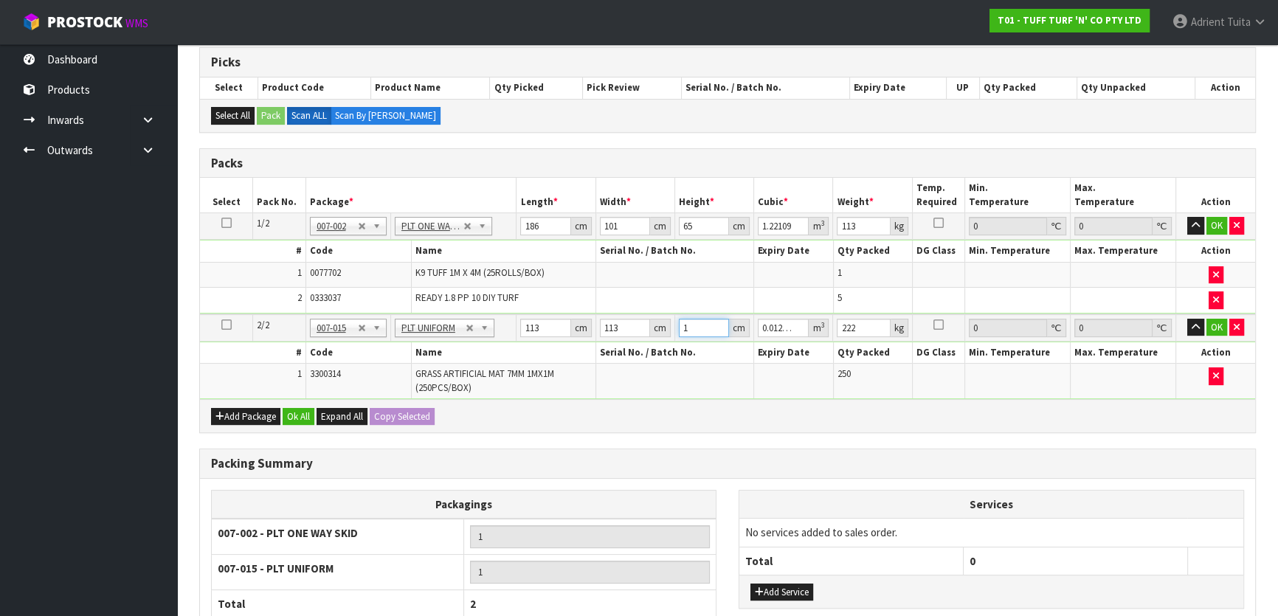
type input "0.153228"
type input "120"
type input "1.53228"
type input "120"
type input "313"
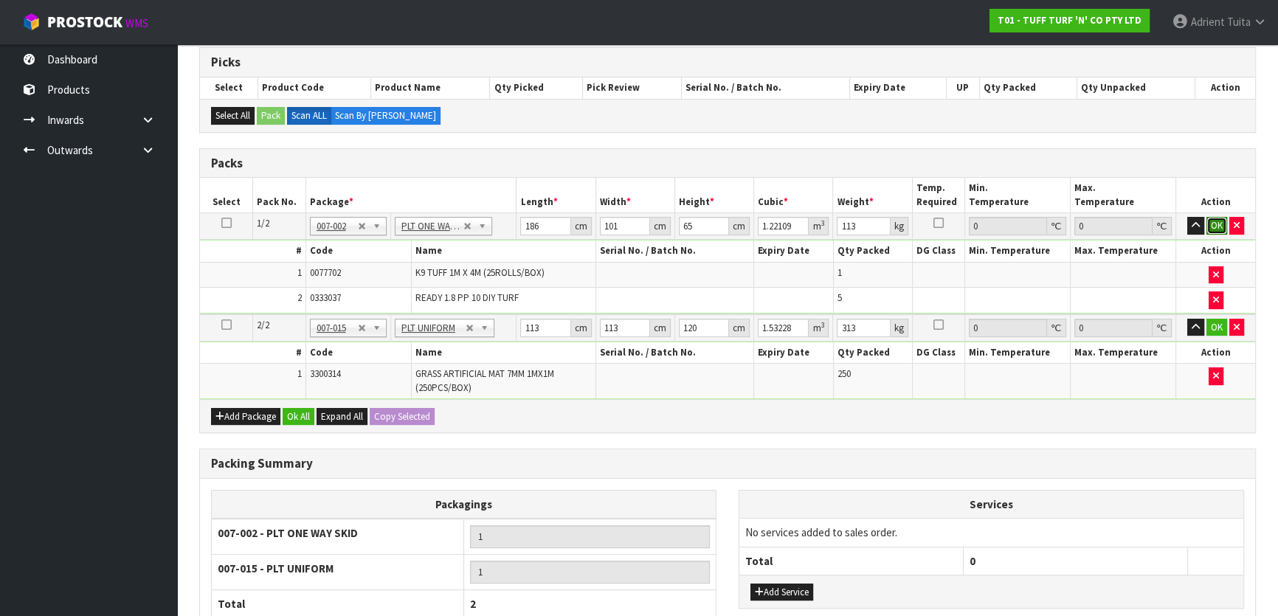
click at [1211, 226] on button "OK" at bounding box center [1217, 226] width 21 height 18
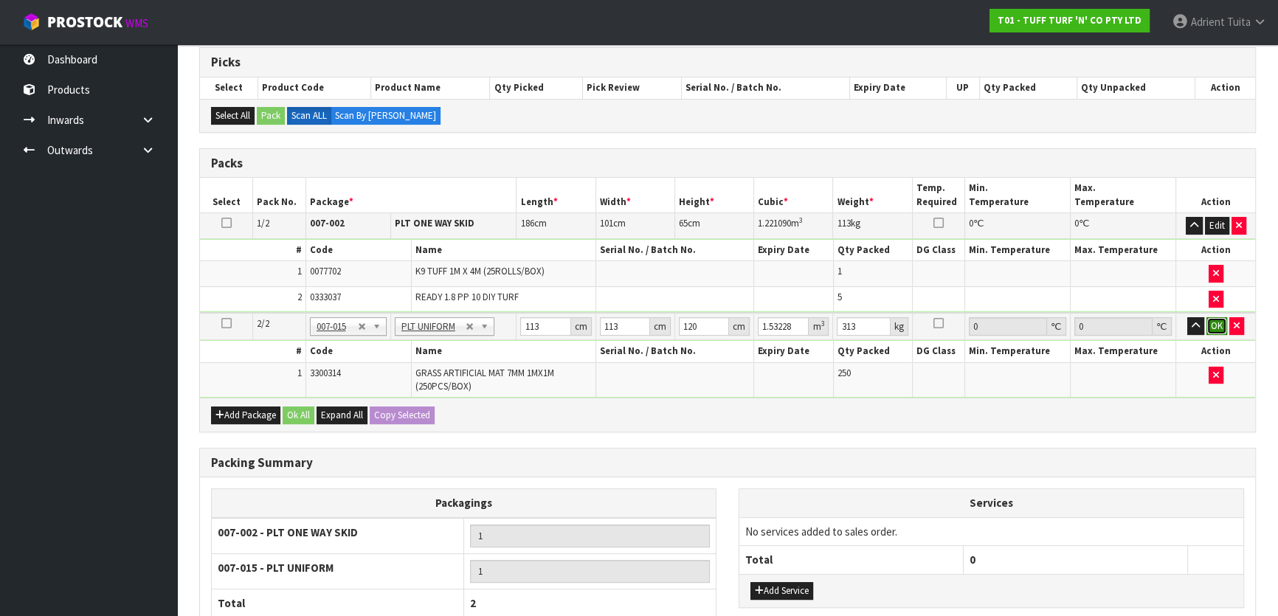
click at [1220, 317] on button "OK" at bounding box center [1217, 326] width 21 height 18
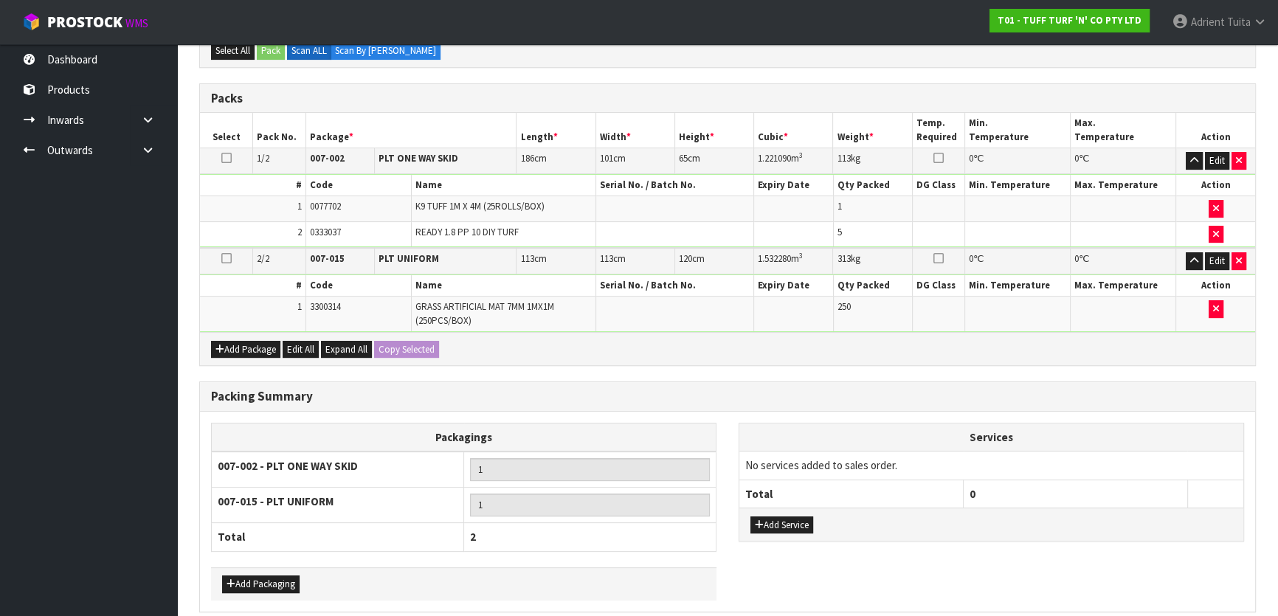
scroll to position [421, 0]
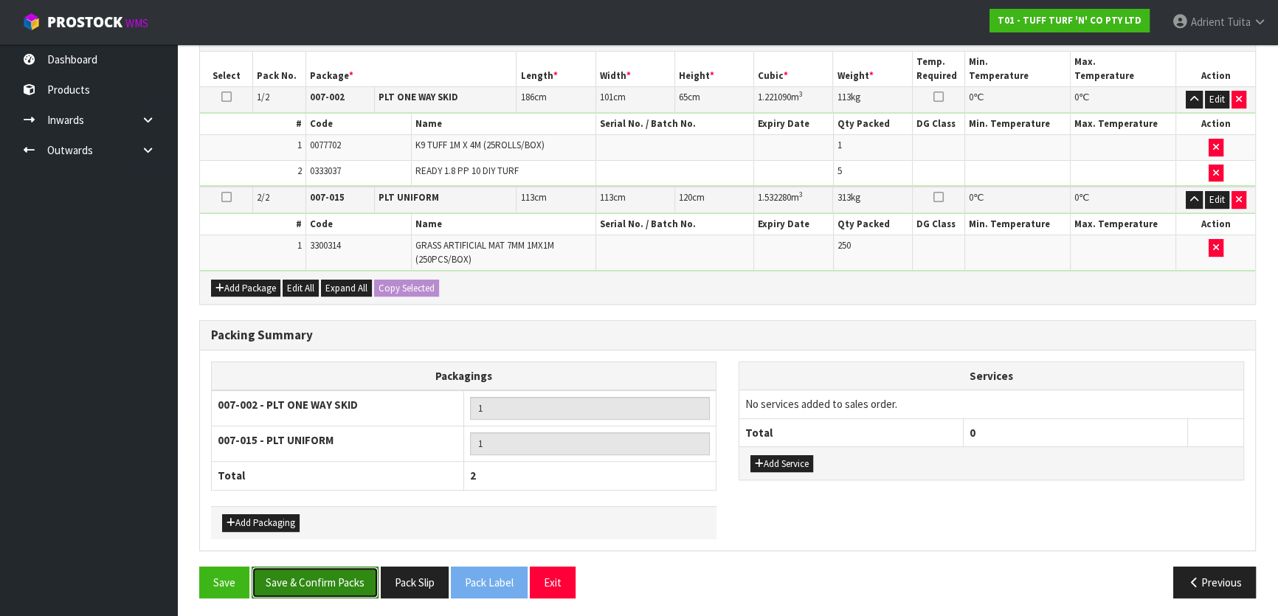
click at [334, 592] on button "Save & Confirm Packs" at bounding box center [315, 583] width 127 height 32
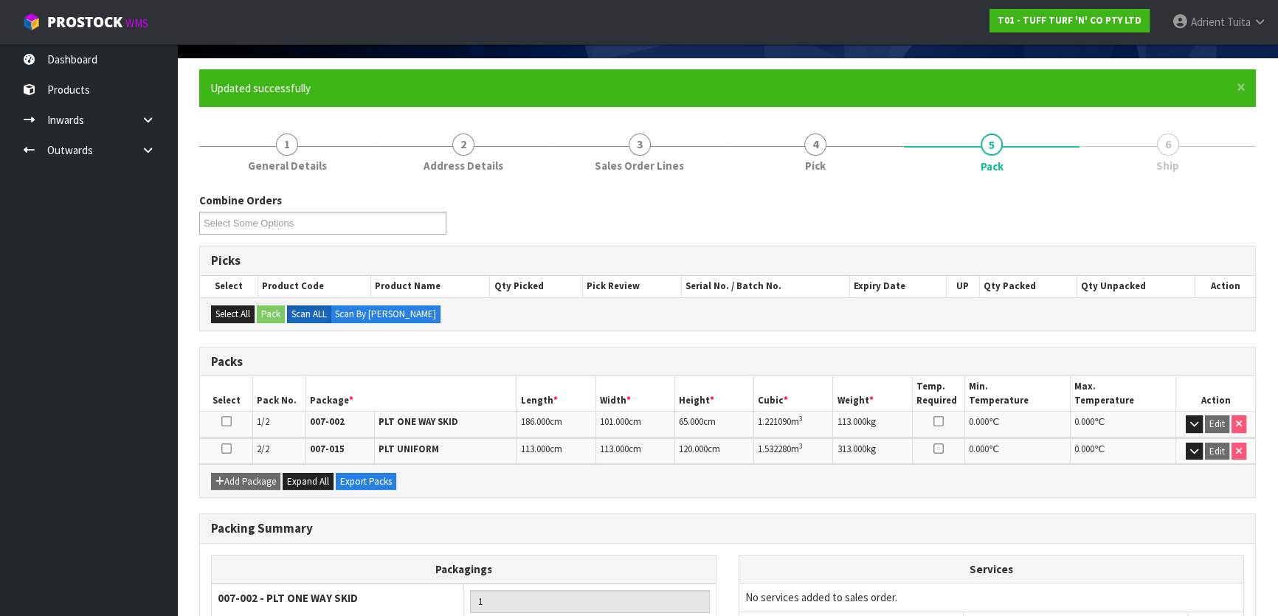
scroll to position [258, 0]
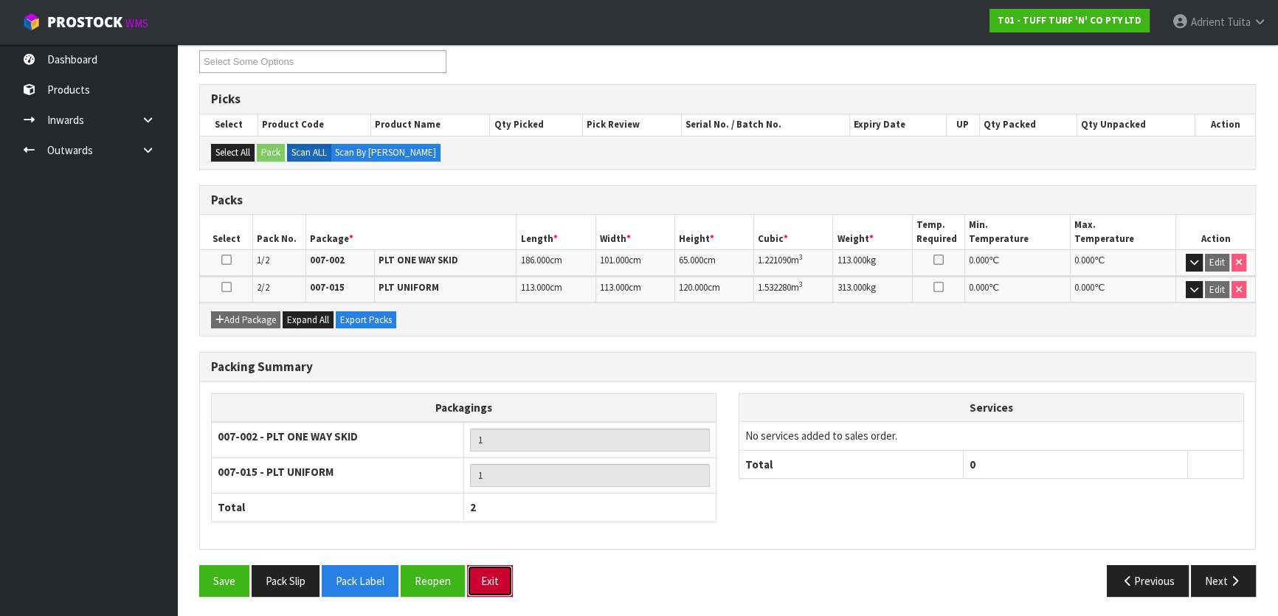
click at [496, 585] on button "Exit" at bounding box center [490, 581] width 46 height 32
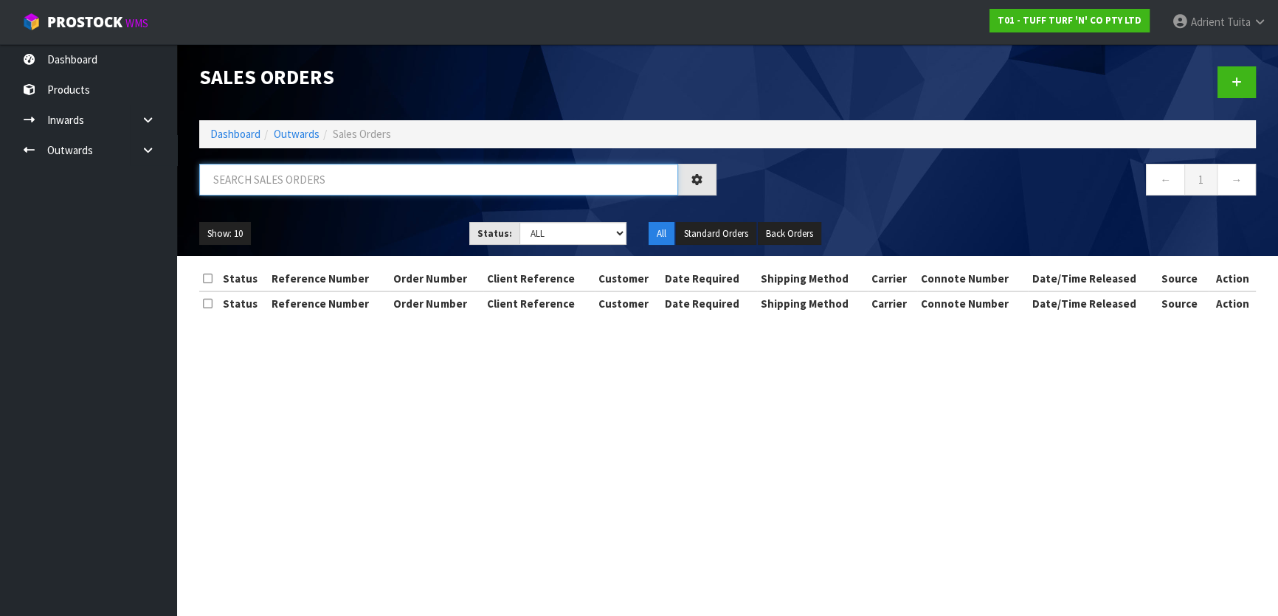
click at [297, 176] on input "text" at bounding box center [438, 180] width 479 height 32
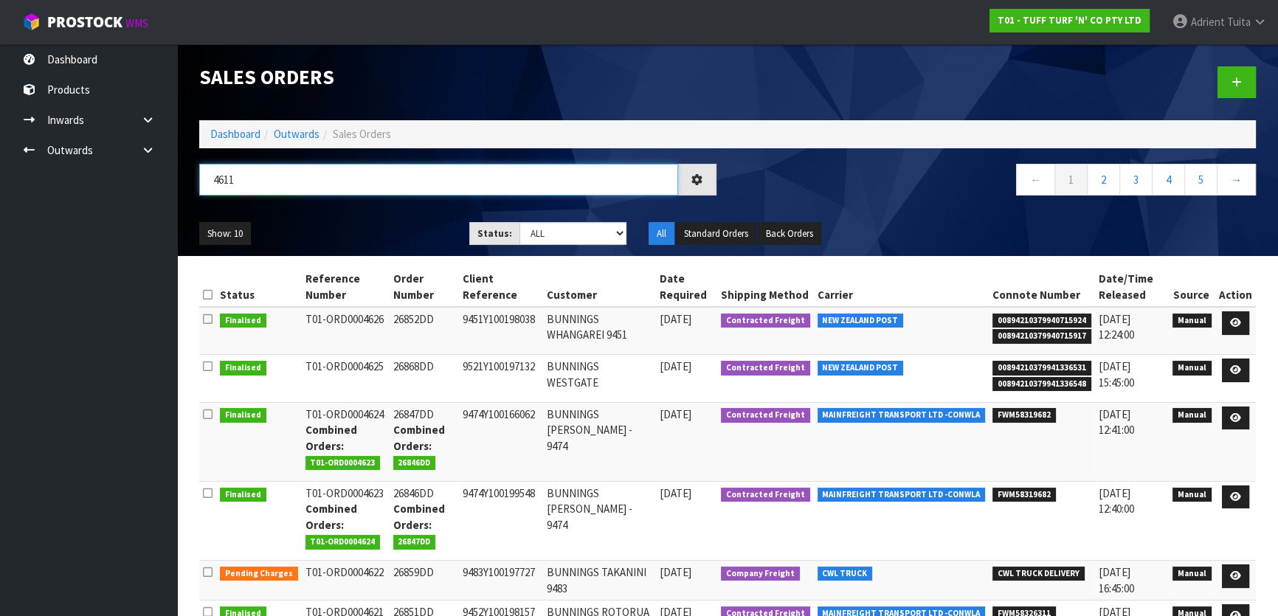
type input "4611"
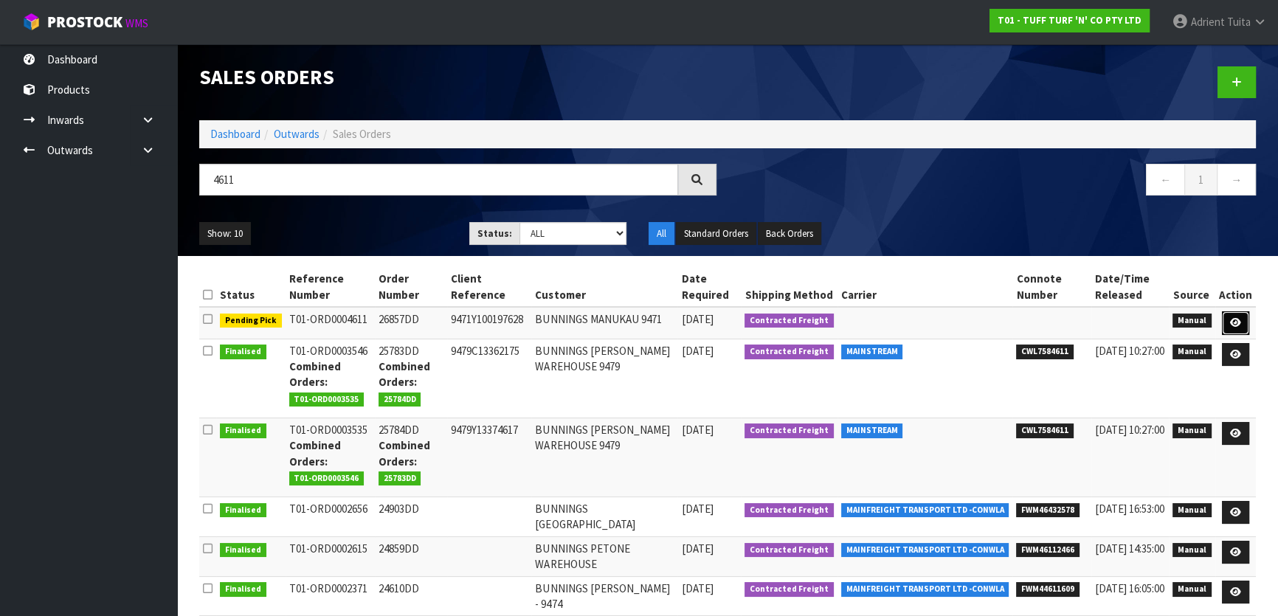
click at [1230, 323] on link at bounding box center [1235, 323] width 27 height 24
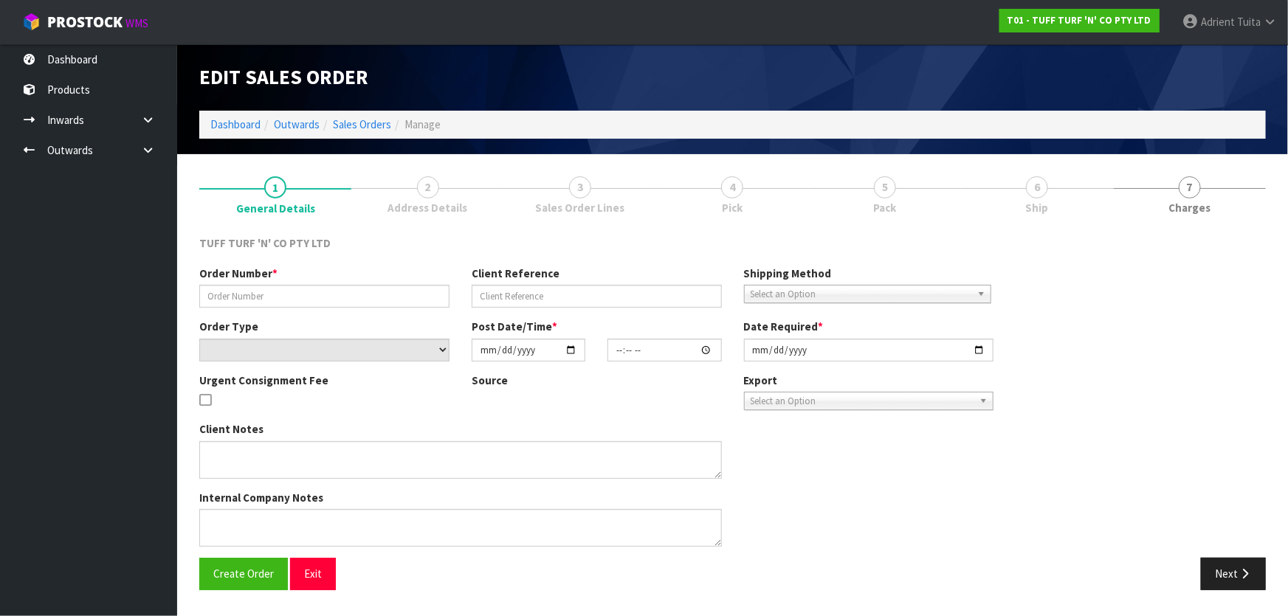
type input "26857DD"
type input "9471Y100197628"
select select "number:0"
type input "[DATE]"
type input "13:11:00.000"
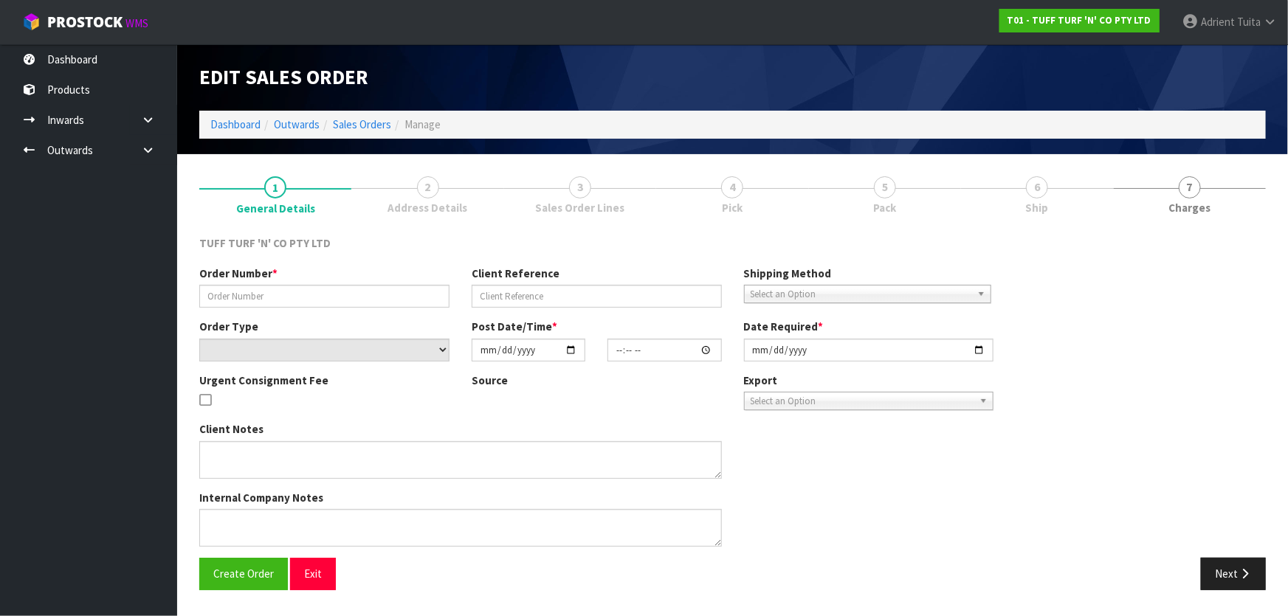
type input "[DATE]"
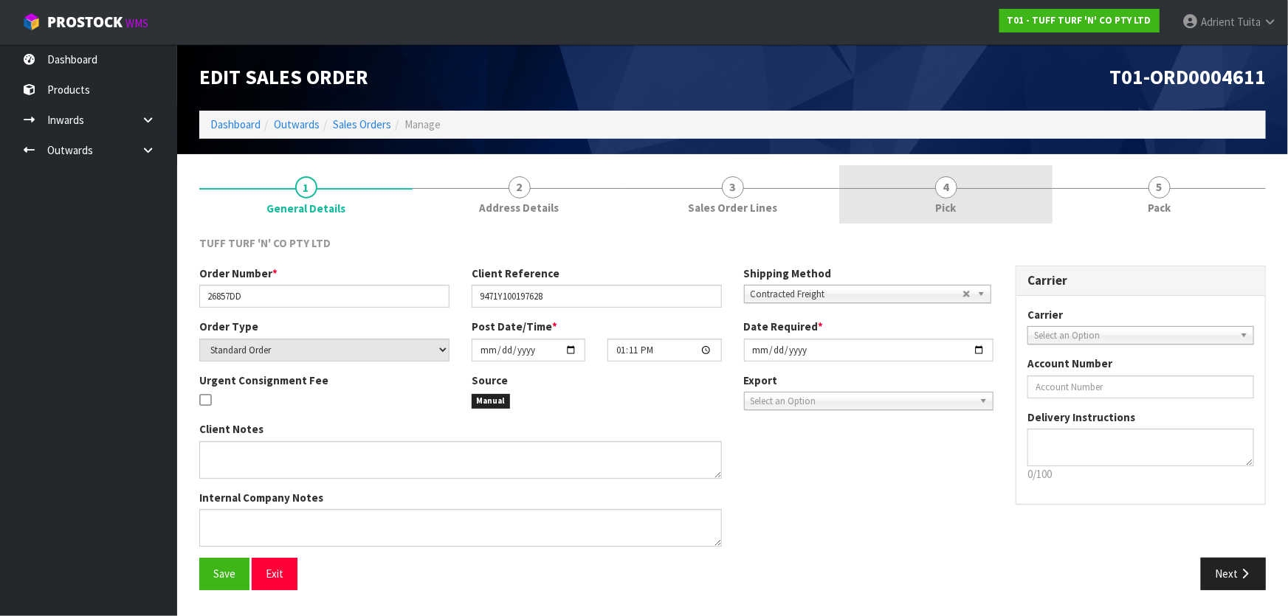
click at [937, 191] on span "4" at bounding box center [946, 187] width 22 height 22
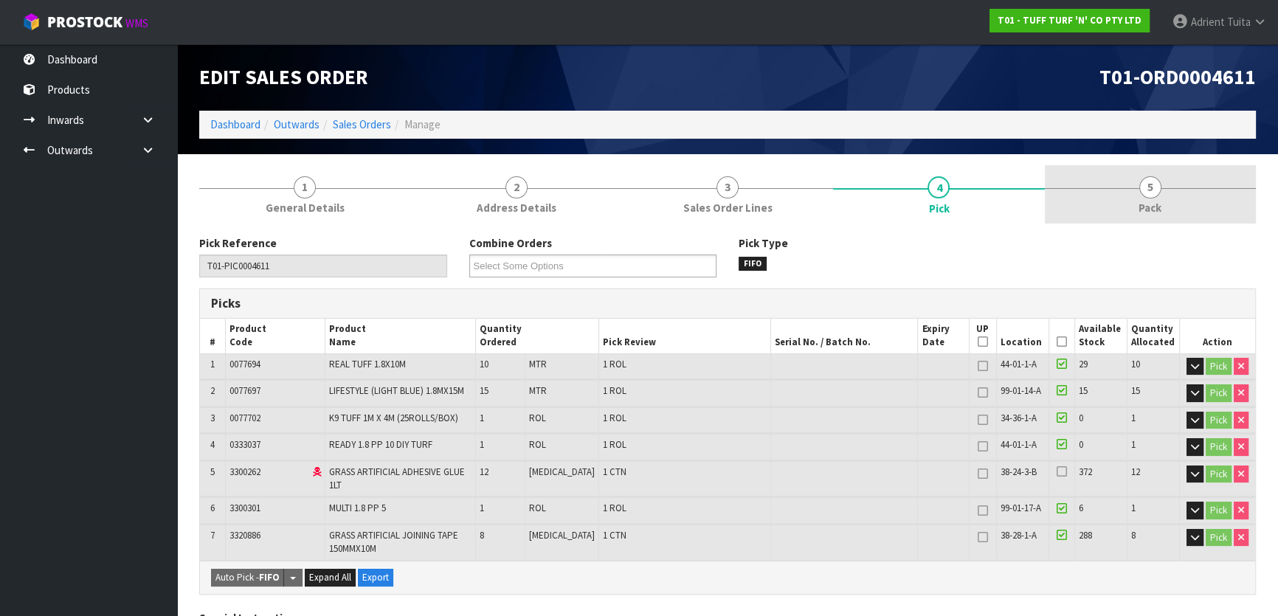
drag, startPoint x: 1129, startPoint y: 210, endPoint x: 460, endPoint y: 195, distance: 669.6
click at [1129, 210] on link "5 Pack" at bounding box center [1150, 194] width 211 height 58
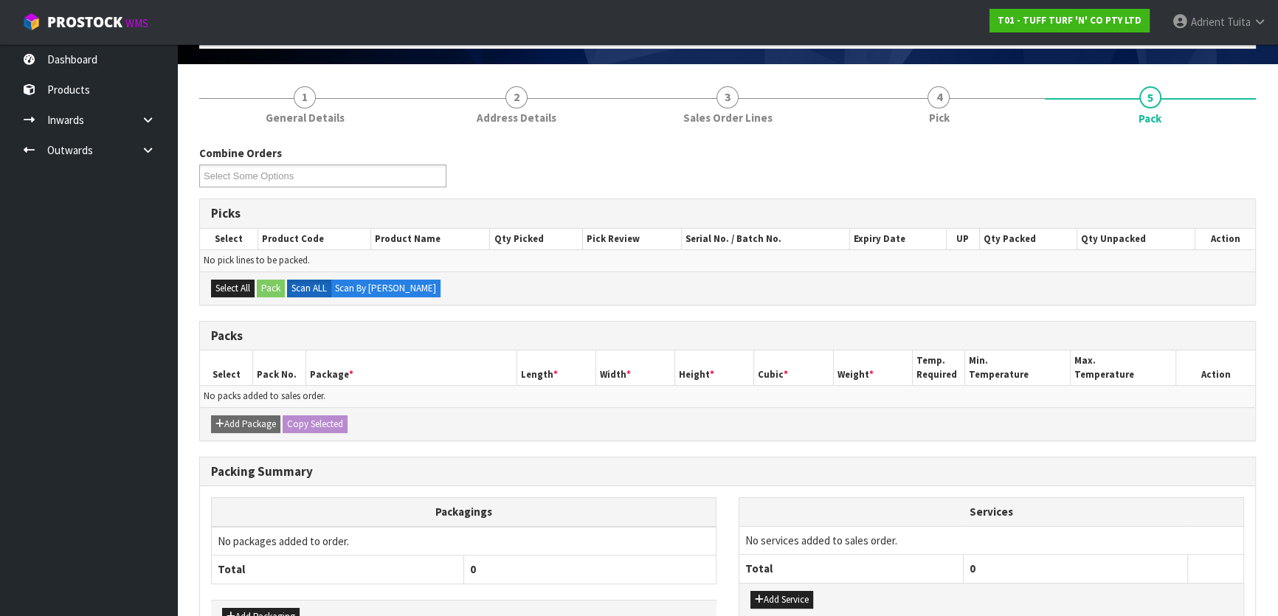
scroll to position [66, 0]
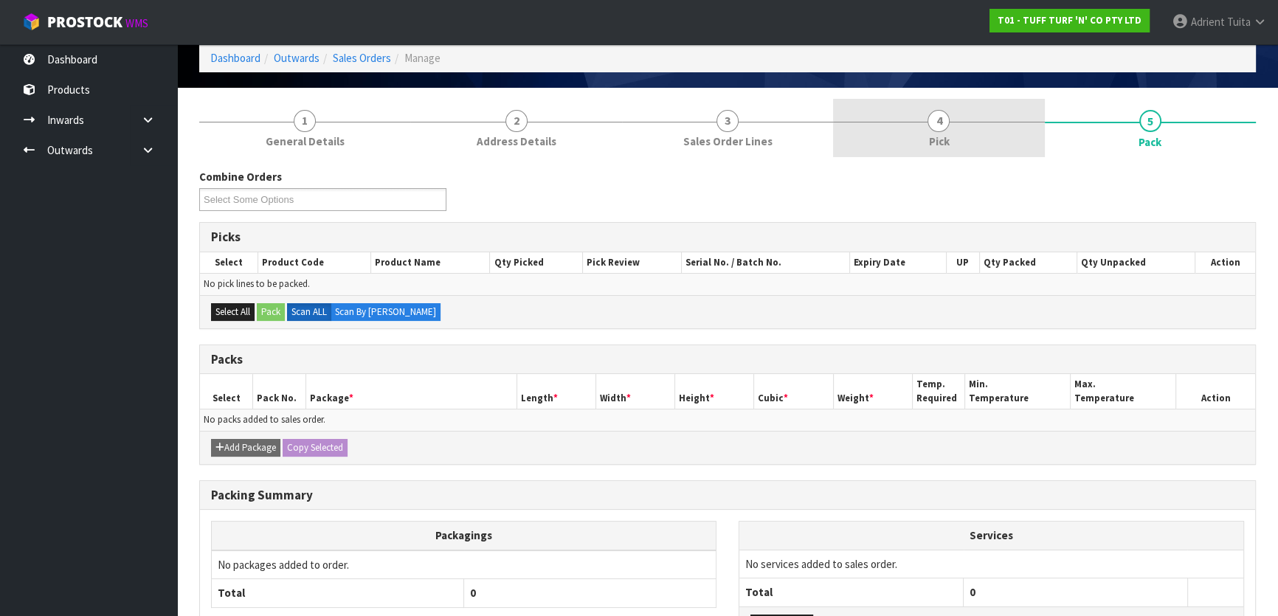
click at [956, 140] on link "4 Pick" at bounding box center [938, 128] width 211 height 58
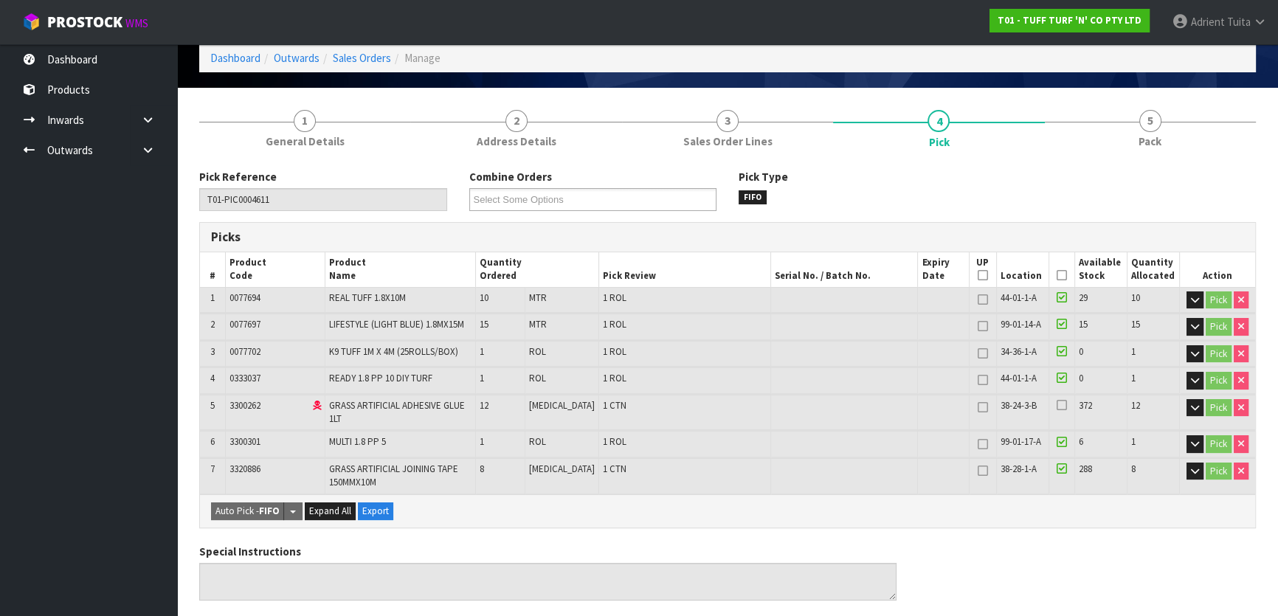
click at [1057, 276] on icon at bounding box center [1062, 275] width 10 height 1
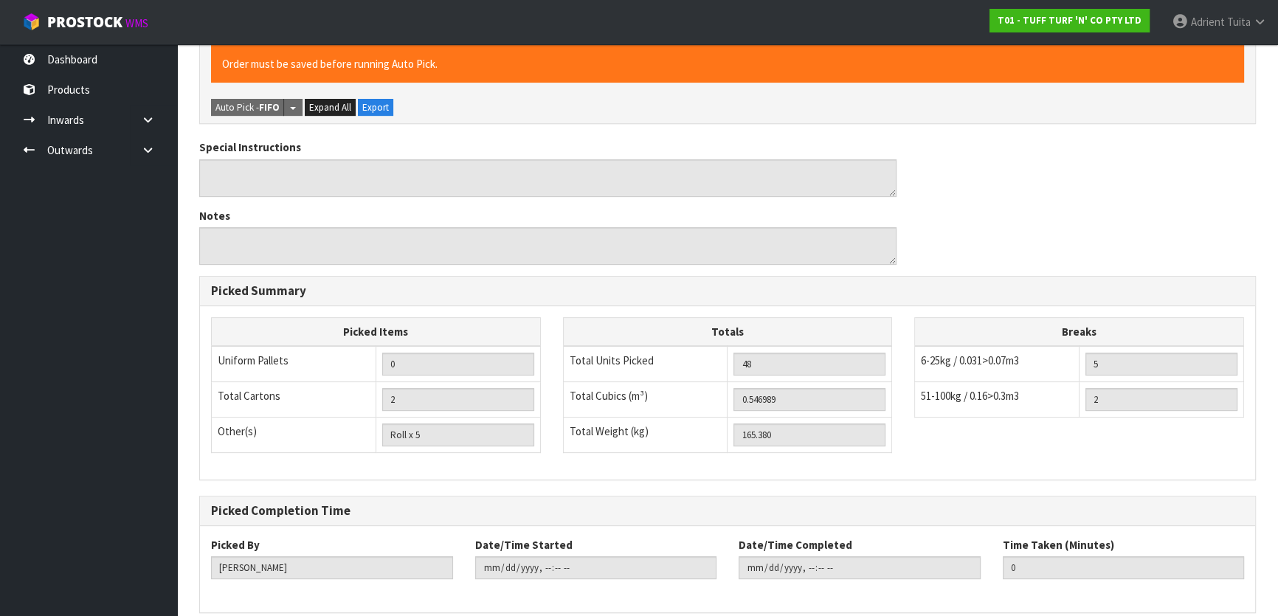
scroll to position [586, 0]
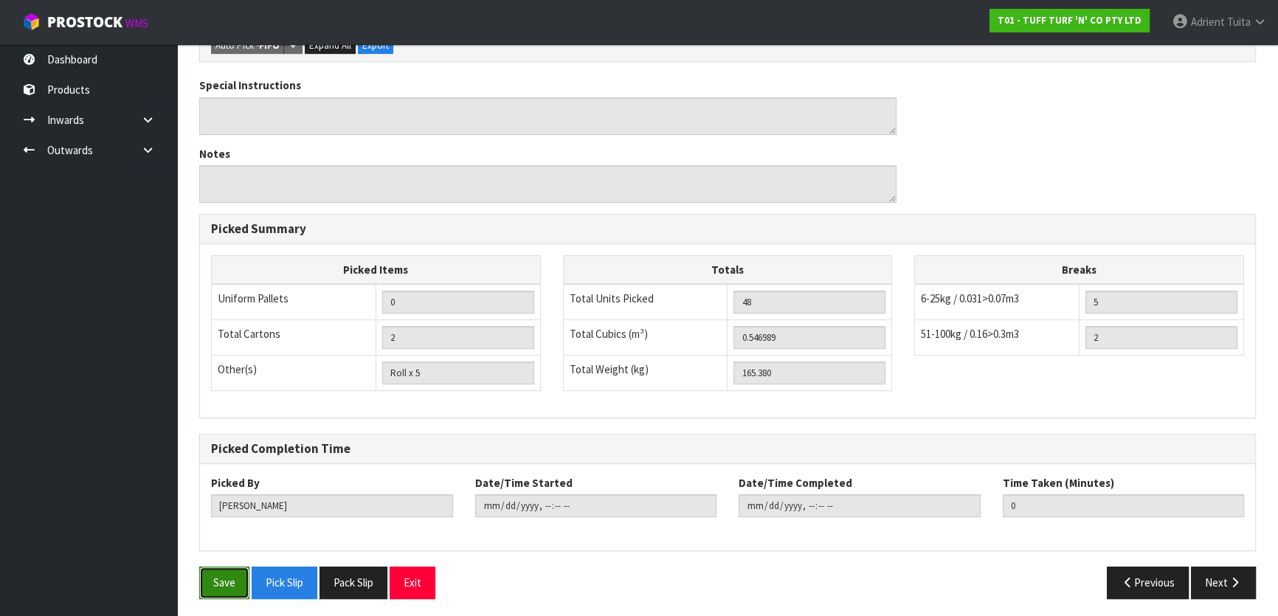
click at [217, 570] on button "Save" at bounding box center [224, 583] width 50 height 32
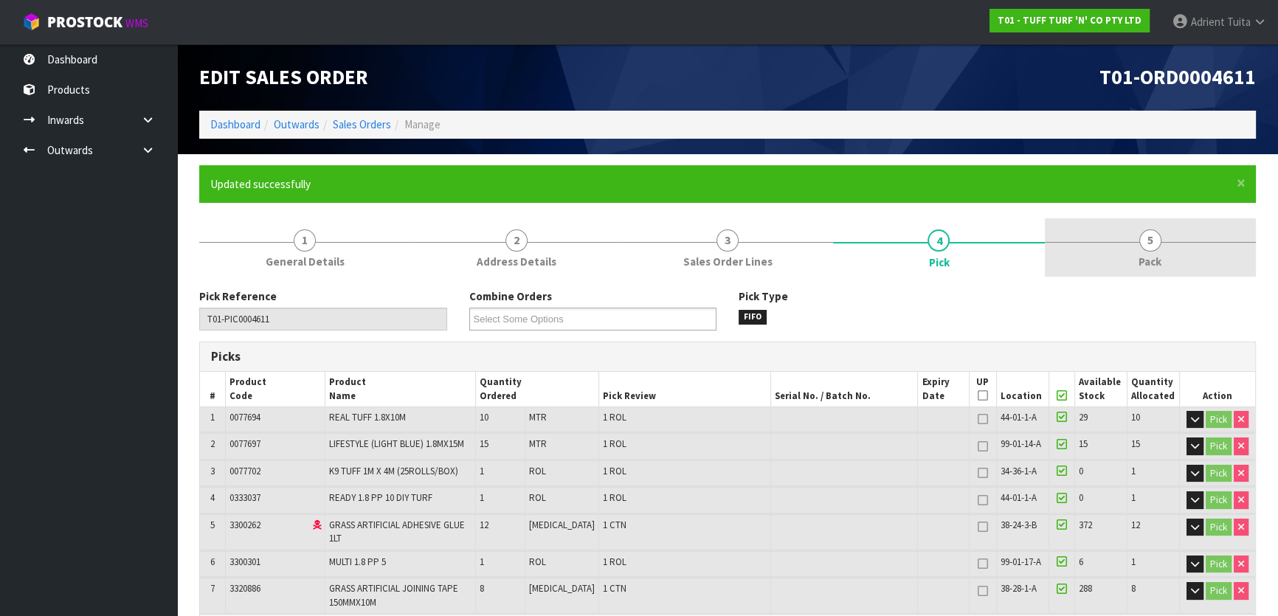
click at [1100, 233] on link "5 Pack" at bounding box center [1150, 247] width 211 height 58
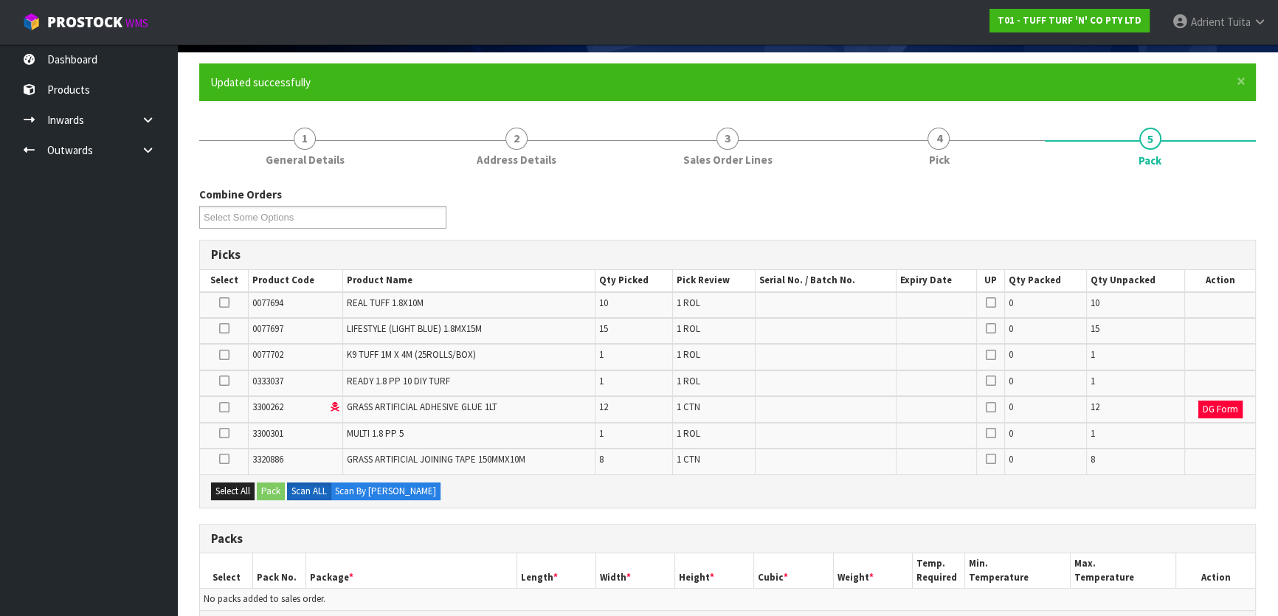
scroll to position [335, 0]
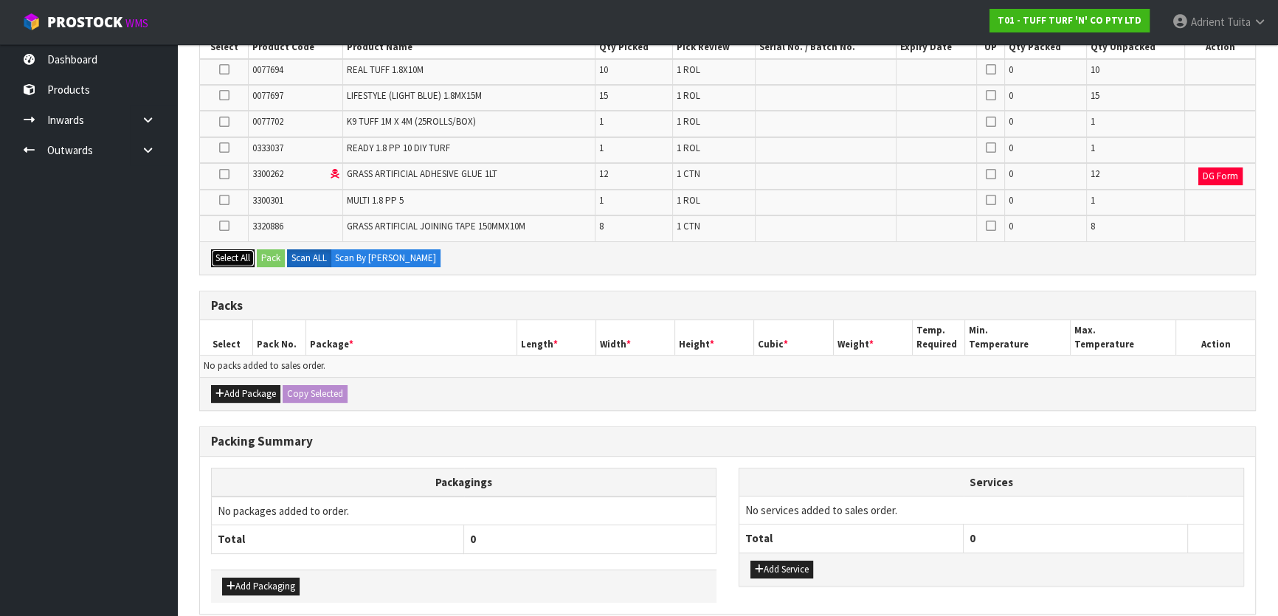
click at [241, 261] on button "Select All" at bounding box center [233, 258] width 44 height 18
click at [221, 399] on button "Add Package" at bounding box center [245, 394] width 69 height 18
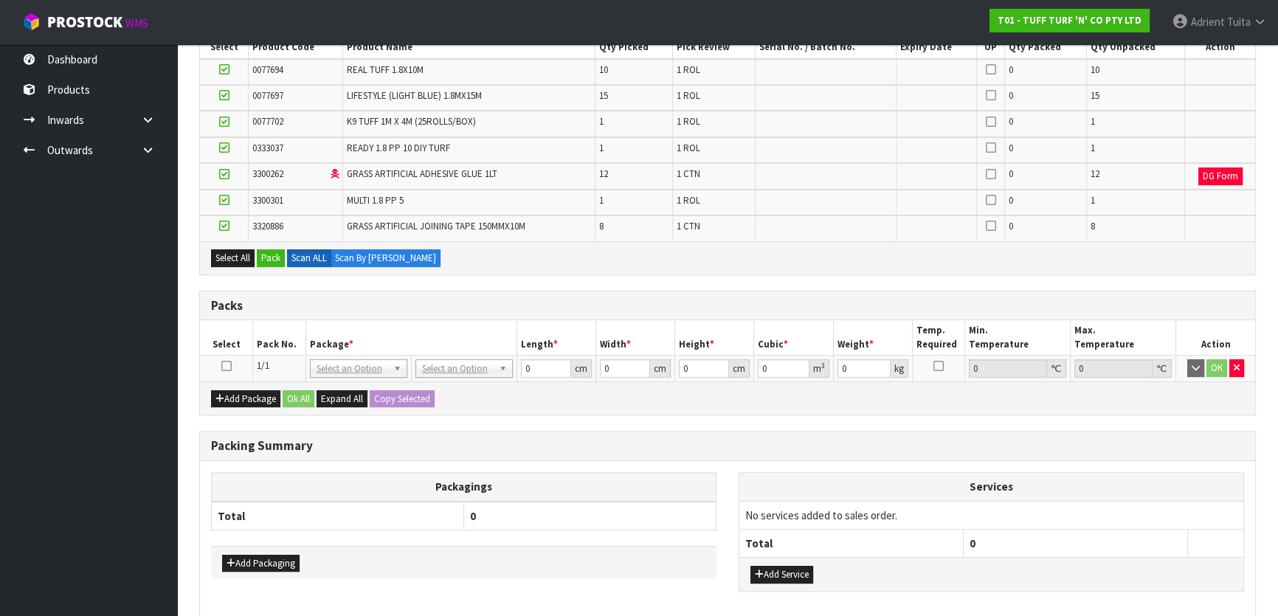
click at [222, 373] on td at bounding box center [226, 369] width 53 height 27
click at [222, 370] on td at bounding box center [226, 369] width 53 height 27
click at [224, 367] on icon at bounding box center [226, 366] width 10 height 1
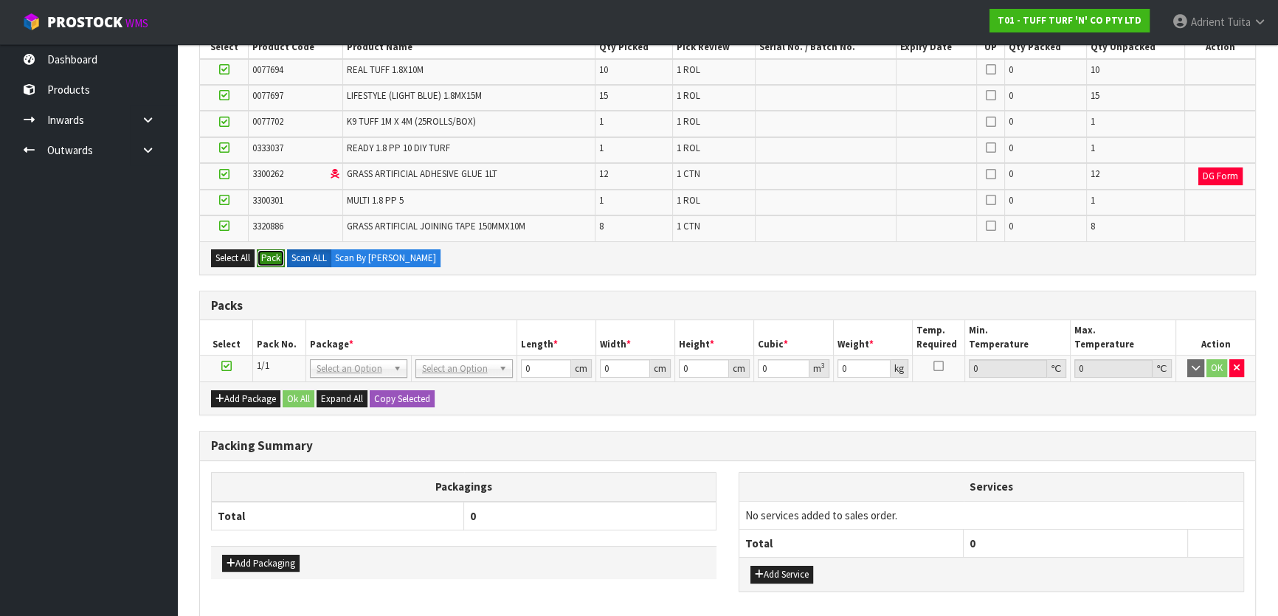
click at [266, 260] on button "Pack" at bounding box center [271, 258] width 28 height 18
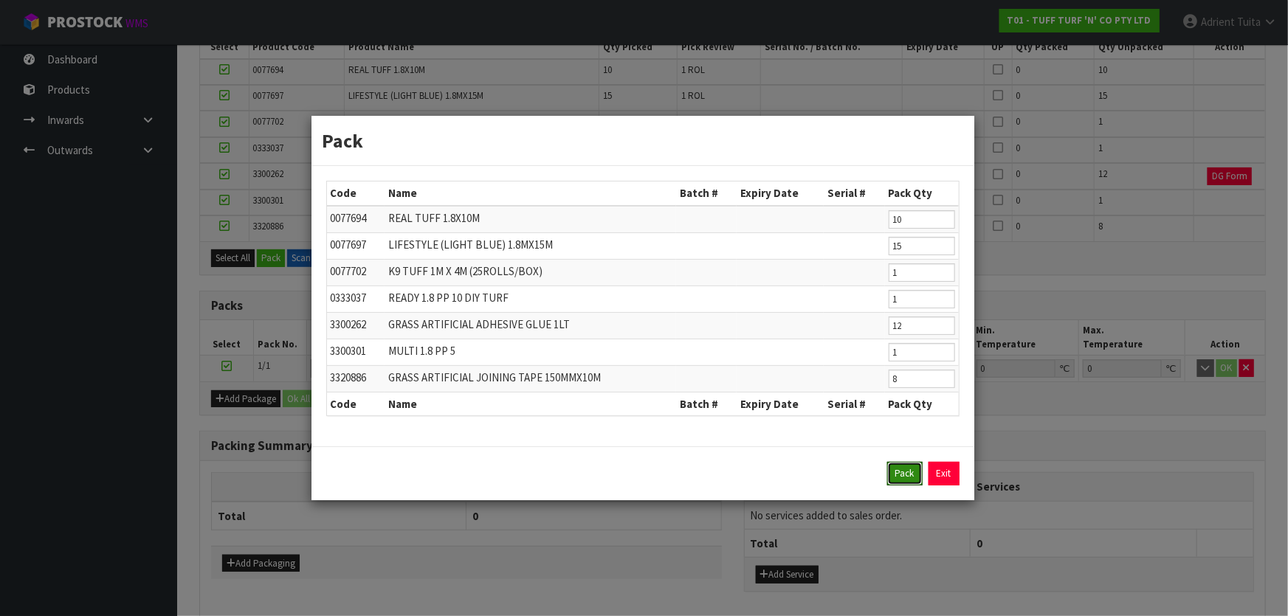
drag, startPoint x: 911, startPoint y: 477, endPoint x: 906, endPoint y: 471, distance: 8.4
click at [911, 475] on button "Pack" at bounding box center [904, 474] width 35 height 24
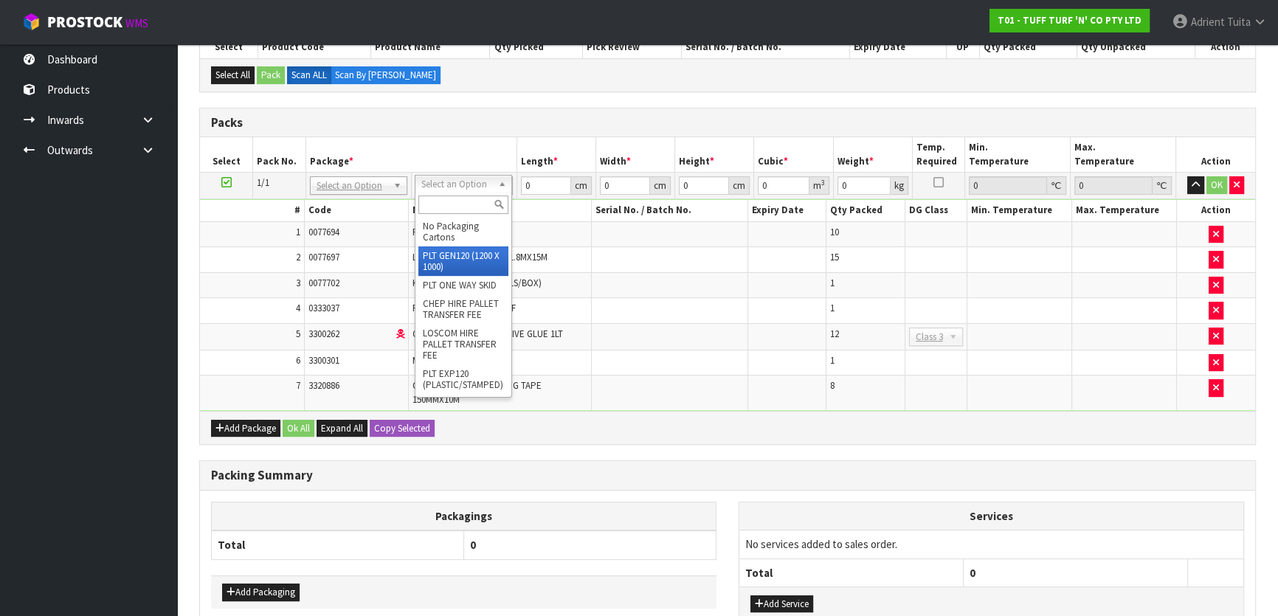
type input "120"
type input "100"
type input "165.38"
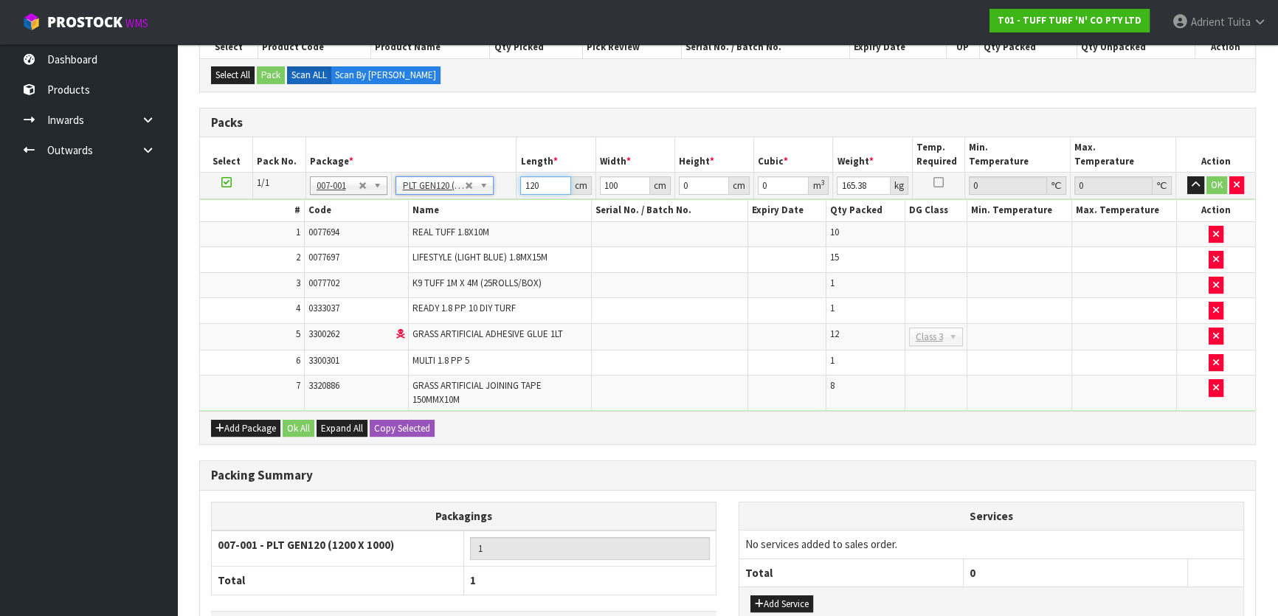
click at [529, 185] on input "120" at bounding box center [545, 185] width 50 height 18
type input "186"
type input "110"
type input "7"
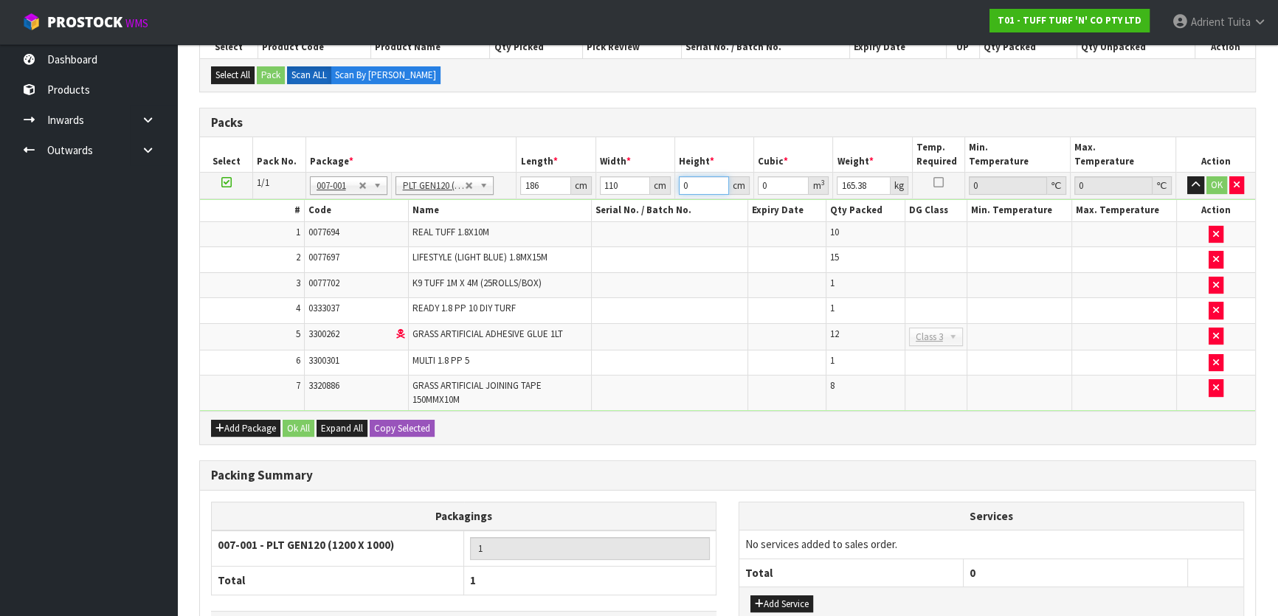
type input "0.14322"
type input "72"
type input "1.47312"
type input "72"
type input "181"
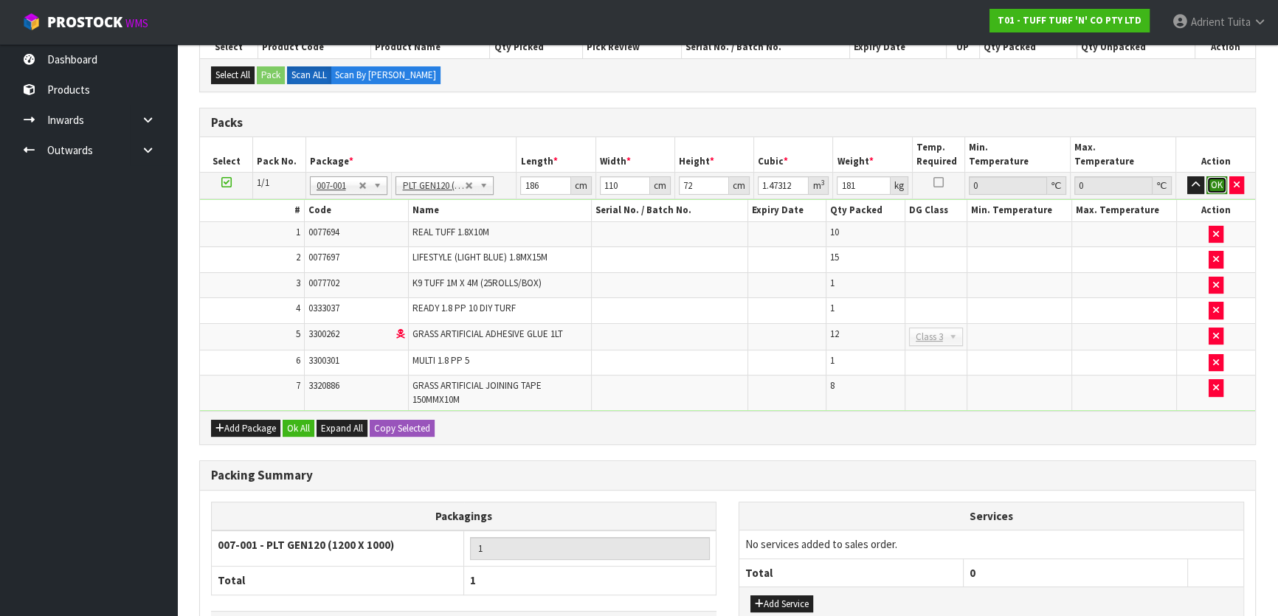
click at [1217, 177] on button "OK" at bounding box center [1217, 185] width 21 height 18
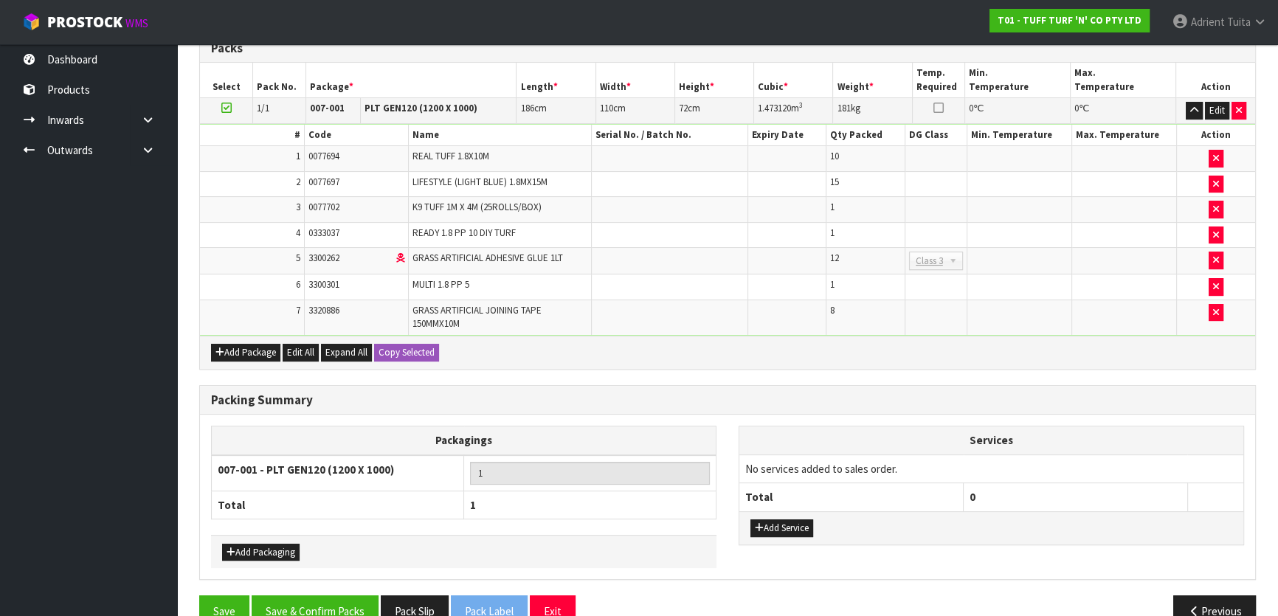
scroll to position [438, 0]
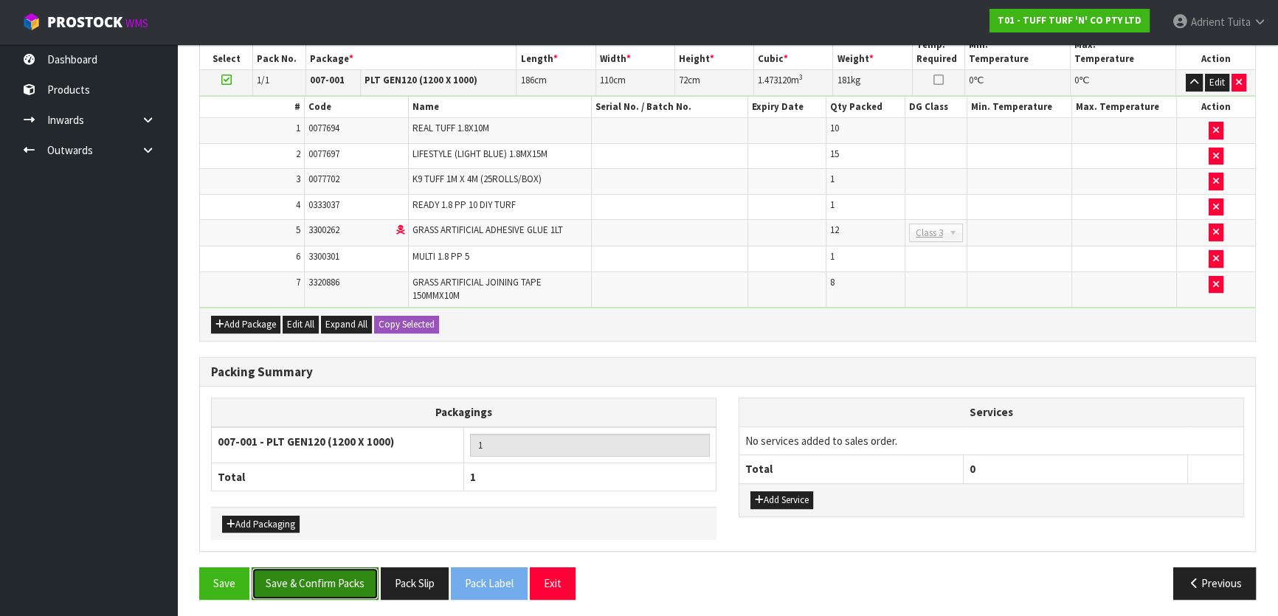
click at [317, 580] on button "Save & Confirm Packs" at bounding box center [315, 584] width 127 height 32
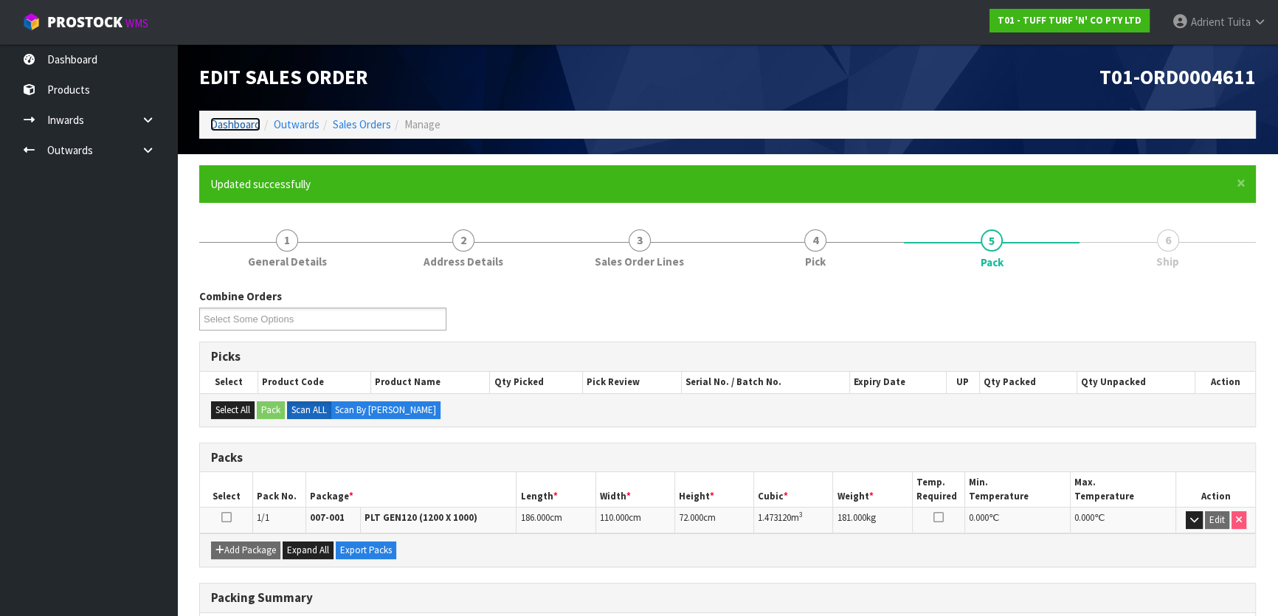
click at [258, 122] on link "Dashboard" at bounding box center [235, 124] width 50 height 14
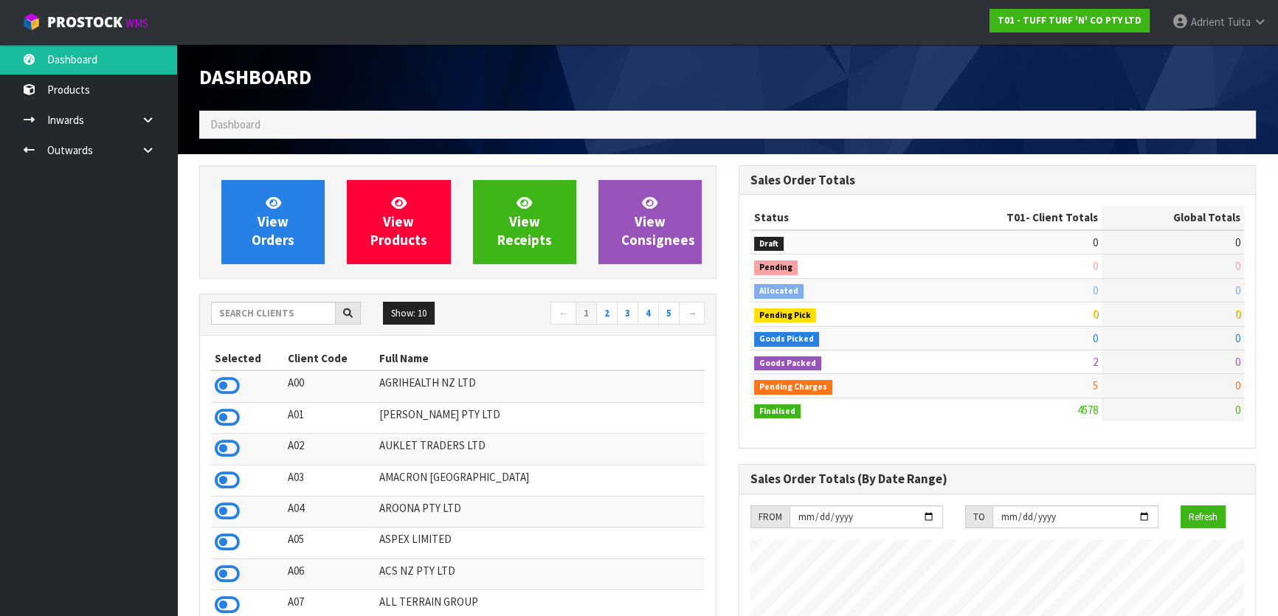
scroll to position [1116, 539]
click at [287, 318] on input "text" at bounding box center [273, 313] width 125 height 23
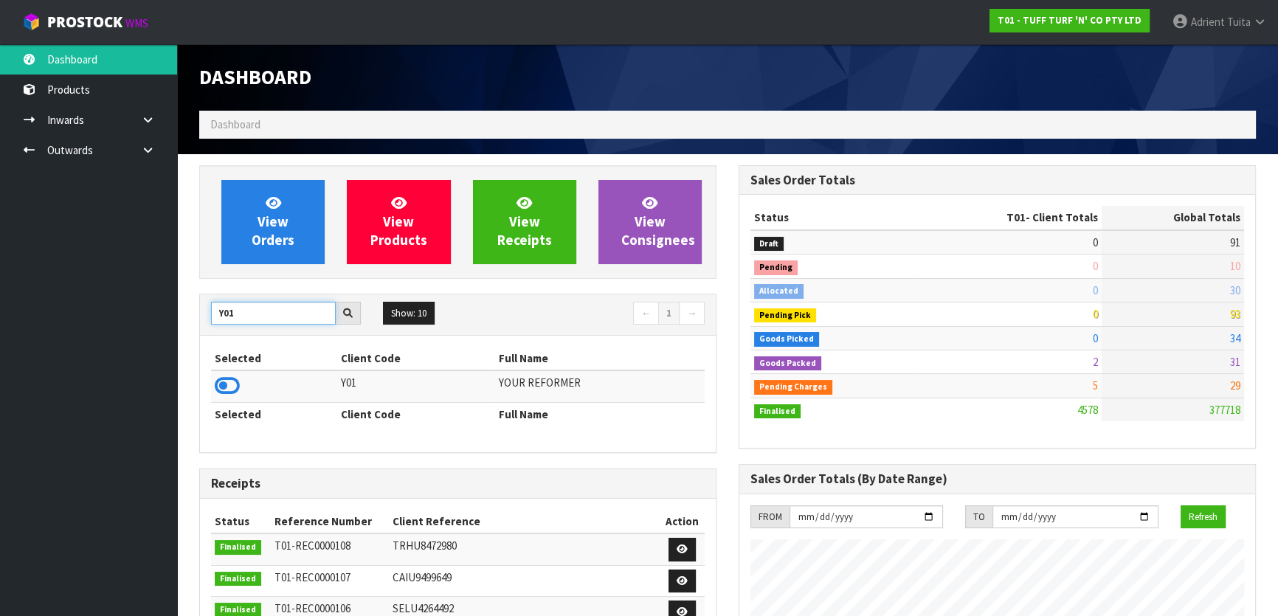
type input "Y01"
click at [236, 384] on icon at bounding box center [227, 386] width 25 height 22
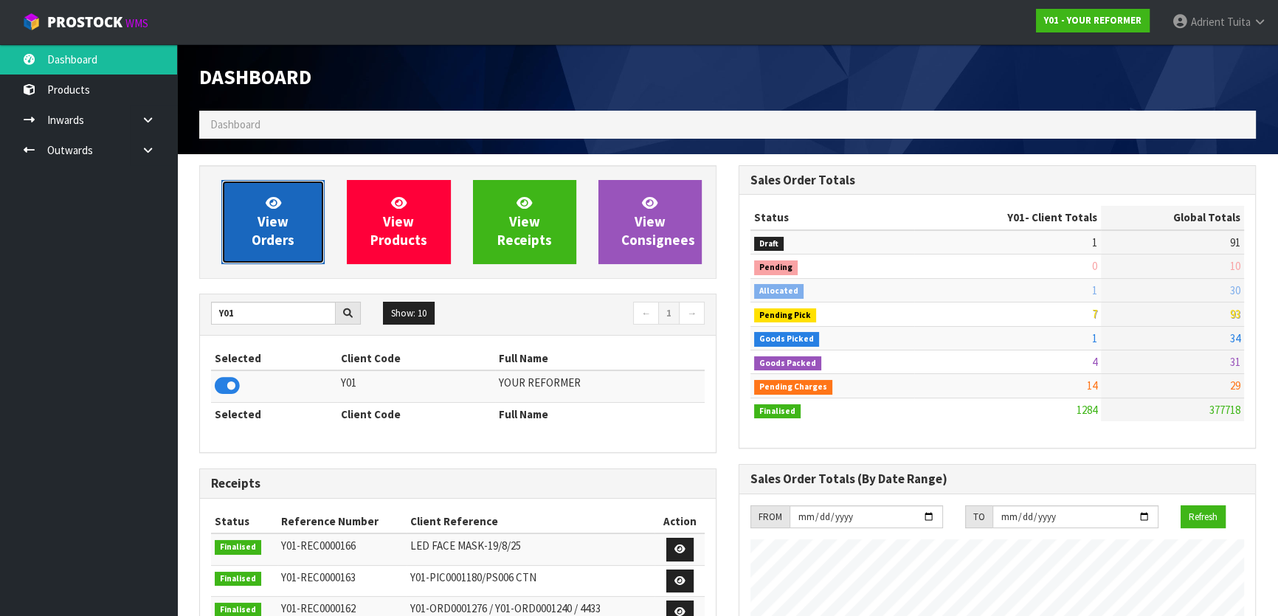
click at [262, 261] on link "View Orders" at bounding box center [272, 222] width 103 height 84
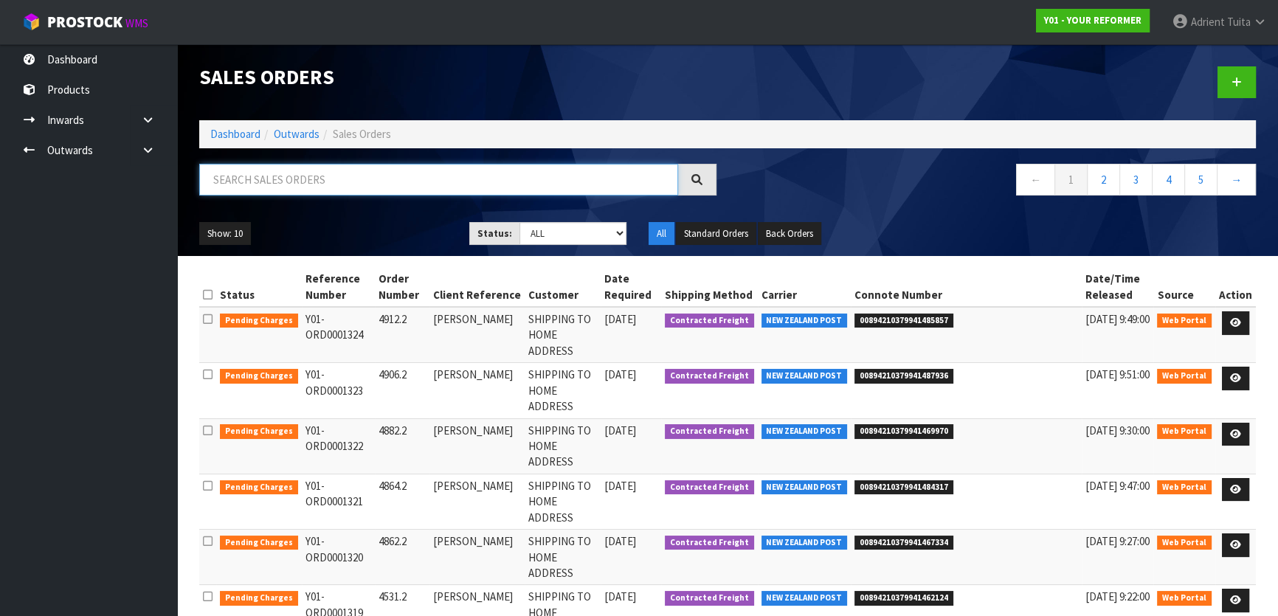
click at [317, 190] on input "text" at bounding box center [438, 180] width 479 height 32
type input "4952"
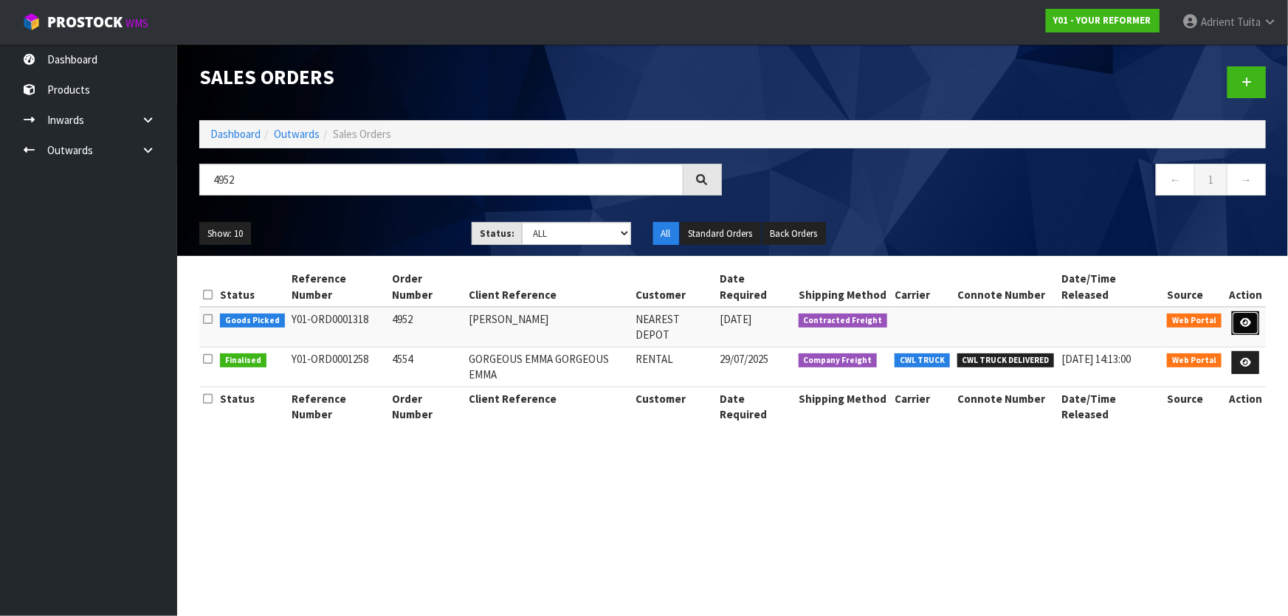
click at [1244, 311] on link at bounding box center [1245, 323] width 27 height 24
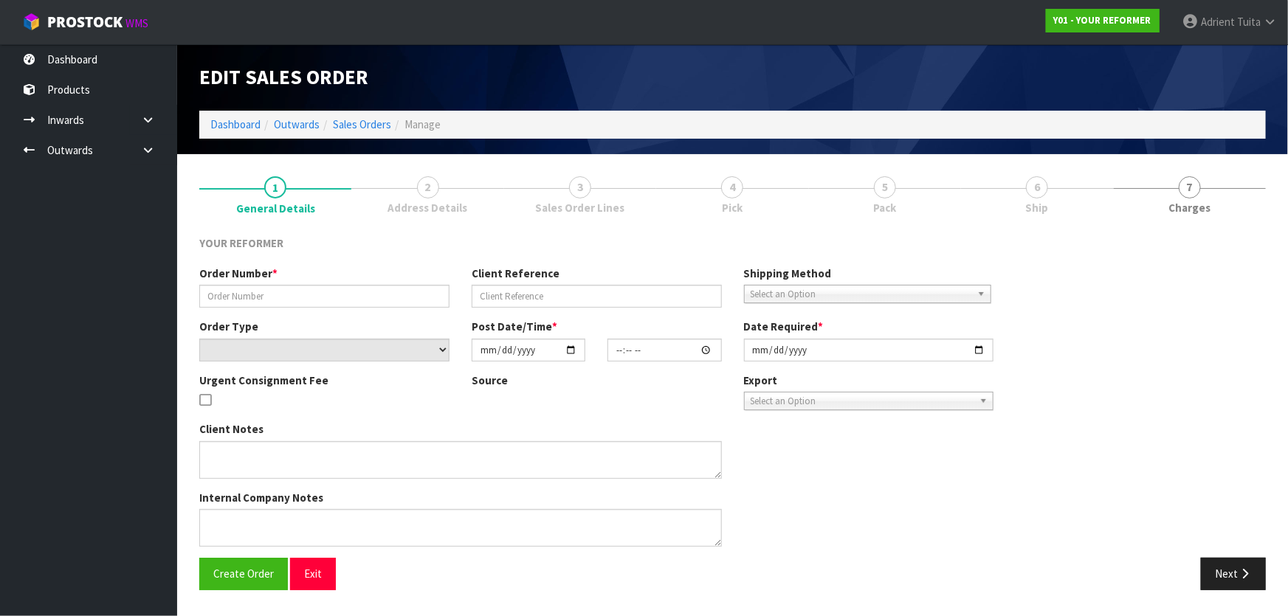
type input "4952"
type input "[PERSON_NAME]"
select select "number:0"
type input "[DATE]"
type input "13:17:00.000"
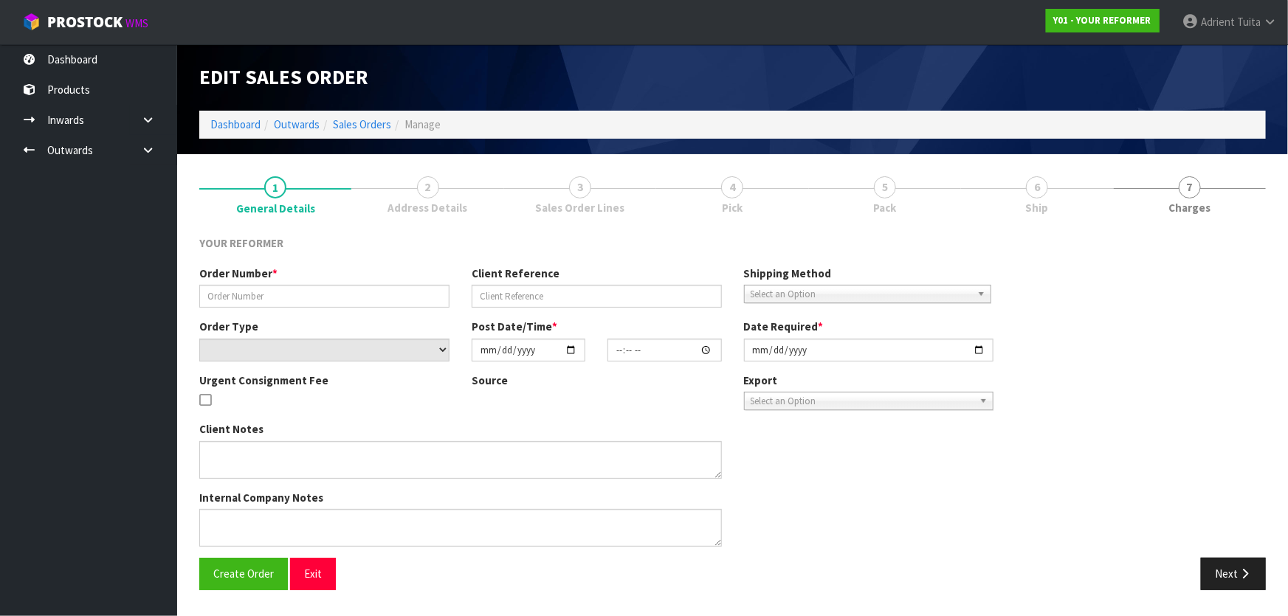
type input "[DATE]"
type textarea "[PERSON_NAME] [STREET_ADDRESS] [PHONE_NUMBER]"
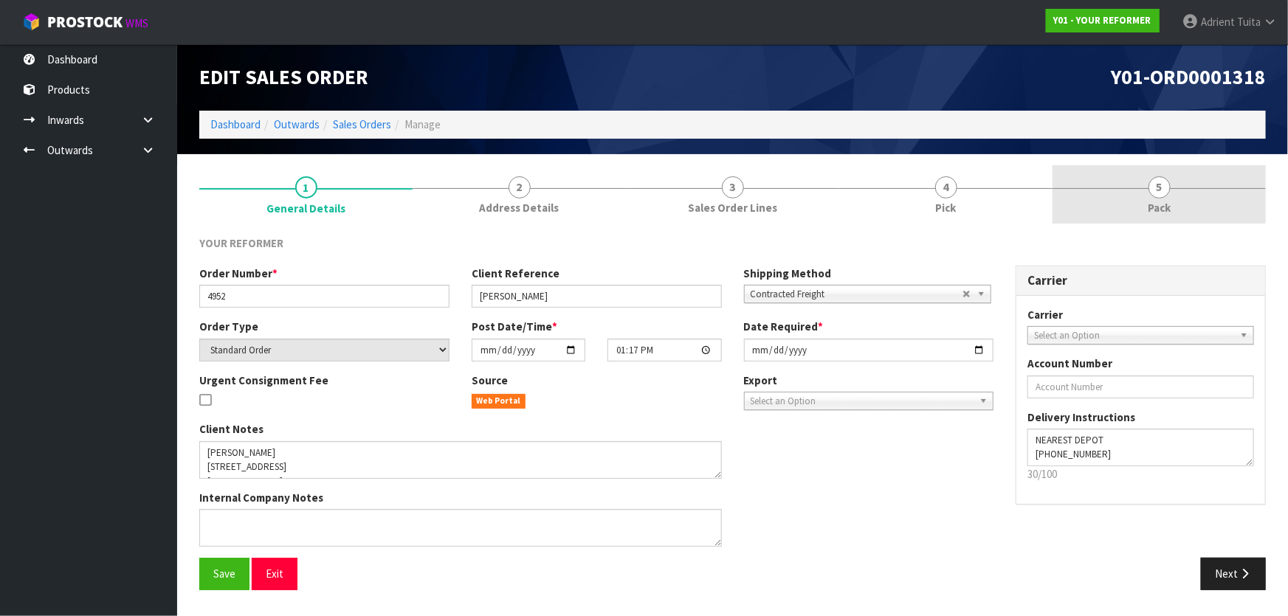
drag, startPoint x: 1154, startPoint y: 203, endPoint x: 1134, endPoint y: 201, distance: 19.3
click at [1156, 203] on span "Pack" at bounding box center [1159, 207] width 23 height 15
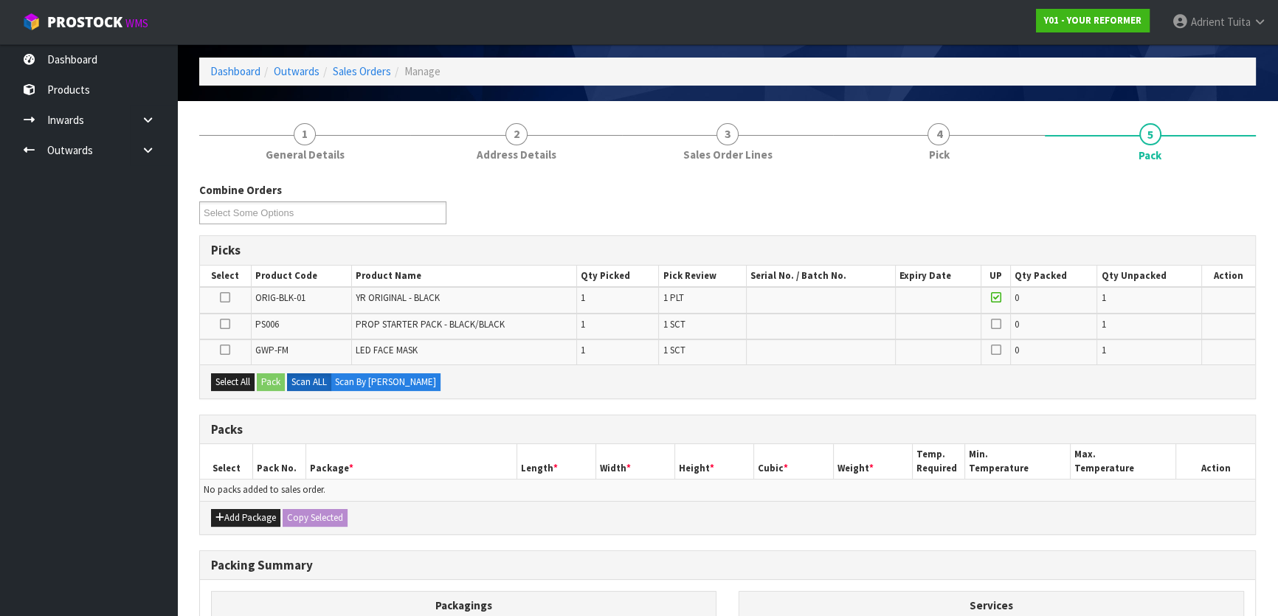
scroll to position [134, 0]
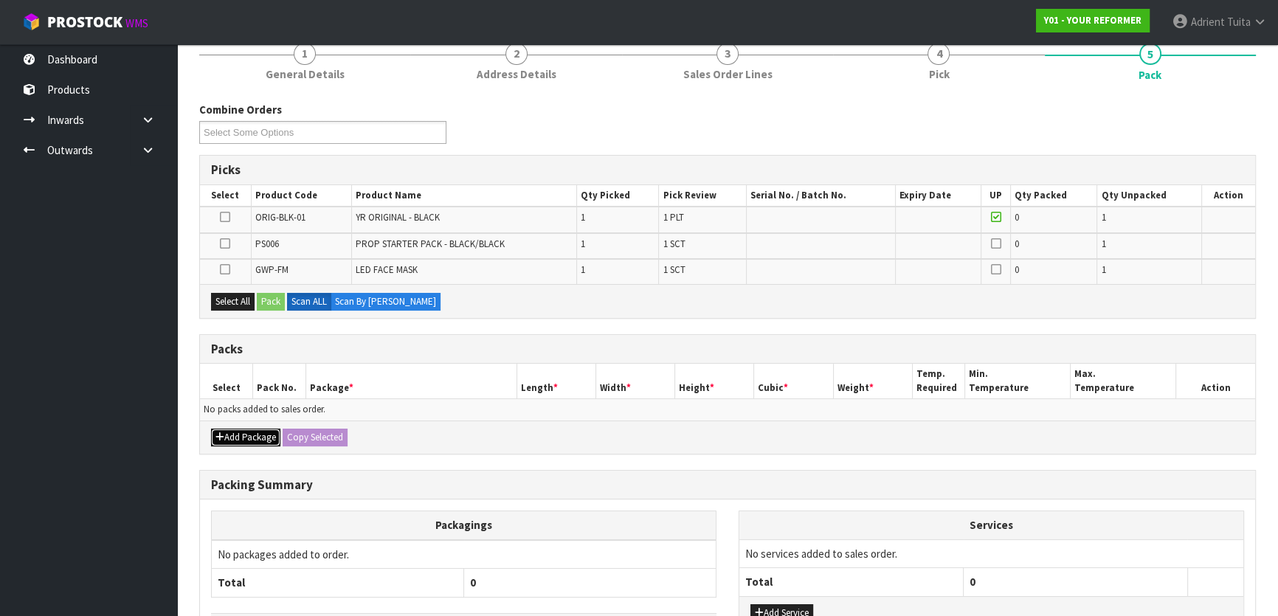
click at [238, 435] on button "Add Package" at bounding box center [245, 438] width 69 height 18
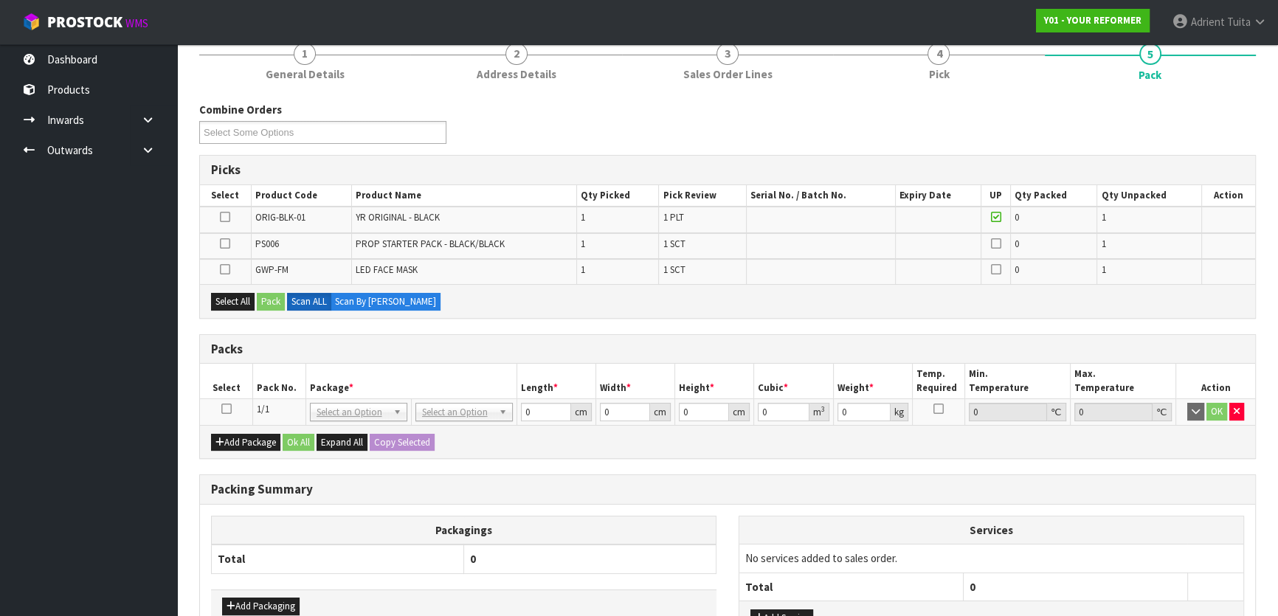
click at [231, 406] on td at bounding box center [226, 412] width 53 height 27
click at [230, 409] on icon at bounding box center [226, 409] width 10 height 1
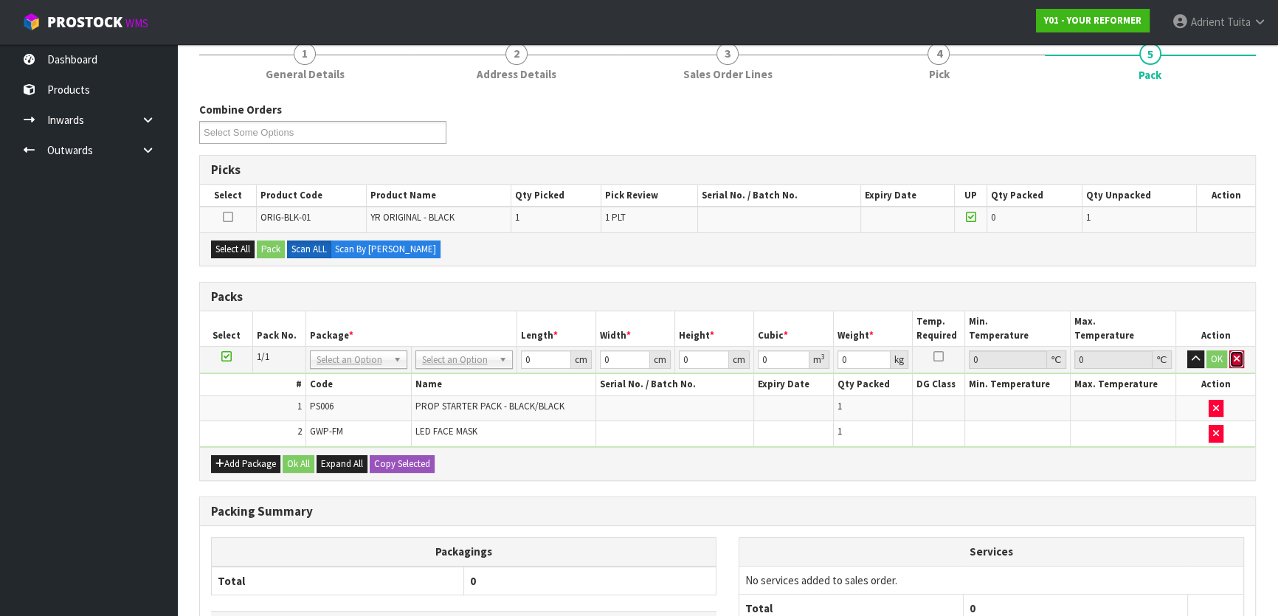
click at [1239, 361] on icon "button" at bounding box center [1237, 359] width 6 height 10
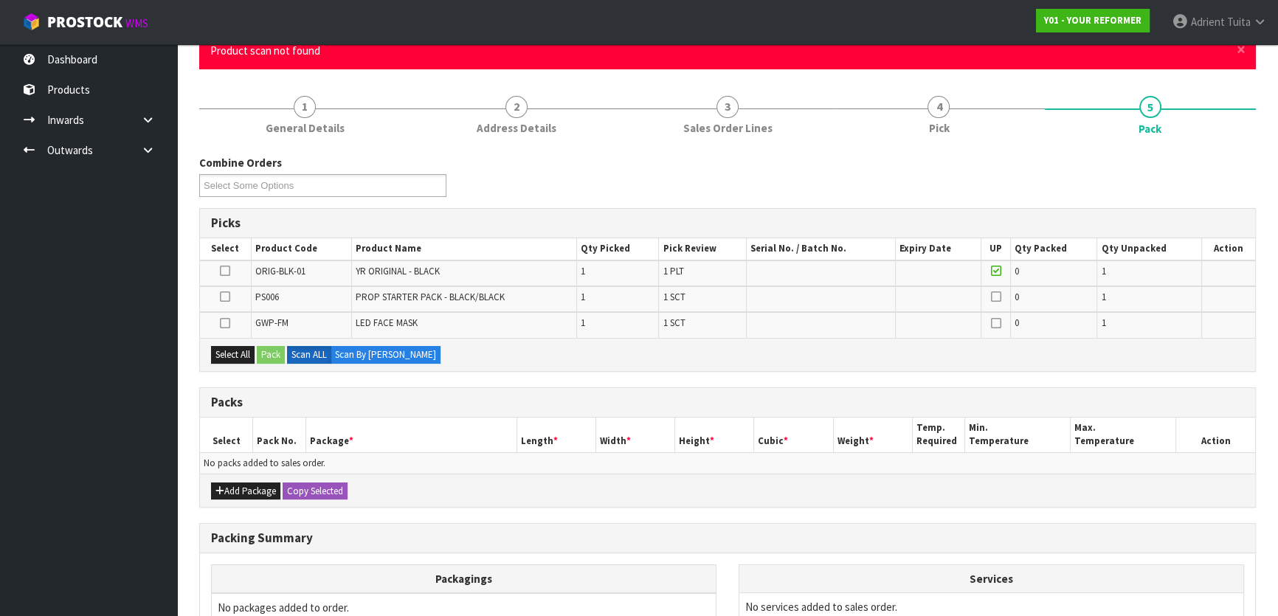
scroll to position [0, 0]
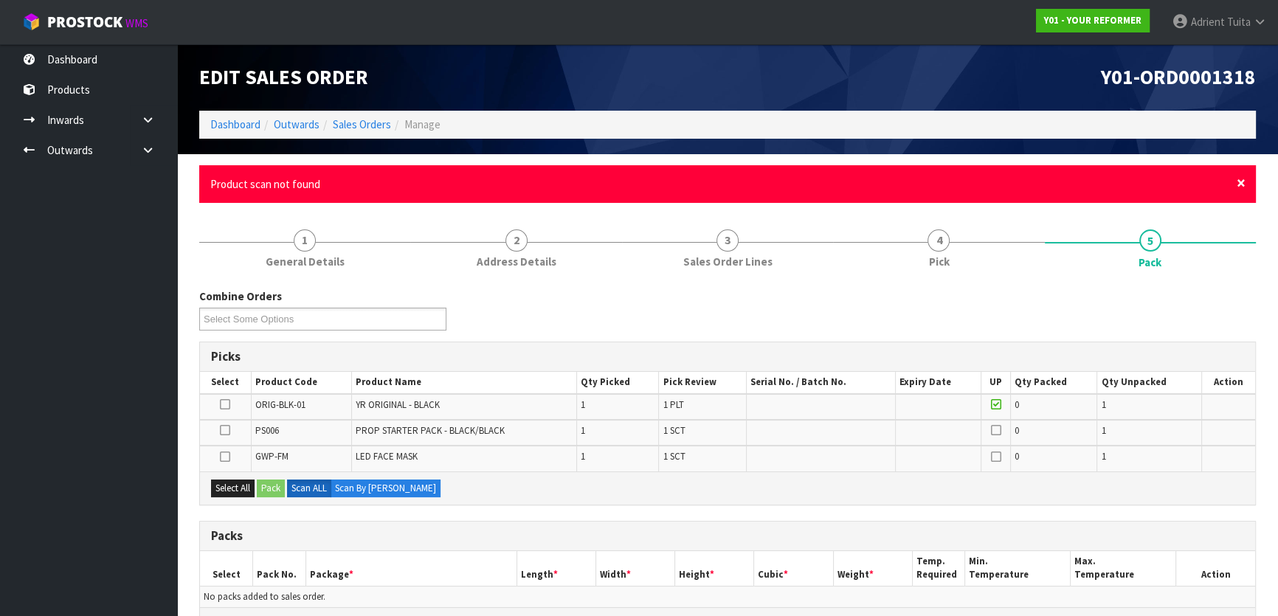
click at [1244, 181] on span "×" at bounding box center [1241, 183] width 9 height 21
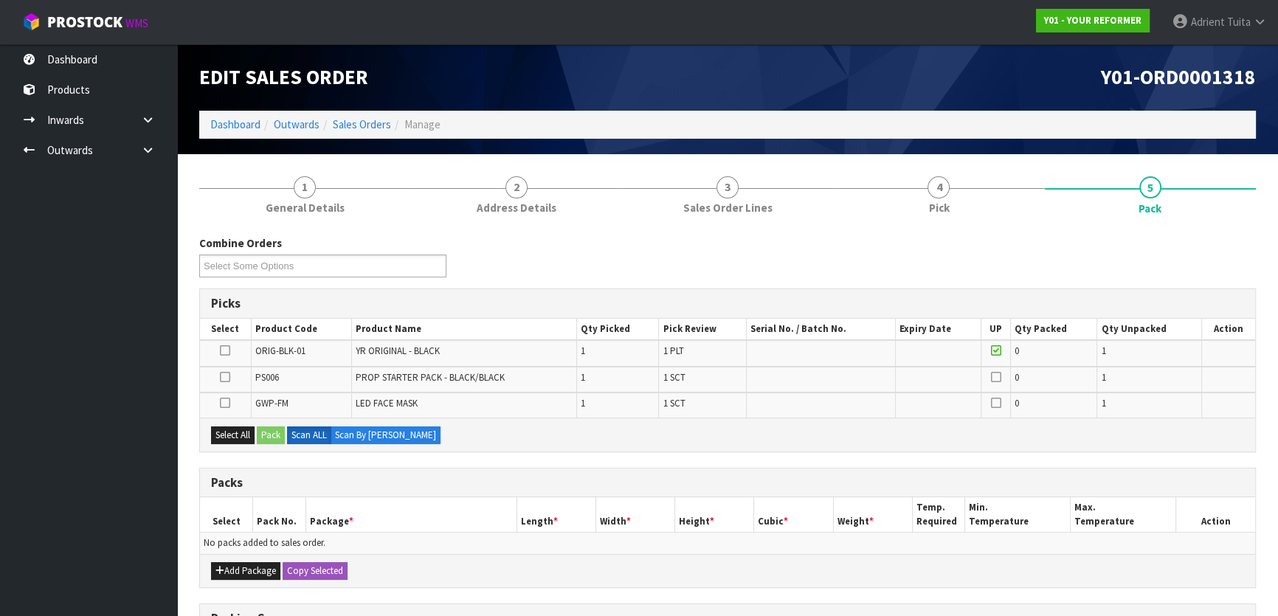
drag, startPoint x: 255, startPoint y: 112, endPoint x: 240, endPoint y: 138, distance: 29.8
click at [246, 130] on ol "Dashboard Outwards Sales Orders Manage" at bounding box center [727, 124] width 1057 height 27
click at [240, 138] on ol "Dashboard Outwards Sales Orders Manage" at bounding box center [727, 124] width 1057 height 27
click at [248, 130] on link "Dashboard" at bounding box center [235, 124] width 50 height 14
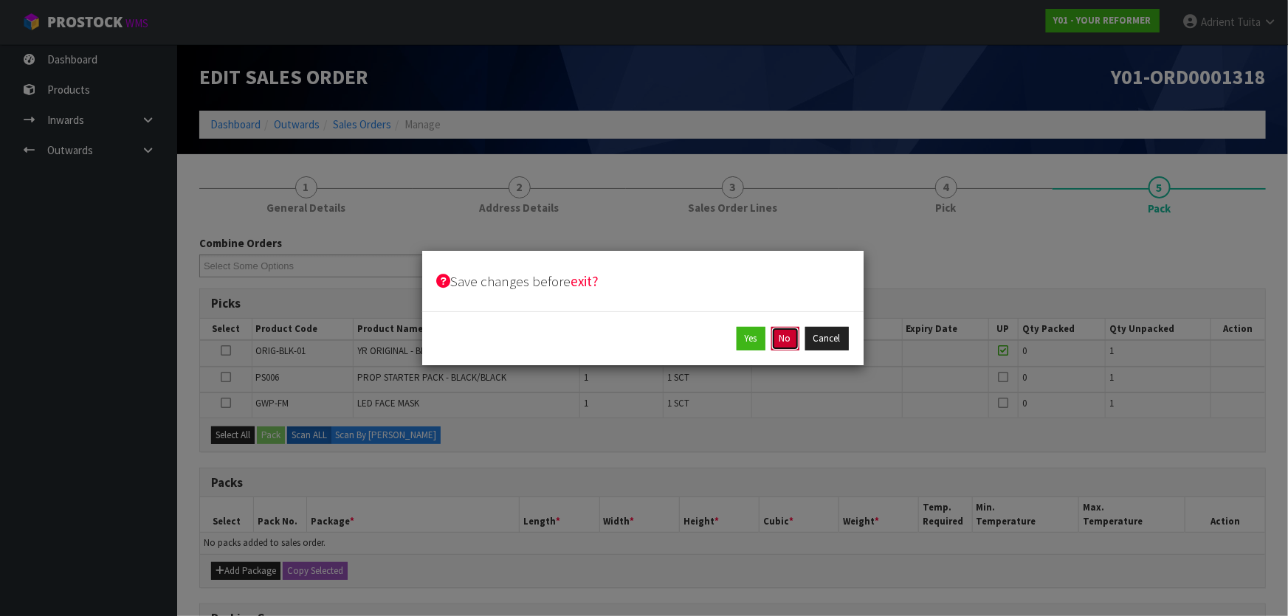
click at [776, 338] on button "No" at bounding box center [785, 339] width 28 height 24
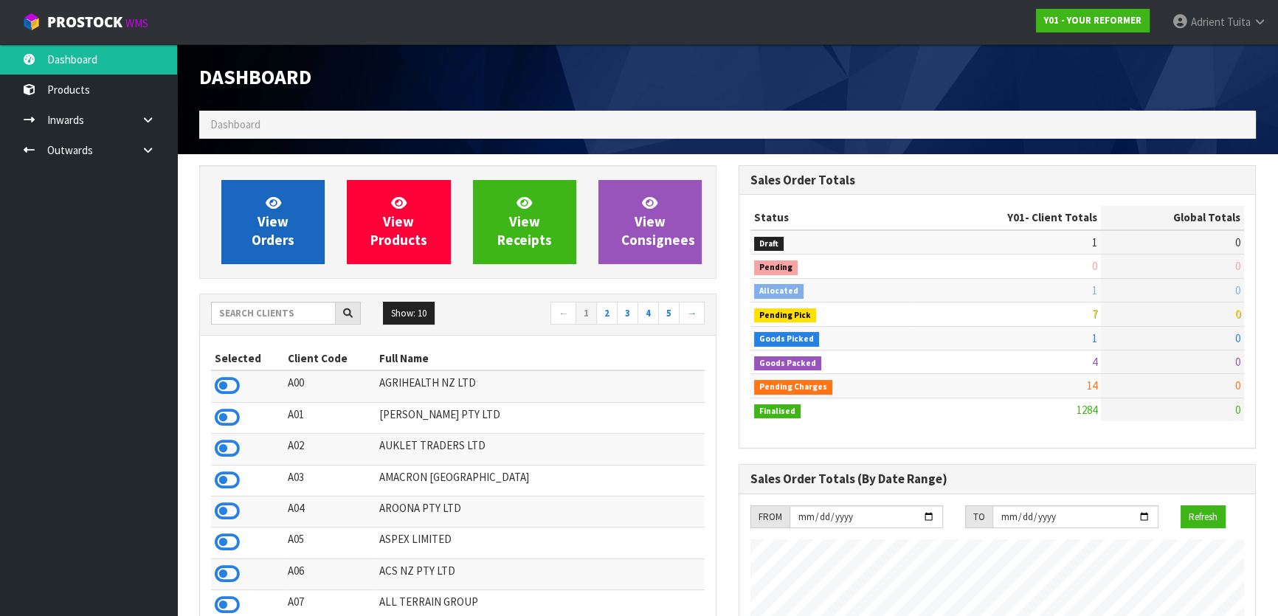
scroll to position [1116, 539]
click at [295, 230] on link "View Orders" at bounding box center [272, 222] width 103 height 84
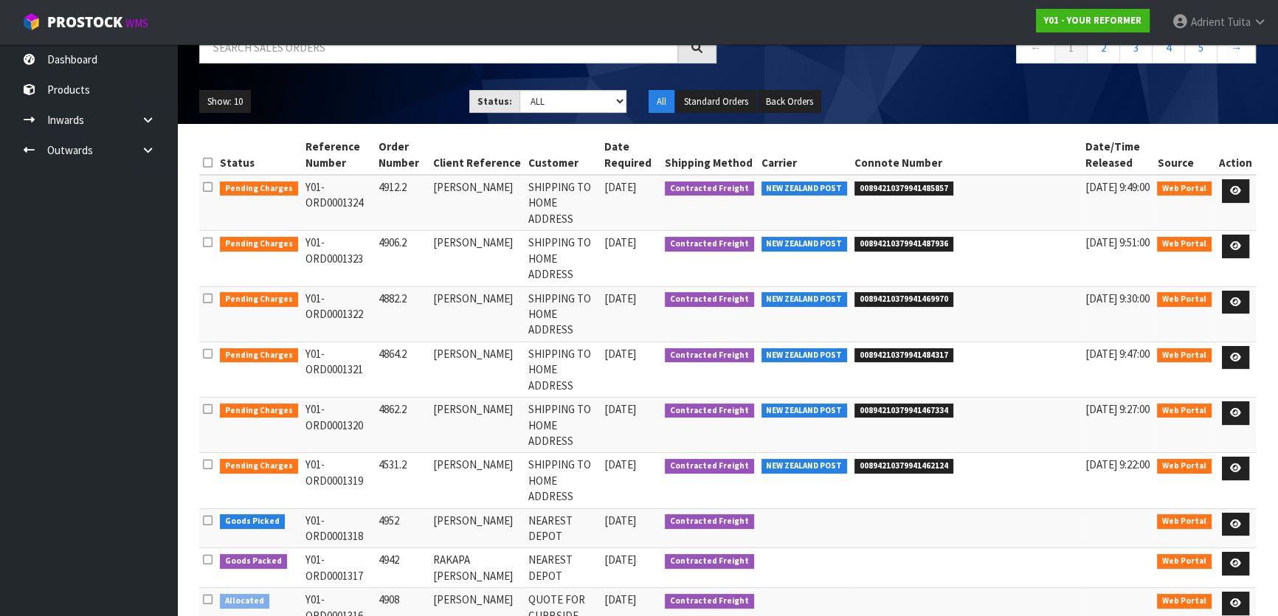
scroll to position [153, 0]
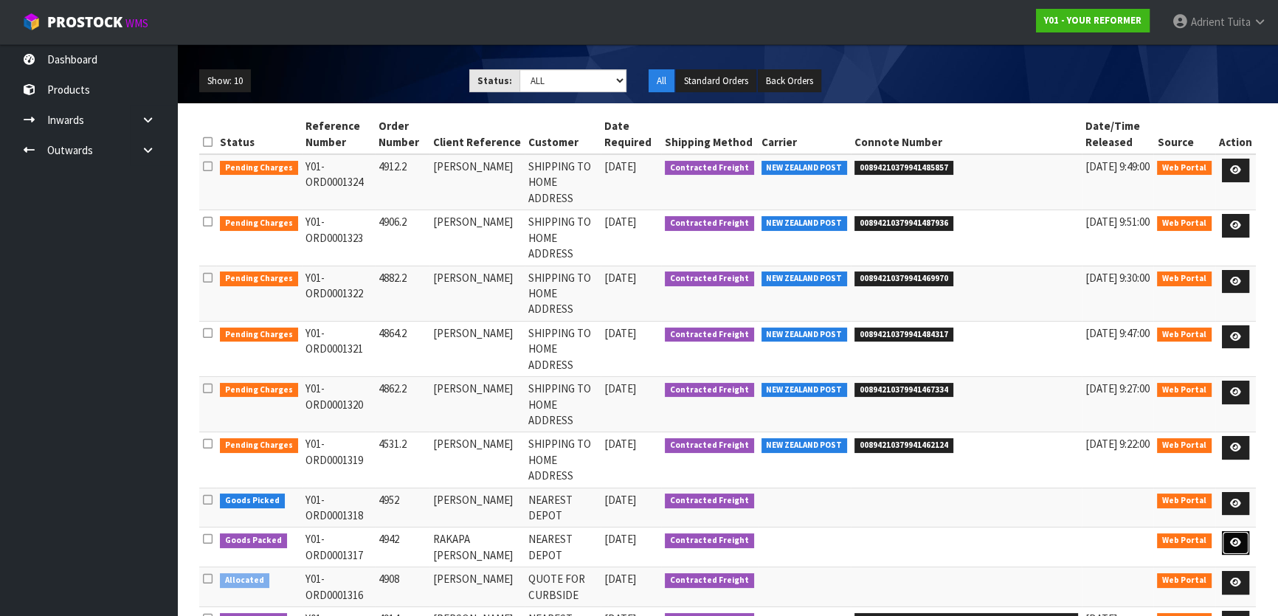
click at [1240, 538] on icon at bounding box center [1235, 543] width 11 height 10
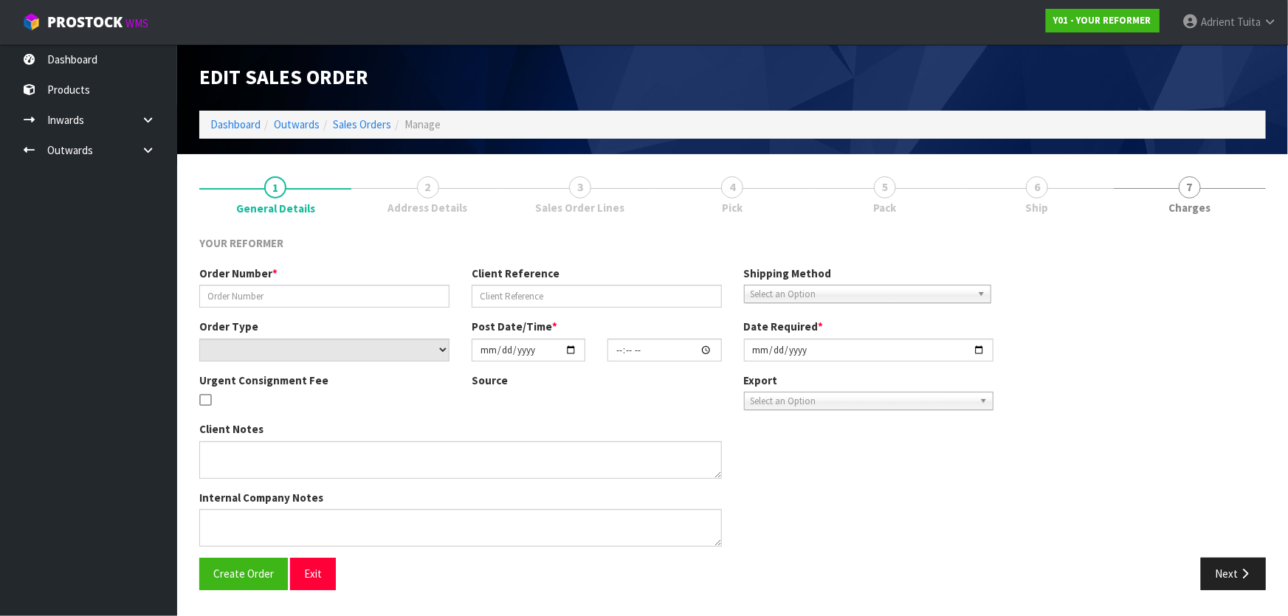
type input "4942"
type input "RAKAPA [PERSON_NAME]"
select select "number:0"
type input "[DATE]"
type input "13:03:00.000"
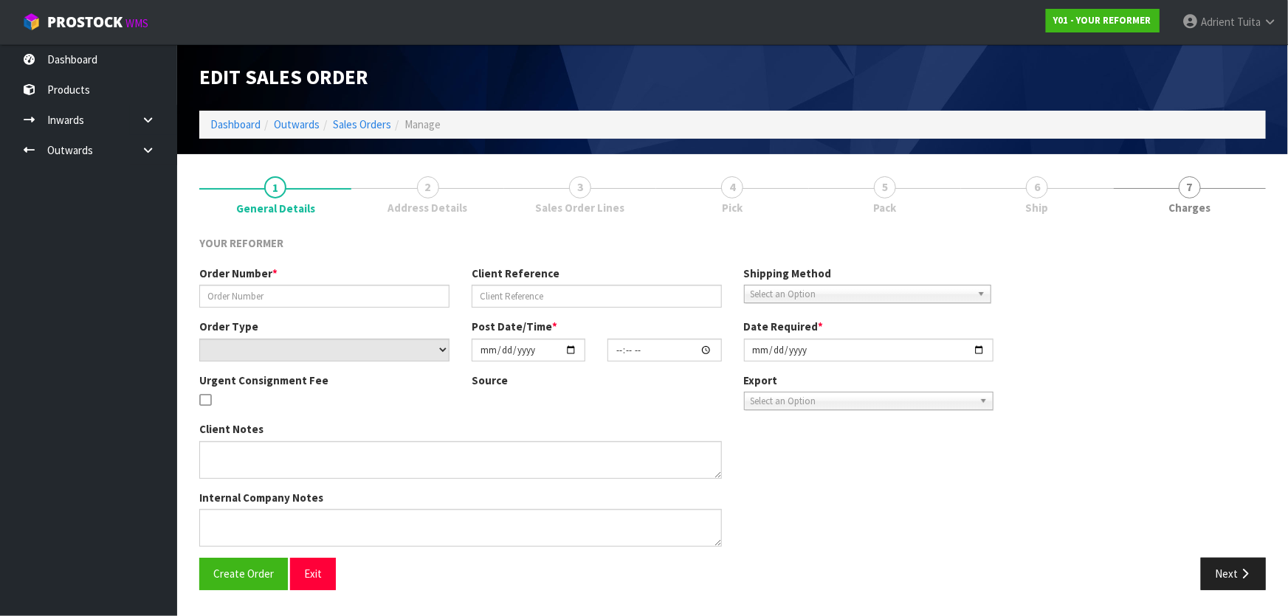
type input "[DATE]"
type textarea "RAKAPA [PERSON_NAME] [STREET_ADDRESS] [PHONE_NUMBER]"
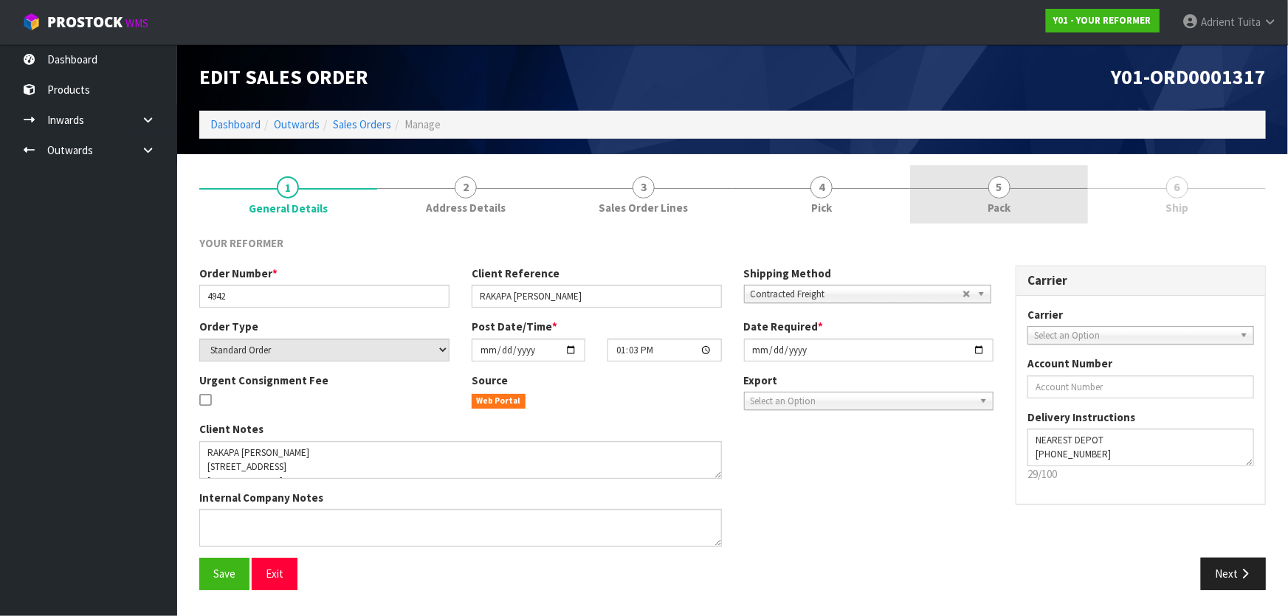
click at [1004, 197] on link "5 Pack" at bounding box center [999, 194] width 178 height 58
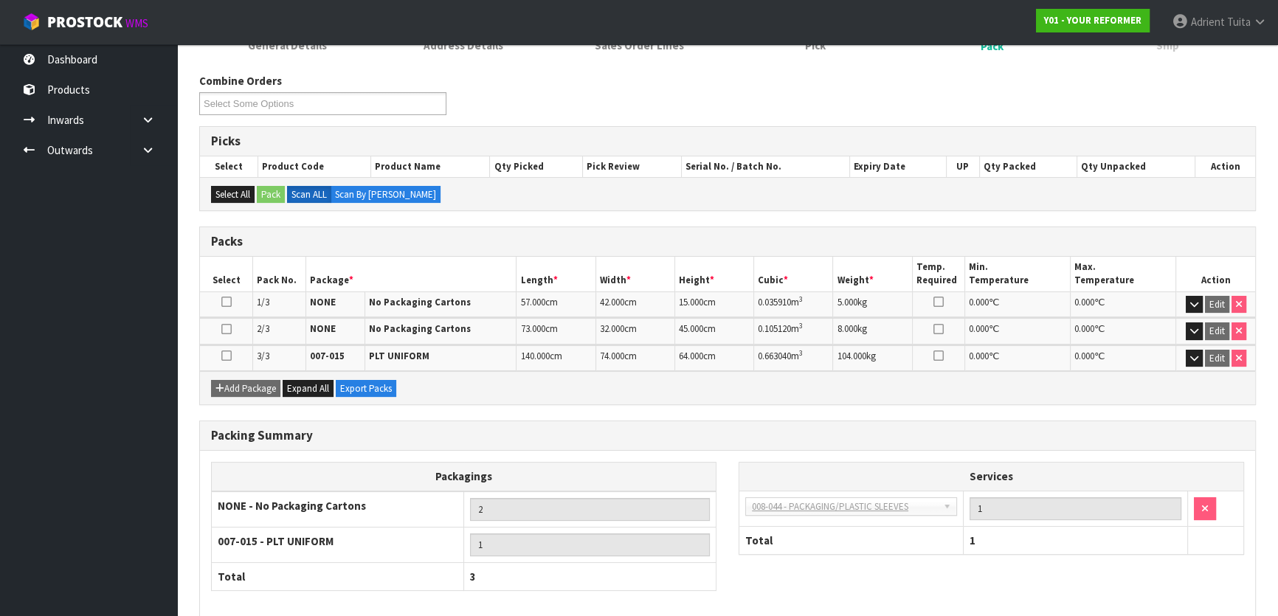
scroll to position [230, 0]
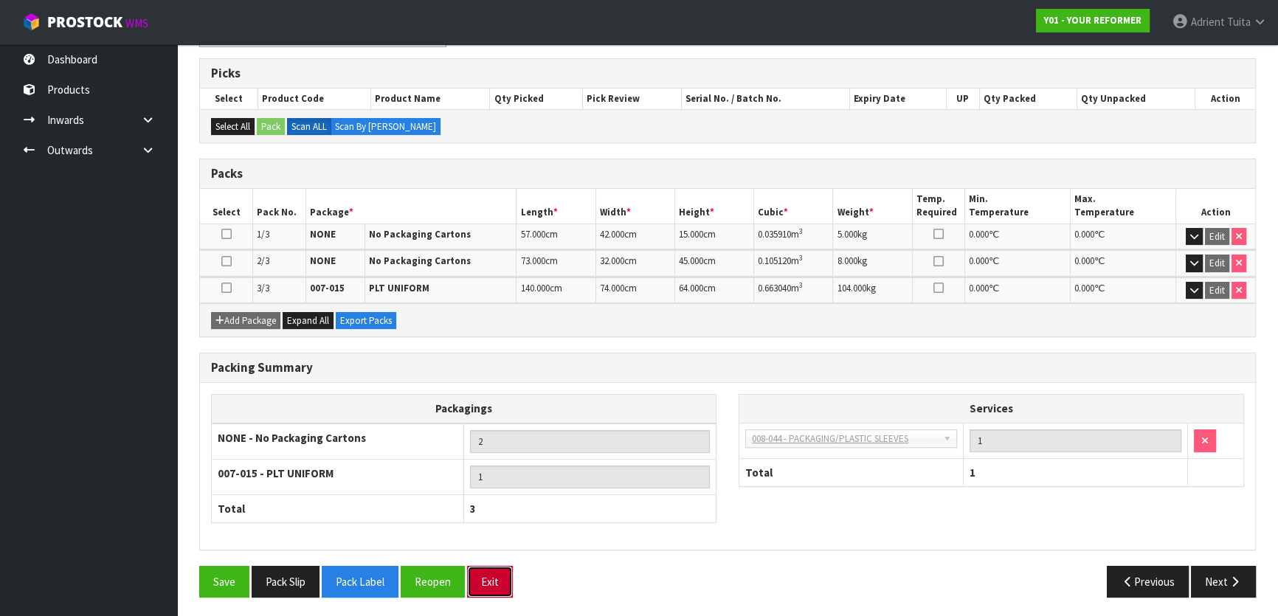
click at [511, 587] on button "Exit" at bounding box center [490, 582] width 46 height 32
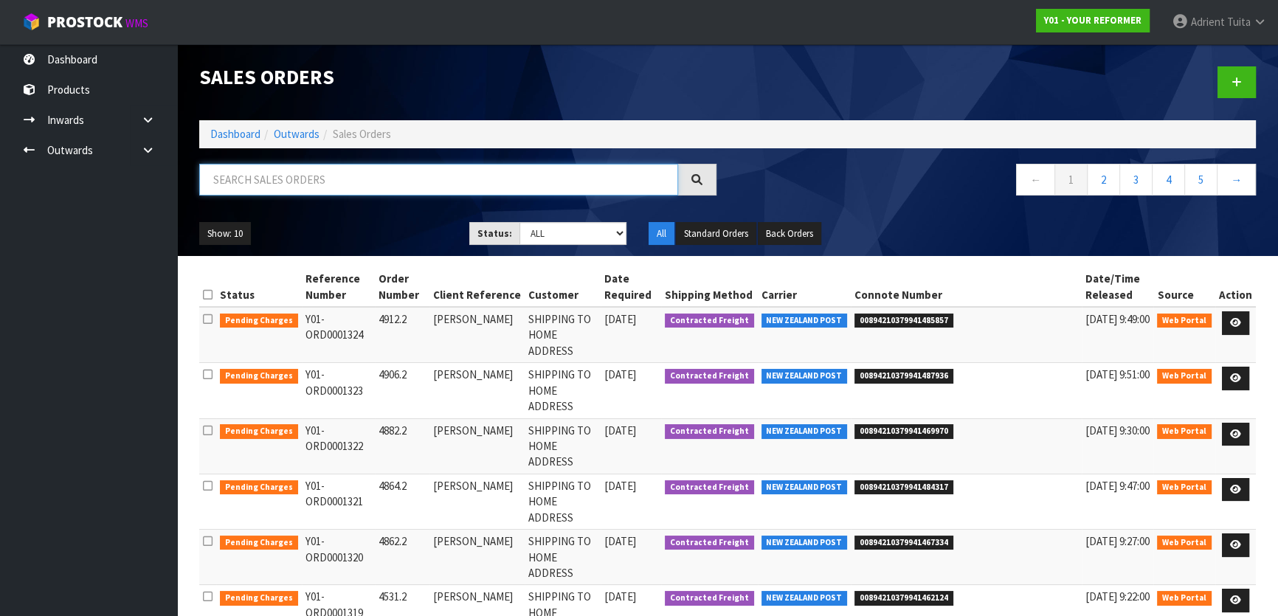
click at [324, 188] on input "text" at bounding box center [438, 180] width 479 height 32
type input "1318"
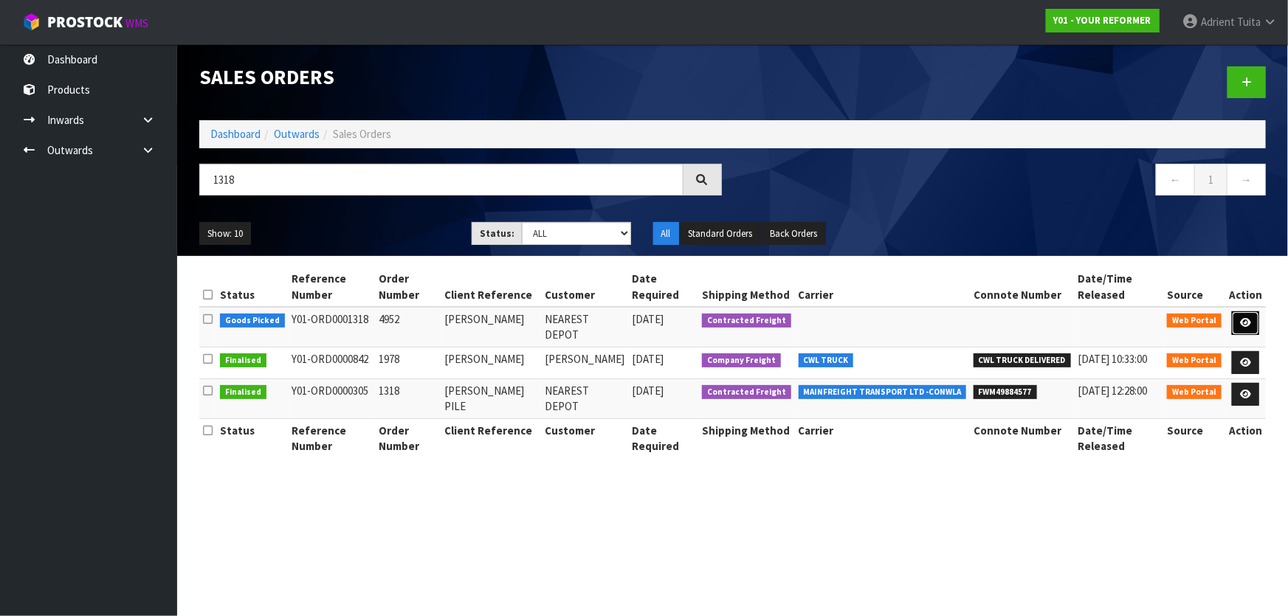
click at [1251, 323] on icon at bounding box center [1245, 323] width 11 height 10
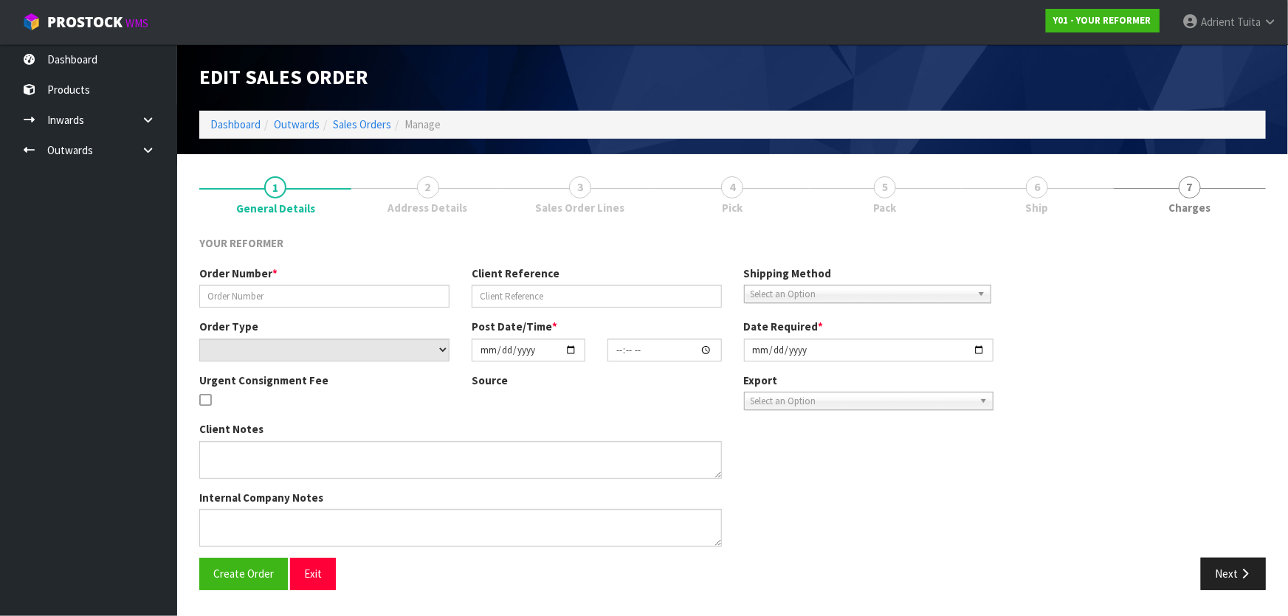
type input "4952"
type input "[PERSON_NAME]"
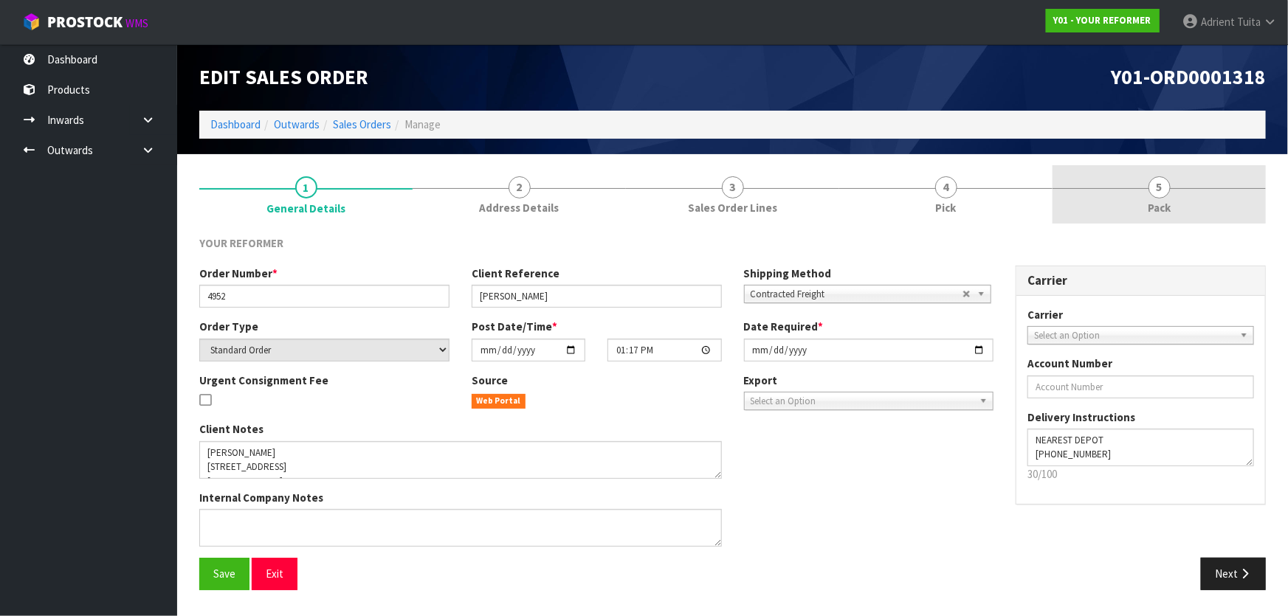
click at [1196, 197] on link "5 Pack" at bounding box center [1158, 194] width 213 height 58
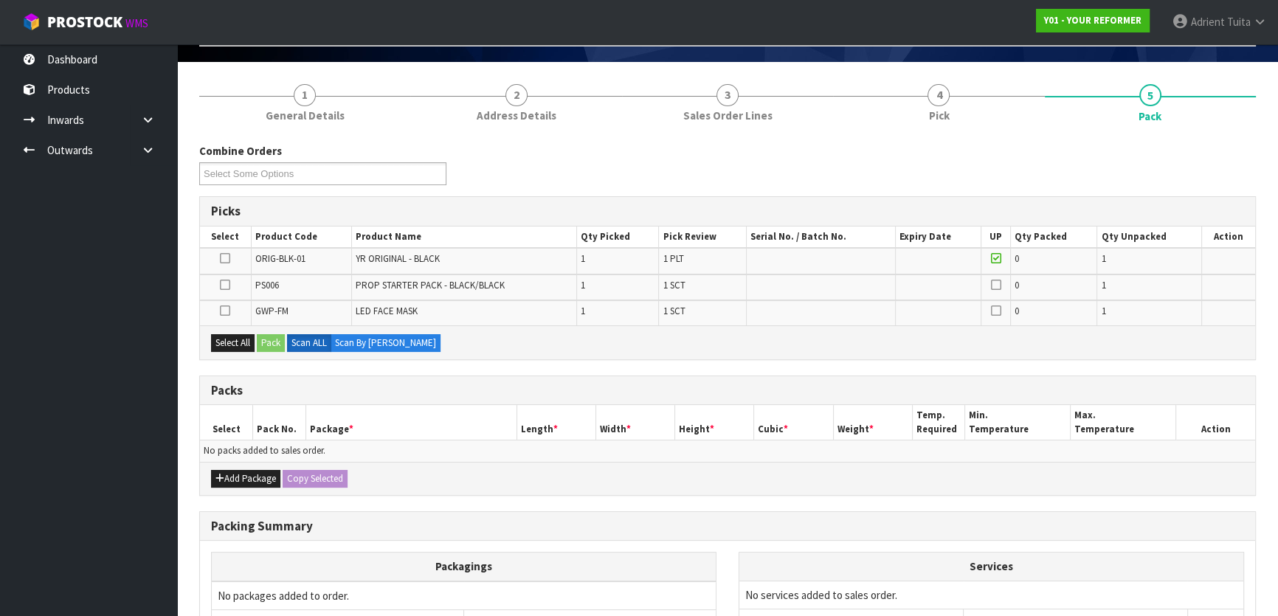
scroll to position [241, 0]
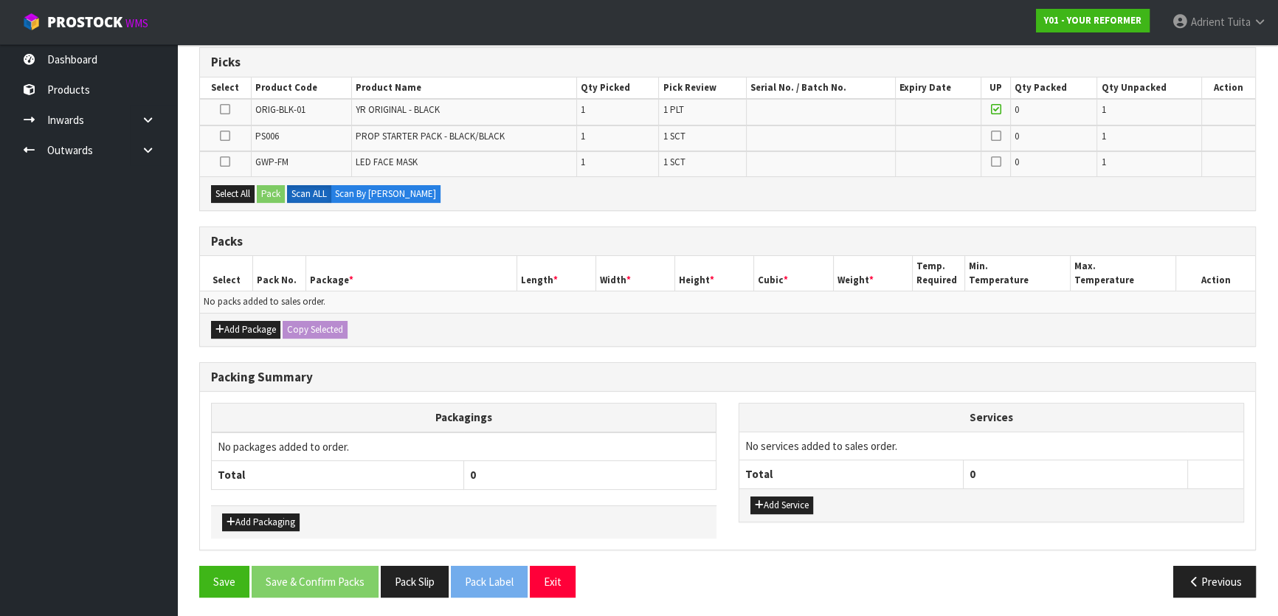
click at [229, 109] on icon at bounding box center [225, 109] width 10 height 1
click at [0, 0] on input "checkbox" at bounding box center [0, 0] width 0 height 0
click at [266, 192] on button "Pack" at bounding box center [271, 194] width 28 height 18
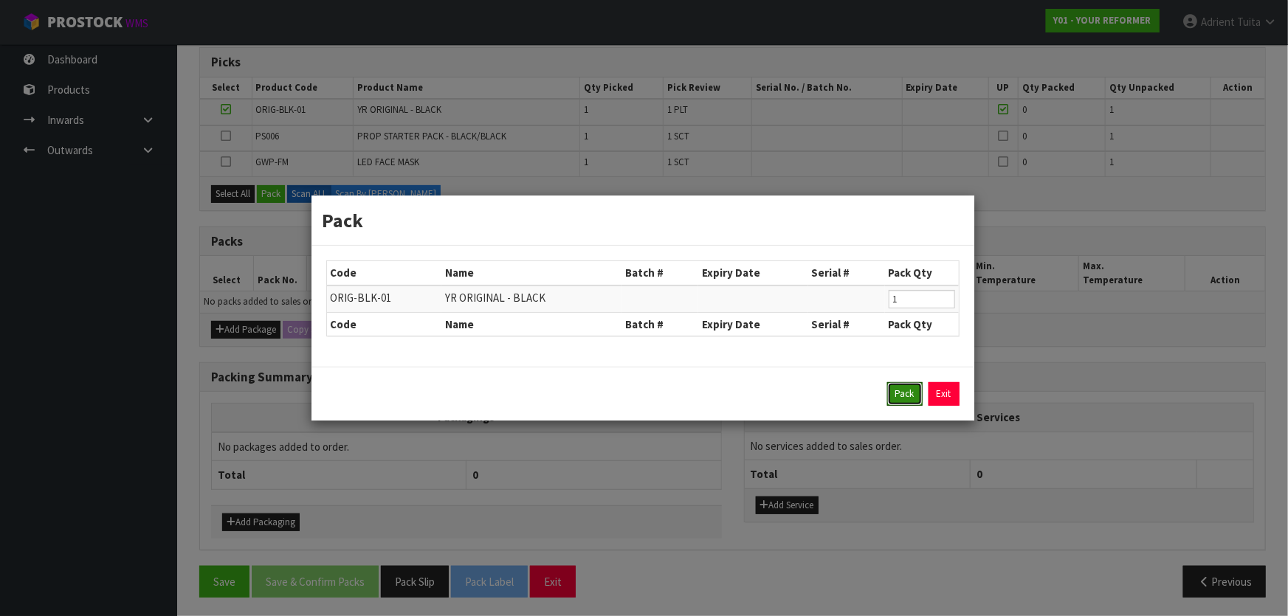
drag, startPoint x: 903, startPoint y: 395, endPoint x: 846, endPoint y: 382, distance: 58.2
click at [903, 395] on button "Pack" at bounding box center [904, 394] width 35 height 24
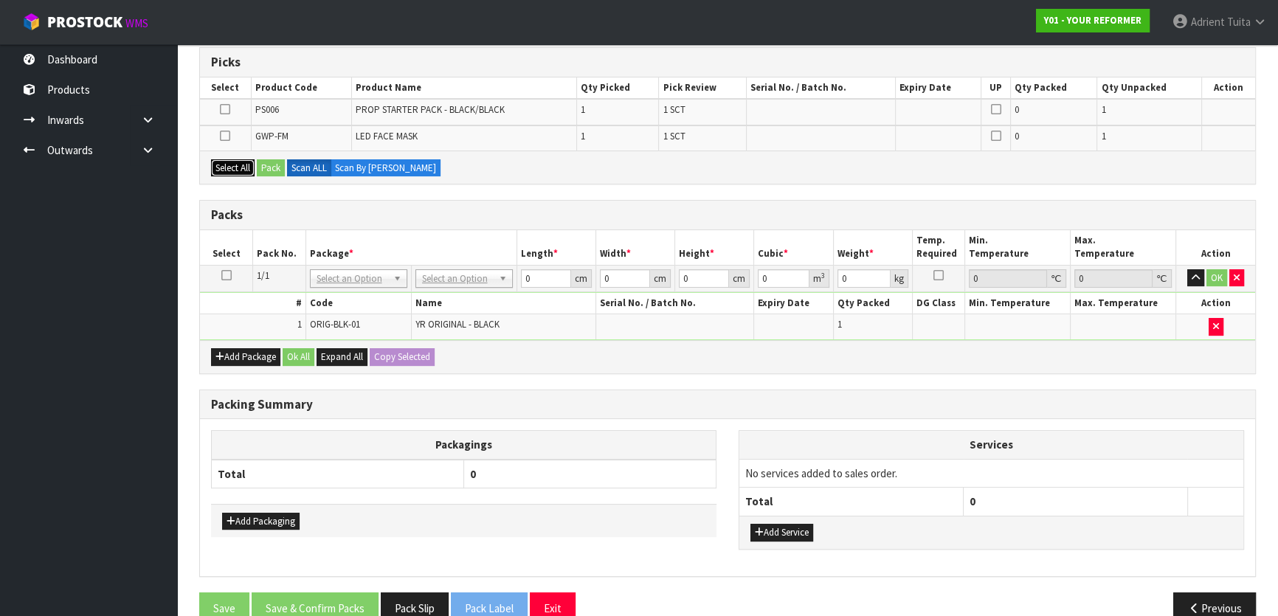
click at [232, 170] on button "Select All" at bounding box center [233, 168] width 44 height 18
drag, startPoint x: 250, startPoint y: 168, endPoint x: 275, endPoint y: 167, distance: 24.4
click at [252, 168] on button "Select All" at bounding box center [233, 168] width 44 height 18
click at [275, 167] on button "Pack" at bounding box center [271, 168] width 28 height 18
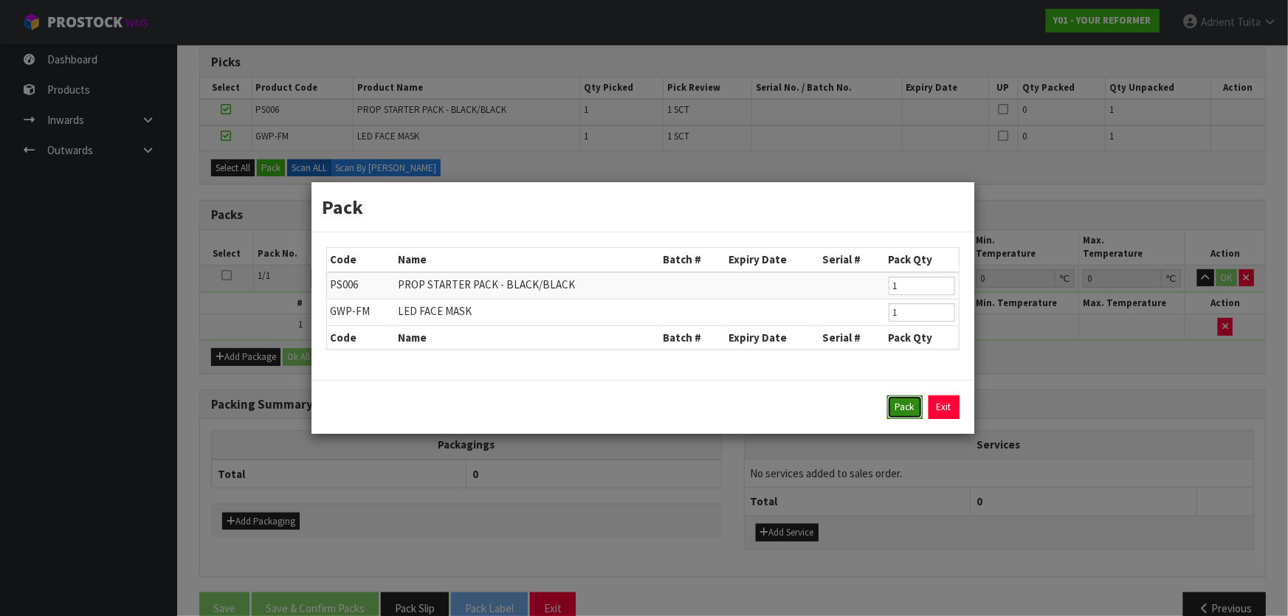
click at [909, 406] on button "Pack" at bounding box center [904, 408] width 35 height 24
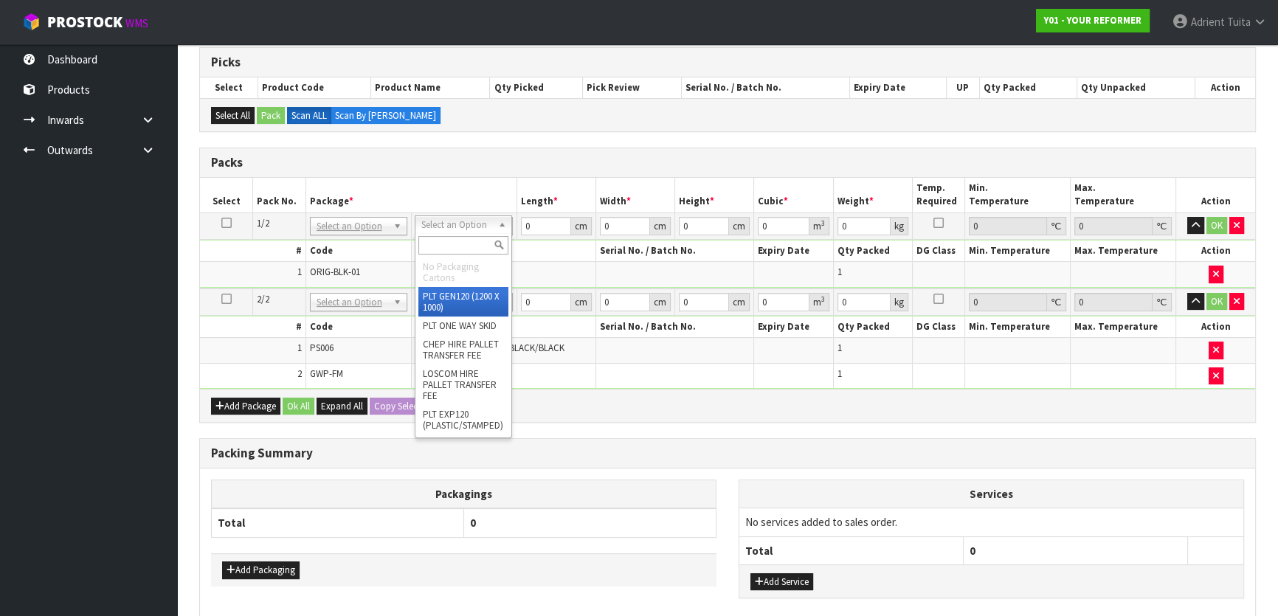
drag, startPoint x: 459, startPoint y: 226, endPoint x: 461, endPoint y: 252, distance: 25.9
click at [461, 252] on input "text" at bounding box center [463, 245] width 90 height 18
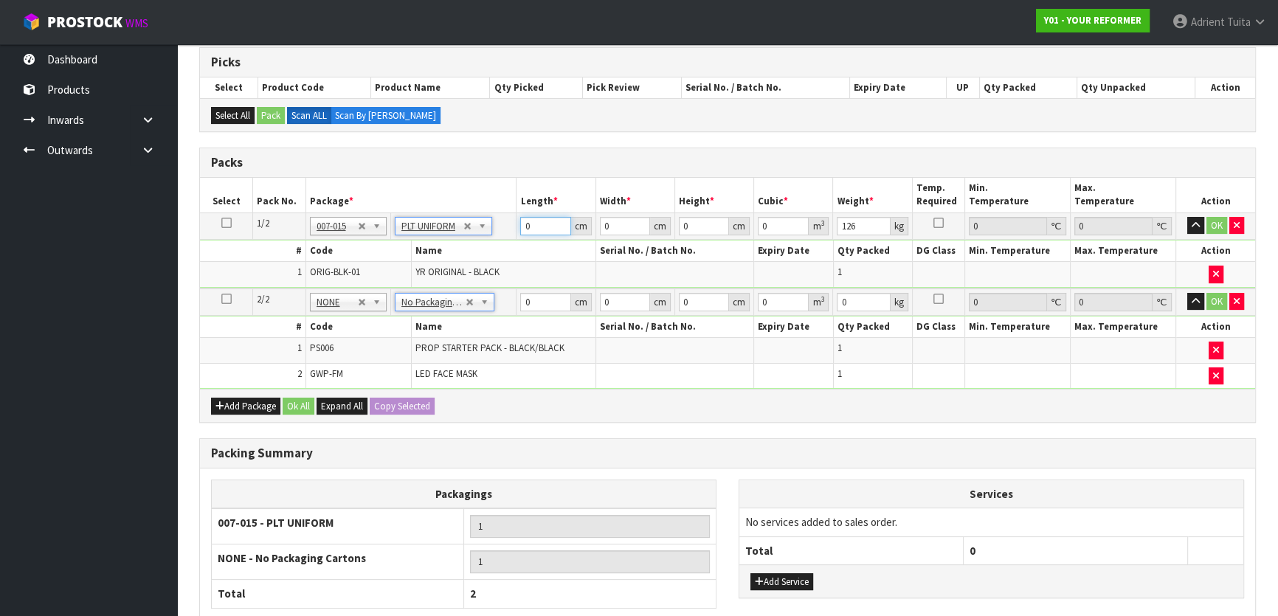
click at [534, 226] on input "0" at bounding box center [545, 226] width 50 height 18
click at [551, 293] on input "0" at bounding box center [545, 302] width 50 height 18
click at [1223, 224] on button "OK" at bounding box center [1217, 226] width 21 height 18
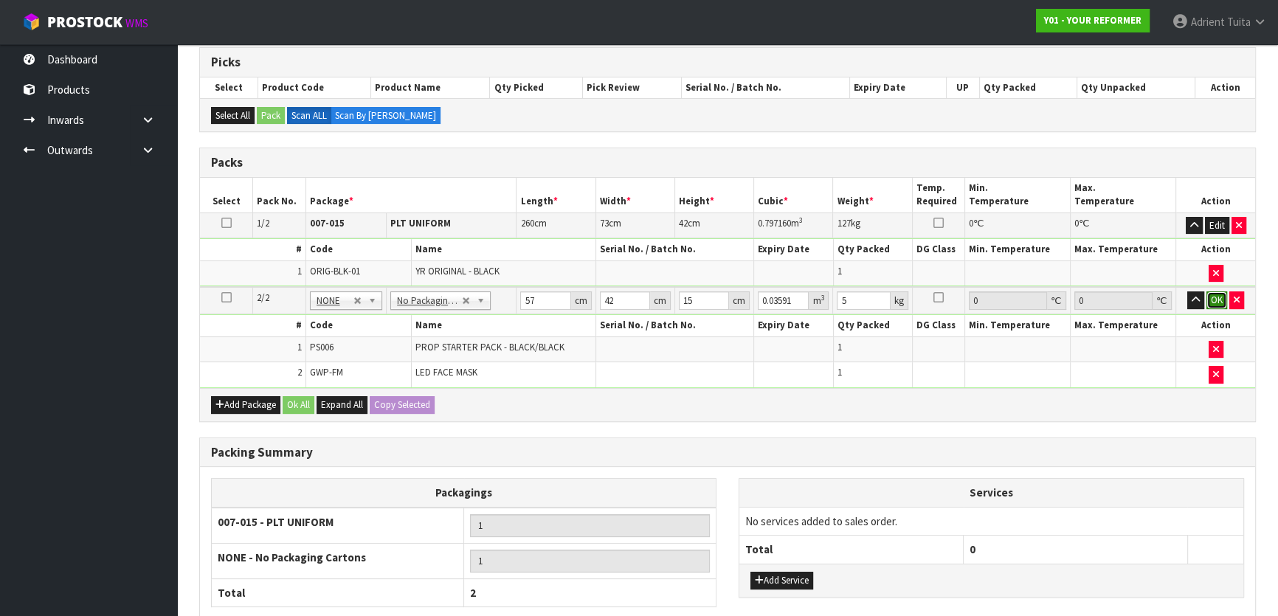
click at [1213, 294] on button "OK" at bounding box center [1217, 301] width 21 height 18
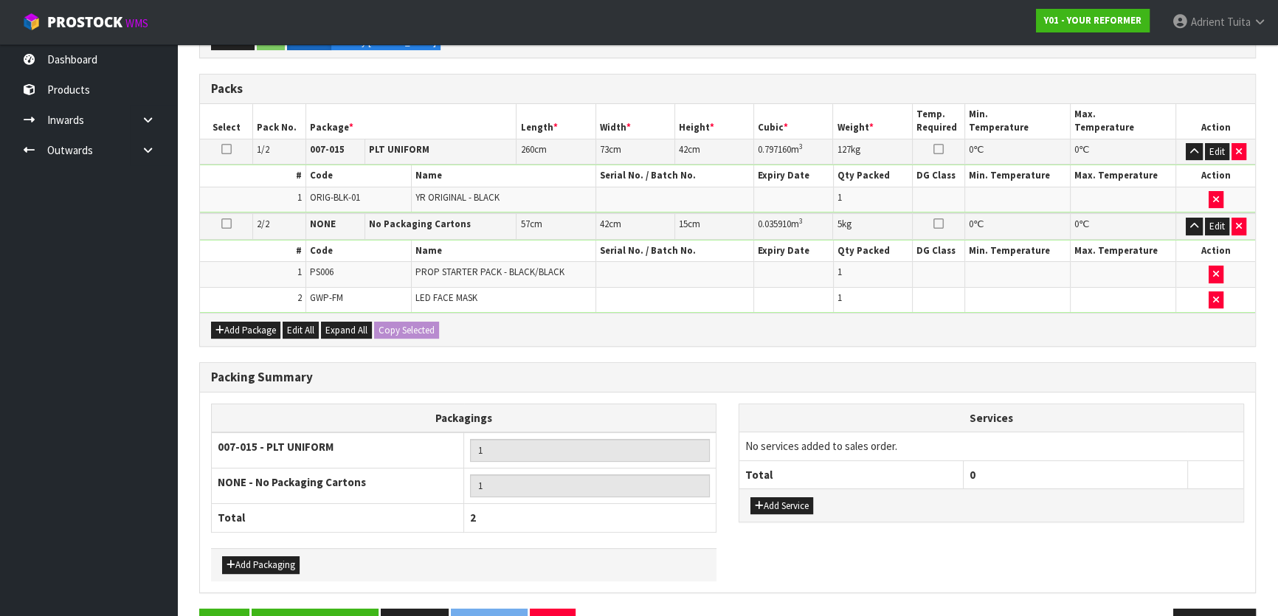
scroll to position [356, 0]
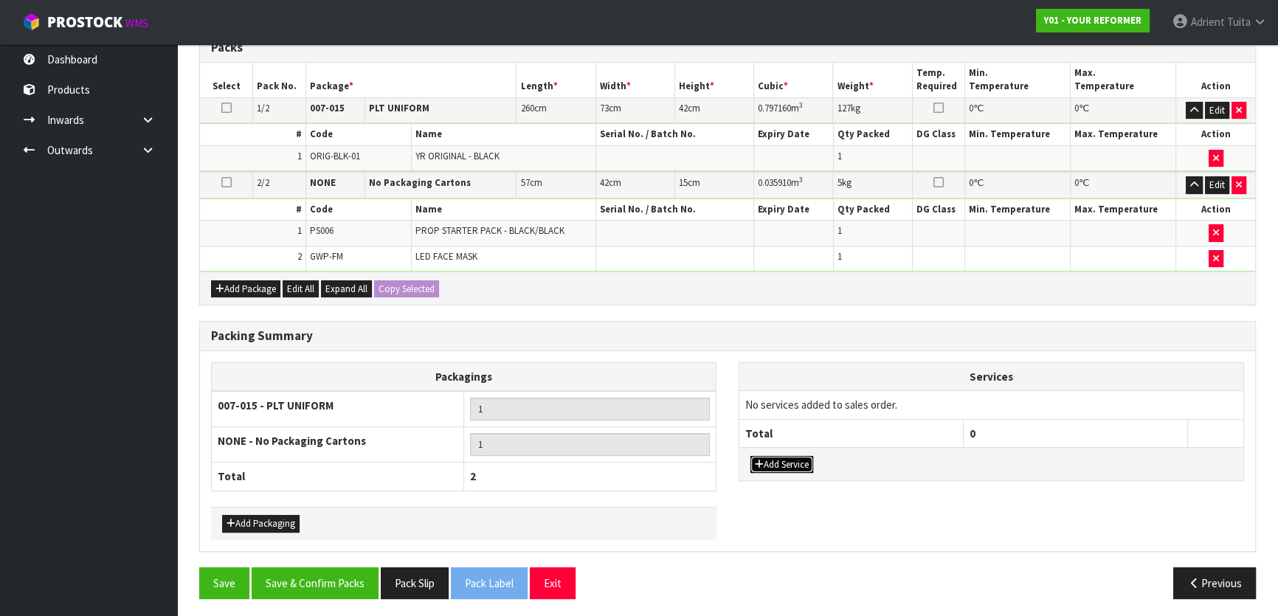
click at [768, 456] on button "Add Service" at bounding box center [782, 465] width 63 height 18
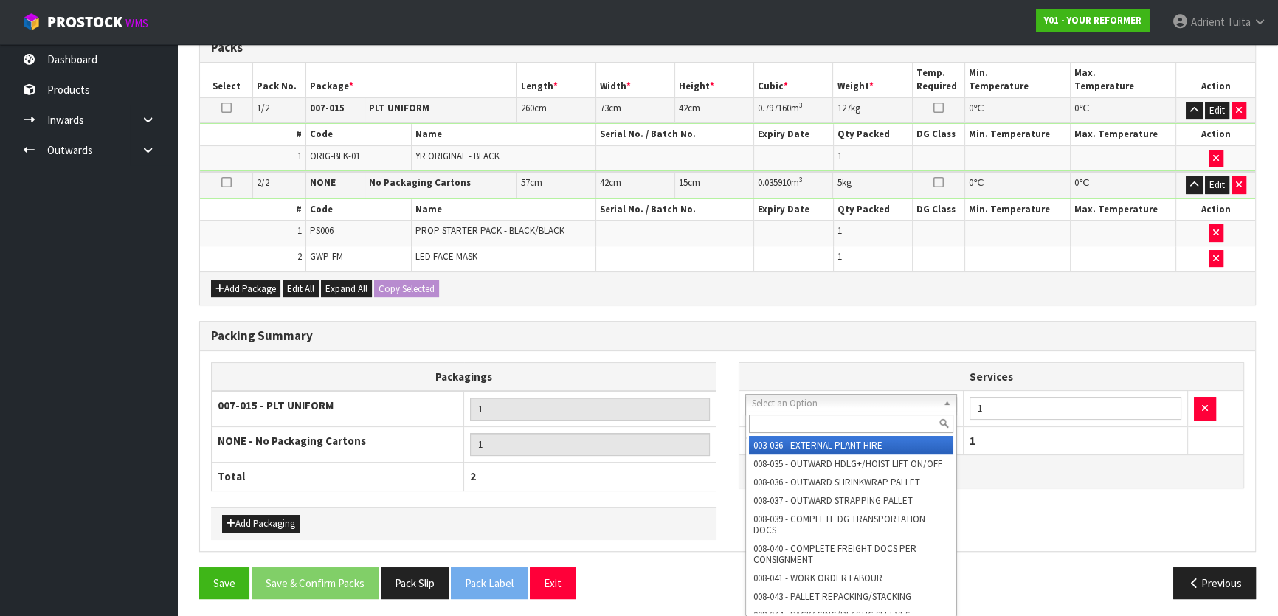
drag, startPoint x: 782, startPoint y: 402, endPoint x: 782, endPoint y: 437, distance: 34.7
click at [790, 413] on div at bounding box center [851, 424] width 210 height 24
click at [791, 416] on input "text" at bounding box center [851, 424] width 204 height 18
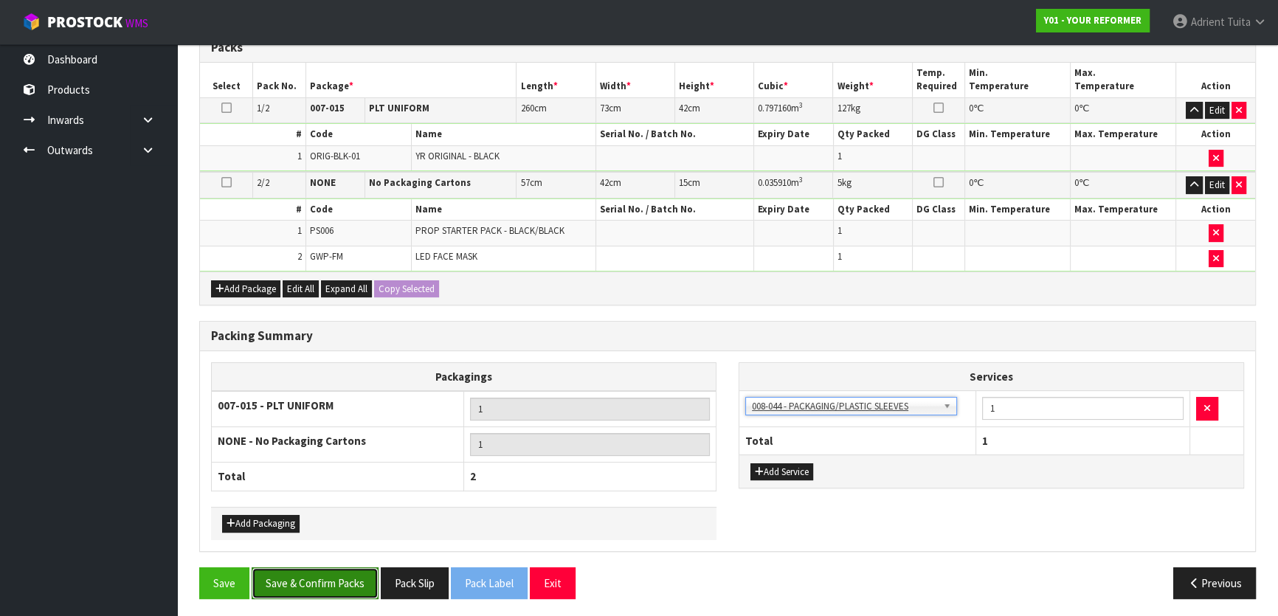
click at [354, 571] on button "Save & Confirm Packs" at bounding box center [315, 584] width 127 height 32
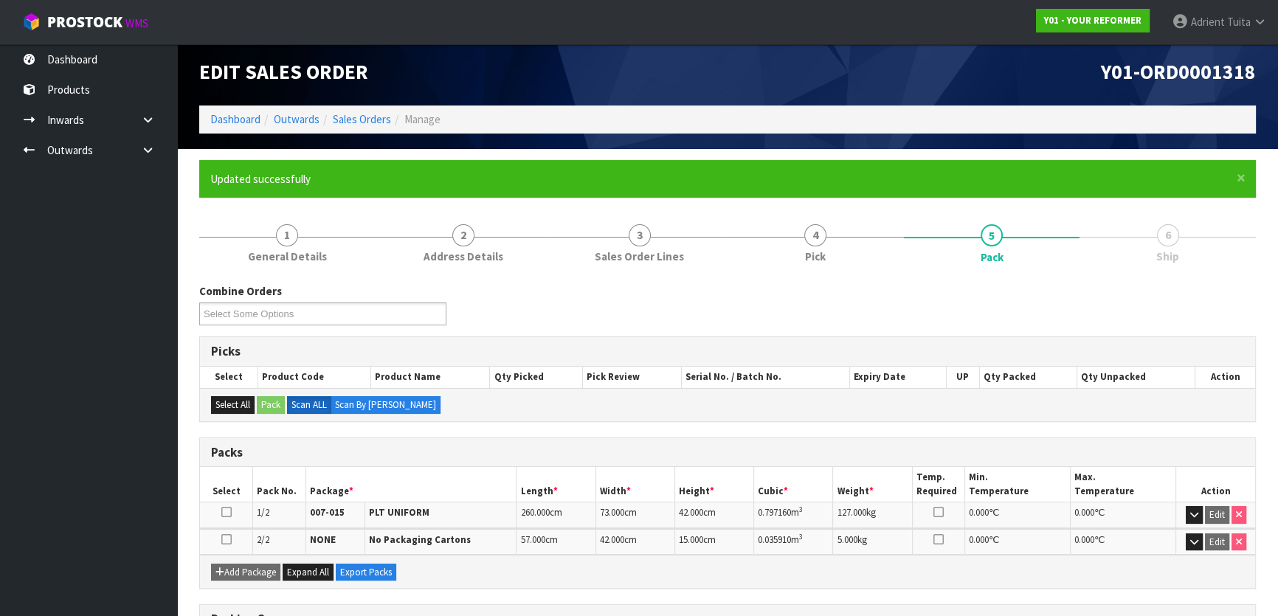
scroll to position [0, 0]
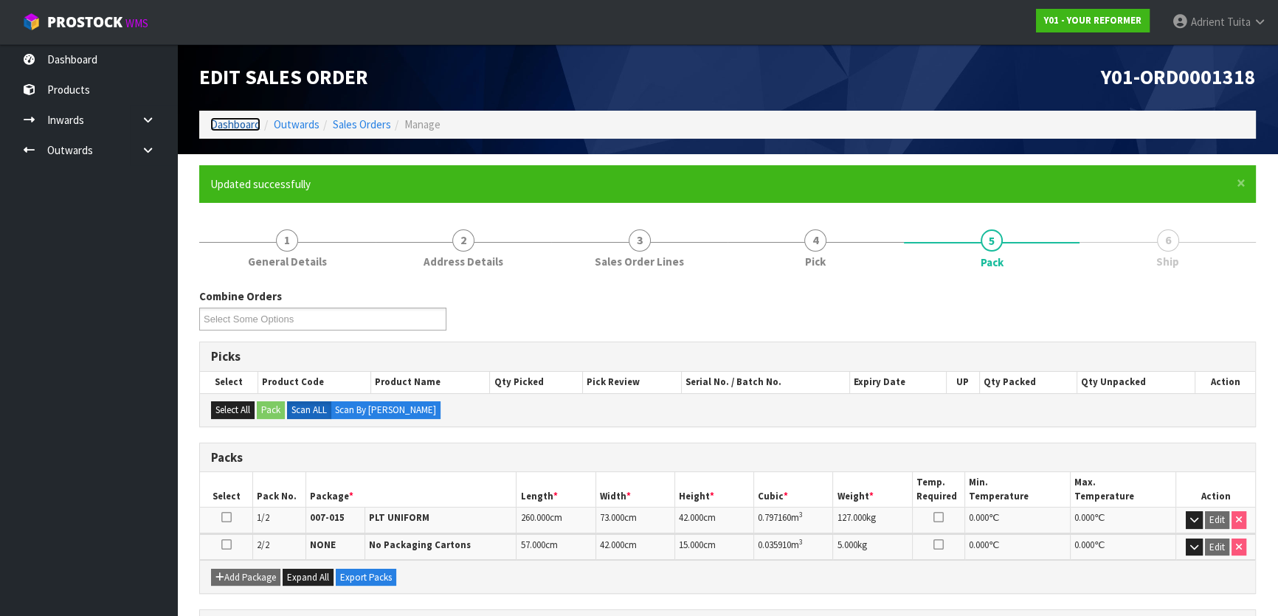
click at [244, 119] on link "Dashboard" at bounding box center [235, 124] width 50 height 14
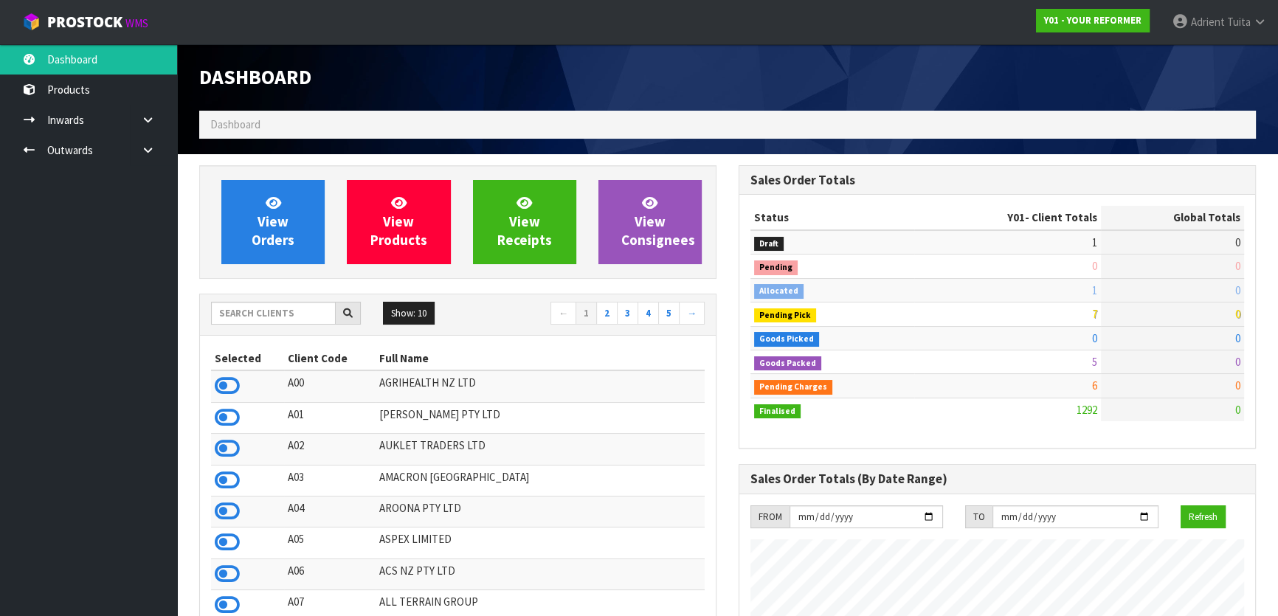
scroll to position [1116, 539]
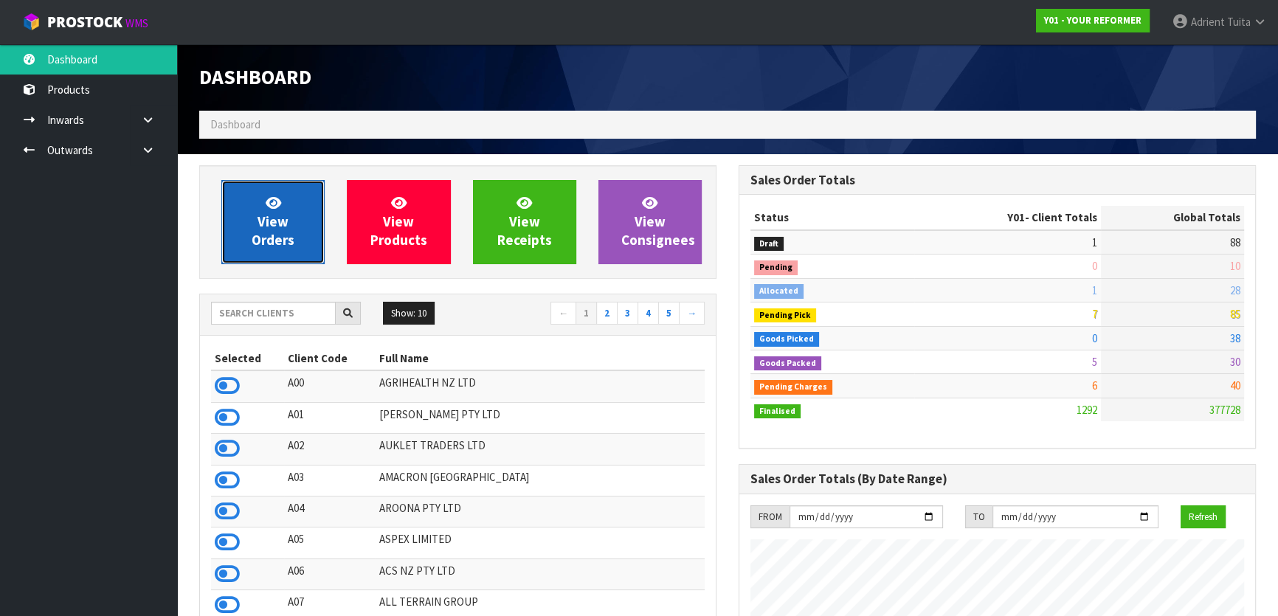
click at [238, 225] on link "View Orders" at bounding box center [272, 222] width 103 height 84
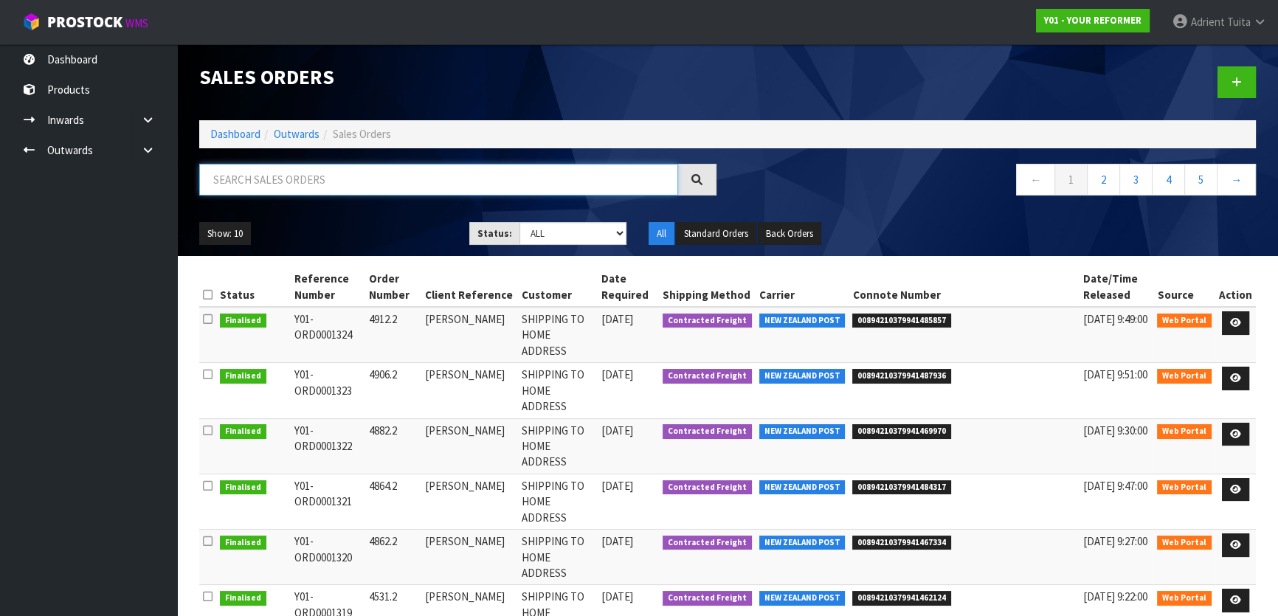
click at [310, 180] on input "text" at bounding box center [438, 180] width 479 height 32
click at [302, 187] on input "text" at bounding box center [438, 180] width 479 height 32
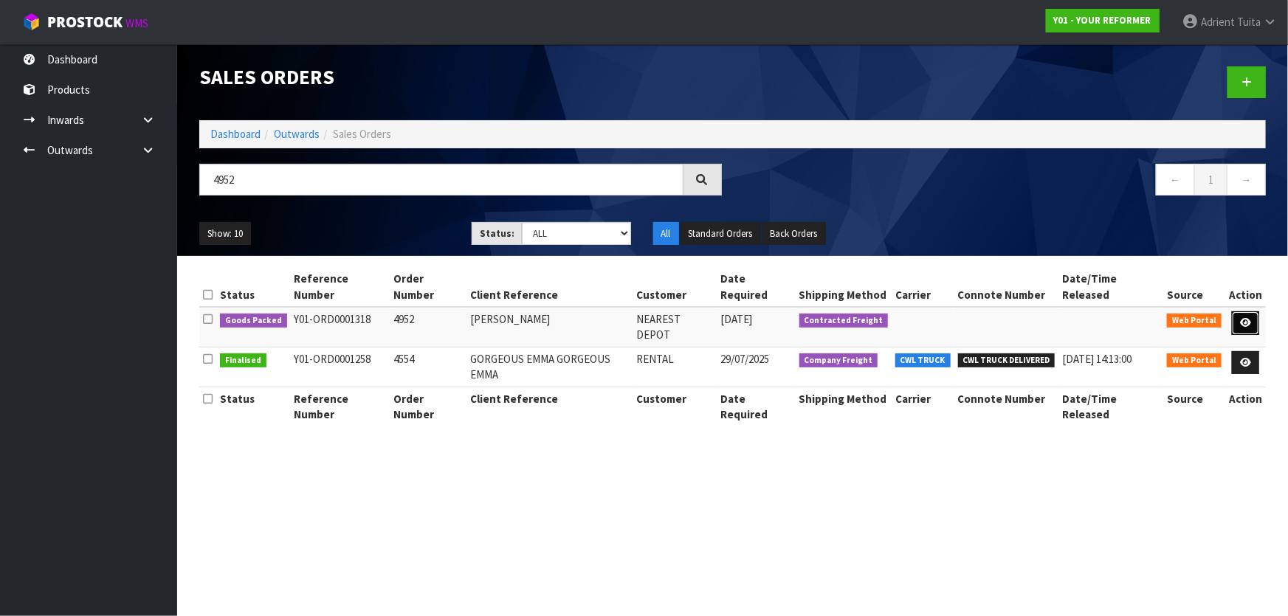
click at [1252, 311] on link at bounding box center [1245, 323] width 27 height 24
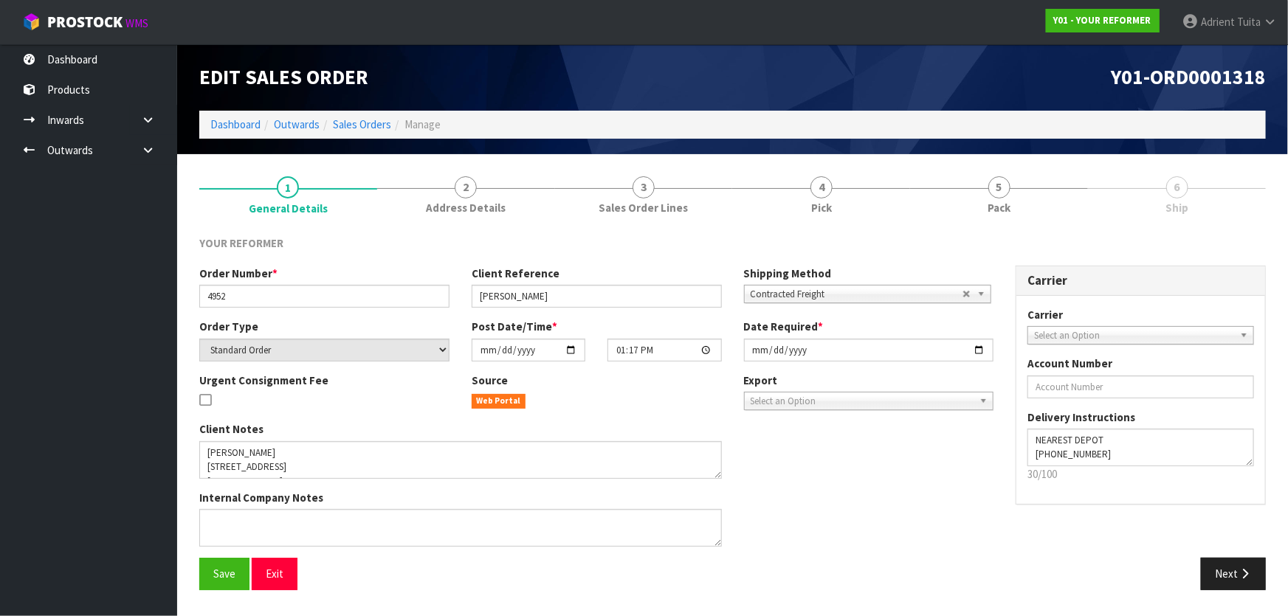
click at [1169, 194] on span "6" at bounding box center [1177, 187] width 22 height 22
click at [1007, 179] on span "5" at bounding box center [999, 187] width 22 height 22
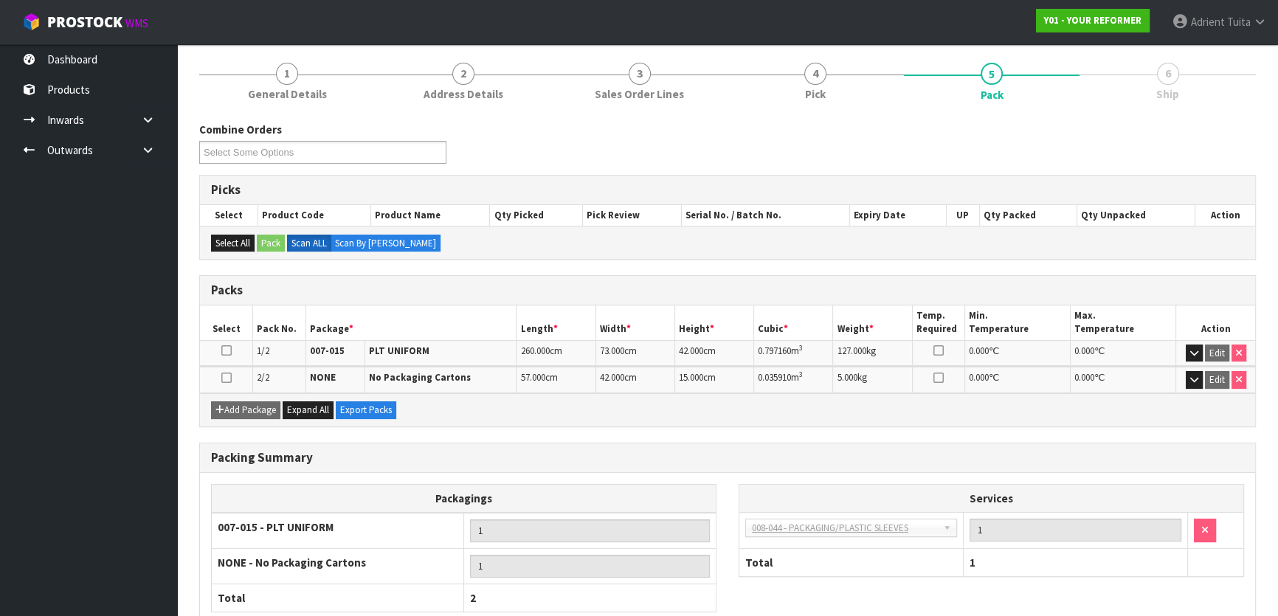
scroll to position [204, 0]
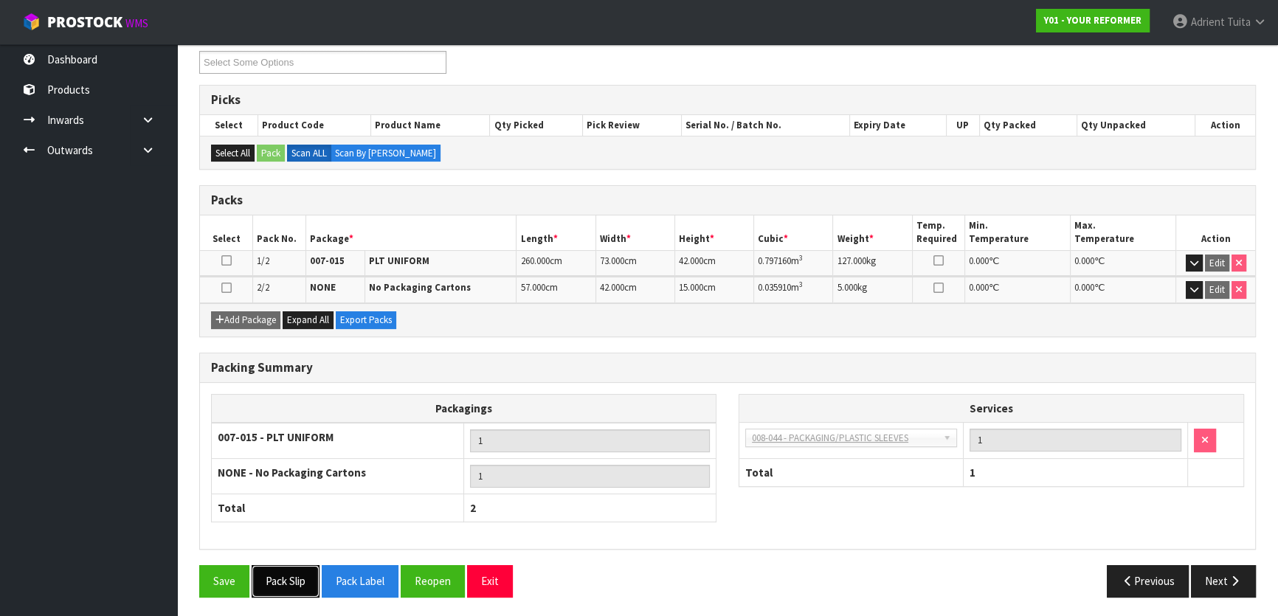
click at [298, 576] on button "Pack Slip" at bounding box center [286, 581] width 68 height 32
click at [366, 565] on button "Pack Label" at bounding box center [360, 581] width 77 height 32
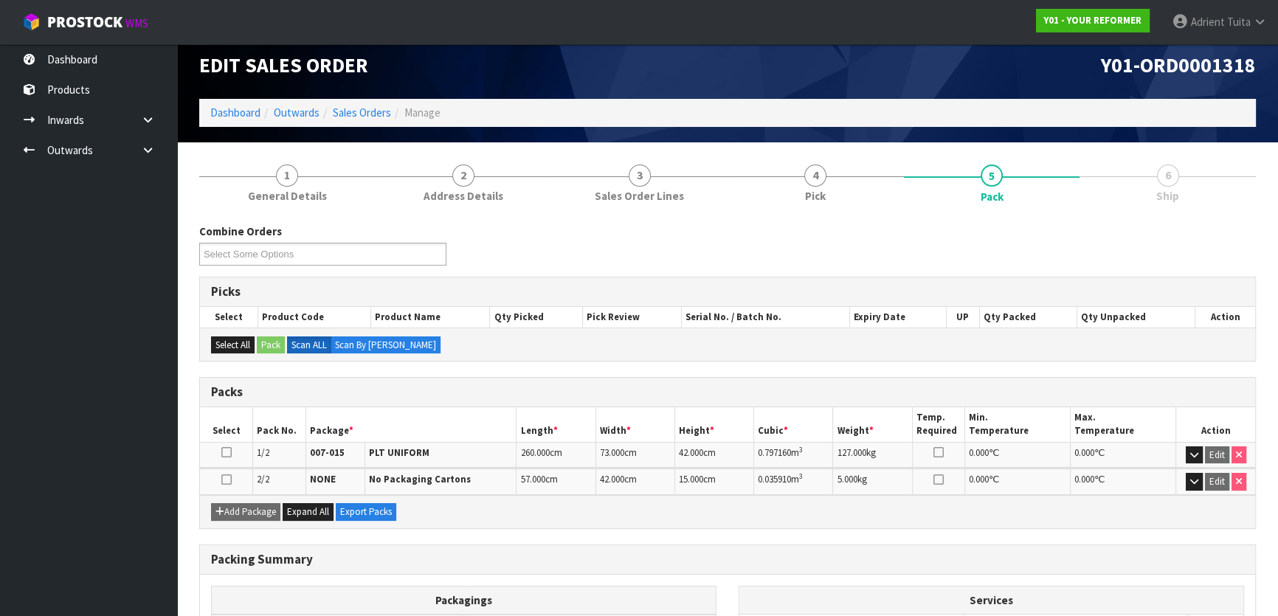
scroll to position [0, 0]
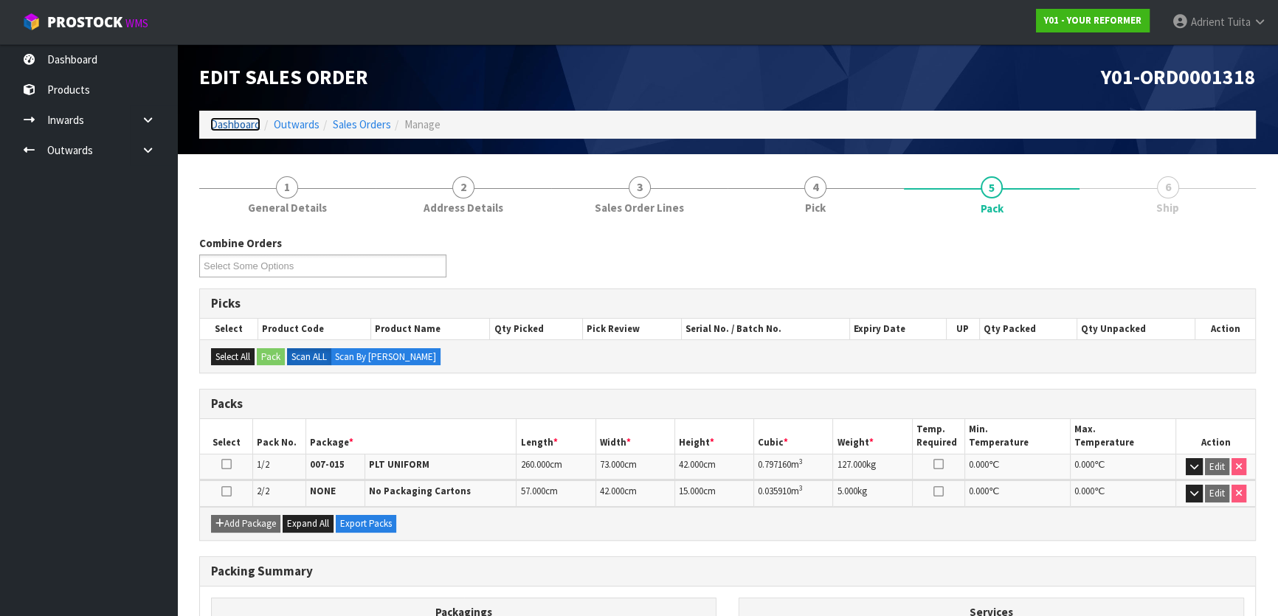
click at [244, 129] on link "Dashboard" at bounding box center [235, 124] width 50 height 14
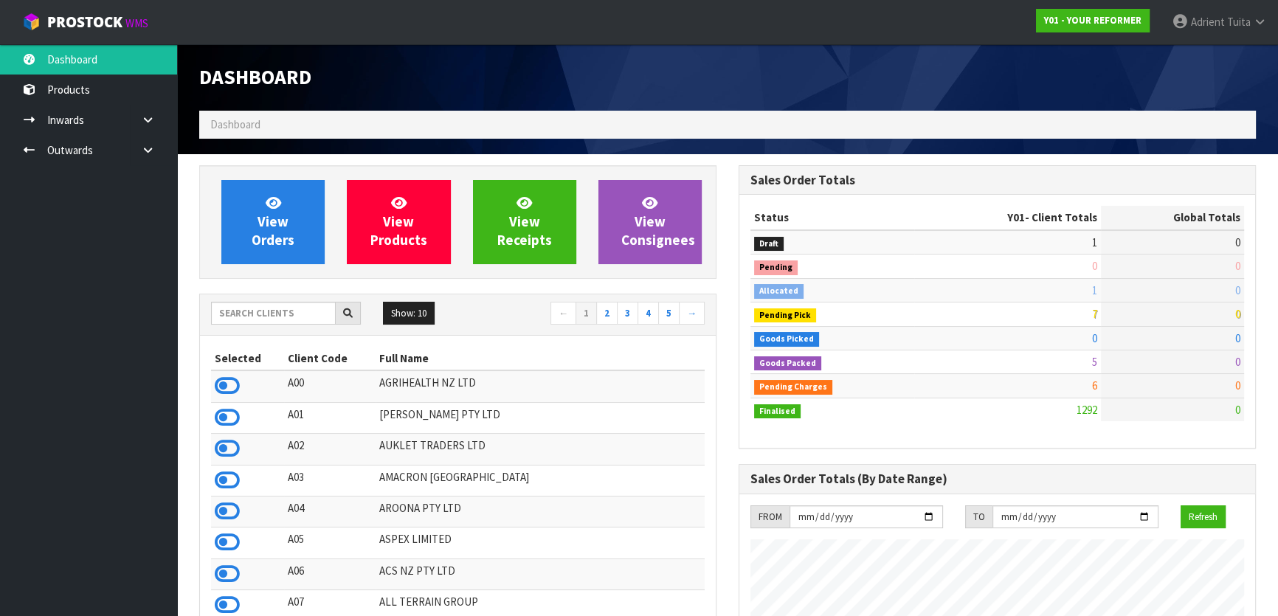
scroll to position [1116, 539]
click at [323, 303] on input "text" at bounding box center [273, 313] width 125 height 23
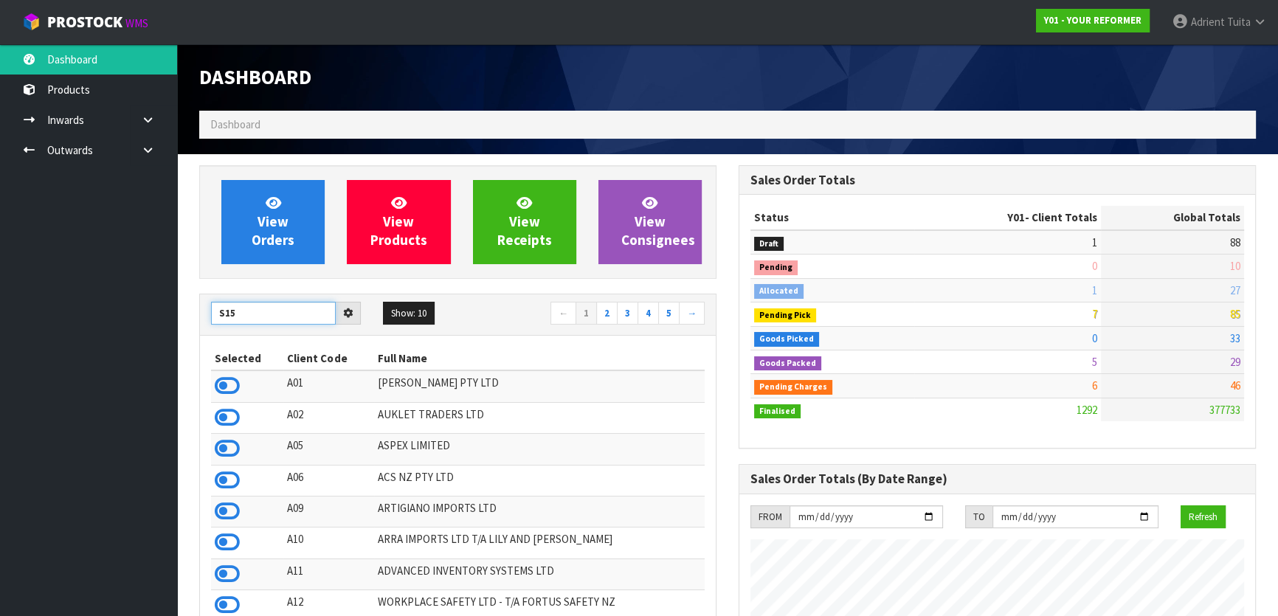
type input "S15"
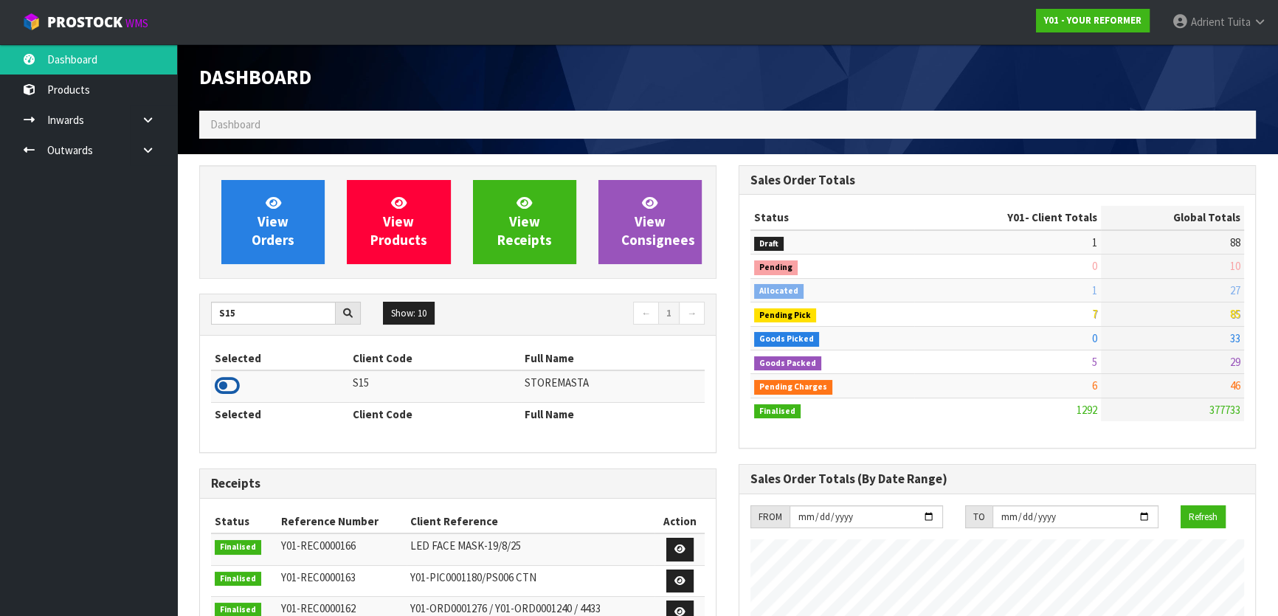
click at [222, 385] on icon at bounding box center [227, 386] width 25 height 22
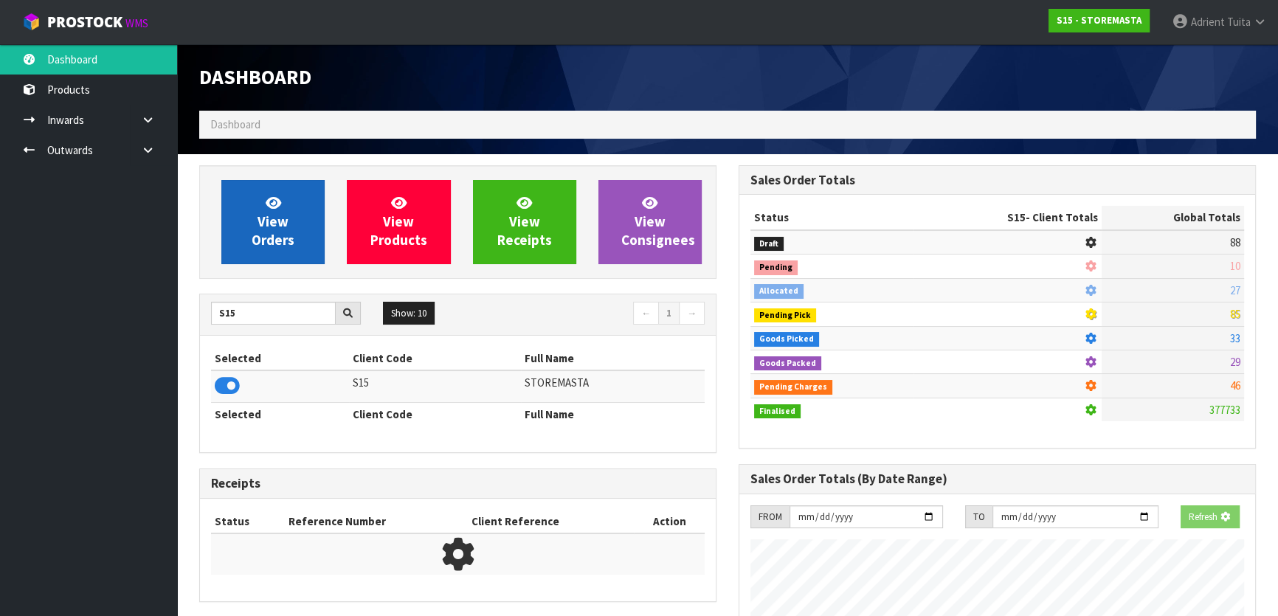
scroll to position [737117, 737478]
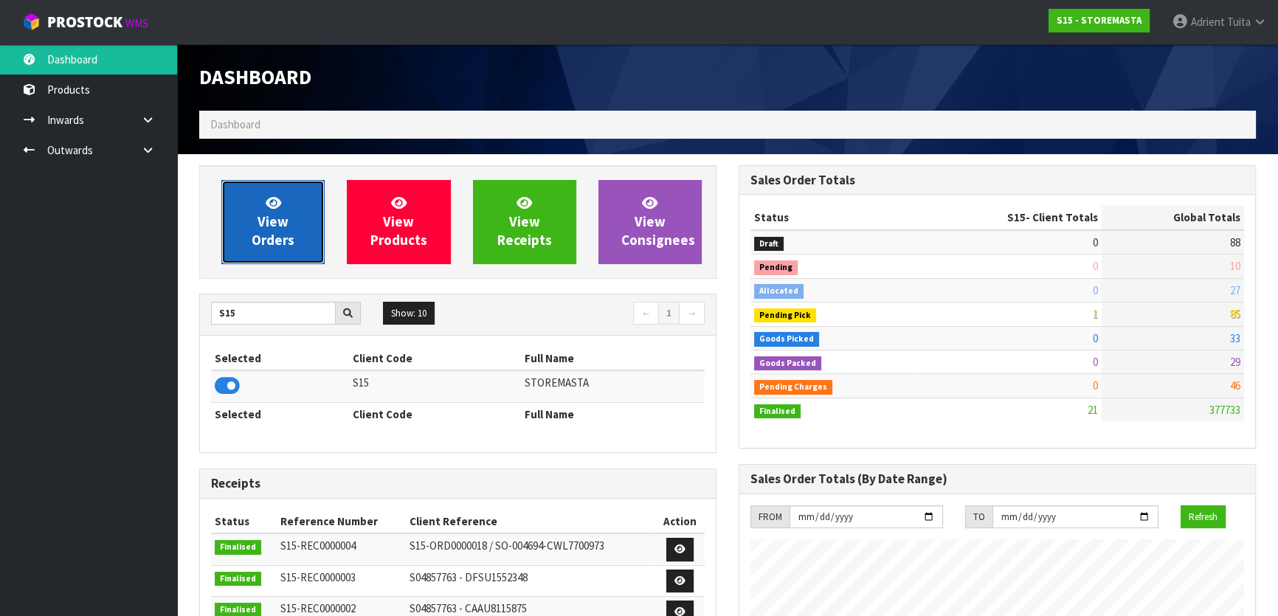
click at [265, 227] on span "View Orders" at bounding box center [273, 221] width 43 height 55
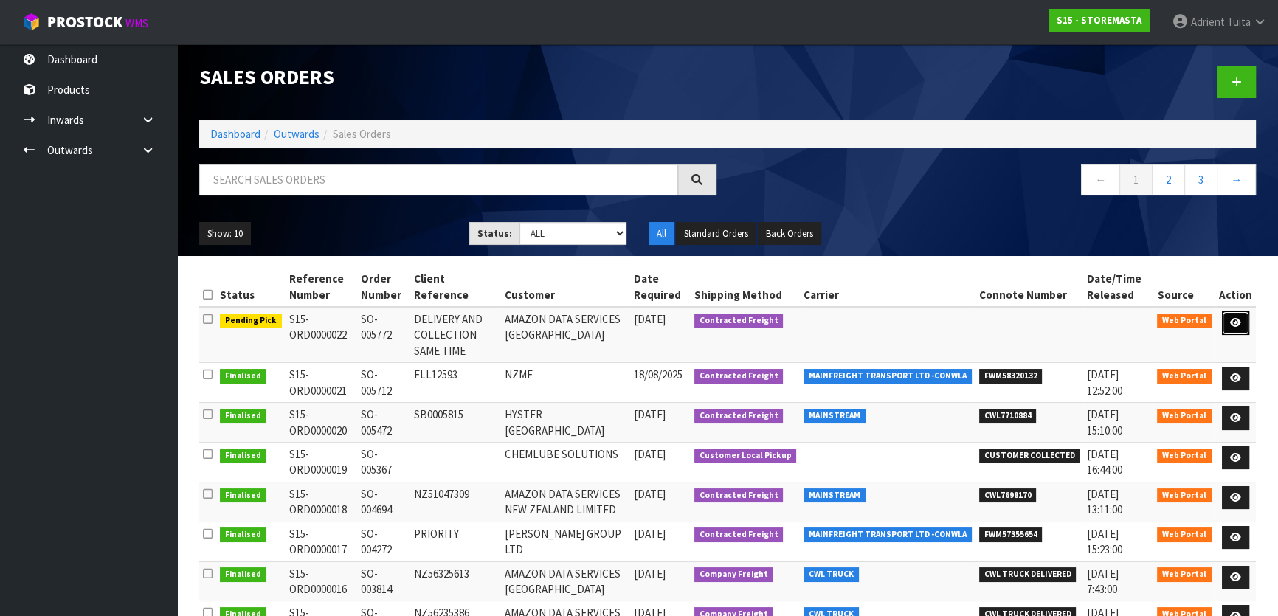
click at [1232, 320] on icon at bounding box center [1235, 323] width 11 height 10
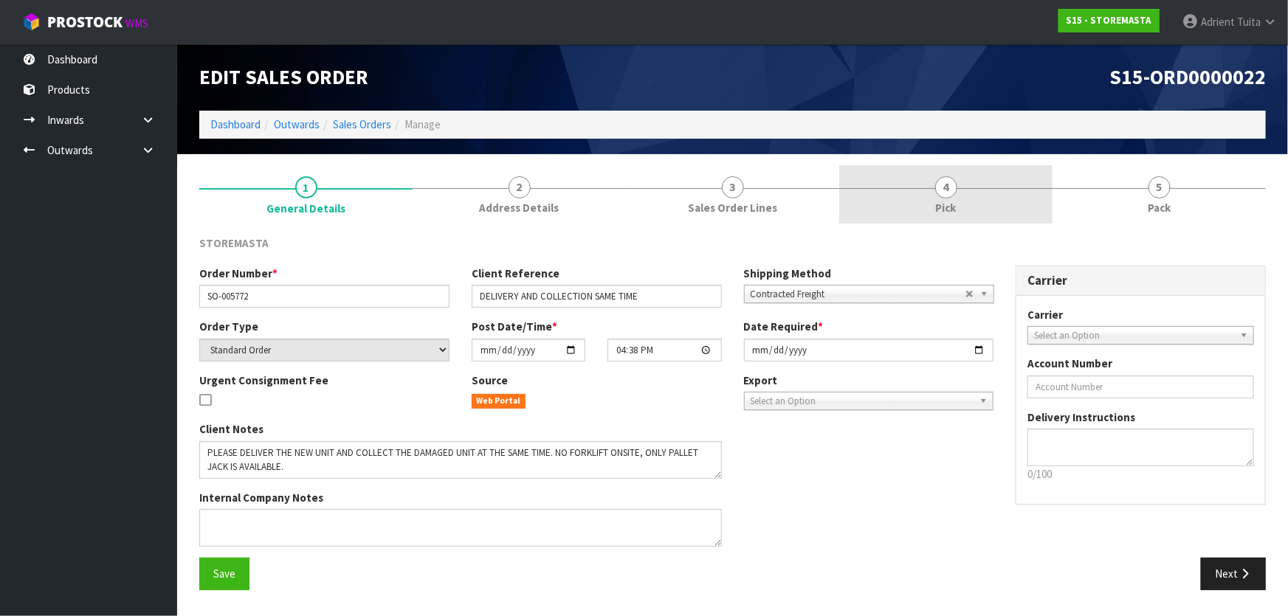
click at [988, 202] on link "4 Pick" at bounding box center [945, 194] width 213 height 58
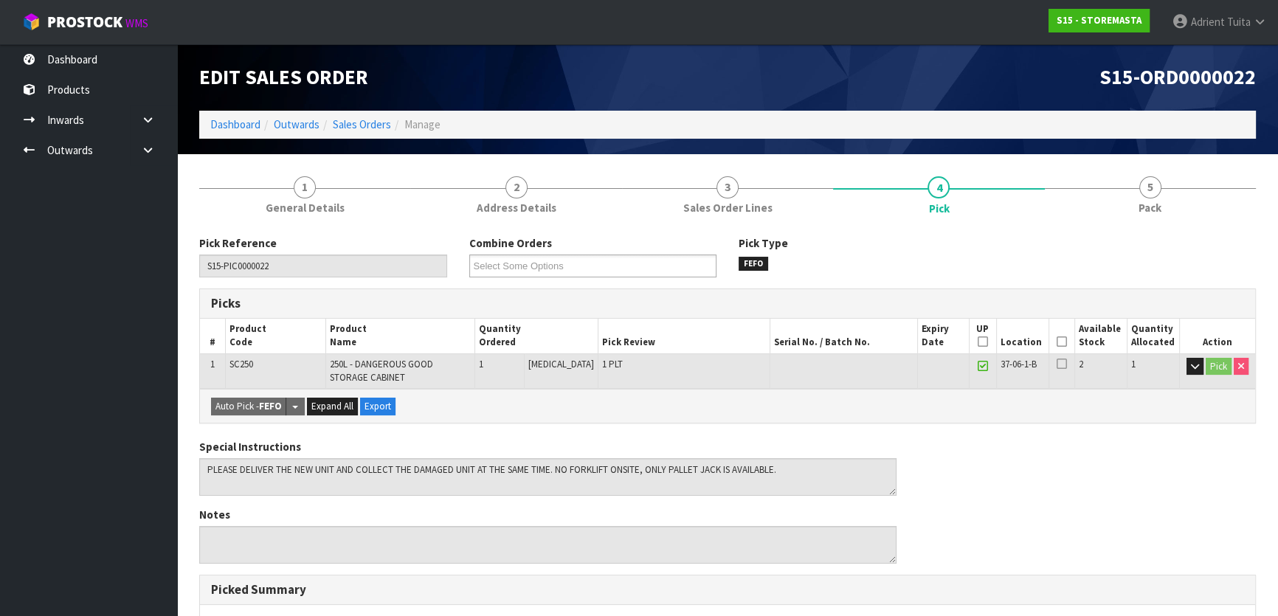
click at [1064, 340] on th "Picked" at bounding box center [1062, 336] width 26 height 35
click at [1063, 340] on th "Picked" at bounding box center [1062, 336] width 26 height 35
click at [1061, 342] on icon at bounding box center [1062, 342] width 10 height 1
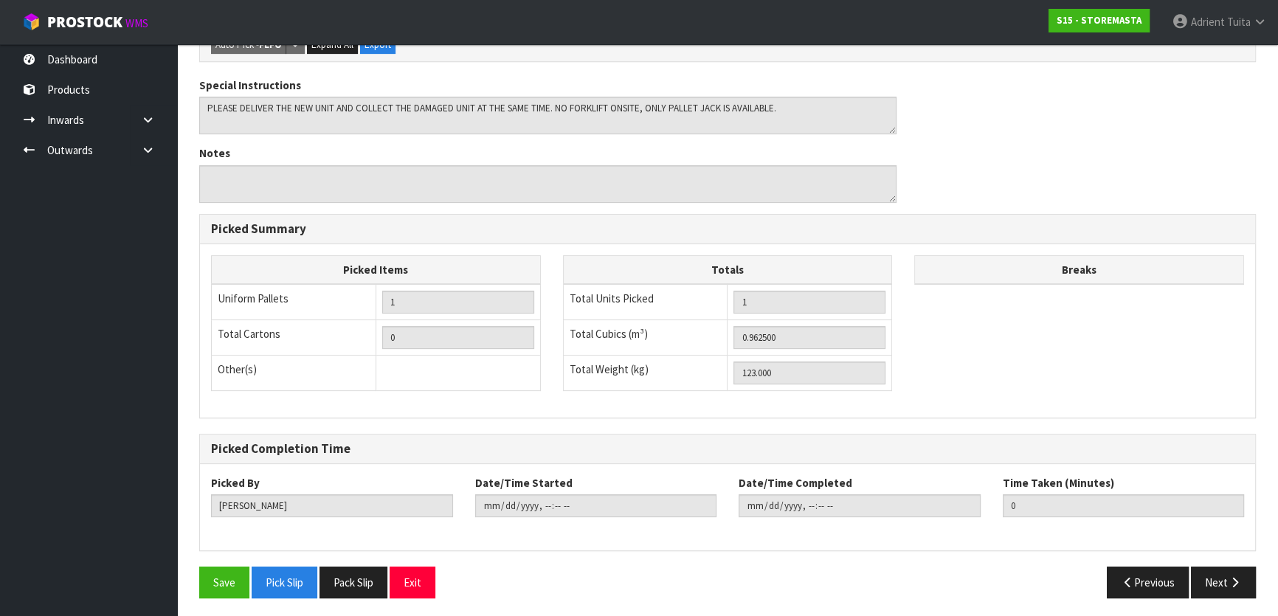
scroll to position [416, 0]
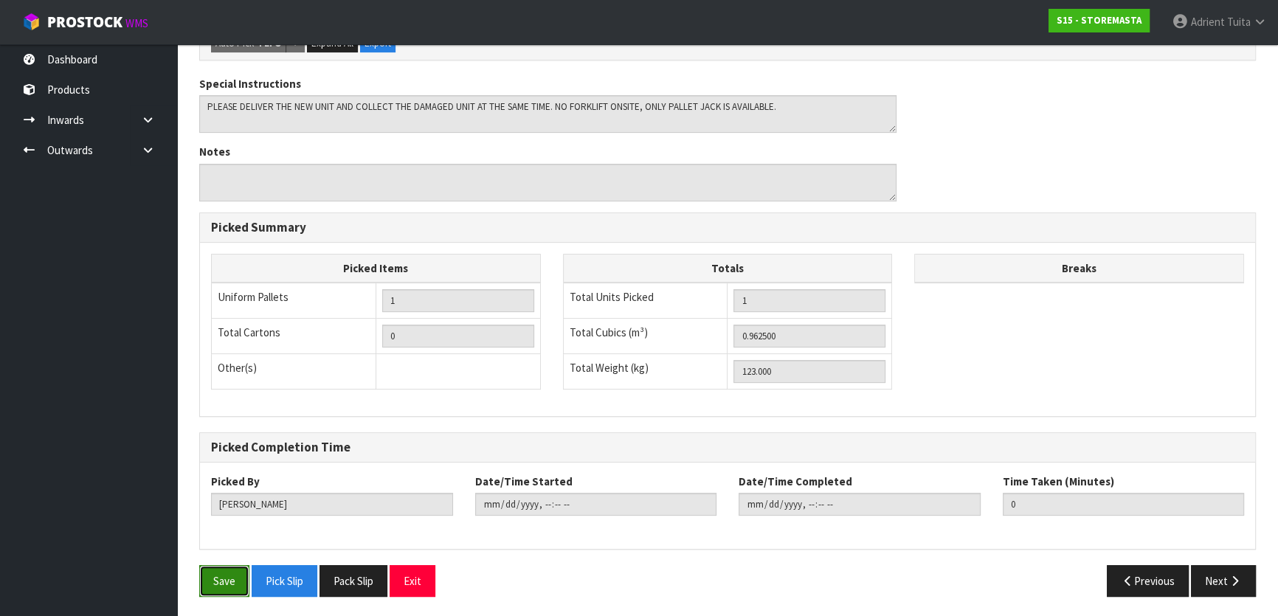
click at [221, 565] on button "Save" at bounding box center [224, 581] width 50 height 32
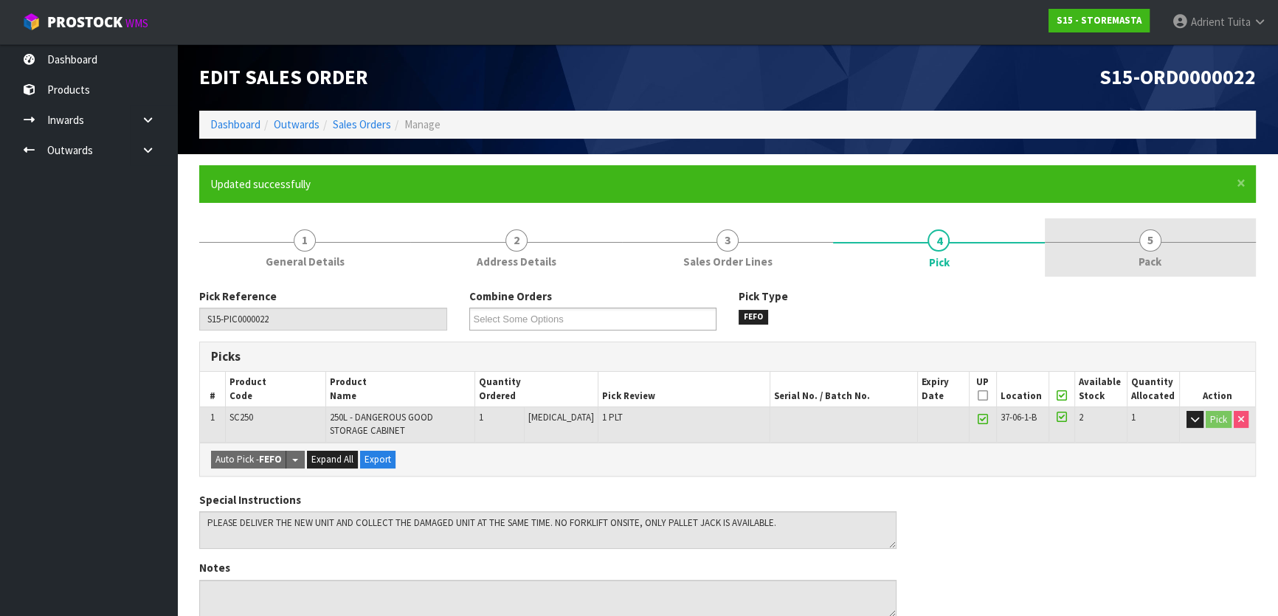
click at [1182, 258] on link "5 Pack" at bounding box center [1150, 247] width 211 height 58
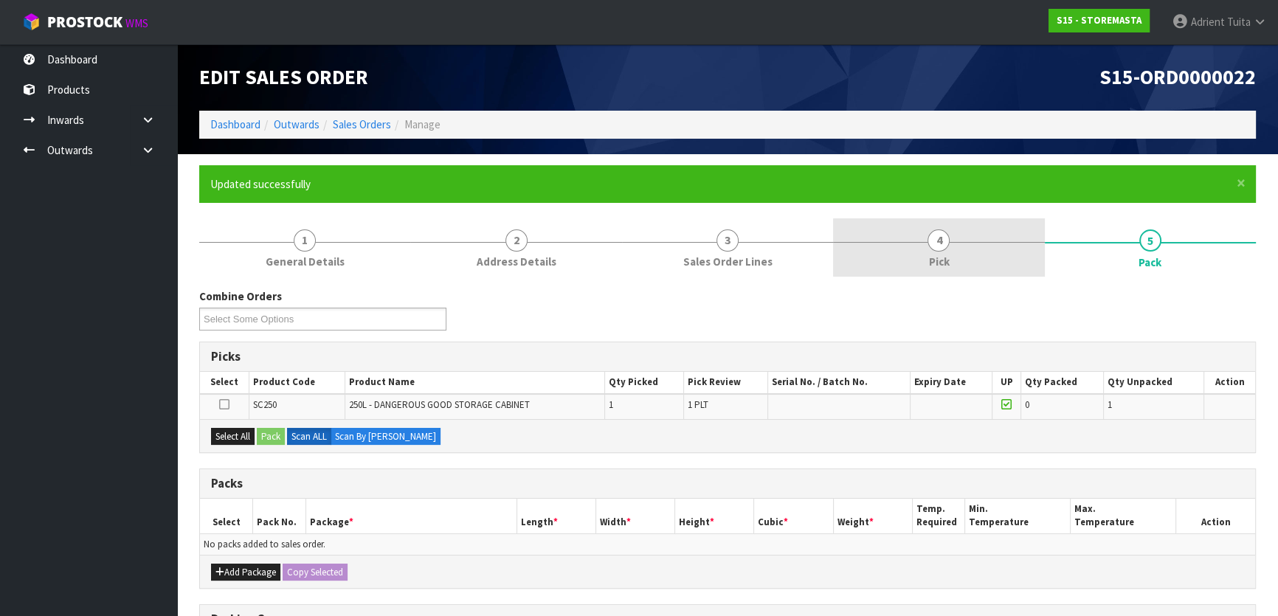
click at [965, 258] on link "4 Pick" at bounding box center [938, 247] width 211 height 58
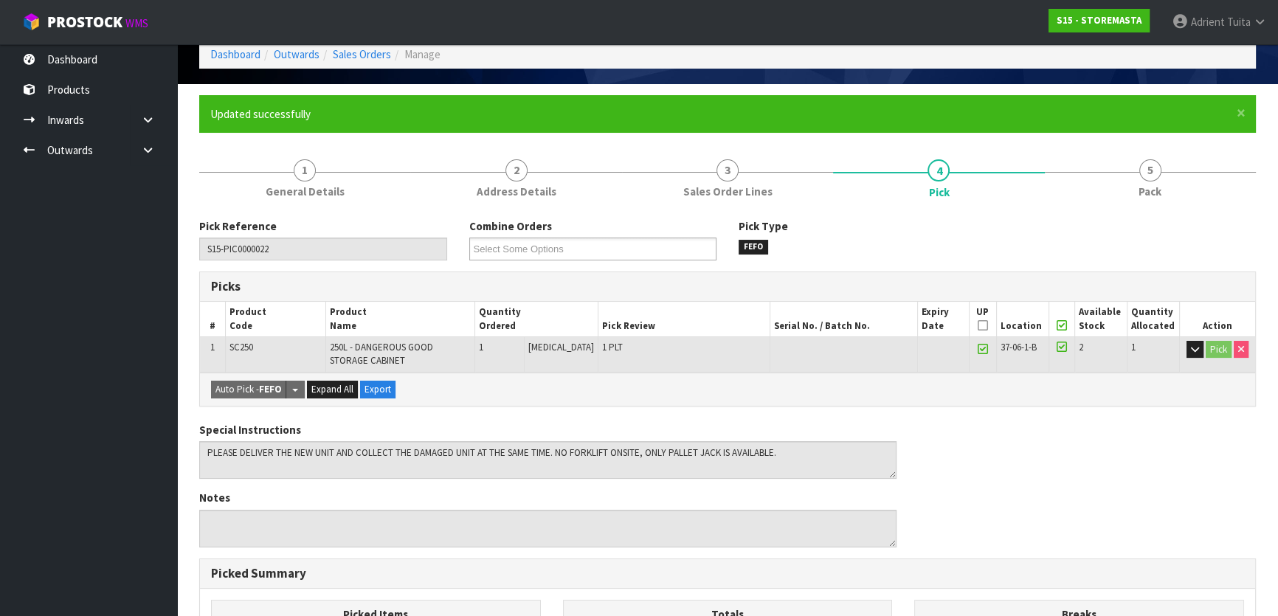
scroll to position [134, 0]
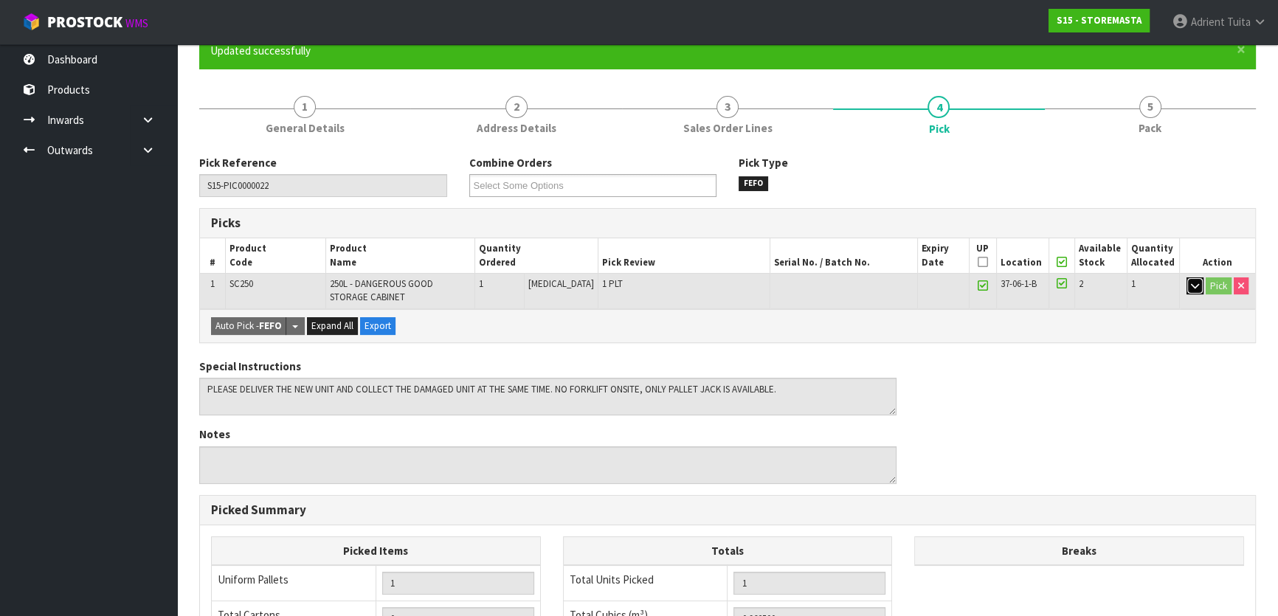
click at [1196, 289] on button "button" at bounding box center [1195, 286] width 17 height 18
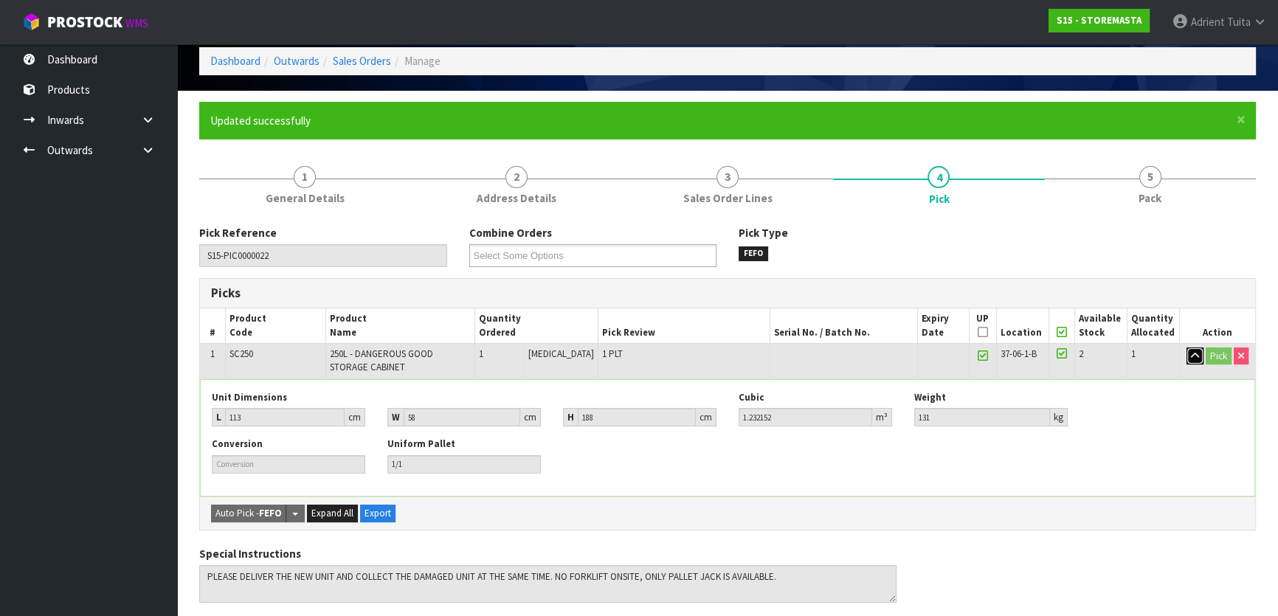
scroll to position [0, 0]
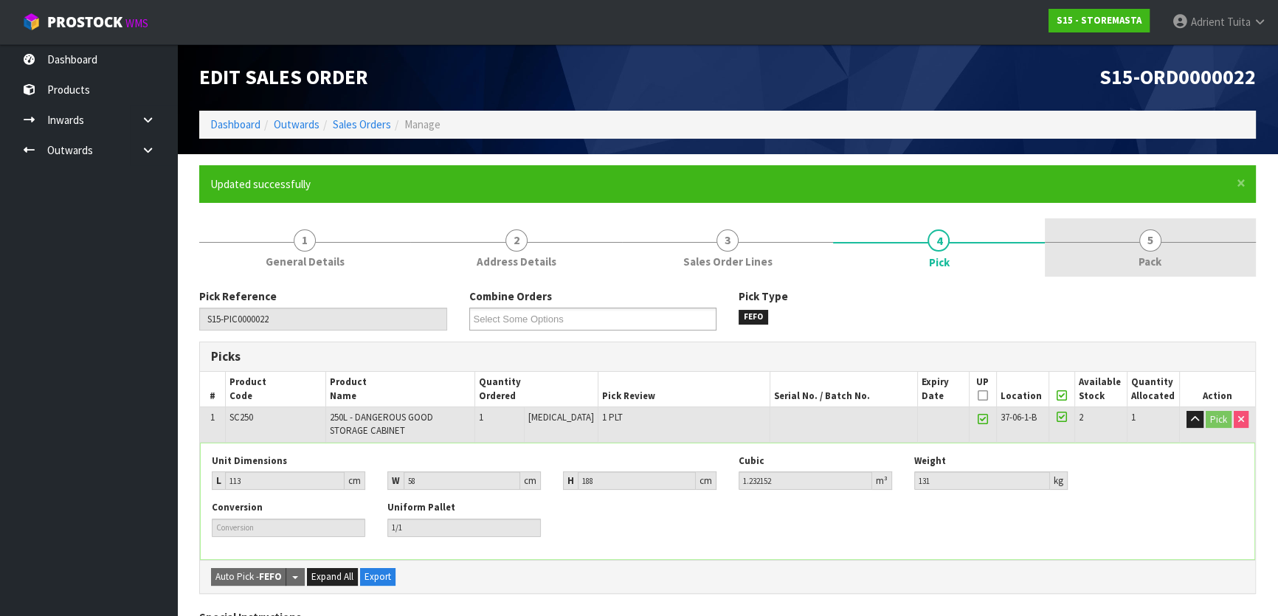
click at [1222, 238] on link "5 Pack" at bounding box center [1150, 247] width 211 height 58
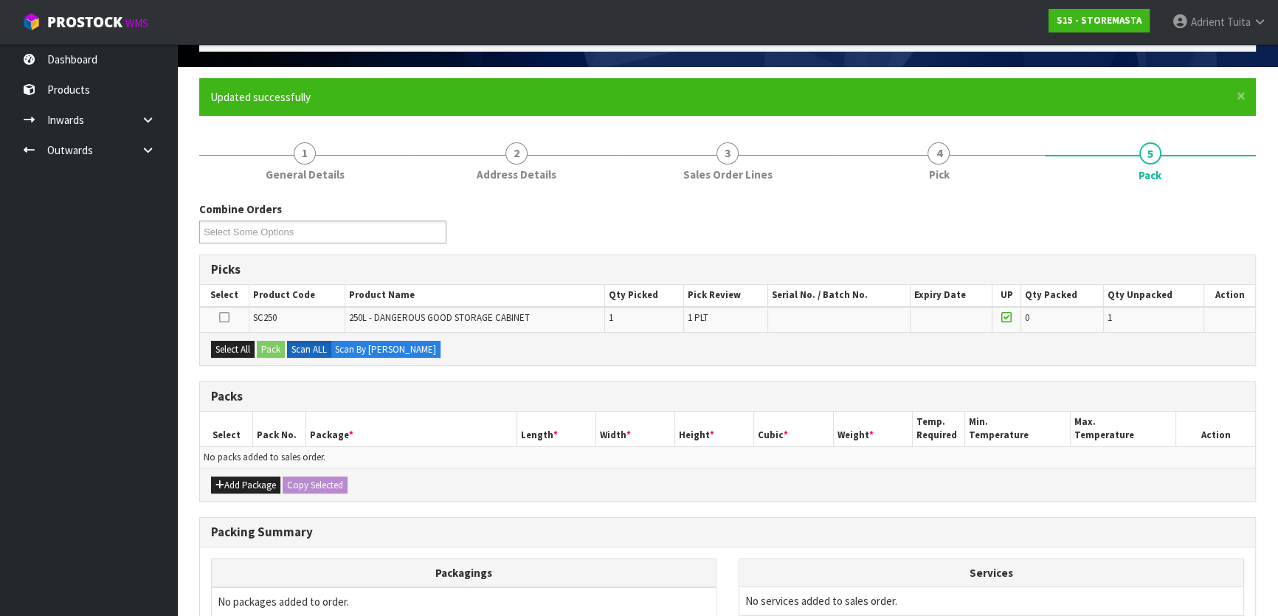
scroll to position [243, 0]
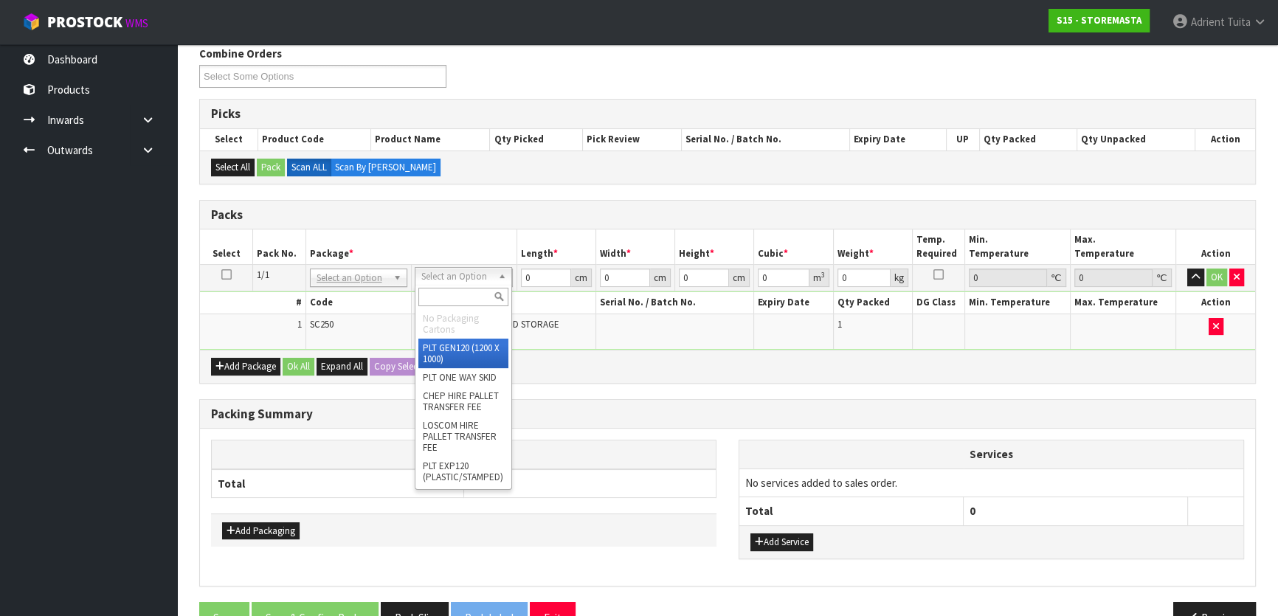
click at [473, 293] on input "text" at bounding box center [463, 297] width 90 height 18
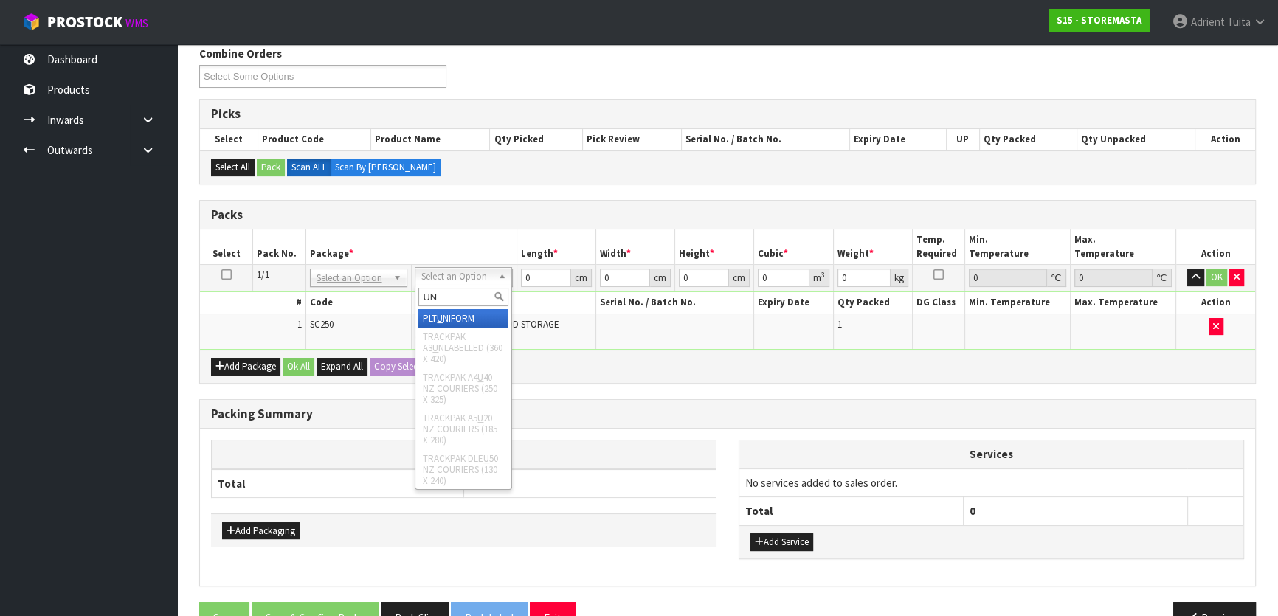
type input "UNI"
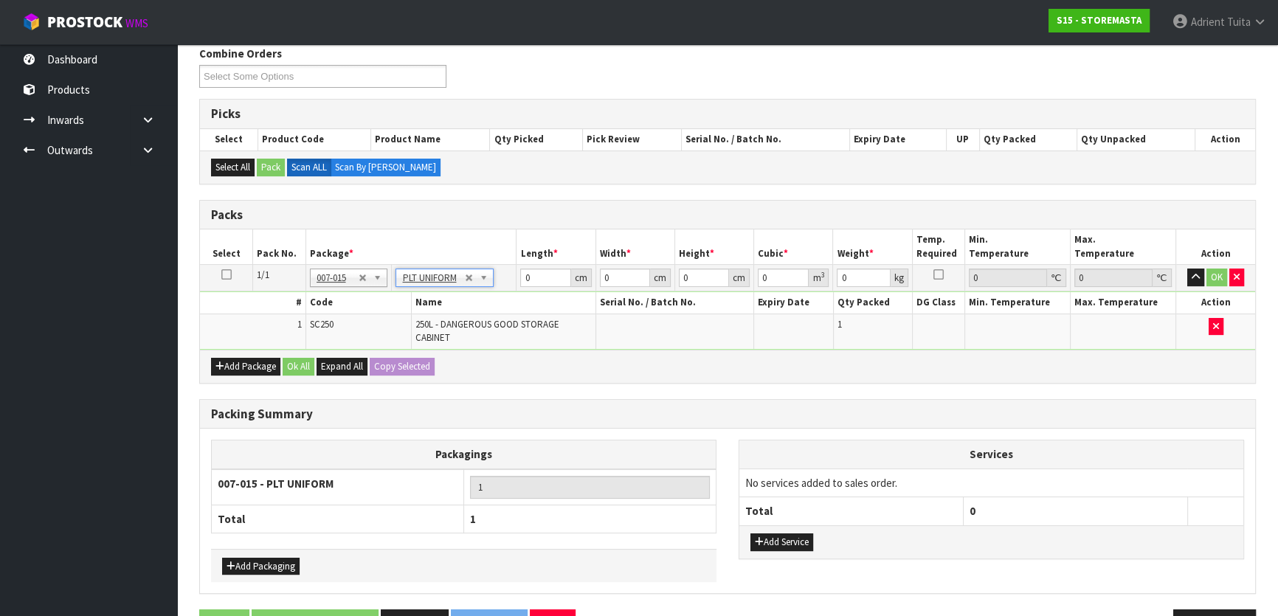
type input "123"
click at [531, 282] on input "0" at bounding box center [545, 278] width 50 height 18
type input "113"
type input "58"
type input "1"
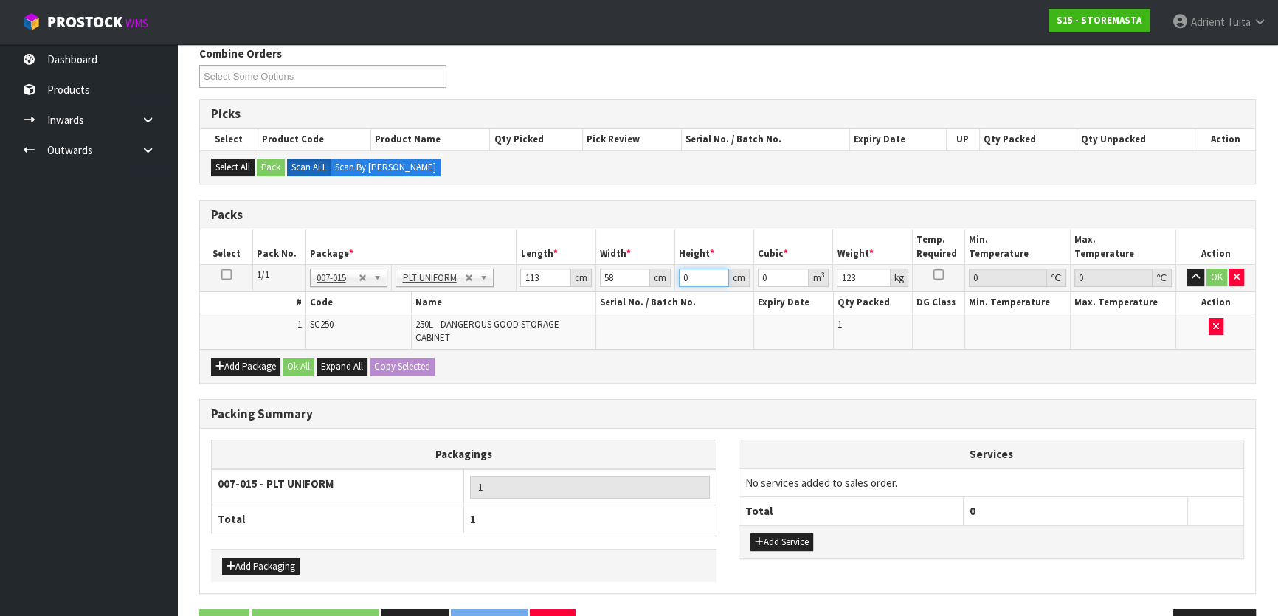
type input "0.006554"
type input "18"
type input "0.117972"
type input "188"
type input "1.232152"
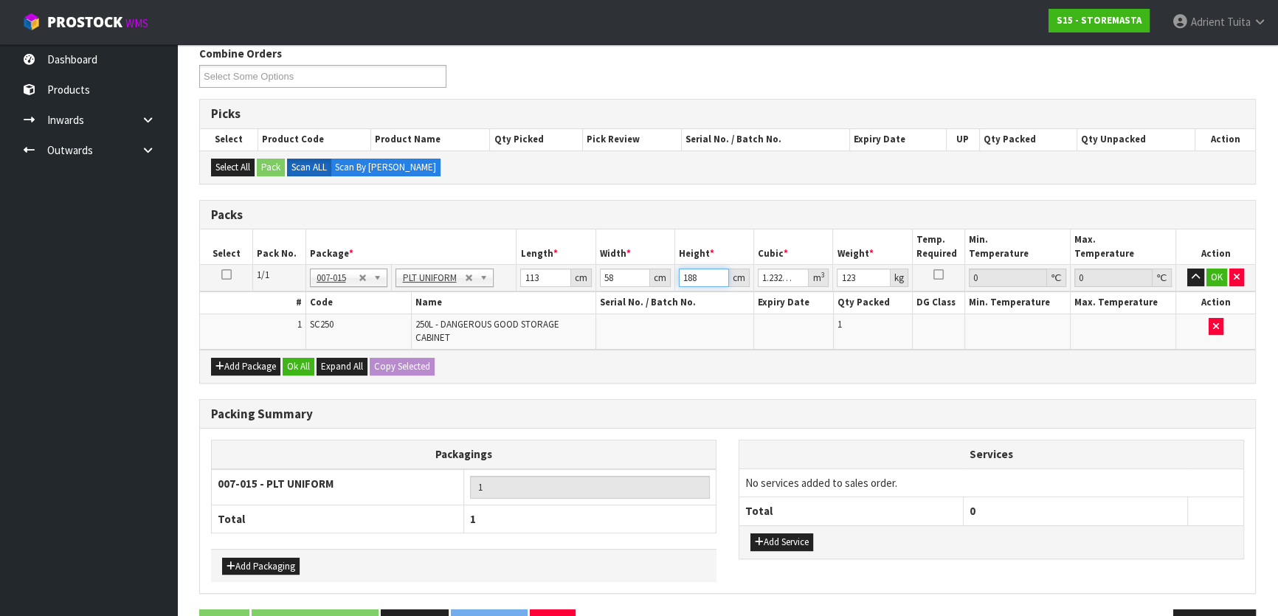
type input "188"
type input "132"
click at [1216, 281] on button "OK" at bounding box center [1217, 278] width 21 height 18
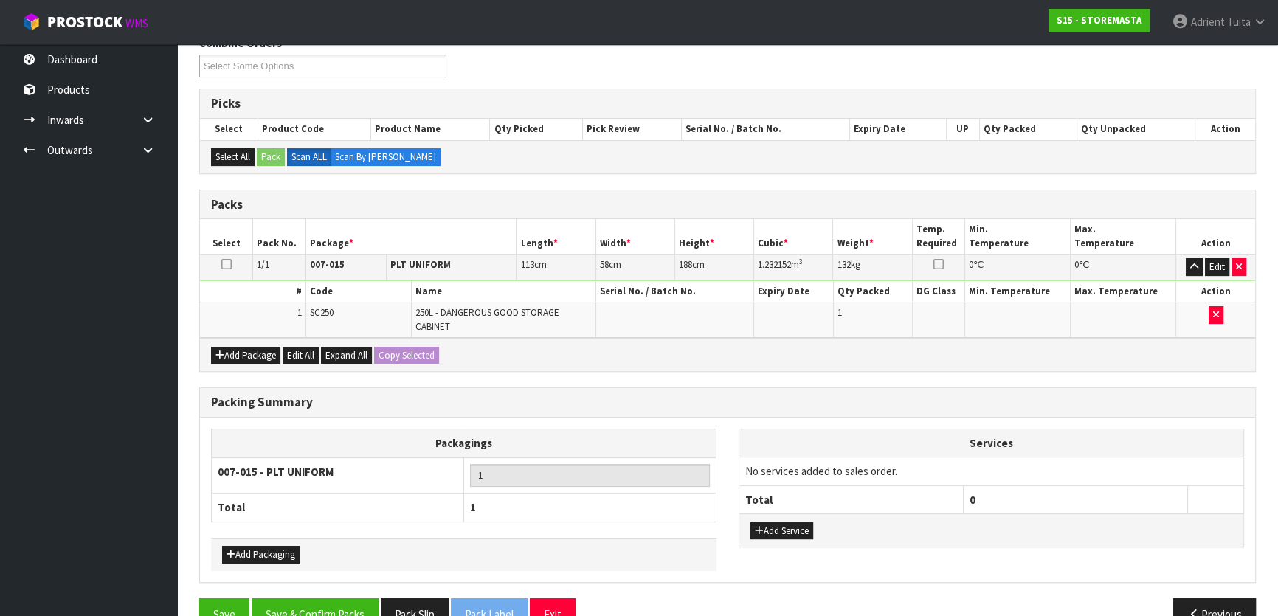
scroll to position [286, 0]
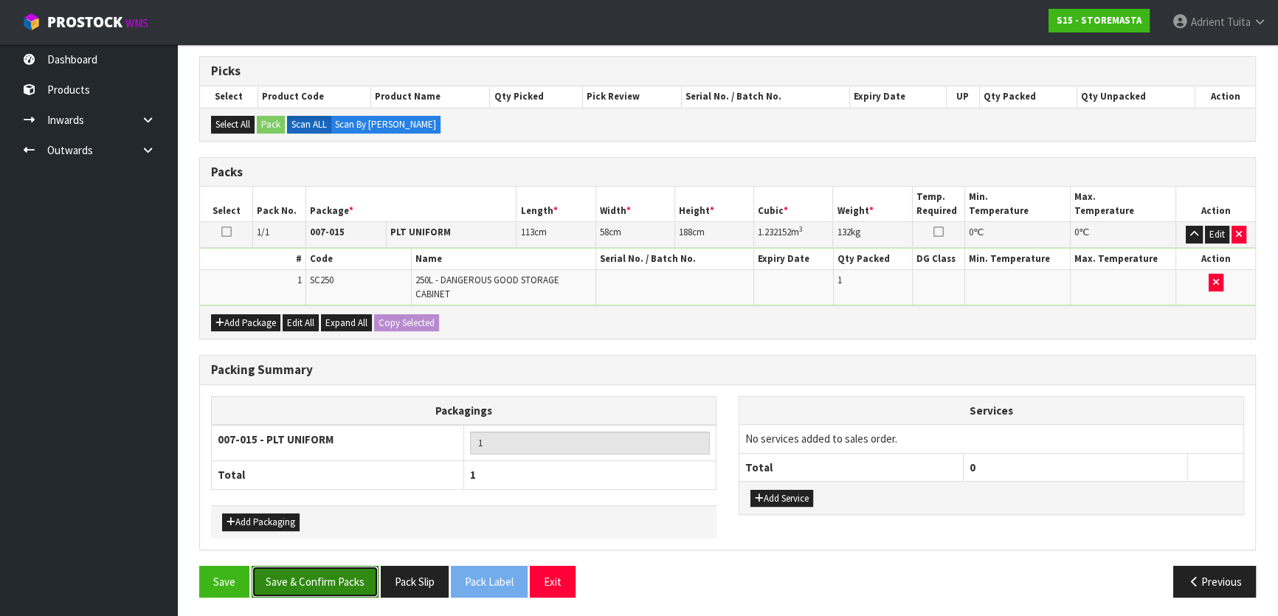
click at [372, 581] on button "Save & Confirm Packs" at bounding box center [315, 582] width 127 height 32
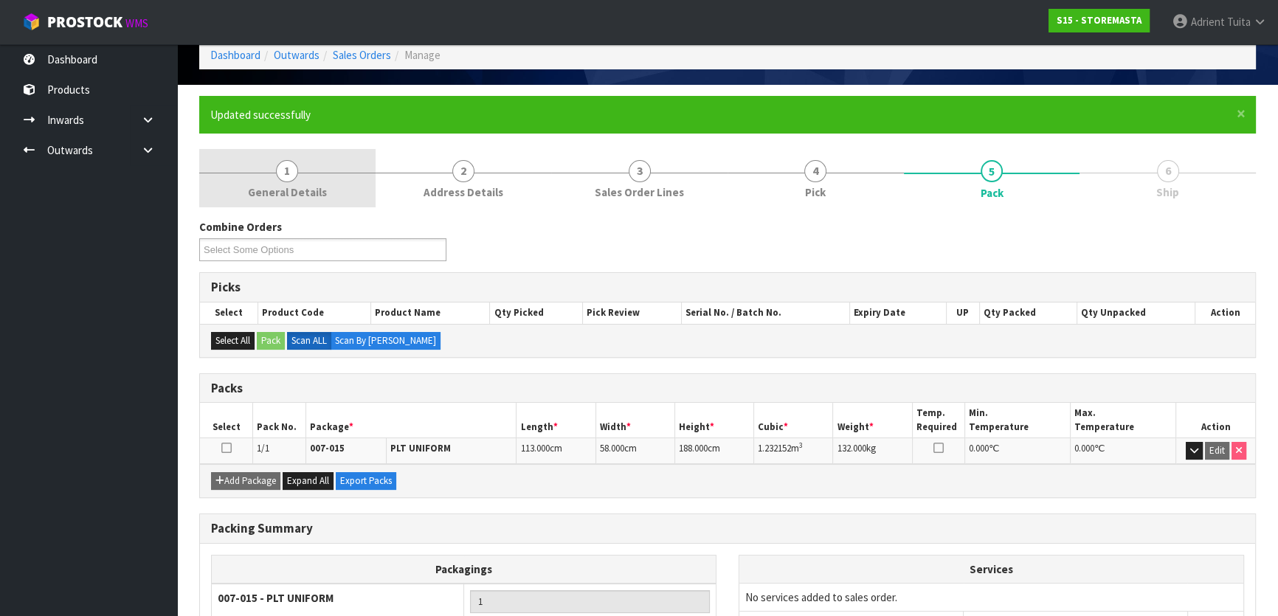
scroll to position [0, 0]
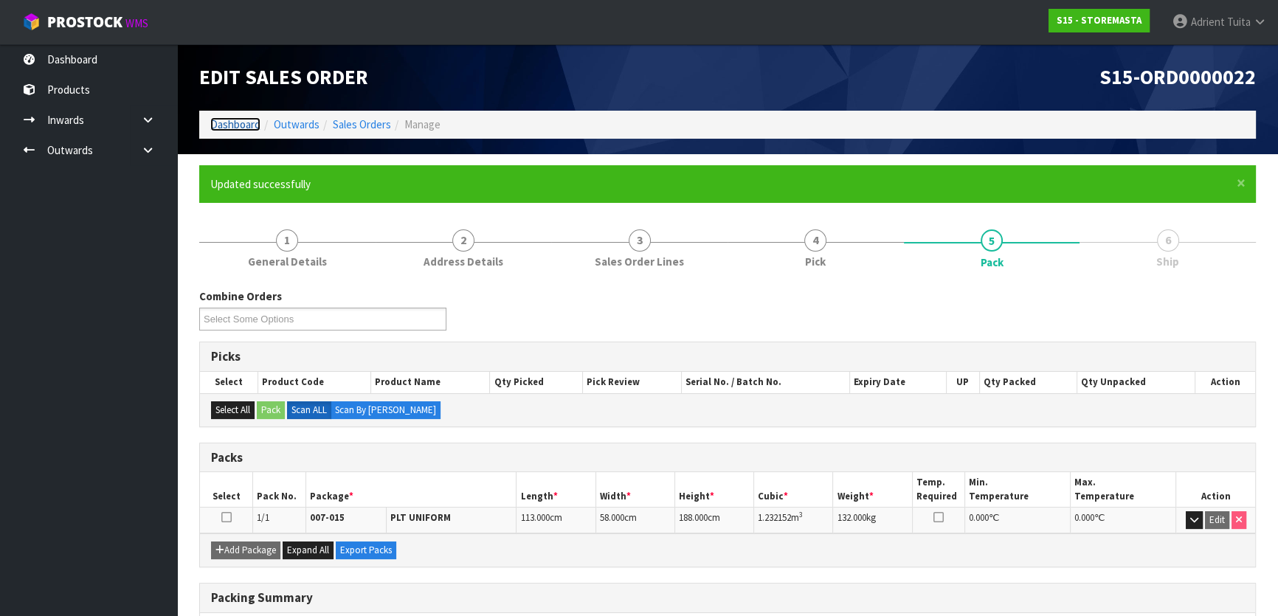
click at [232, 127] on link "Dashboard" at bounding box center [235, 124] width 50 height 14
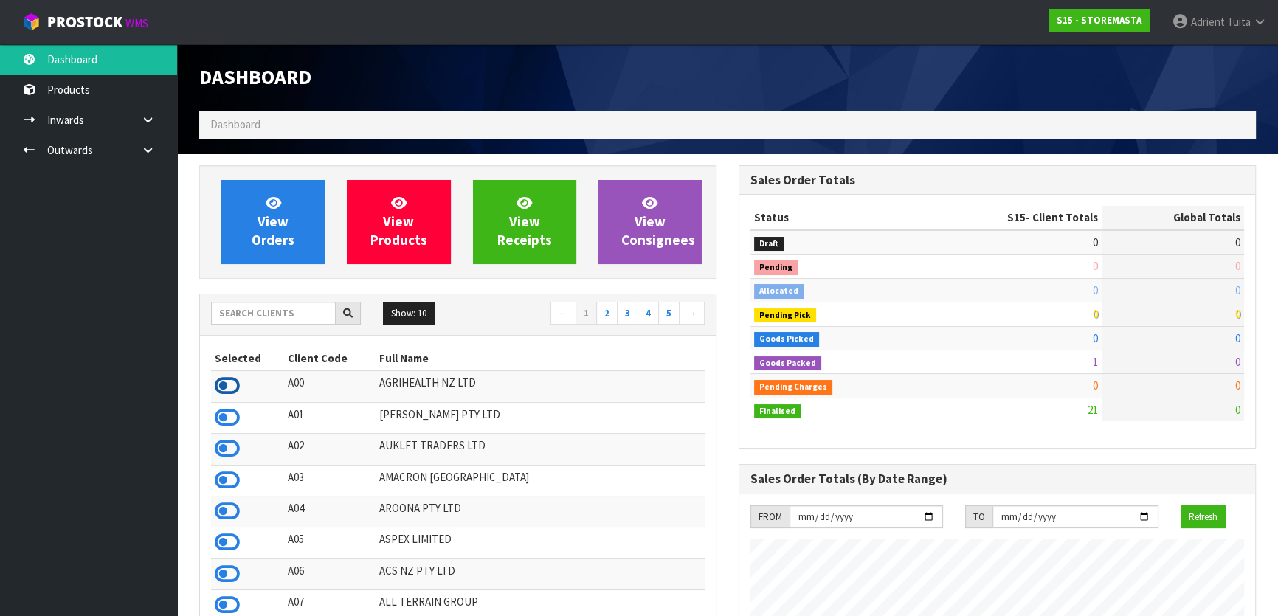
scroll to position [901, 539]
click at [236, 385] on icon at bounding box center [227, 386] width 25 height 22
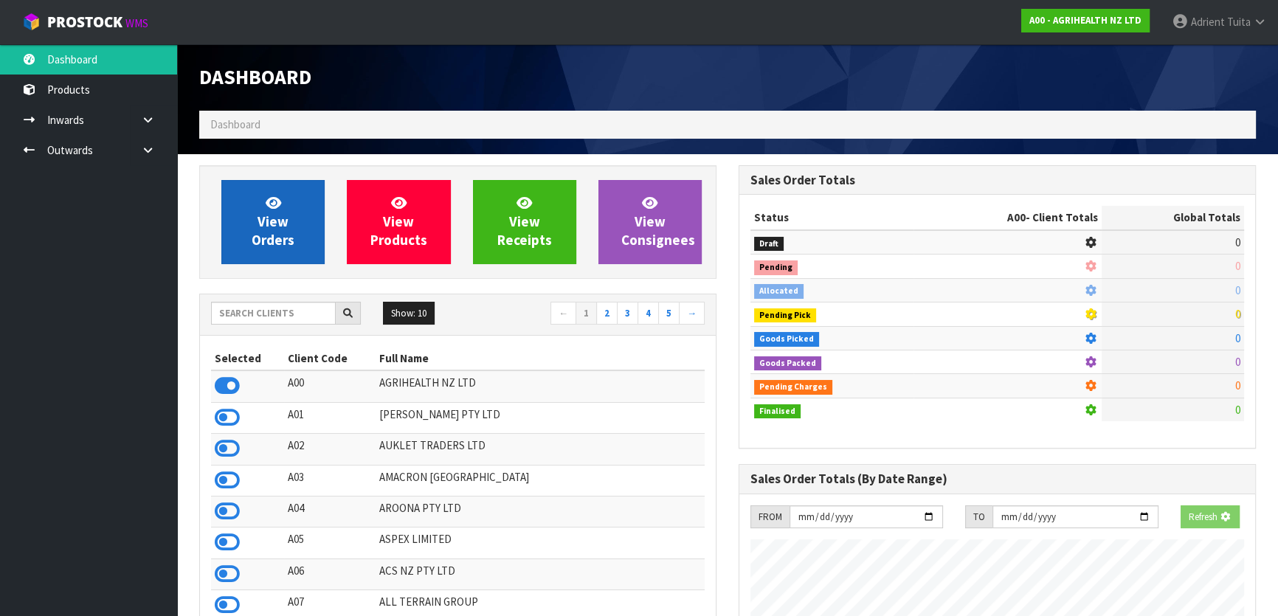
scroll to position [919, 539]
click at [258, 204] on link "View Orders" at bounding box center [272, 222] width 103 height 84
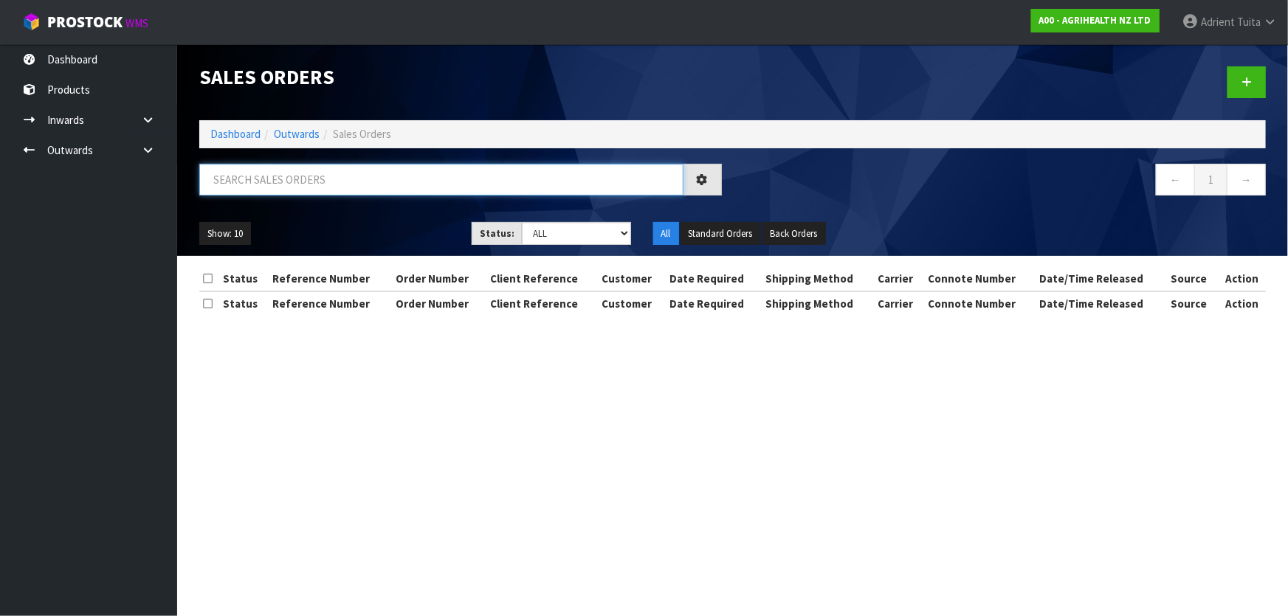
click at [280, 182] on input "text" at bounding box center [441, 180] width 484 height 32
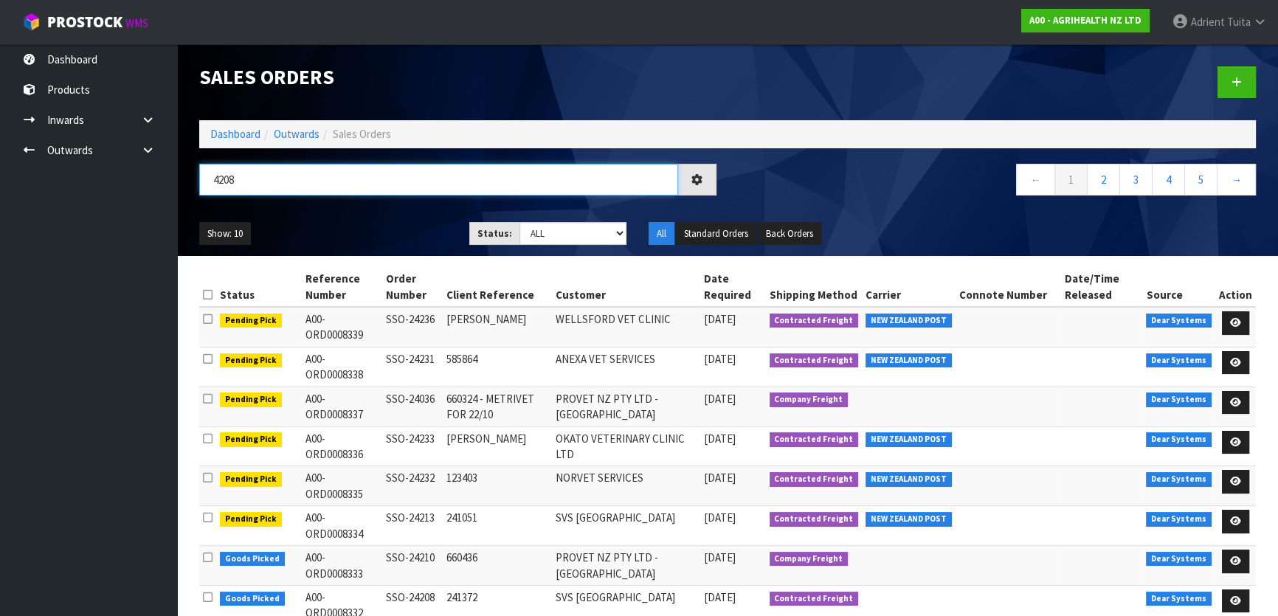
type input "4208"
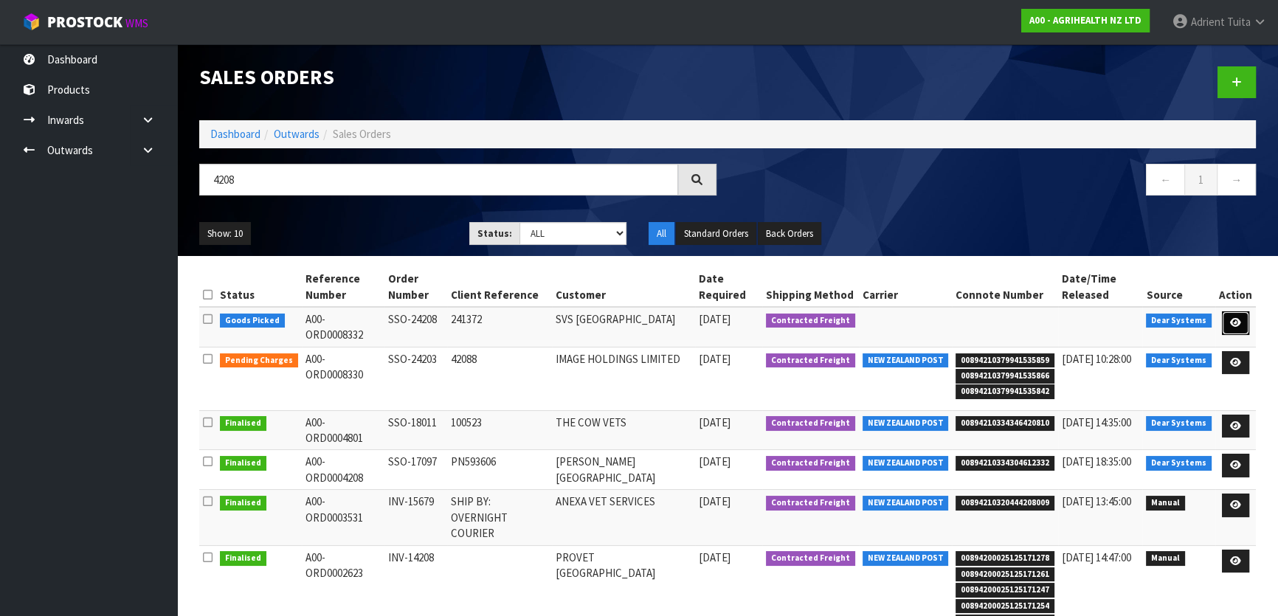
click at [1237, 320] on icon at bounding box center [1235, 323] width 11 height 10
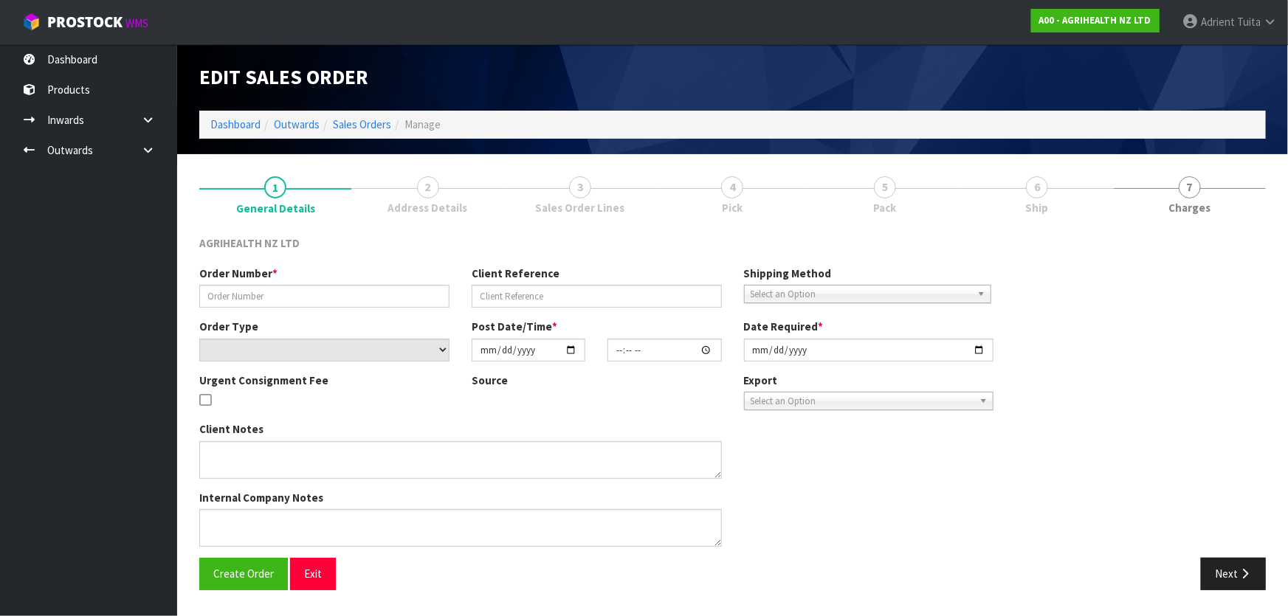
type input "SSO-24208"
type input "241372"
select select "number:0"
type input "[DATE]"
type input "09:33:49.000"
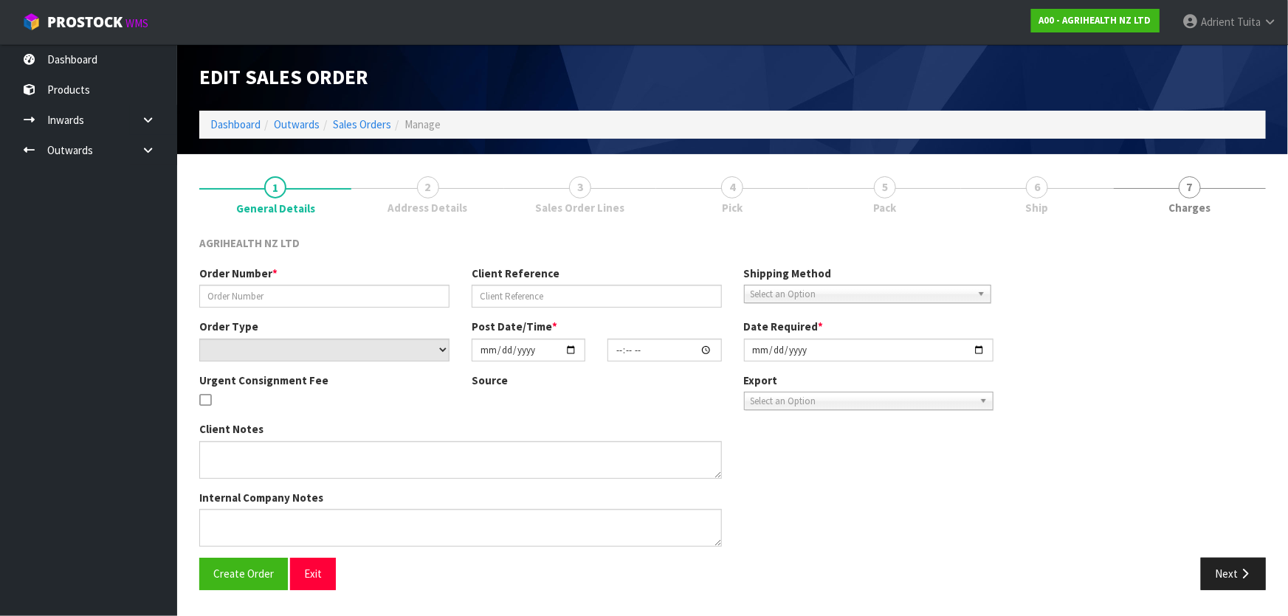
type input "[DATE]"
type textarea "SHIP BY: Freight Metrivet sent separately"
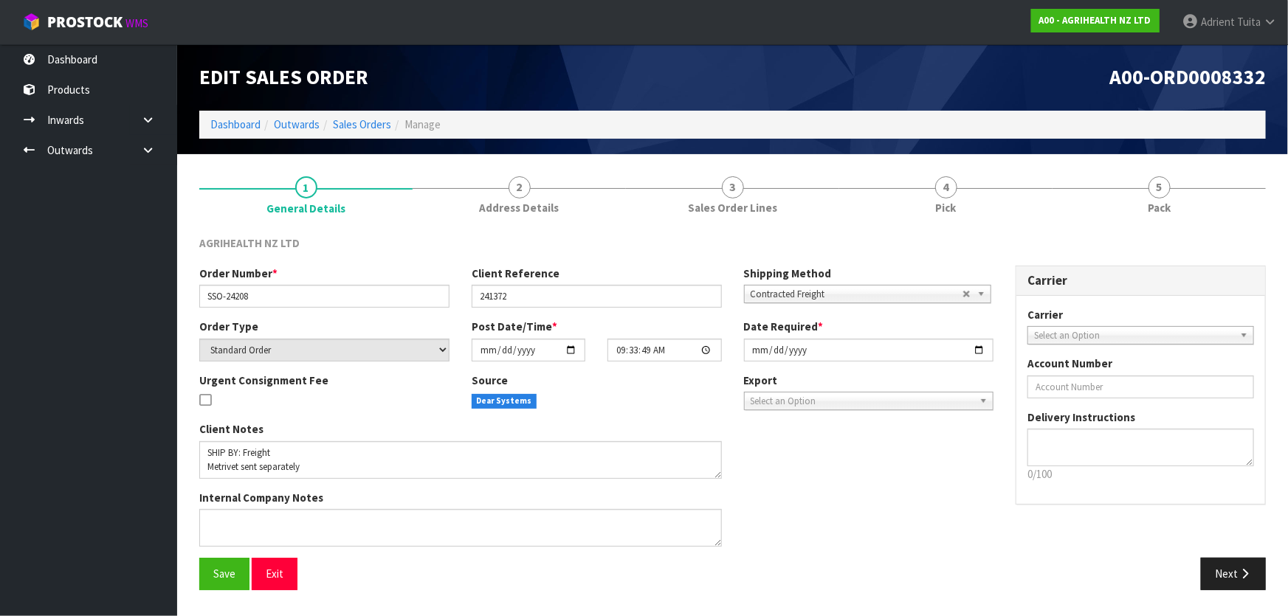
click at [1151, 224] on div "AGRIHEALTH NZ LTD Order Number * SSO-24208 Client Reference 241372 Shipping Met…" at bounding box center [732, 412] width 1066 height 377
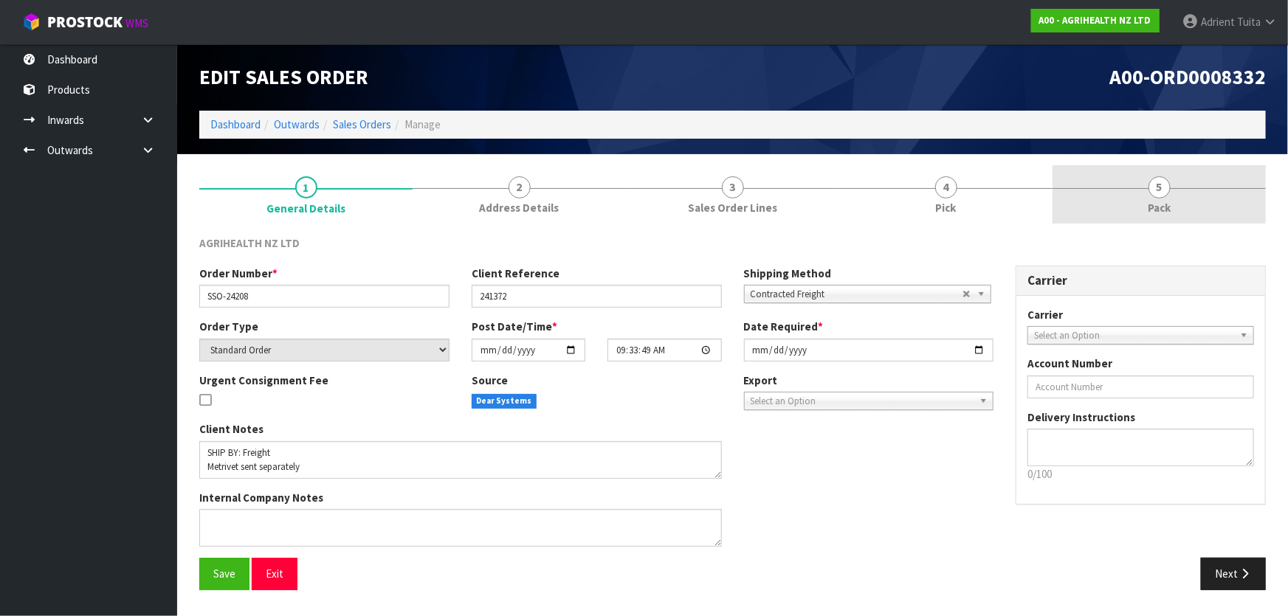
click at [1159, 207] on span "Pack" at bounding box center [1159, 207] width 23 height 15
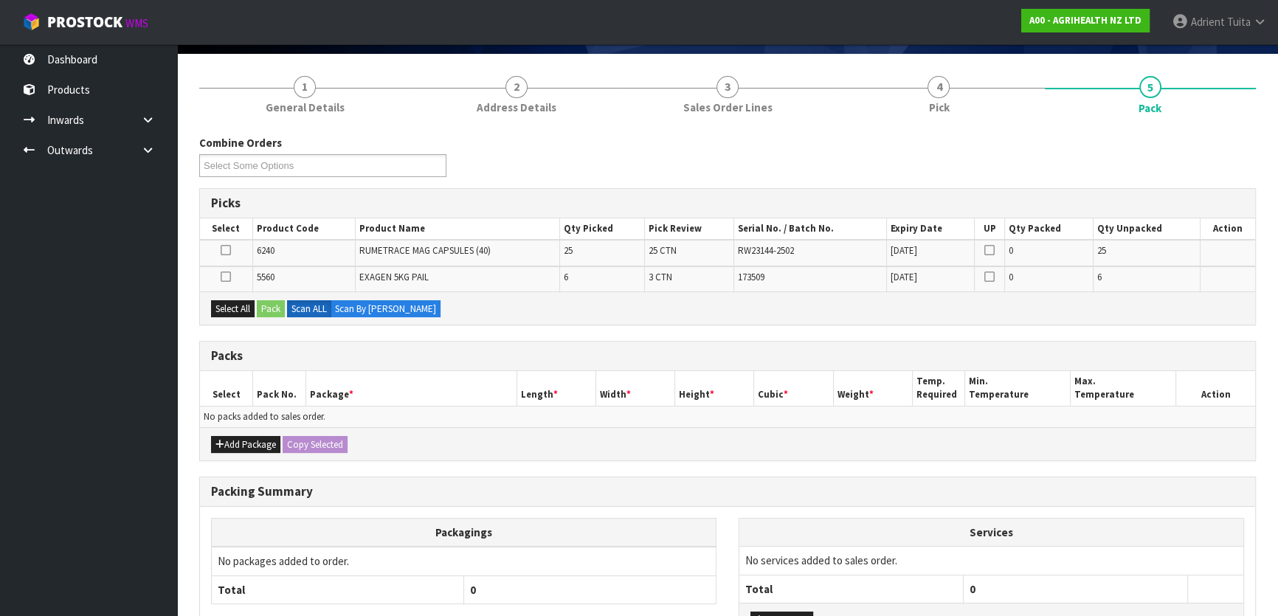
scroll to position [134, 0]
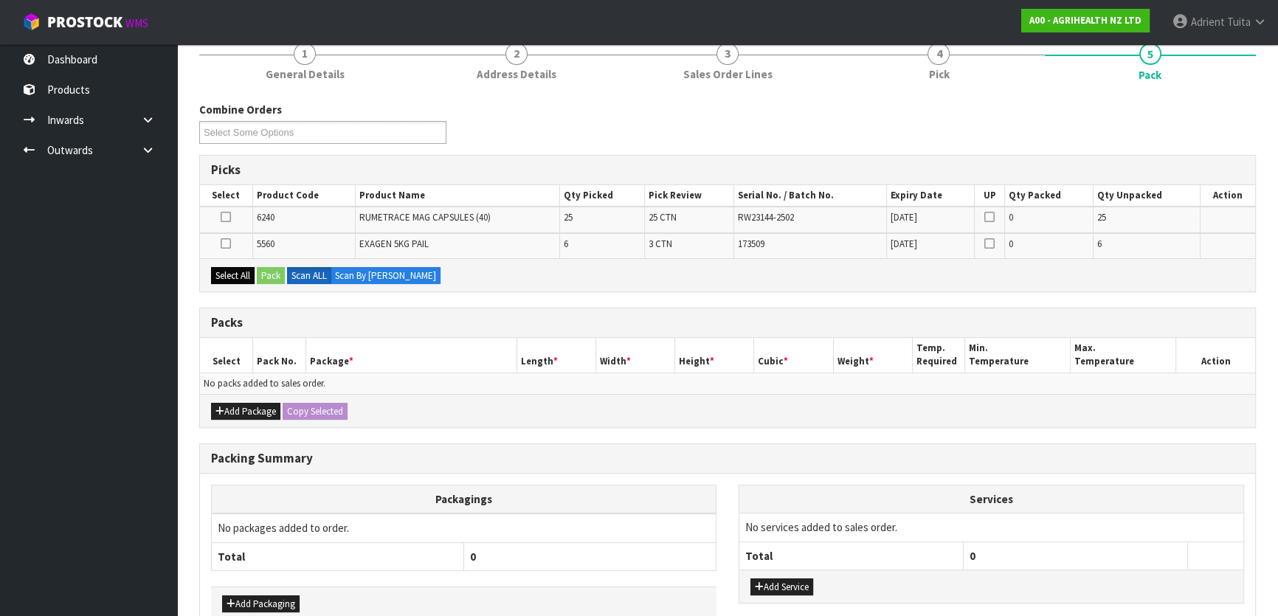
drag, startPoint x: 232, startPoint y: 262, endPoint x: 234, endPoint y: 275, distance: 12.6
click at [232, 266] on div "Select All Pack Scan ALL Scan By [PERSON_NAME]" at bounding box center [727, 274] width 1055 height 33
drag, startPoint x: 234, startPoint y: 275, endPoint x: 230, endPoint y: 303, distance: 29.0
click at [235, 275] on button "Select All" at bounding box center [233, 276] width 44 height 18
drag, startPoint x: 230, startPoint y: 413, endPoint x: 230, endPoint y: 396, distance: 16.2
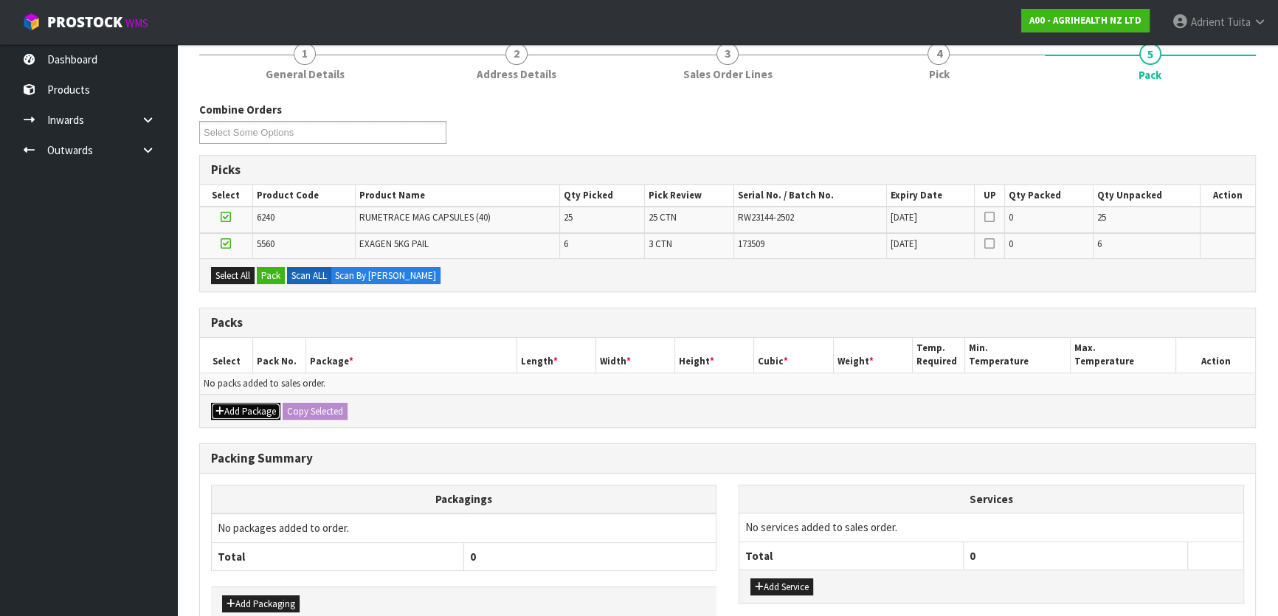
click at [231, 411] on button "Add Package" at bounding box center [245, 412] width 69 height 18
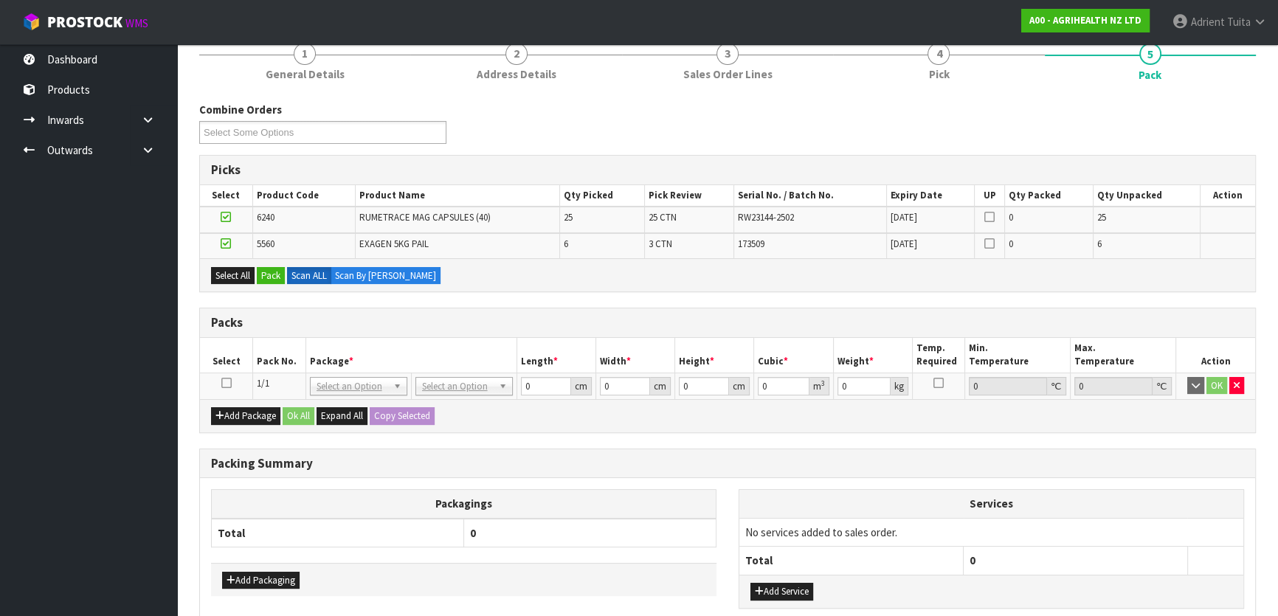
click at [230, 383] on icon at bounding box center [226, 383] width 10 height 1
drag, startPoint x: 266, startPoint y: 275, endPoint x: 276, endPoint y: 276, distance: 9.6
click at [268, 275] on button "Pack" at bounding box center [271, 276] width 28 height 18
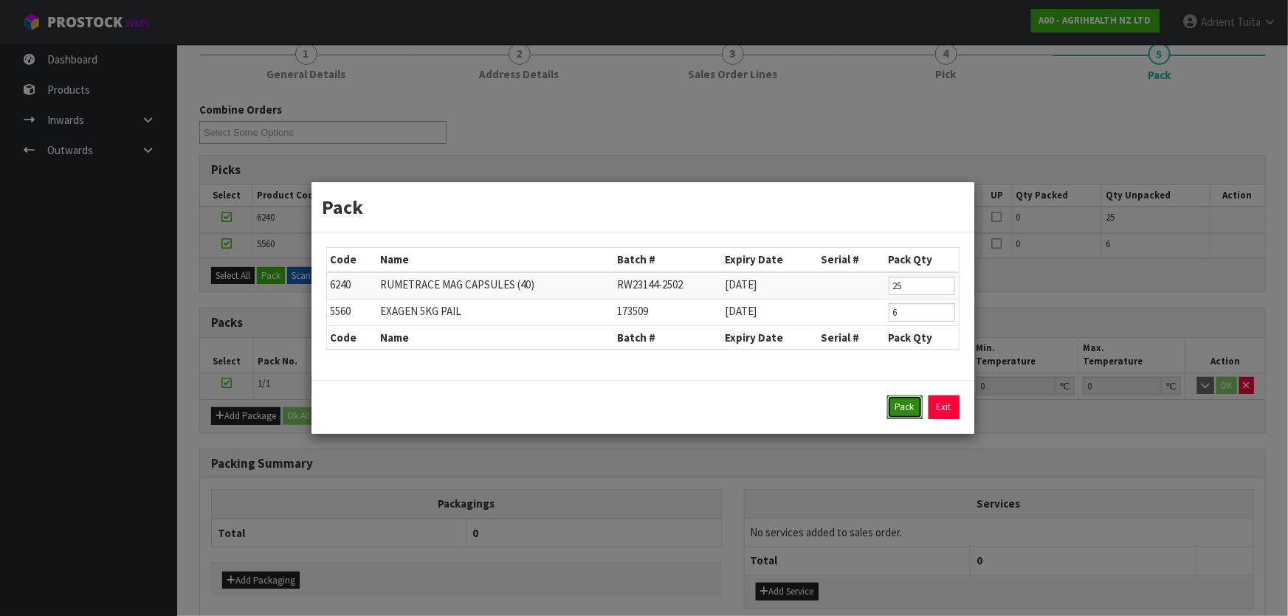
click at [893, 406] on button "Pack" at bounding box center [904, 408] width 35 height 24
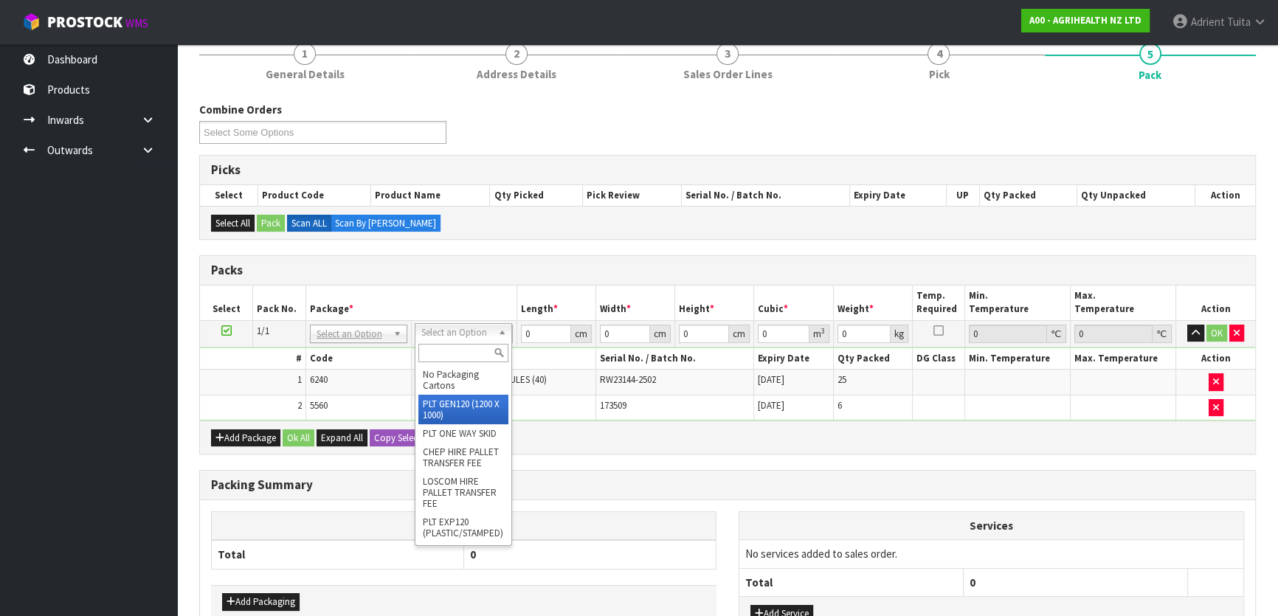
drag, startPoint x: 438, startPoint y: 400, endPoint x: 446, endPoint y: 400, distance: 8.1
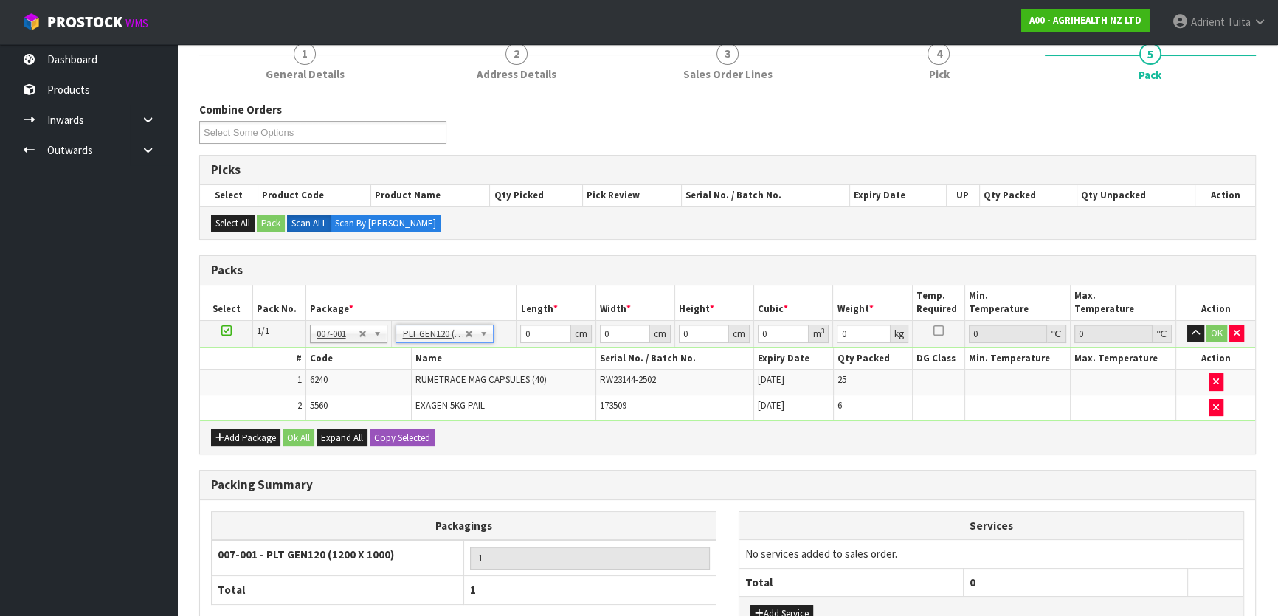
type input "120"
type input "100"
type input "296.87"
click at [531, 332] on input "120" at bounding box center [545, 334] width 50 height 18
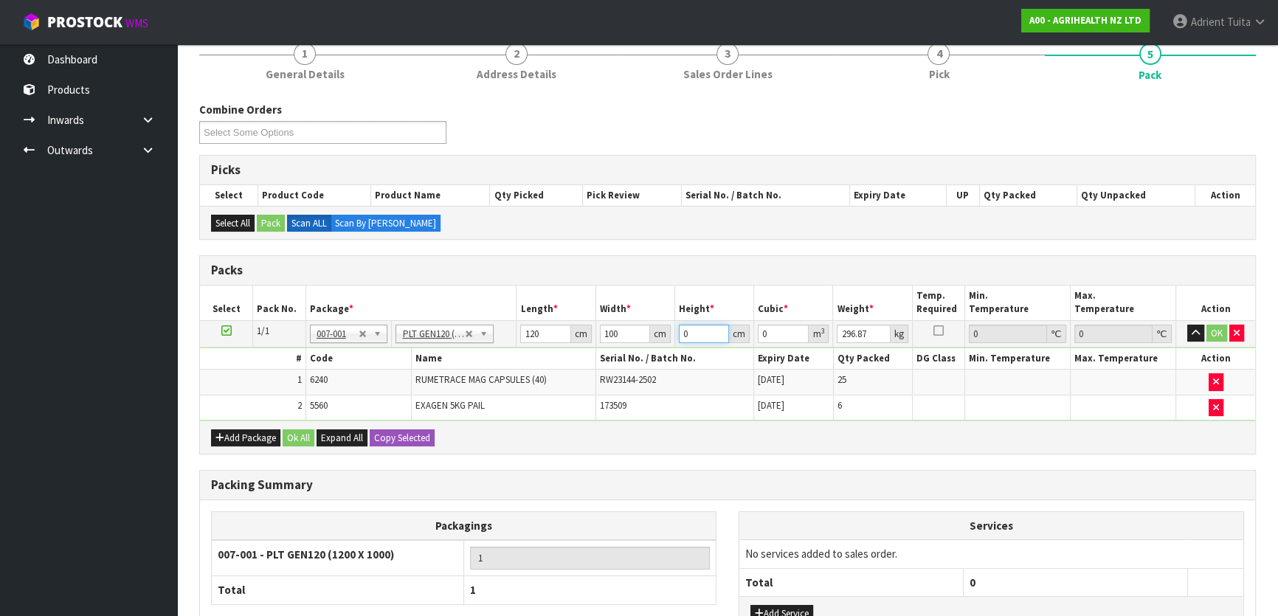
type input "7"
type input "0.084"
type input "72"
type input "0.864"
type input "72"
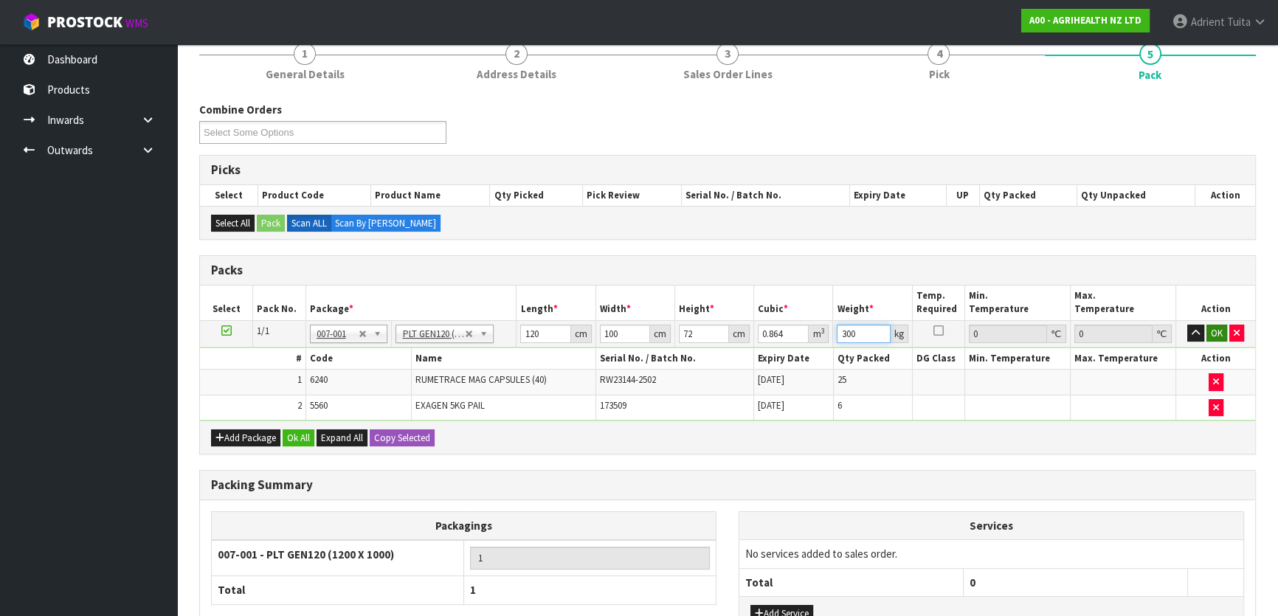
type input "300"
click at [1216, 328] on button "OK" at bounding box center [1217, 334] width 21 height 18
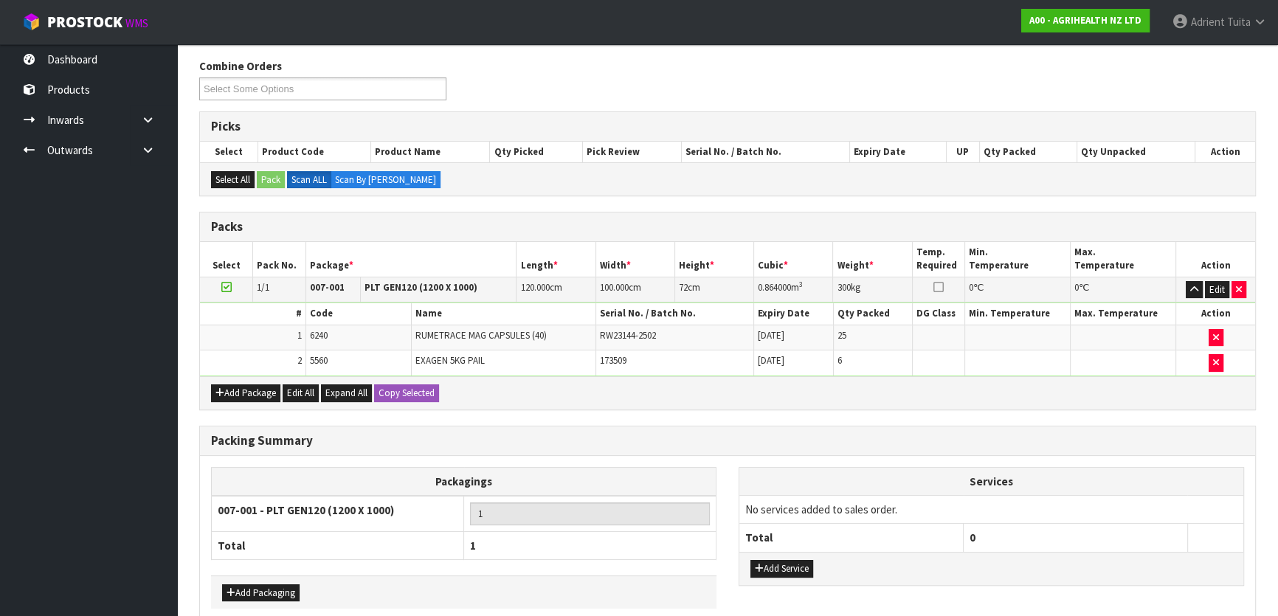
scroll to position [247, 0]
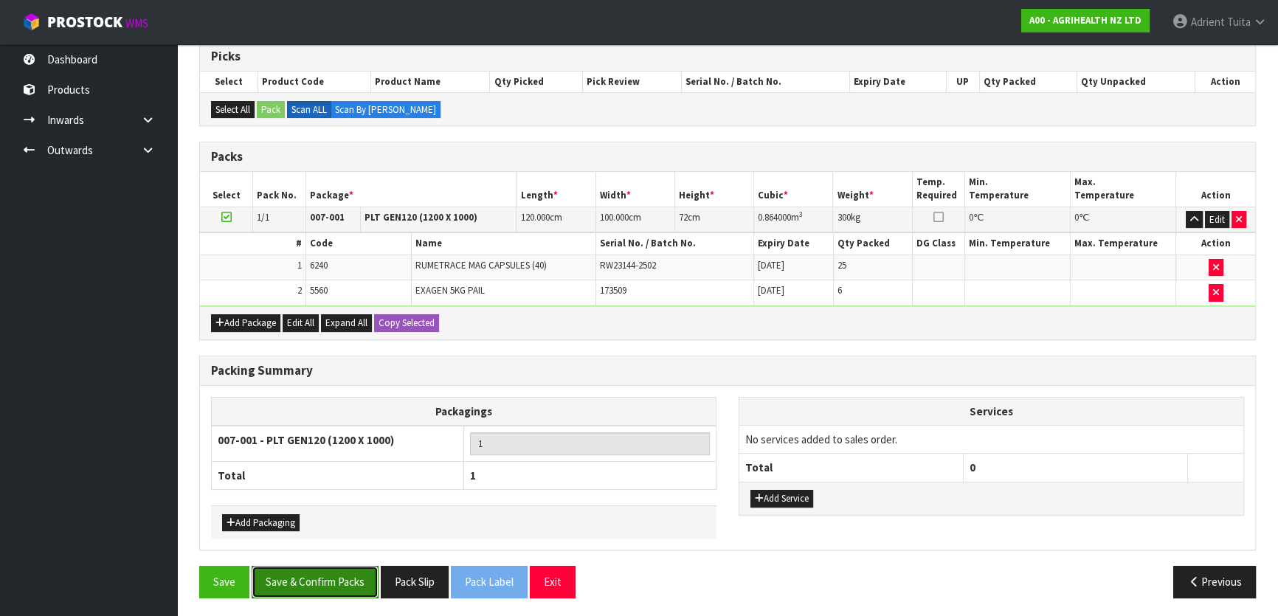
click at [304, 579] on button "Save & Confirm Packs" at bounding box center [315, 582] width 127 height 32
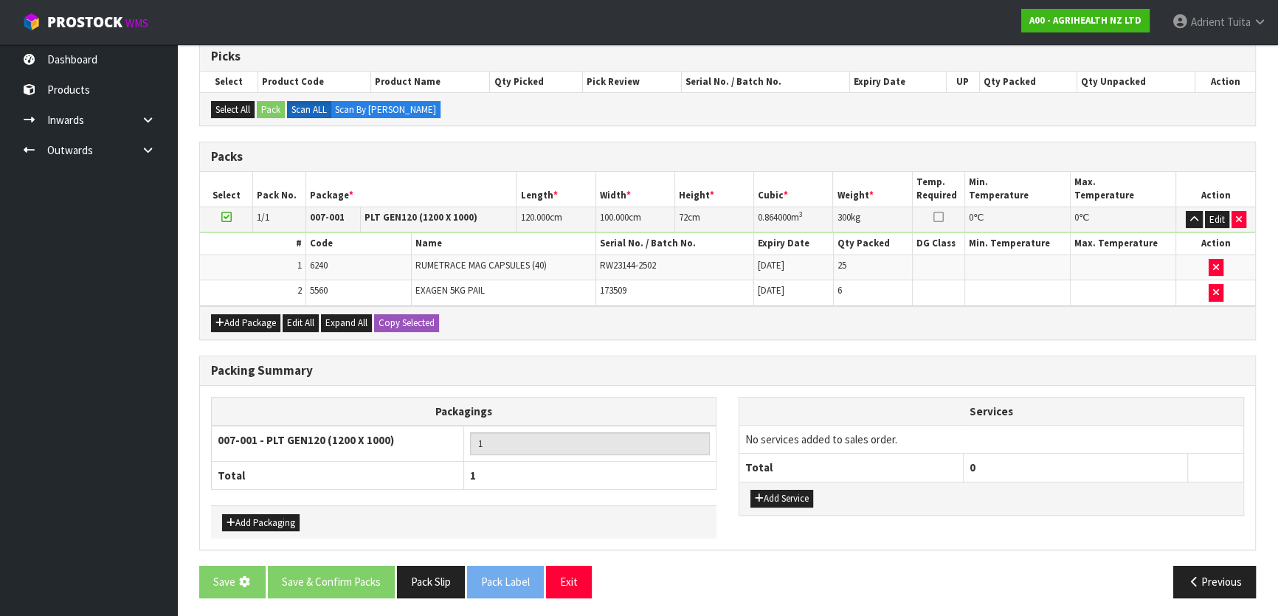
scroll to position [0, 0]
